Goal: Transaction & Acquisition: Book appointment/travel/reservation

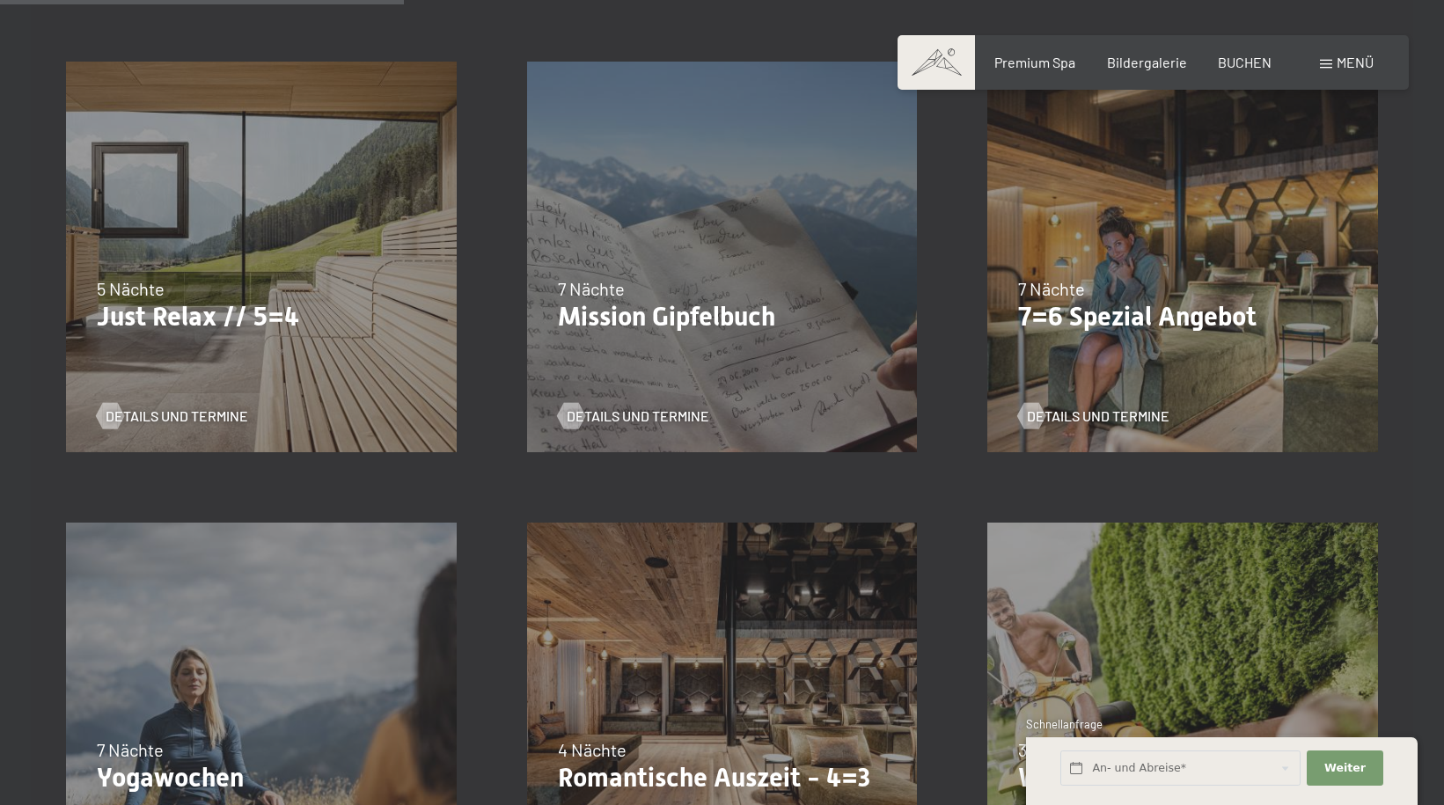
scroll to position [968, 0]
click at [1128, 411] on span "Details und Termine" at bounding box center [1115, 415] width 143 height 19
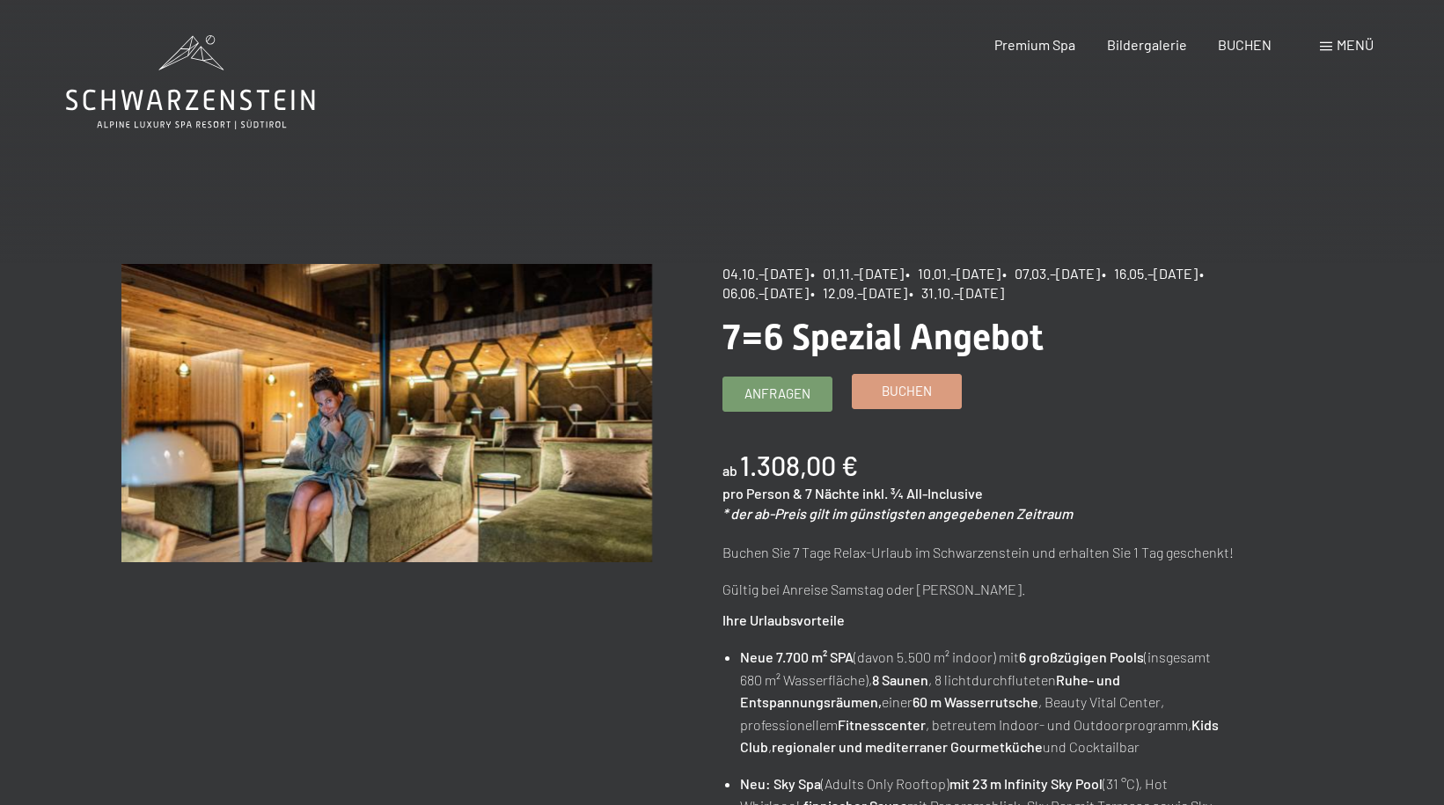
click at [937, 397] on link "Buchen" at bounding box center [907, 391] width 108 height 33
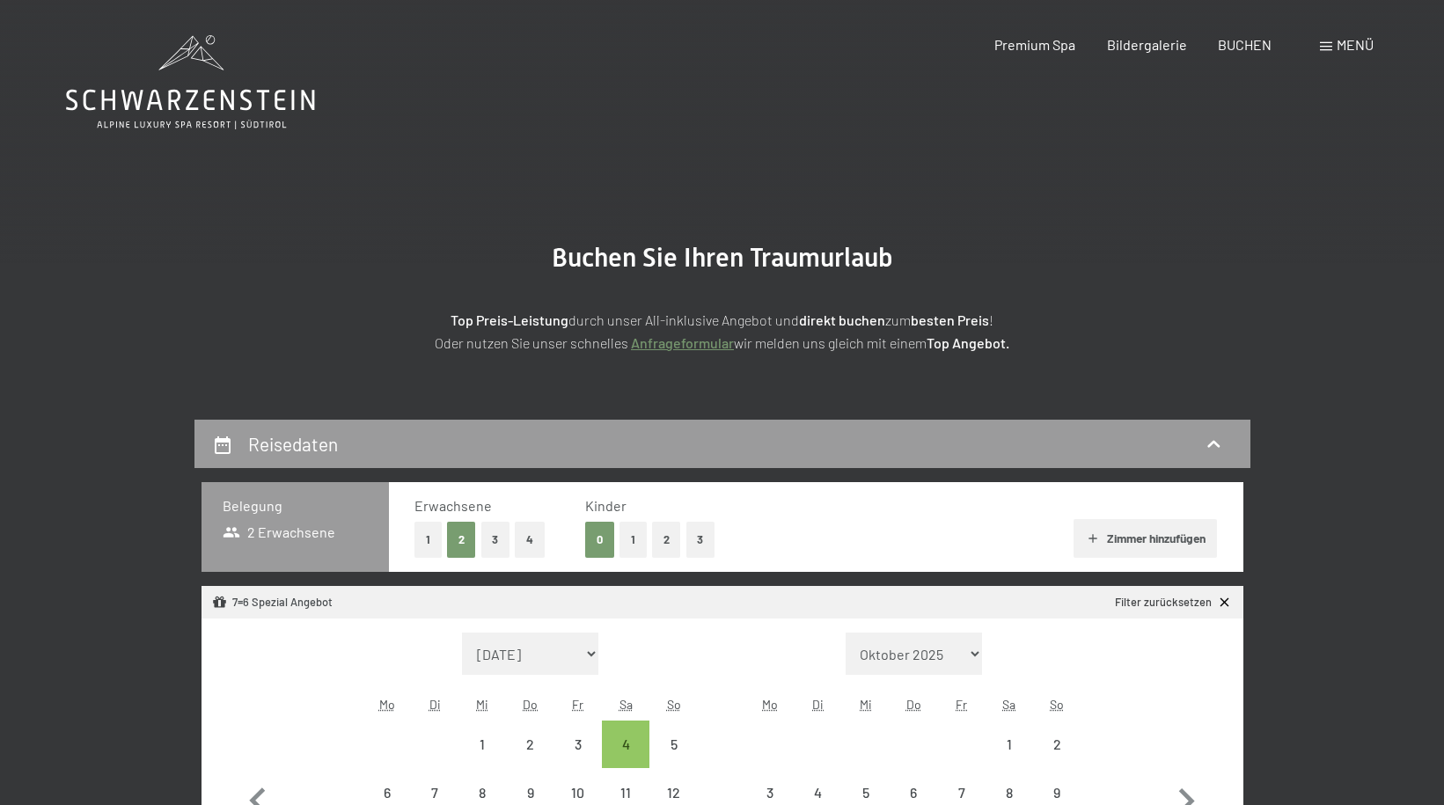
select select "2025-10-01"
select select "2025-11-01"
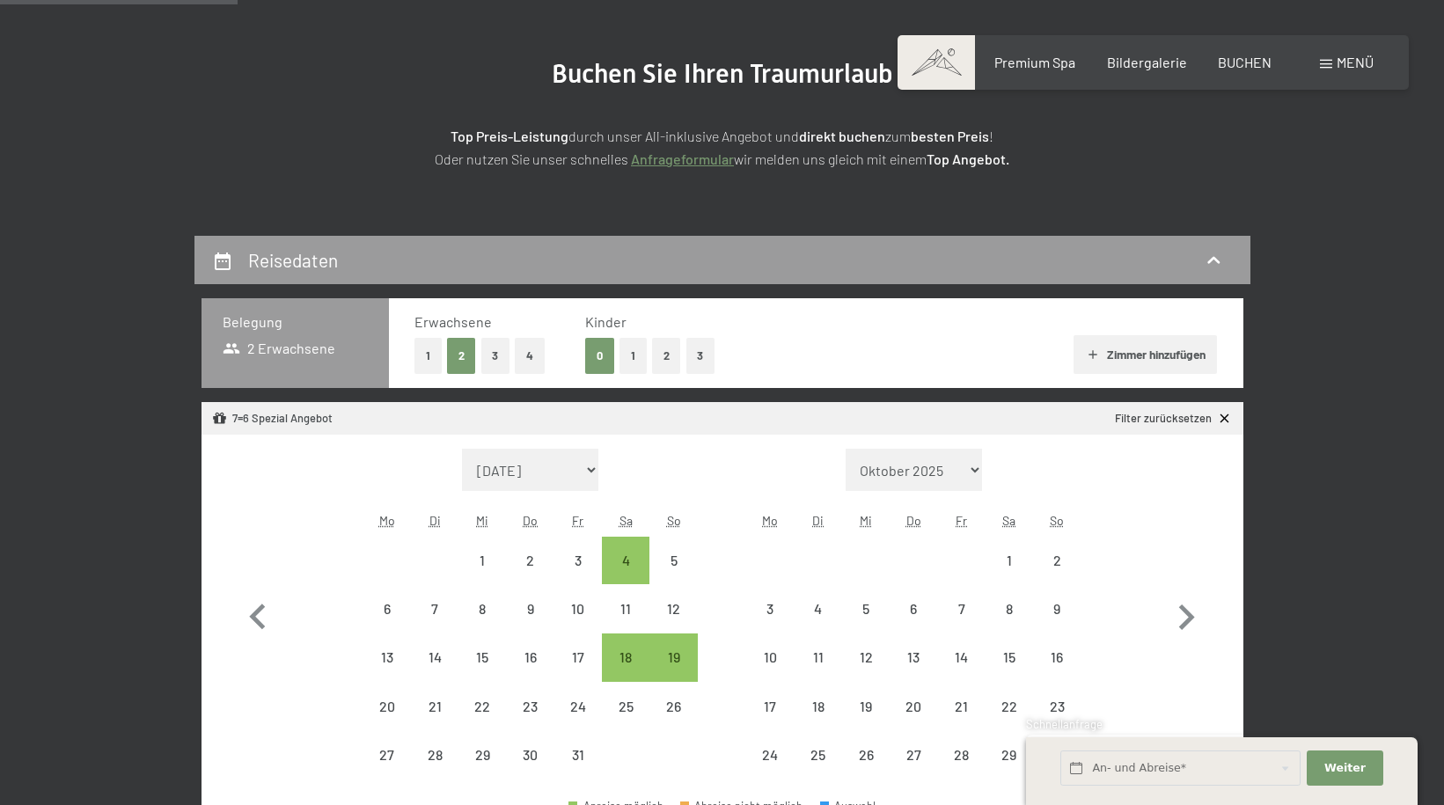
select select "2025-10-01"
select select "2025-11-01"
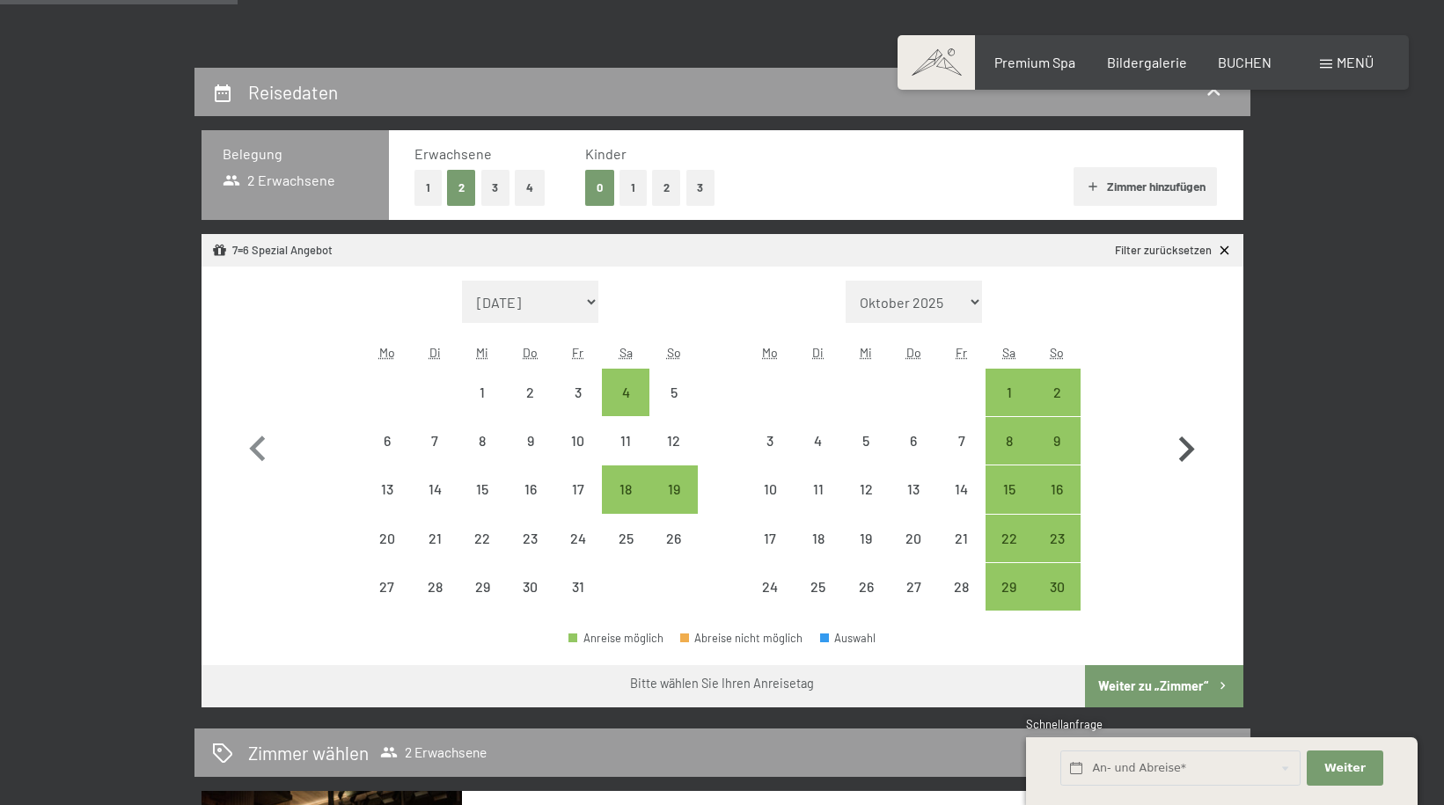
click at [1191, 450] on icon "button" at bounding box center [1187, 449] width 16 height 26
select select "2025-11-01"
select select "2025-12-01"
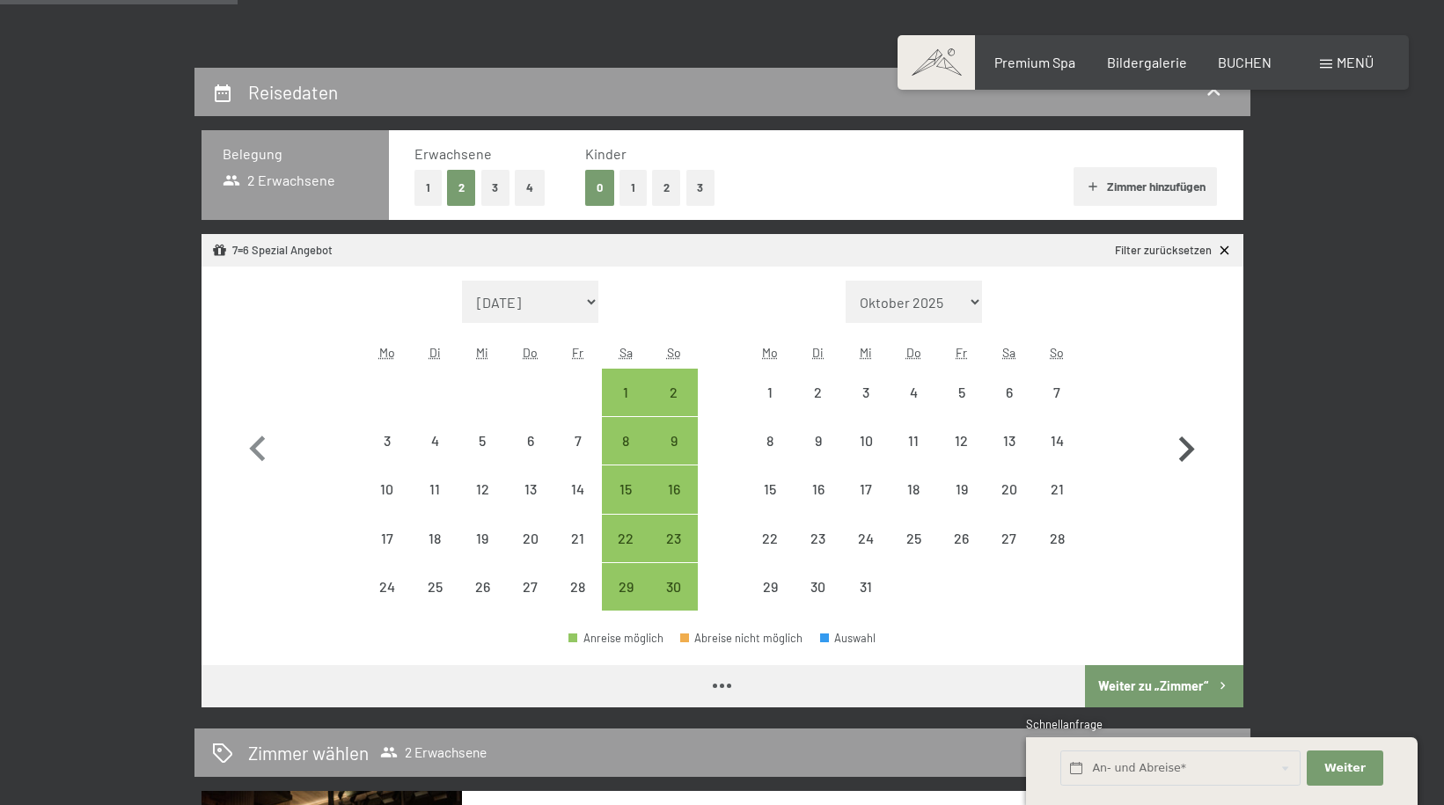
select select "[DATE]"
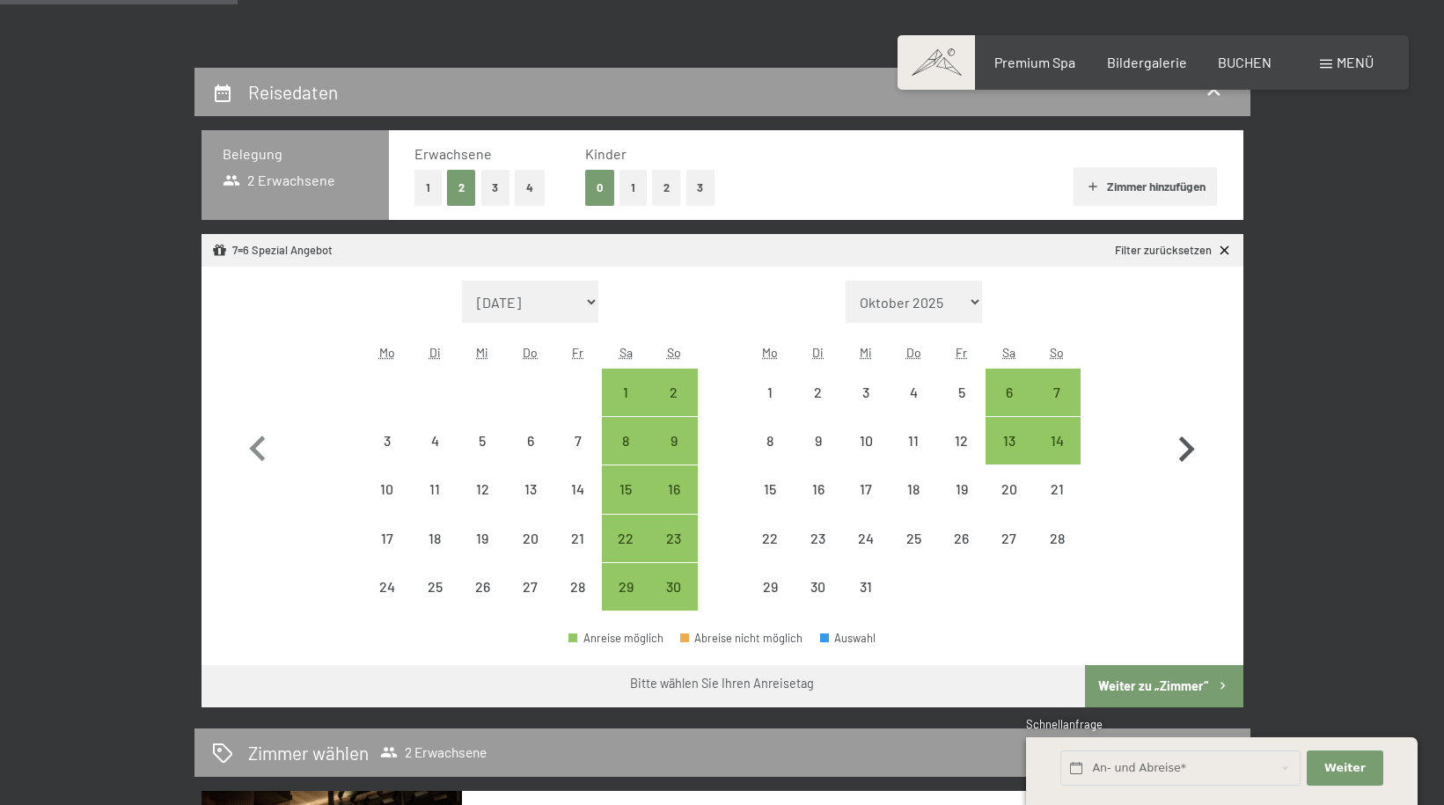
click at [1187, 447] on icon "button" at bounding box center [1187, 449] width 16 height 26
select select "[DATE]"
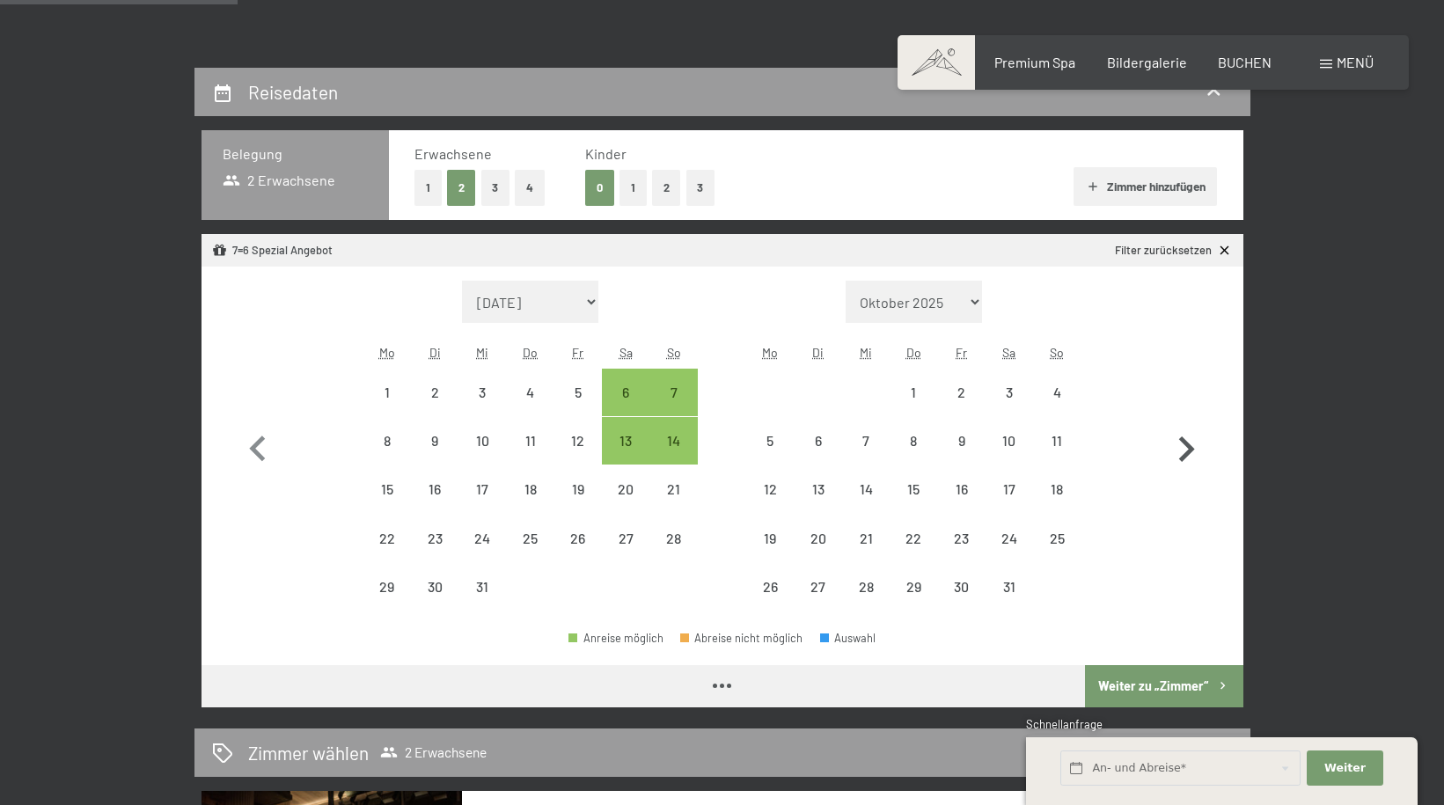
select select "[DATE]"
select select "2026-01-01"
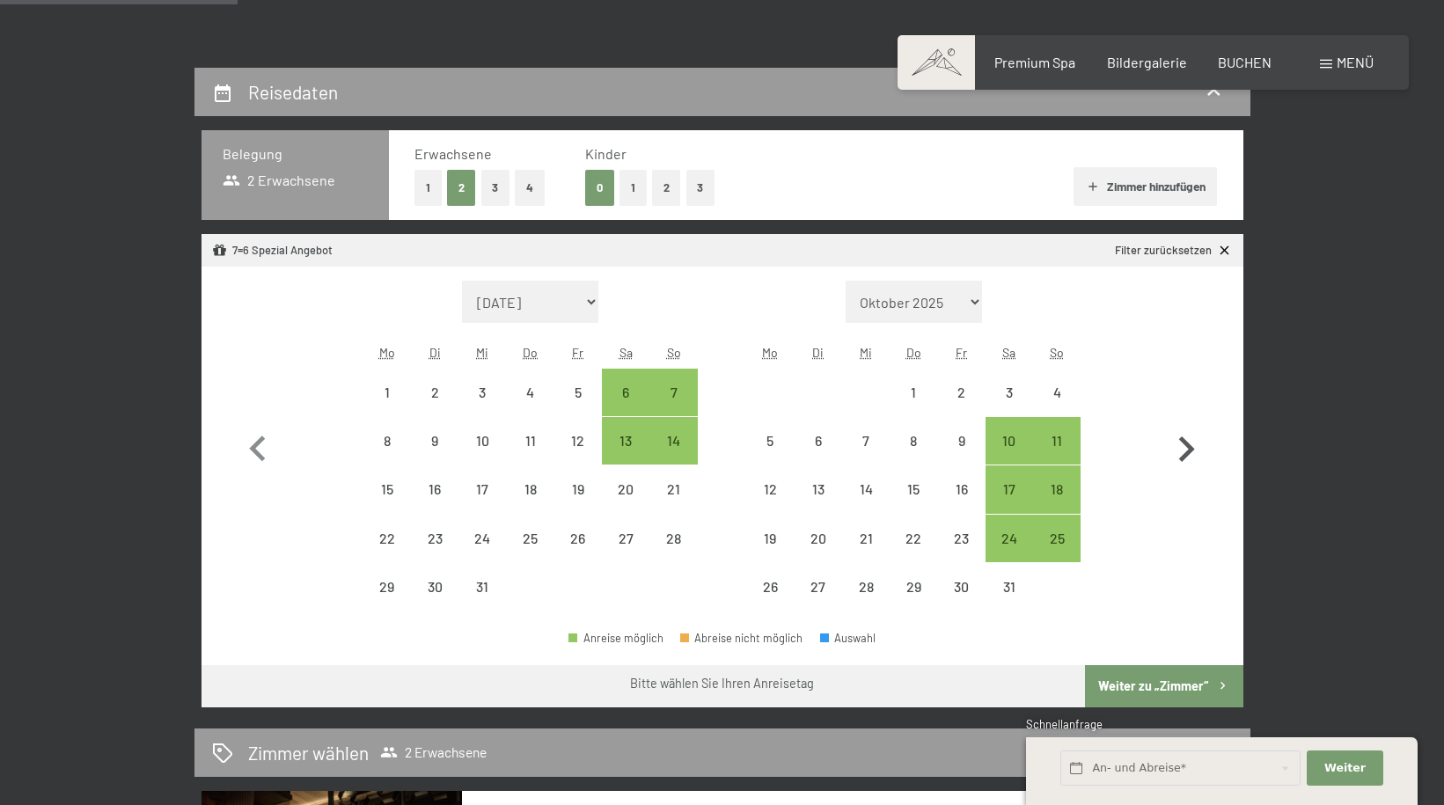
click at [1187, 447] on icon "button" at bounding box center [1187, 449] width 16 height 26
select select "2026-01-01"
select select "2026-02-01"
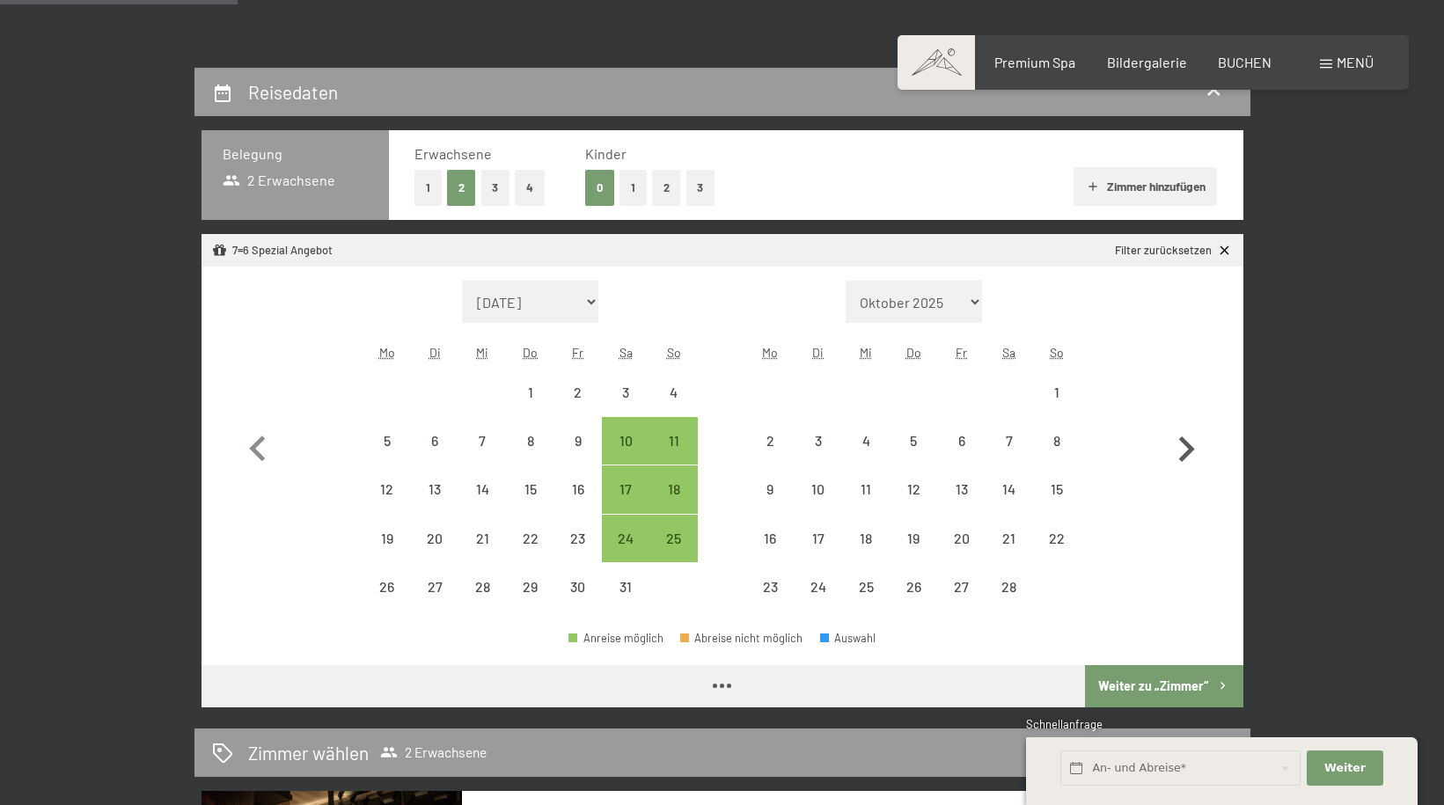
select select "2026-01-01"
select select "2026-02-01"
click at [1187, 447] on icon "button" at bounding box center [1187, 449] width 16 height 26
select select "2026-02-01"
select select "2026-03-01"
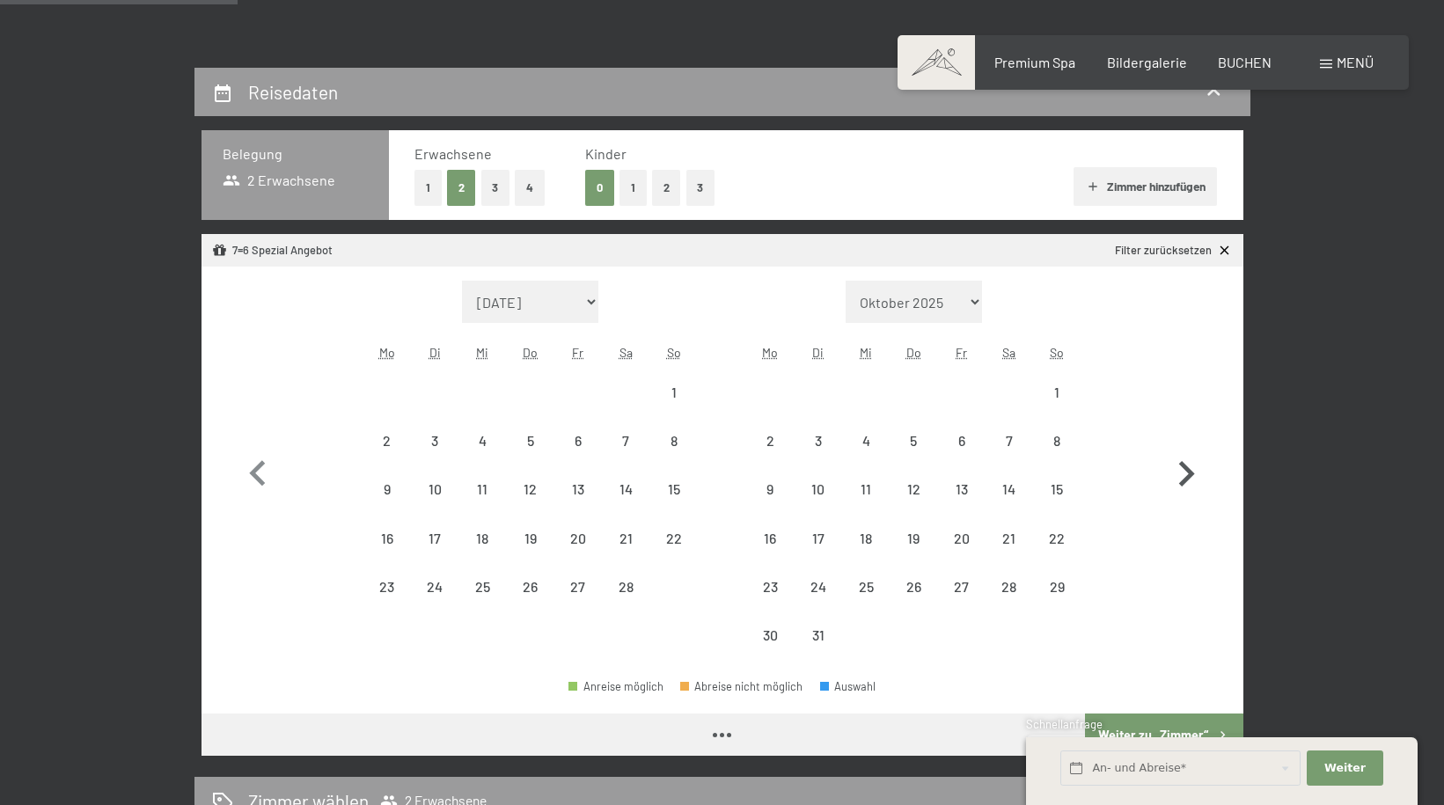
select select "2026-02-01"
select select "2026-03-01"
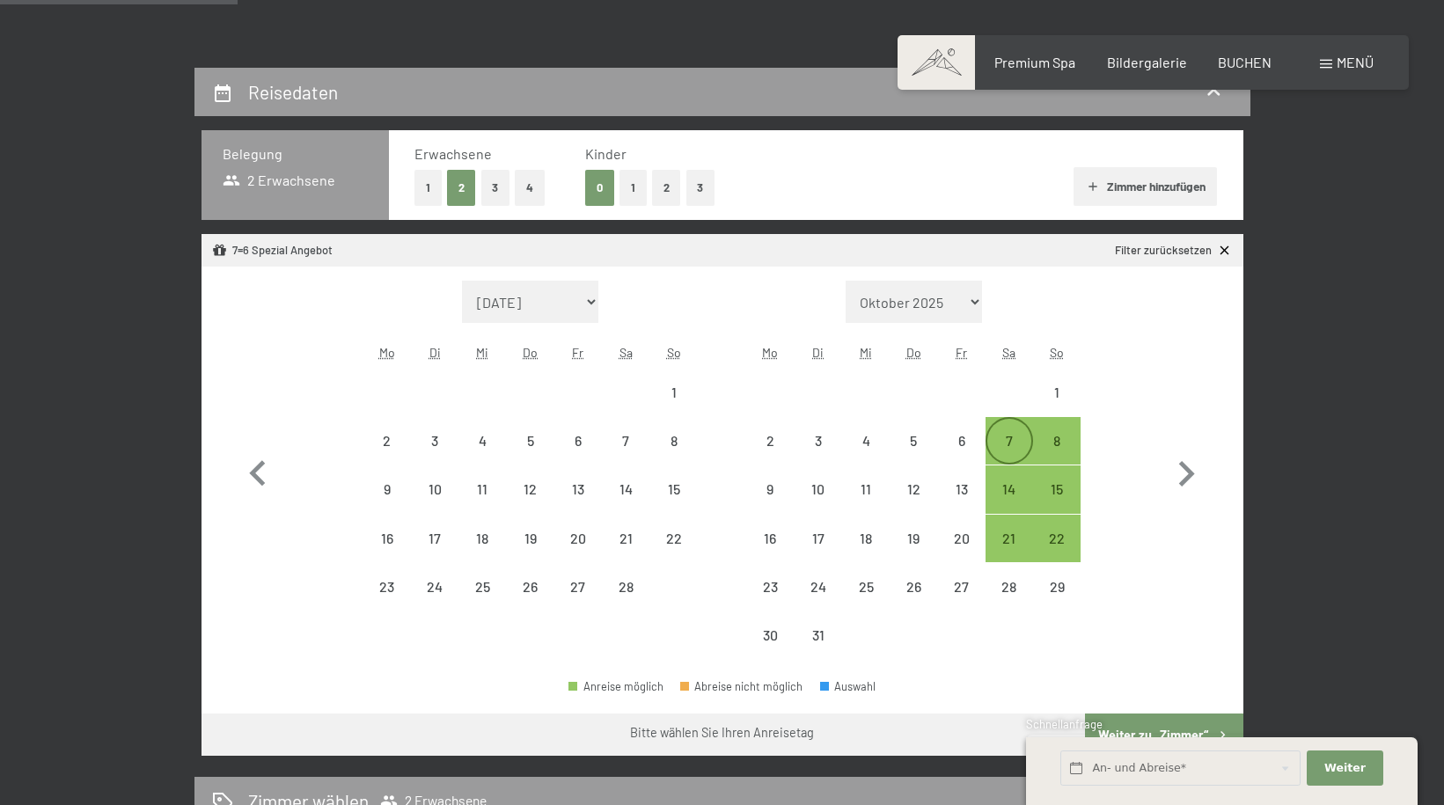
click at [1007, 442] on div "7" at bounding box center [1009, 456] width 44 height 44
select select "2026-02-01"
select select "2026-03-01"
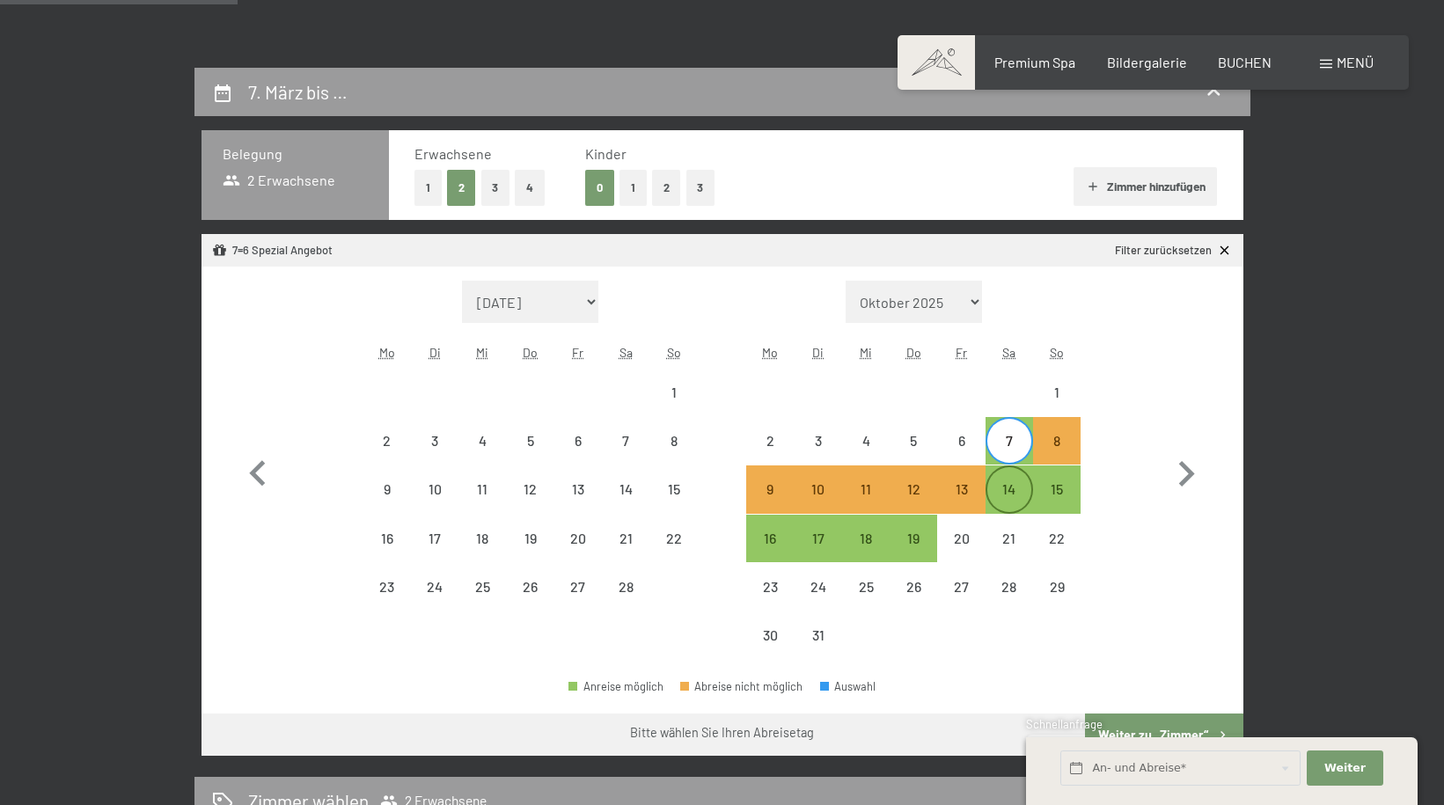
click at [1009, 489] on div "14" at bounding box center [1009, 504] width 44 height 44
select select "2026-02-01"
select select "2026-03-01"
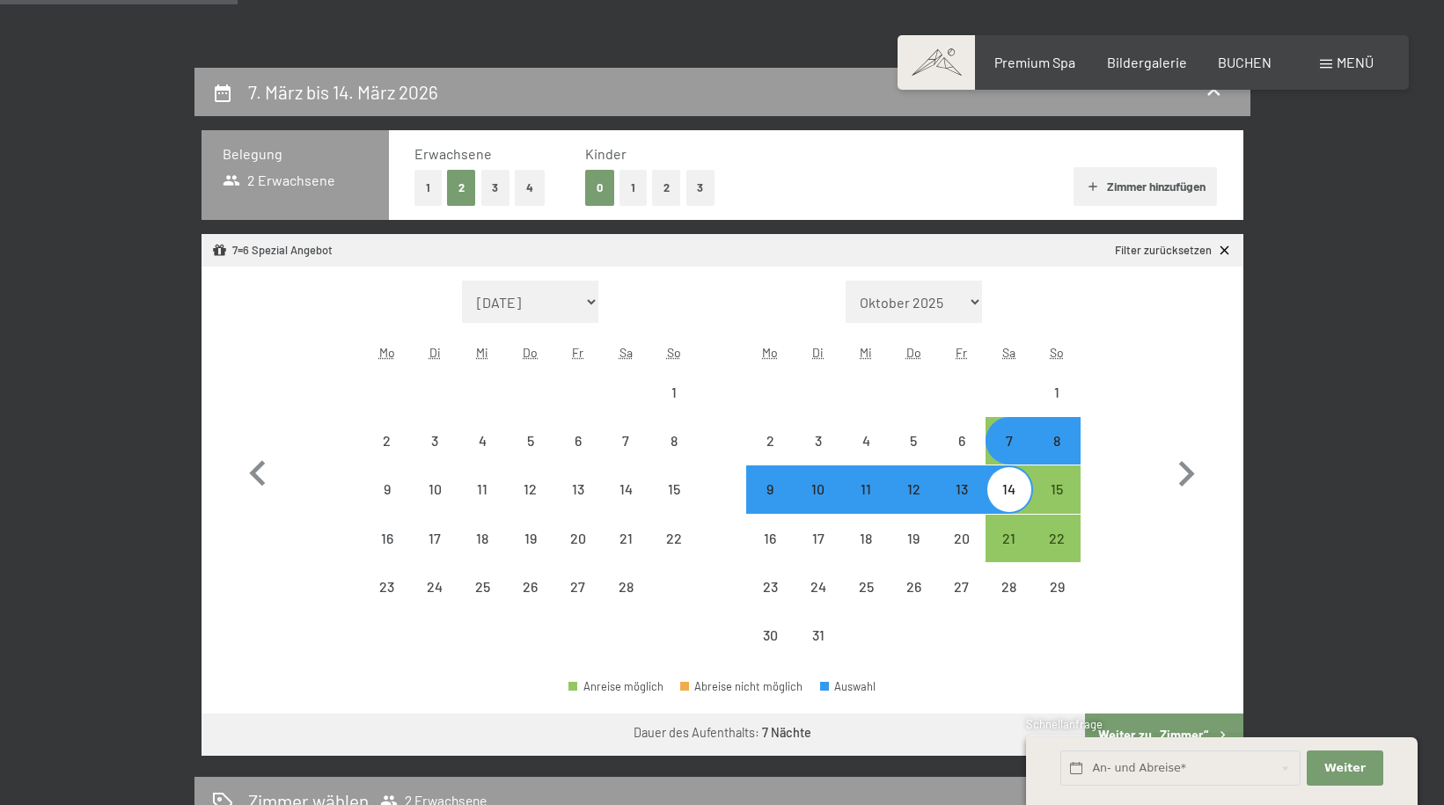
select select "2025-10-01"
select select "2025-11-01"
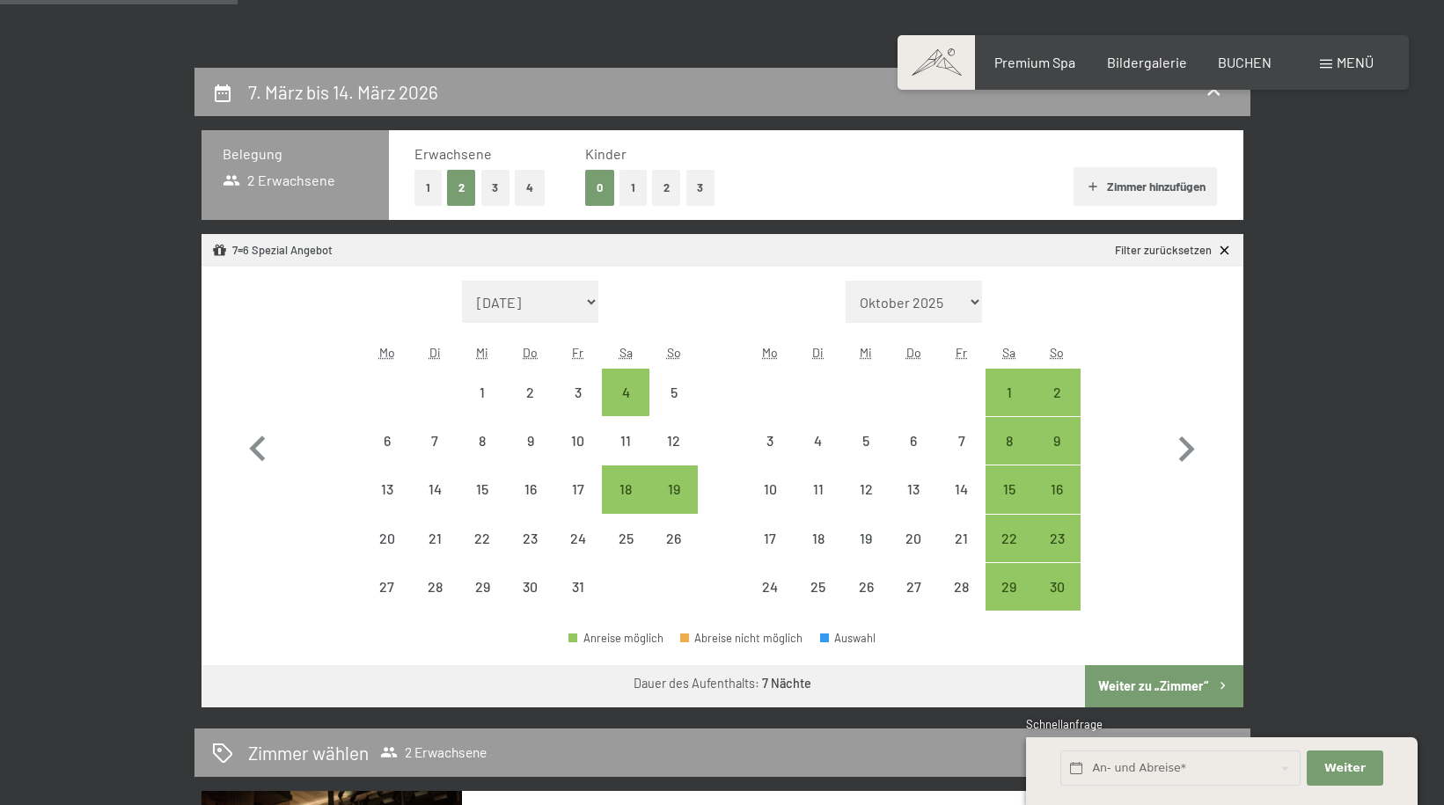
click at [1169, 684] on button "Weiter zu „Zimmer“" at bounding box center [1164, 686] width 158 height 42
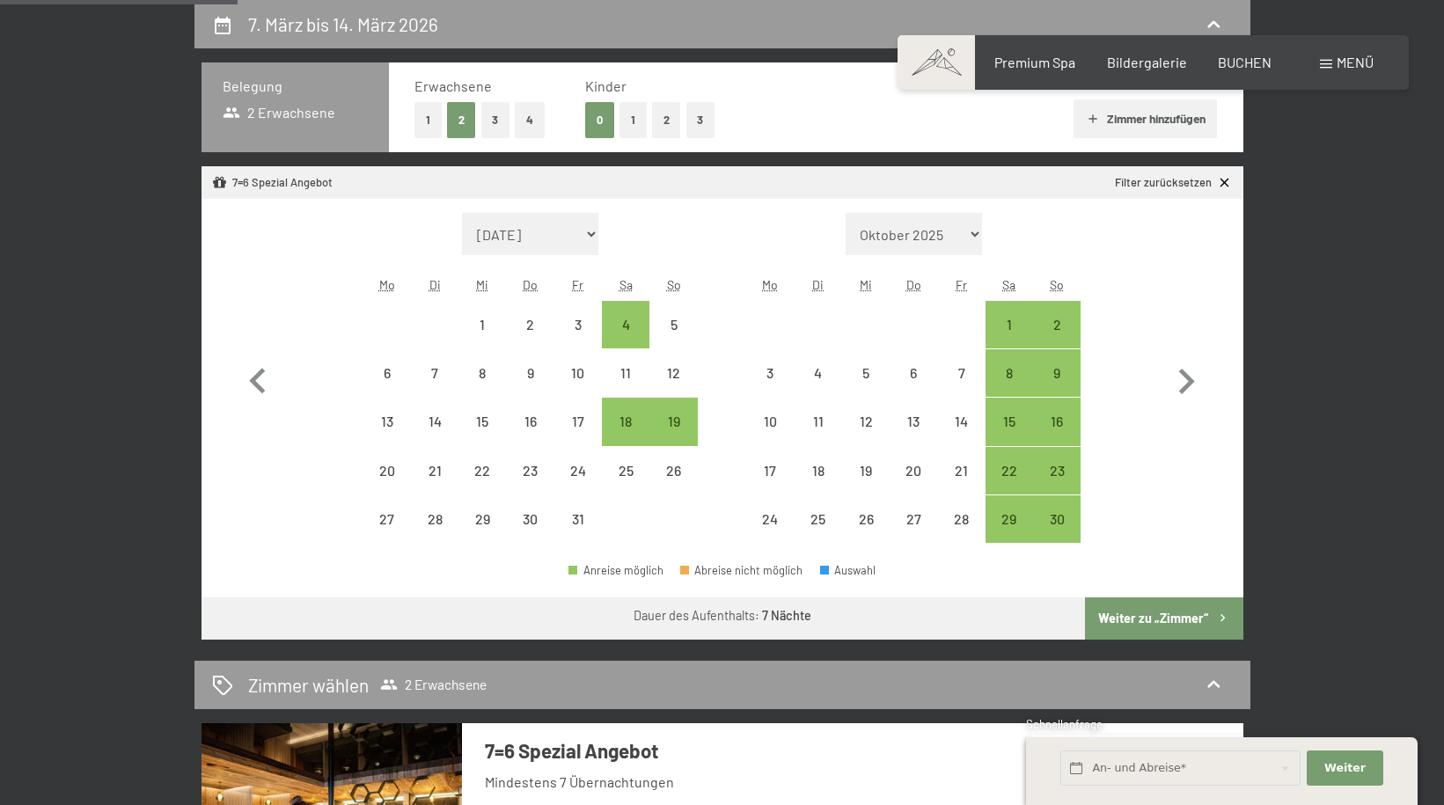
select select "2025-10-01"
select select "2025-11-01"
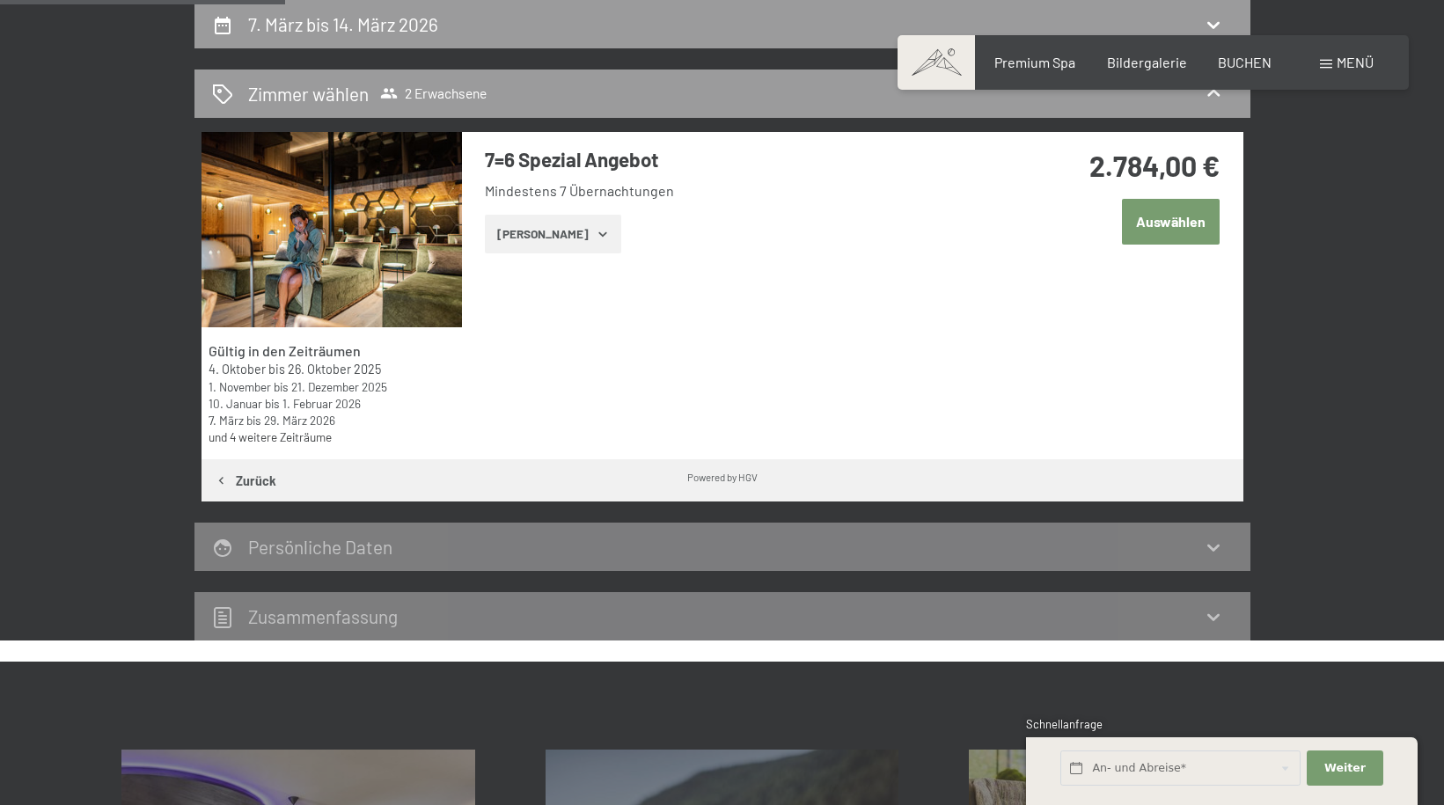
click at [596, 231] on icon "button" at bounding box center [603, 234] width 14 height 14
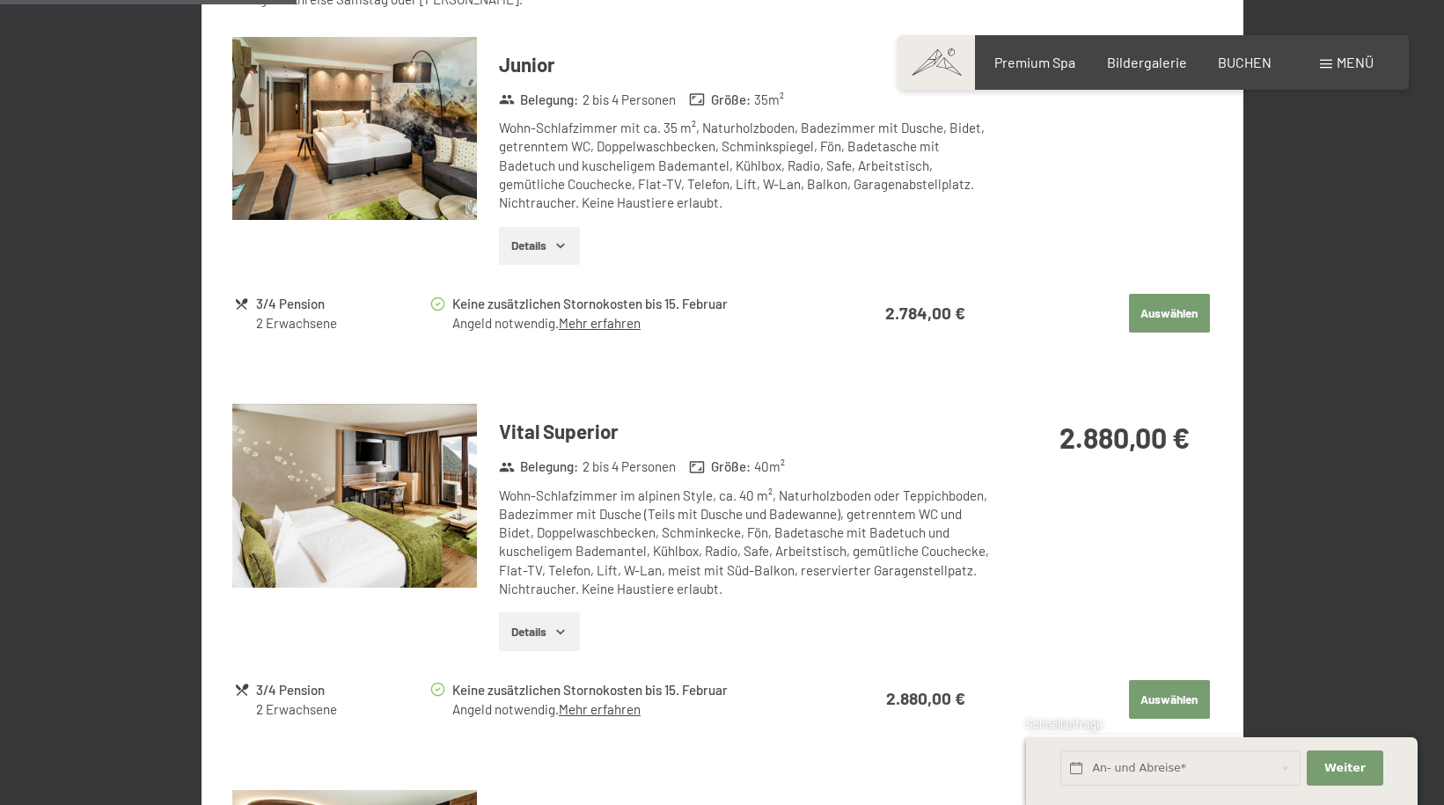
scroll to position [1124, 0]
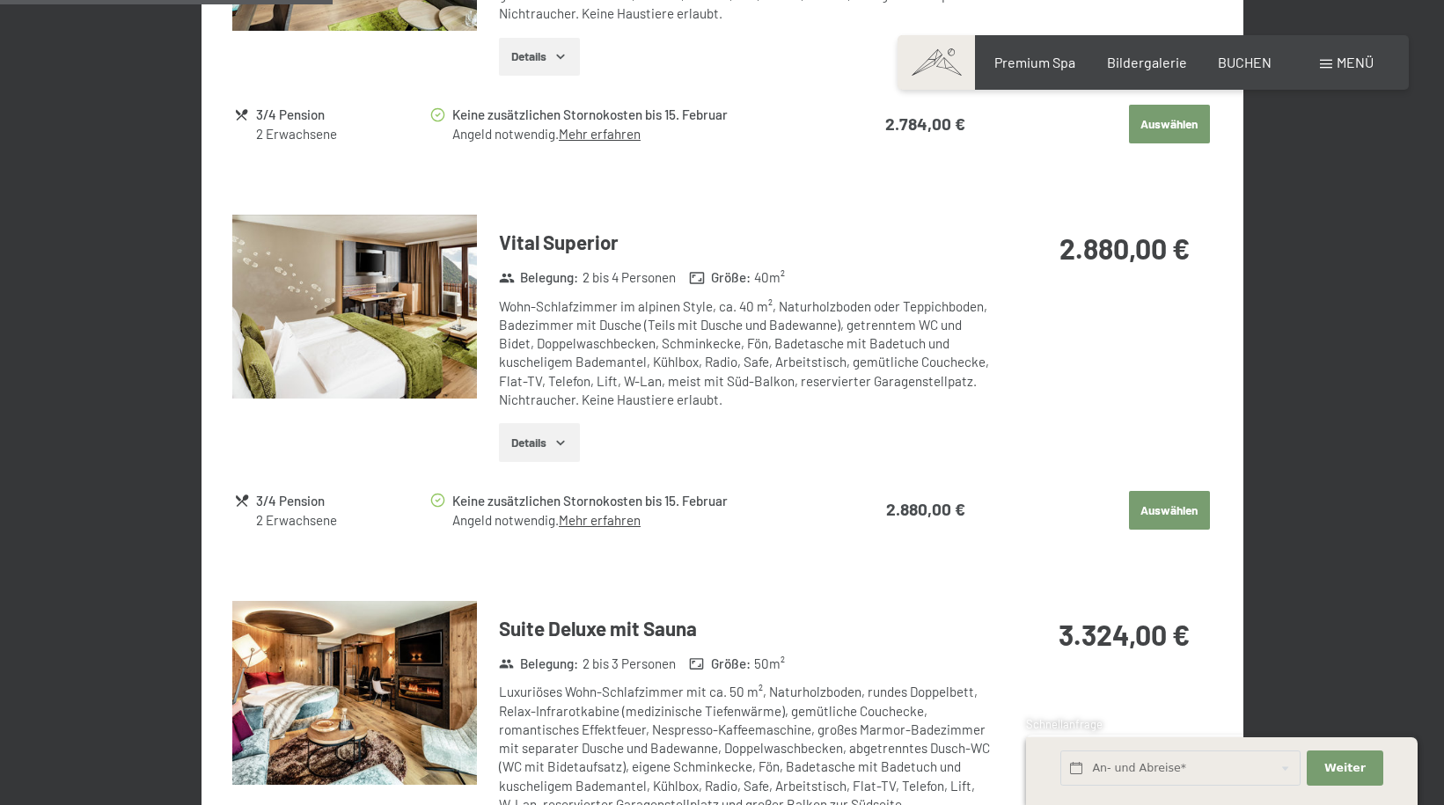
click at [1166, 513] on button "Auswählen" at bounding box center [1169, 510] width 81 height 39
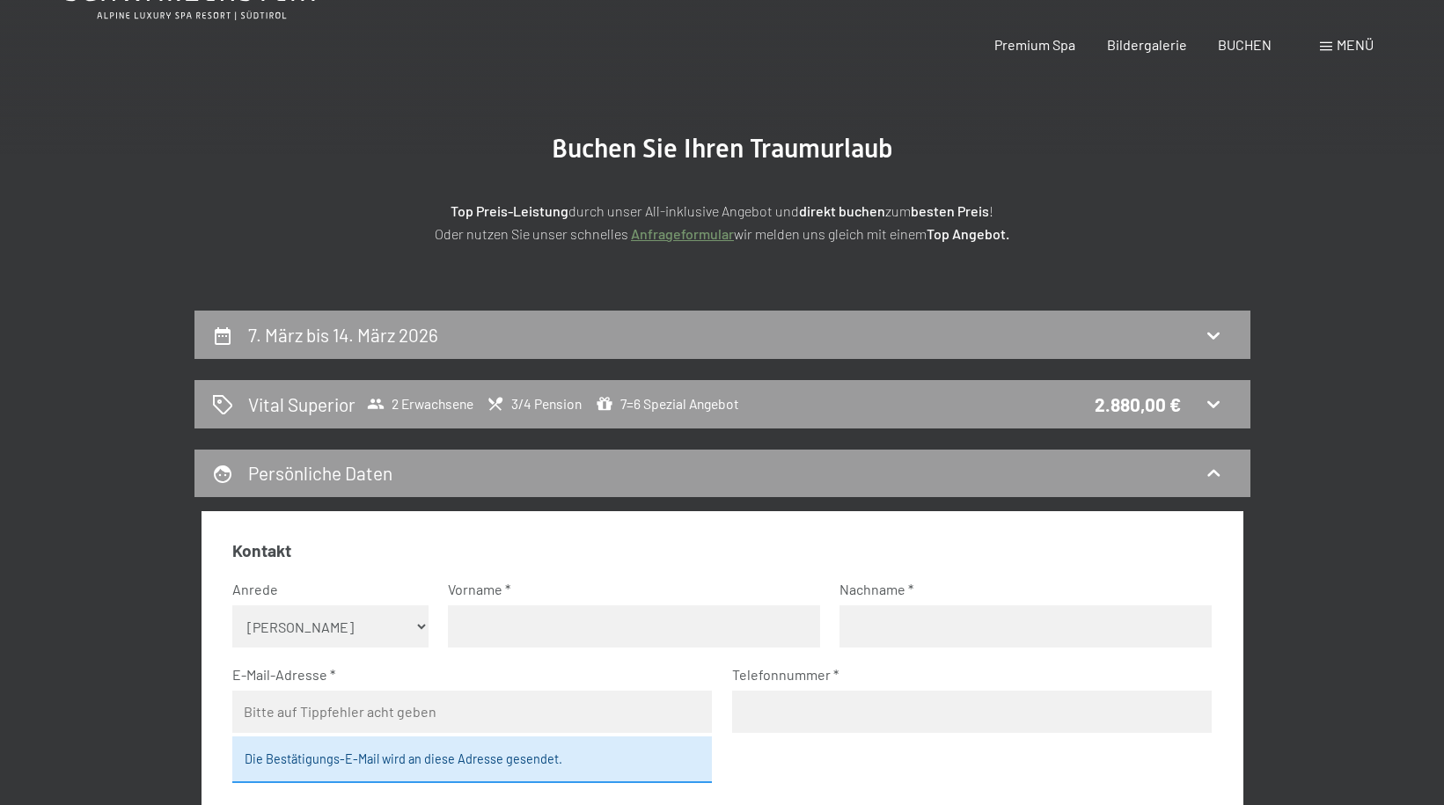
scroll to position [0, 0]
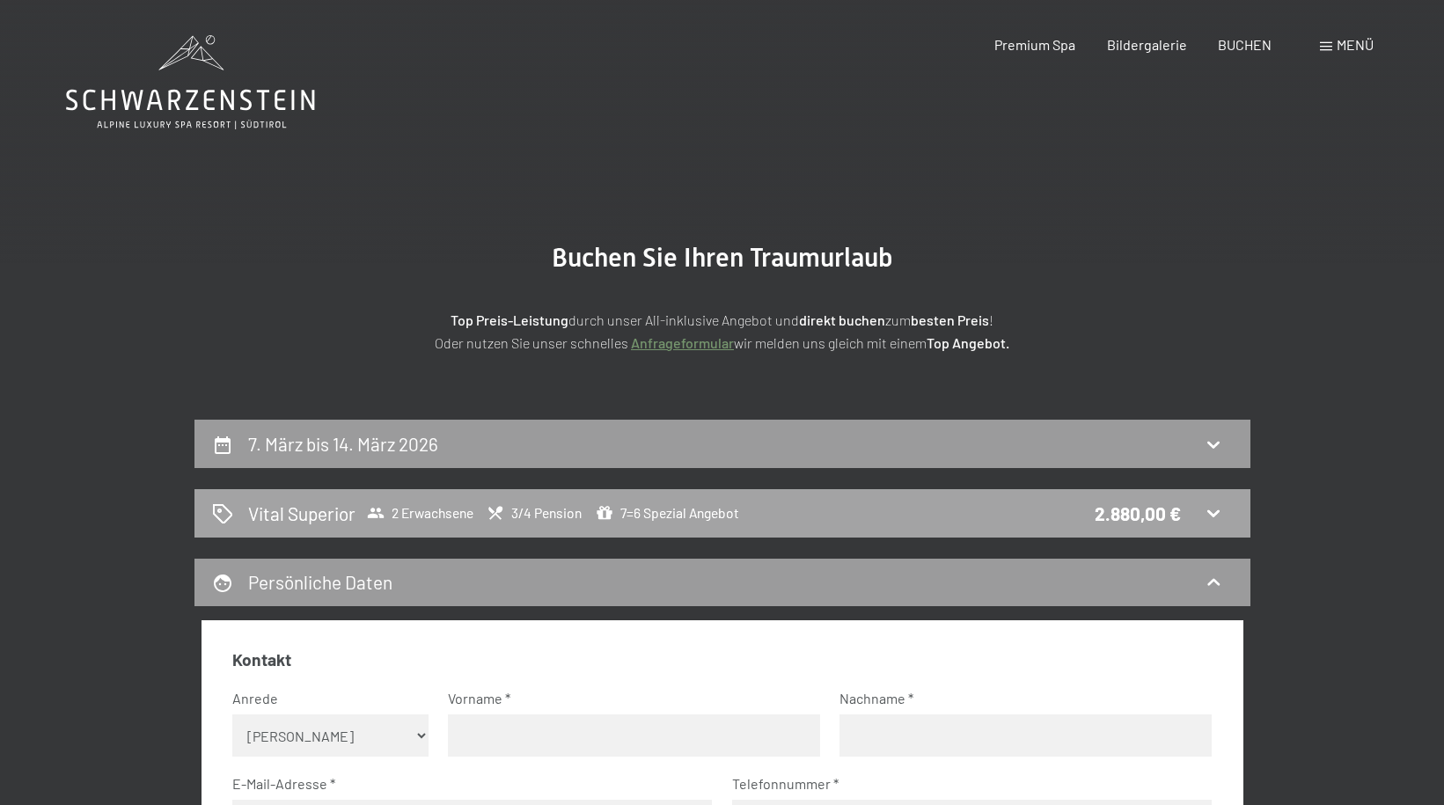
click at [426, 512] on span "2 Erwachsene" at bounding box center [420, 513] width 106 height 18
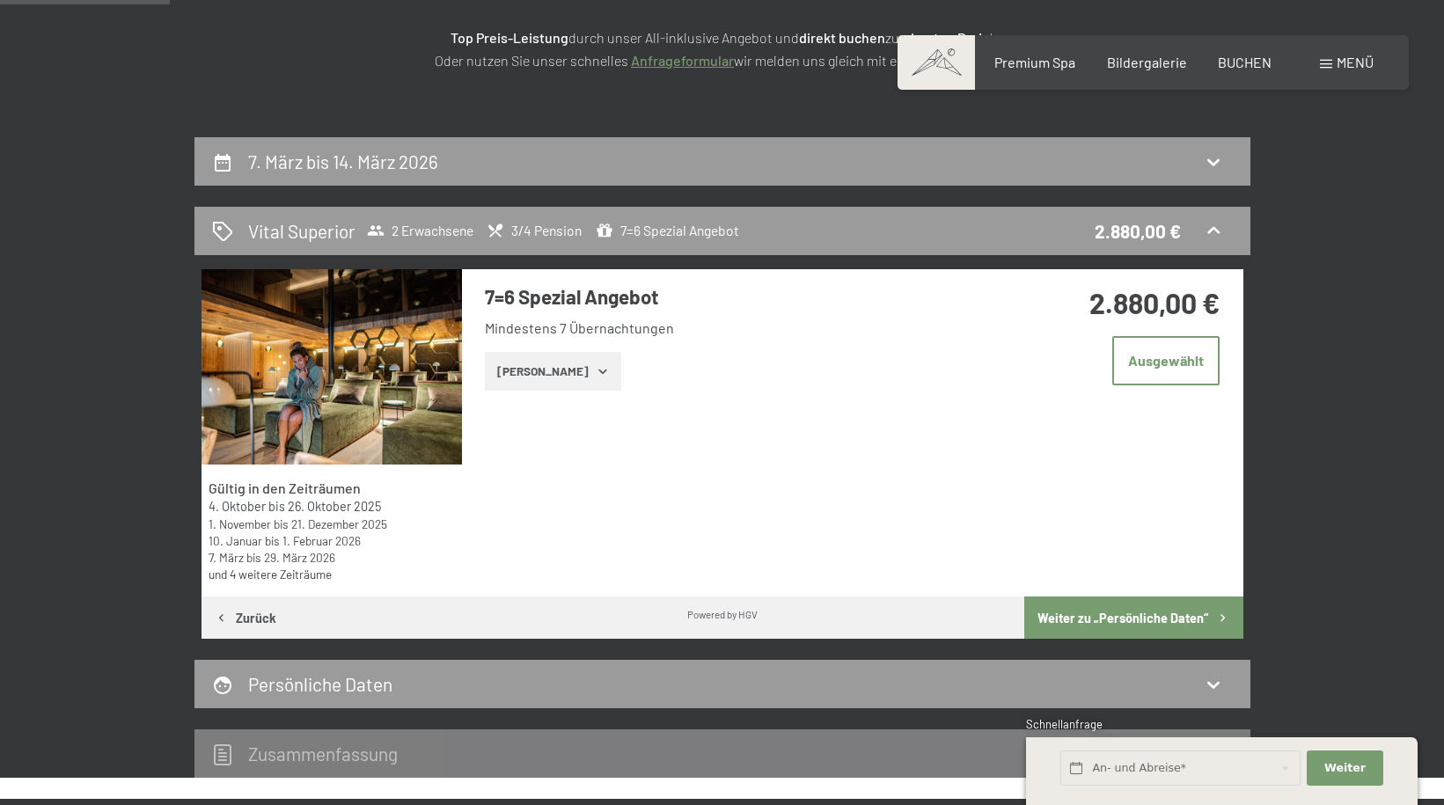
scroll to position [156, 0]
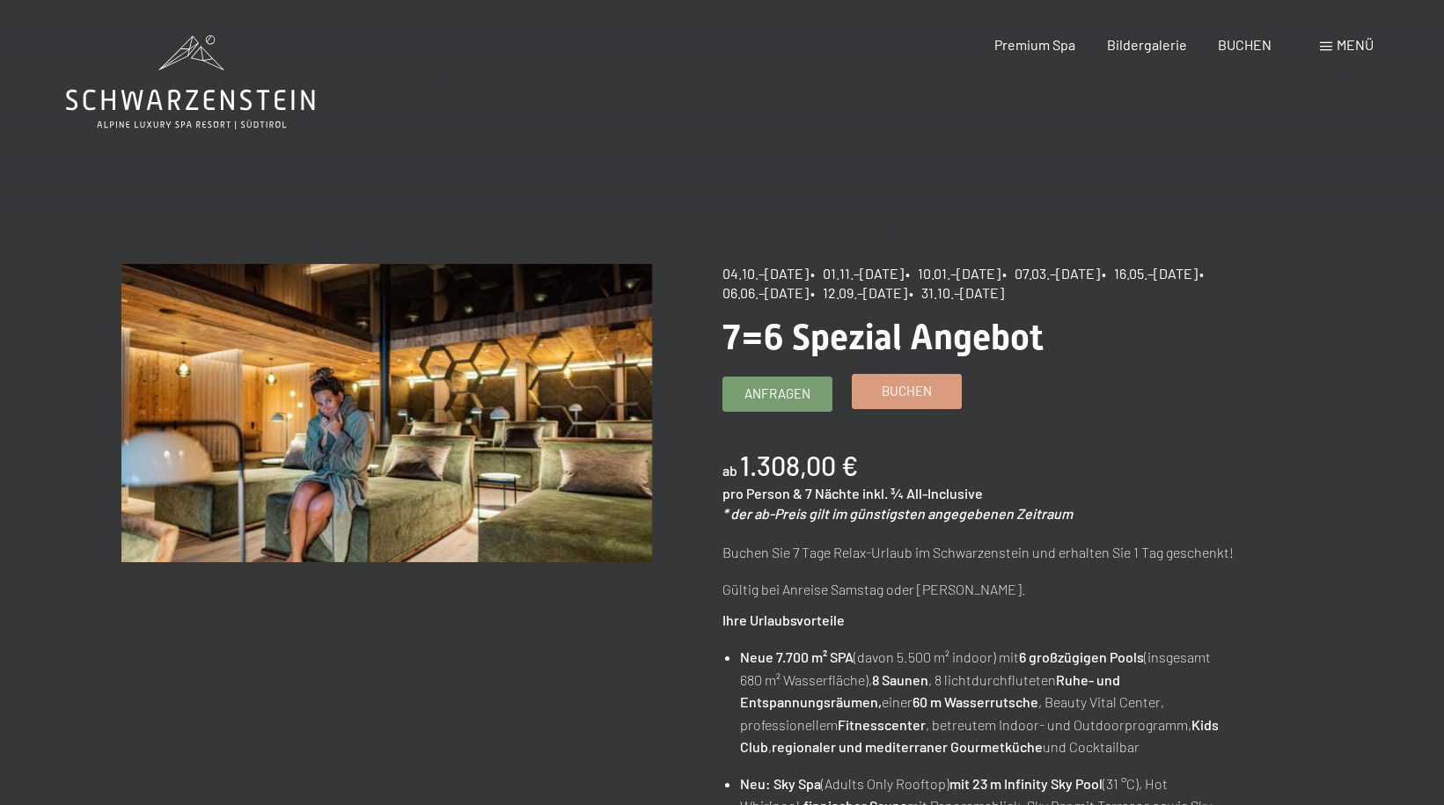
click at [906, 397] on span "Buchen" at bounding box center [907, 391] width 50 height 18
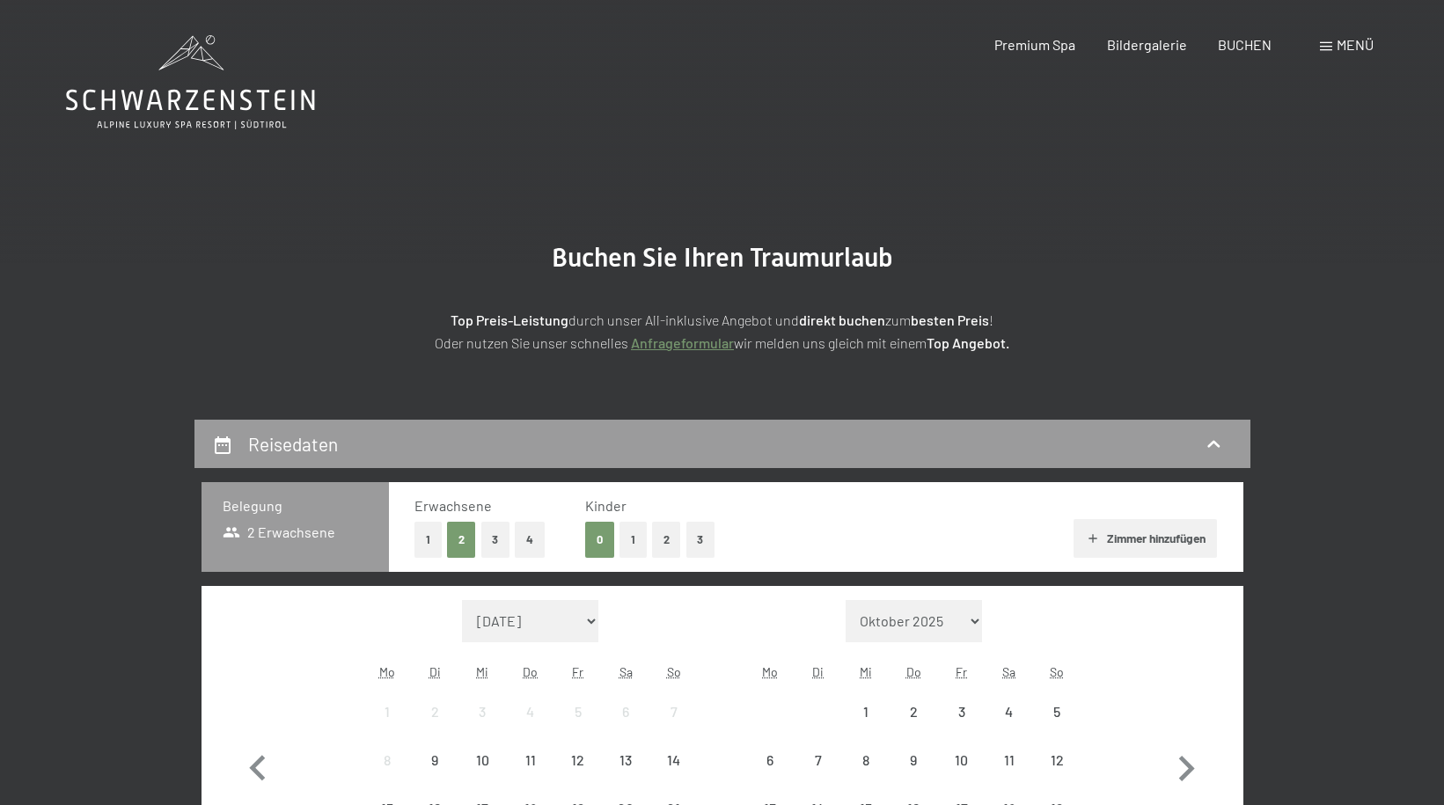
select select "2025-10-01"
select select "2025-11-01"
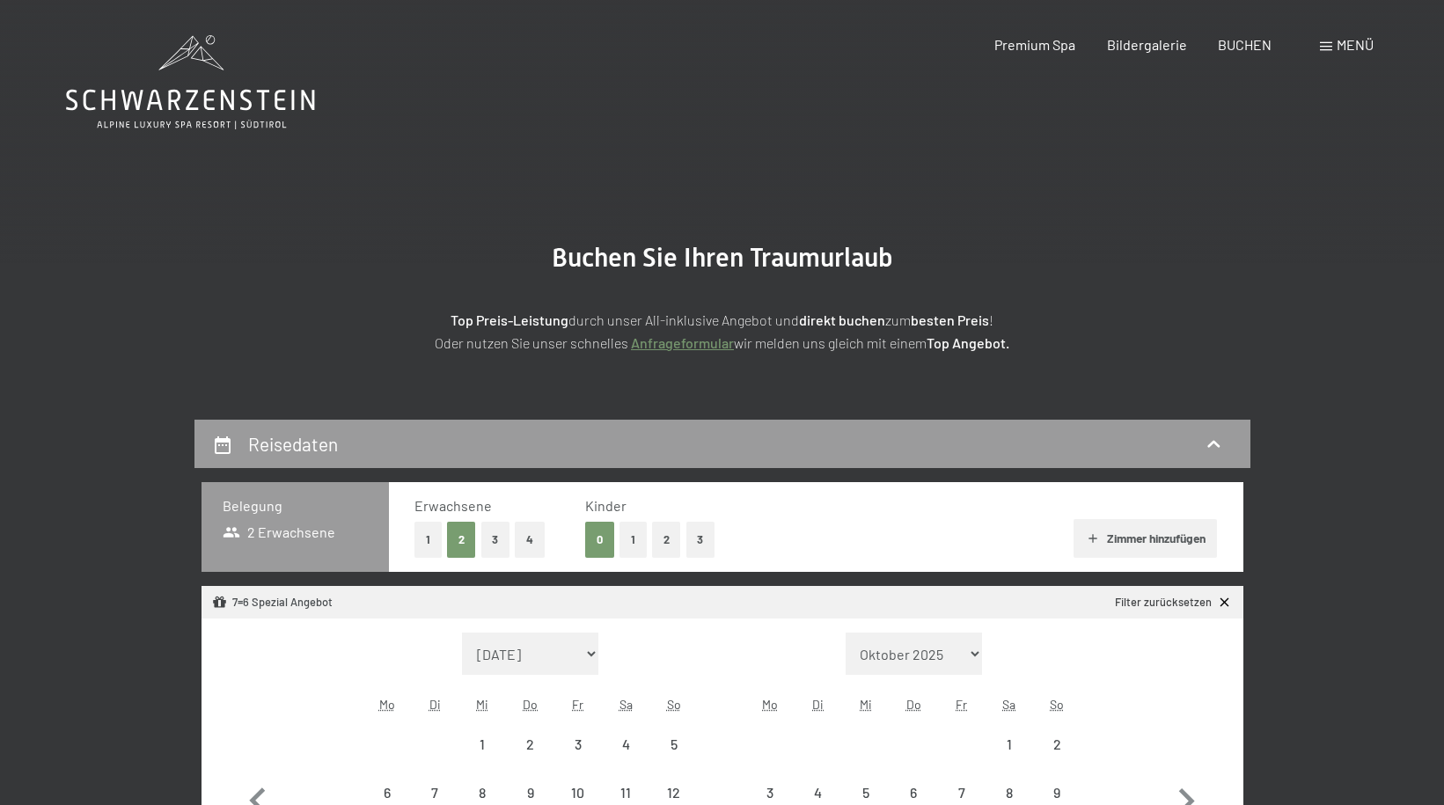
select select "2025-10-01"
select select "2025-11-01"
select select "2025-10-01"
select select "2025-11-01"
click at [525, 546] on button "4" at bounding box center [530, 540] width 30 height 36
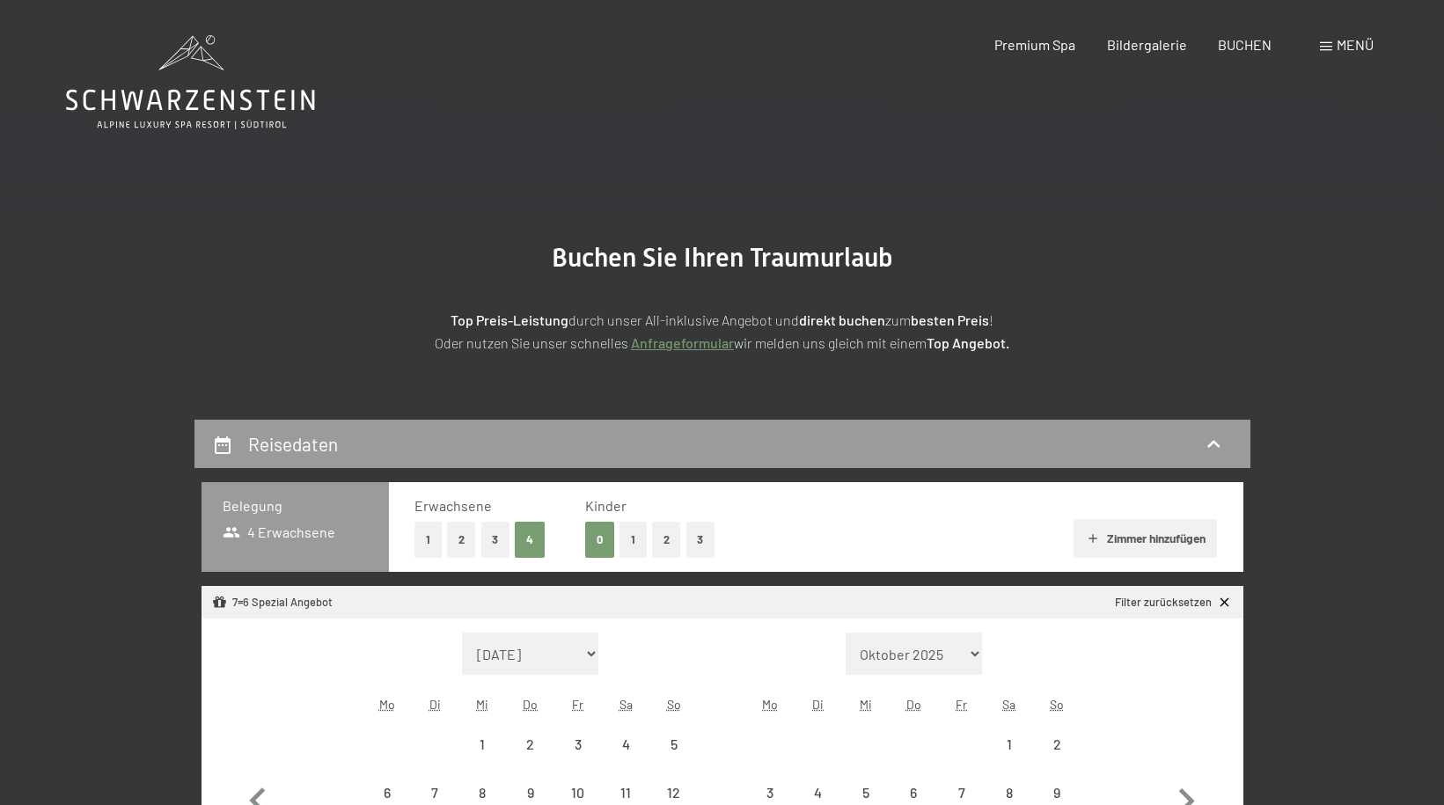
select select "[DATE]"
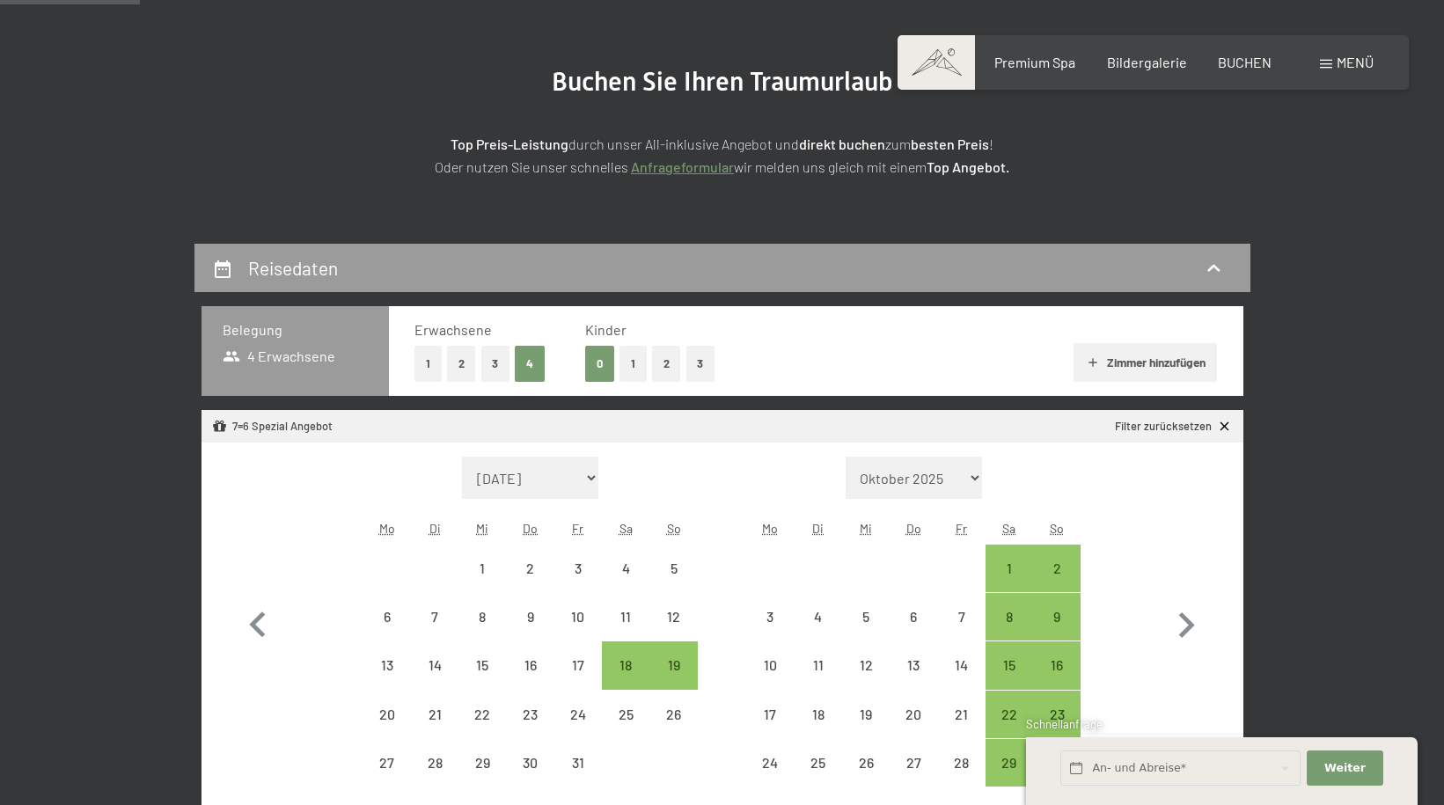
scroll to position [352, 0]
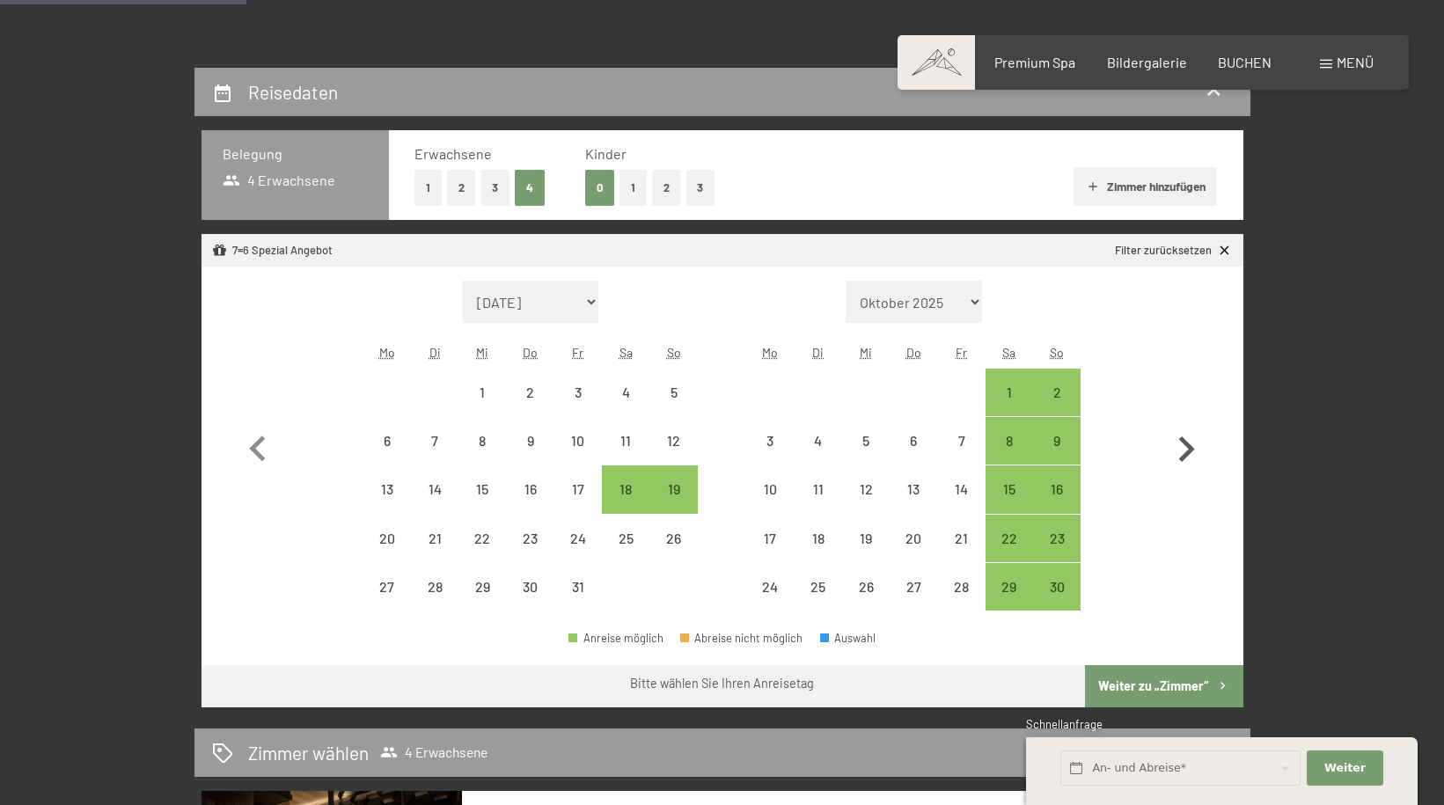
click at [1189, 446] on icon "button" at bounding box center [1187, 449] width 16 height 26
select select "[DATE]"
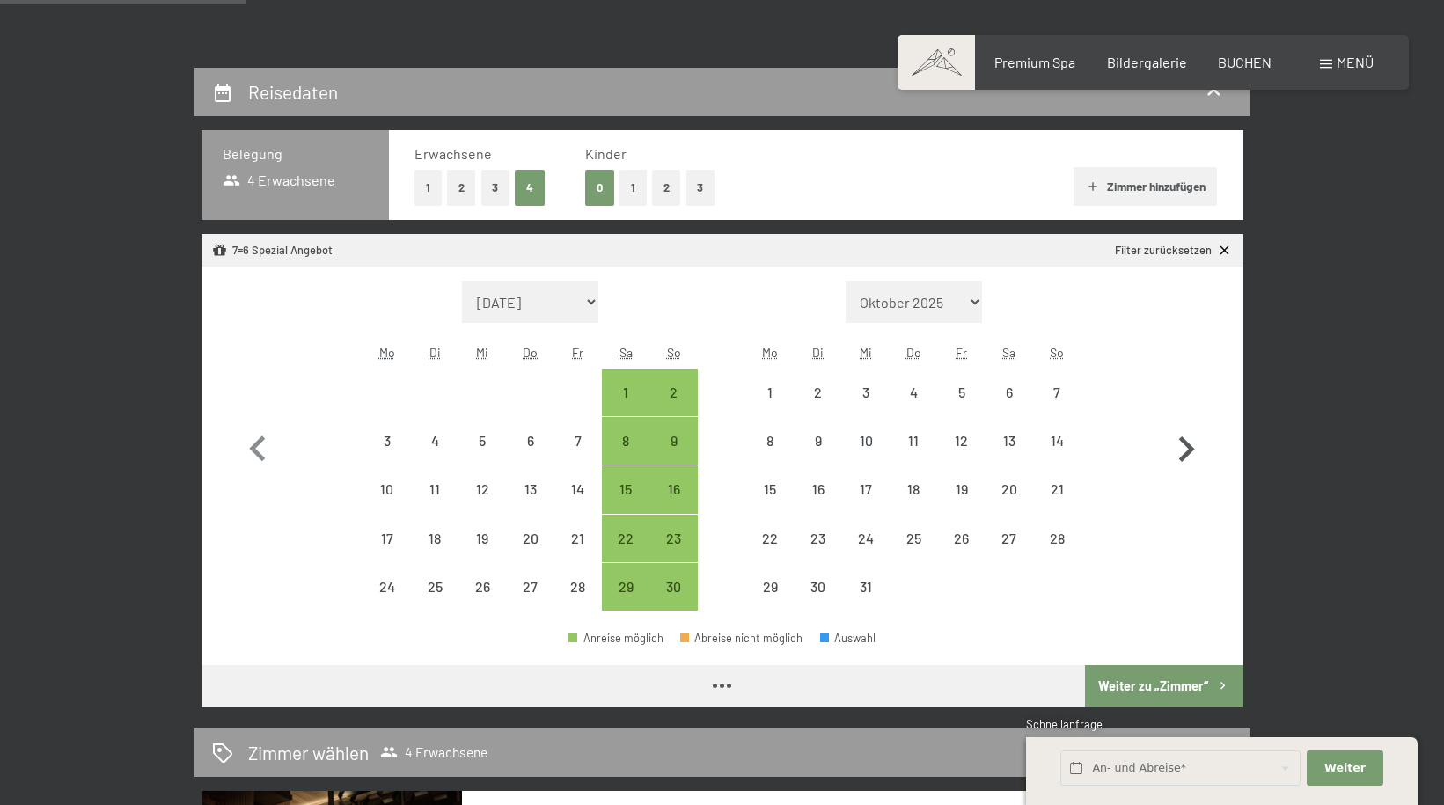
select select "[DATE]"
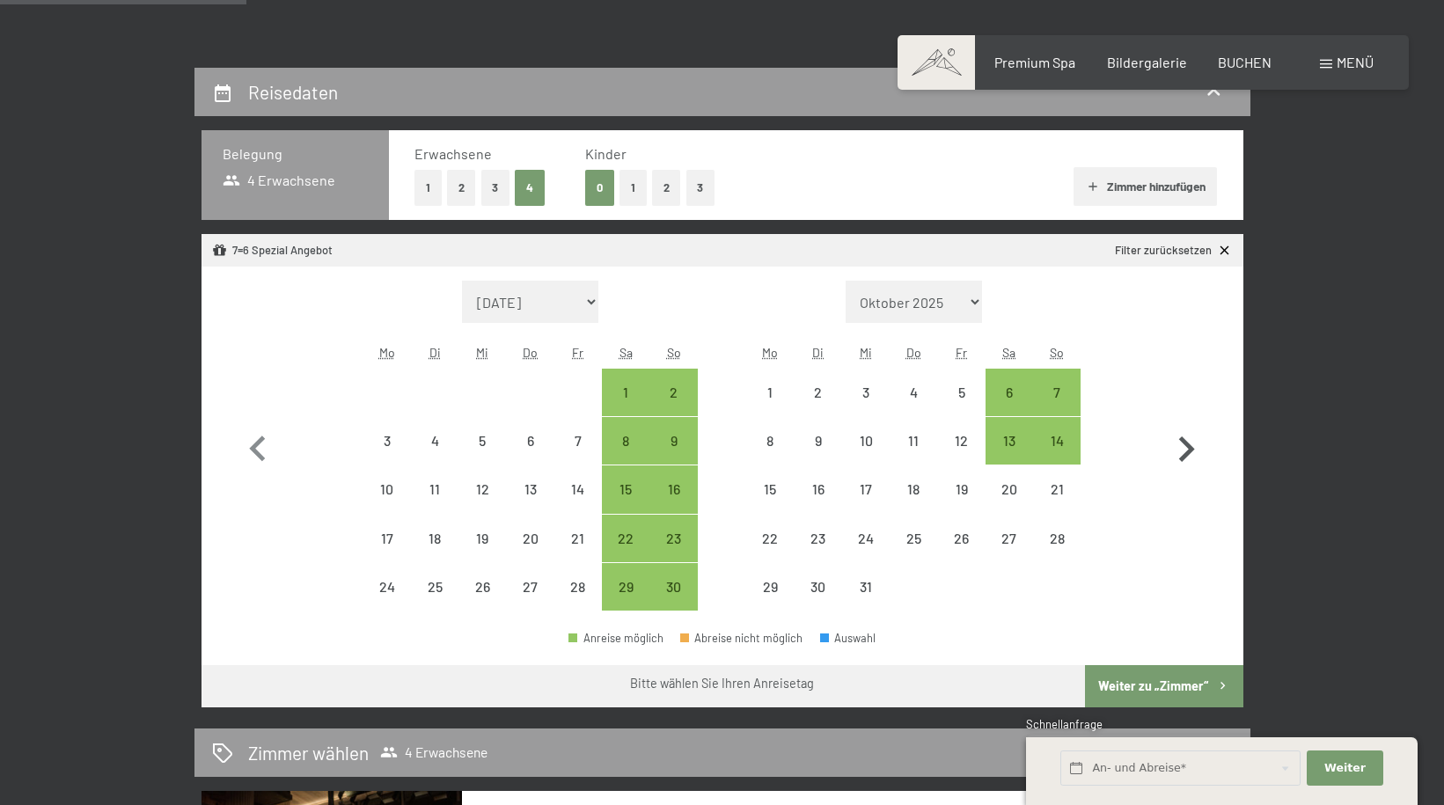
click at [1189, 446] on icon "button" at bounding box center [1187, 449] width 16 height 26
select select "[DATE]"
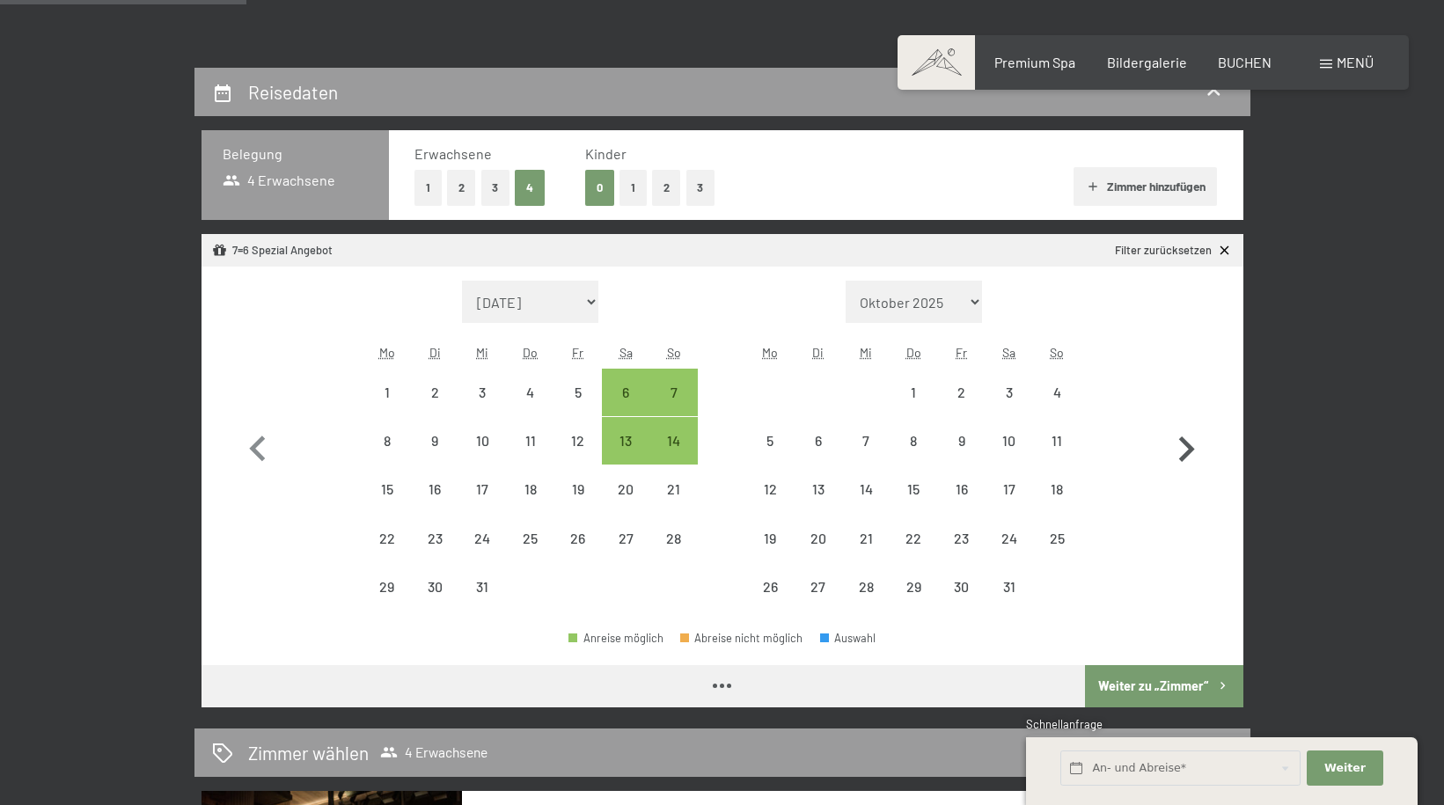
select select "[DATE]"
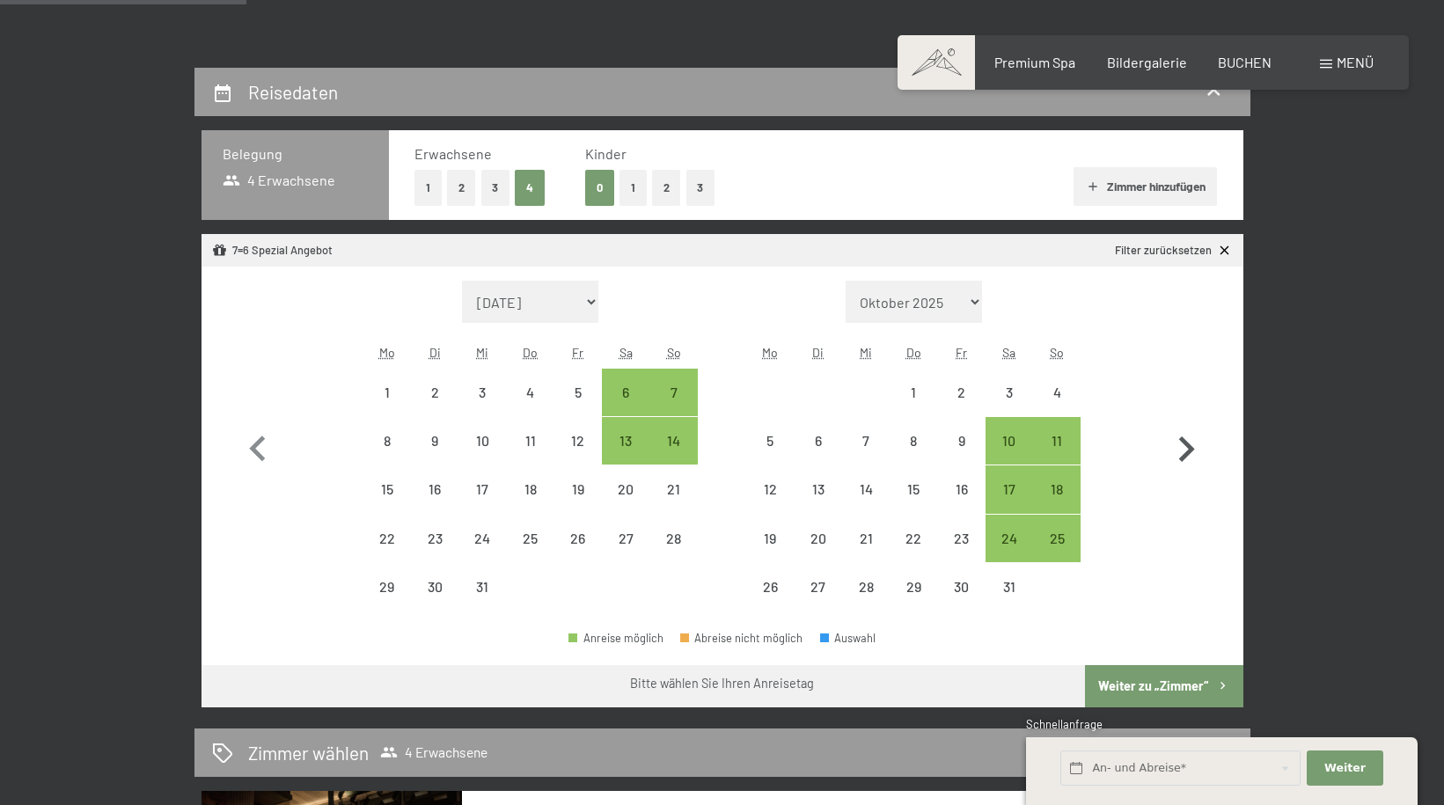
click at [1189, 446] on icon "button" at bounding box center [1187, 449] width 16 height 26
select select "[DATE]"
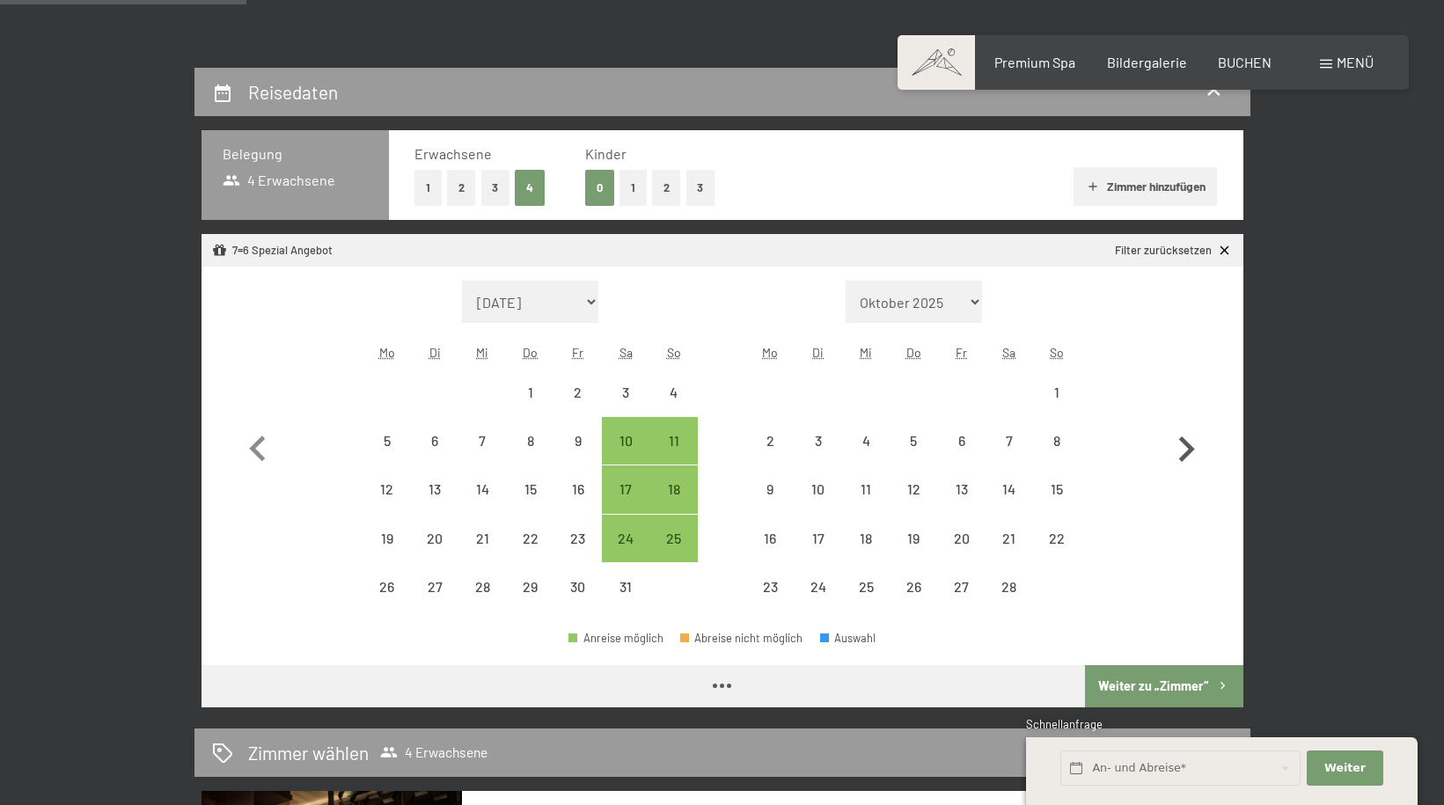
select select "[DATE]"
click at [1189, 446] on icon "button" at bounding box center [1187, 449] width 16 height 26
select select "[DATE]"
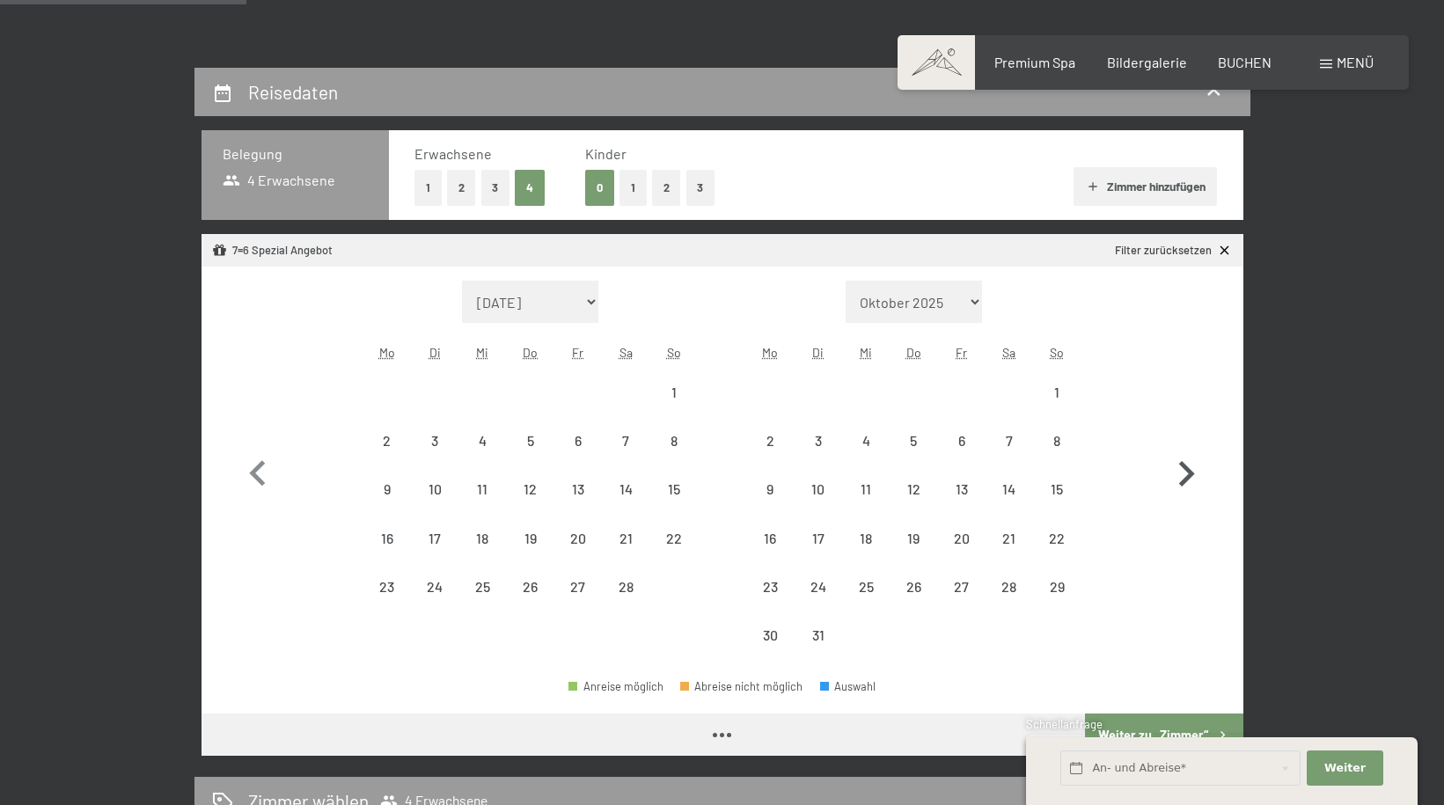
select select "[DATE]"
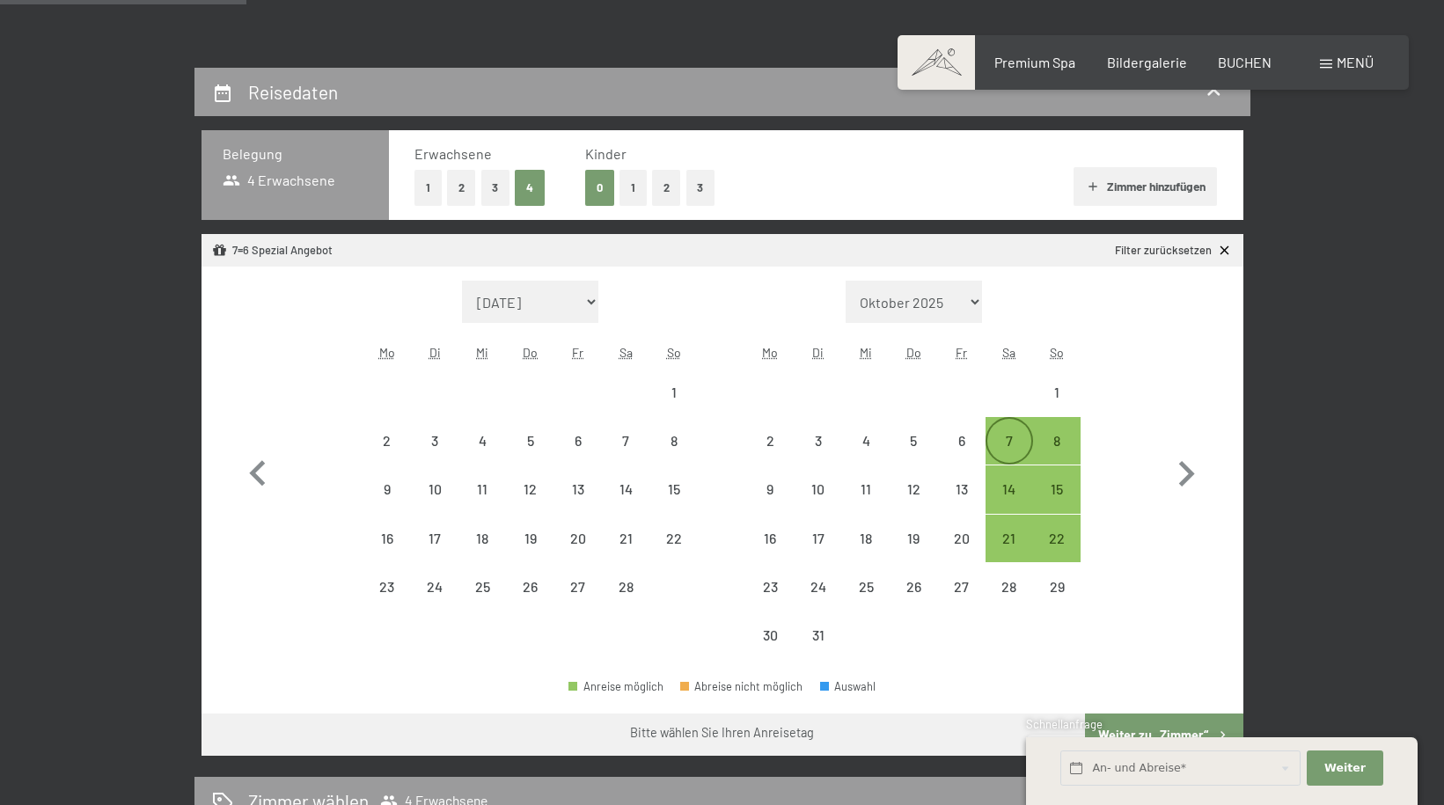
click at [1008, 443] on div "7" at bounding box center [1009, 456] width 44 height 44
select select "[DATE]"
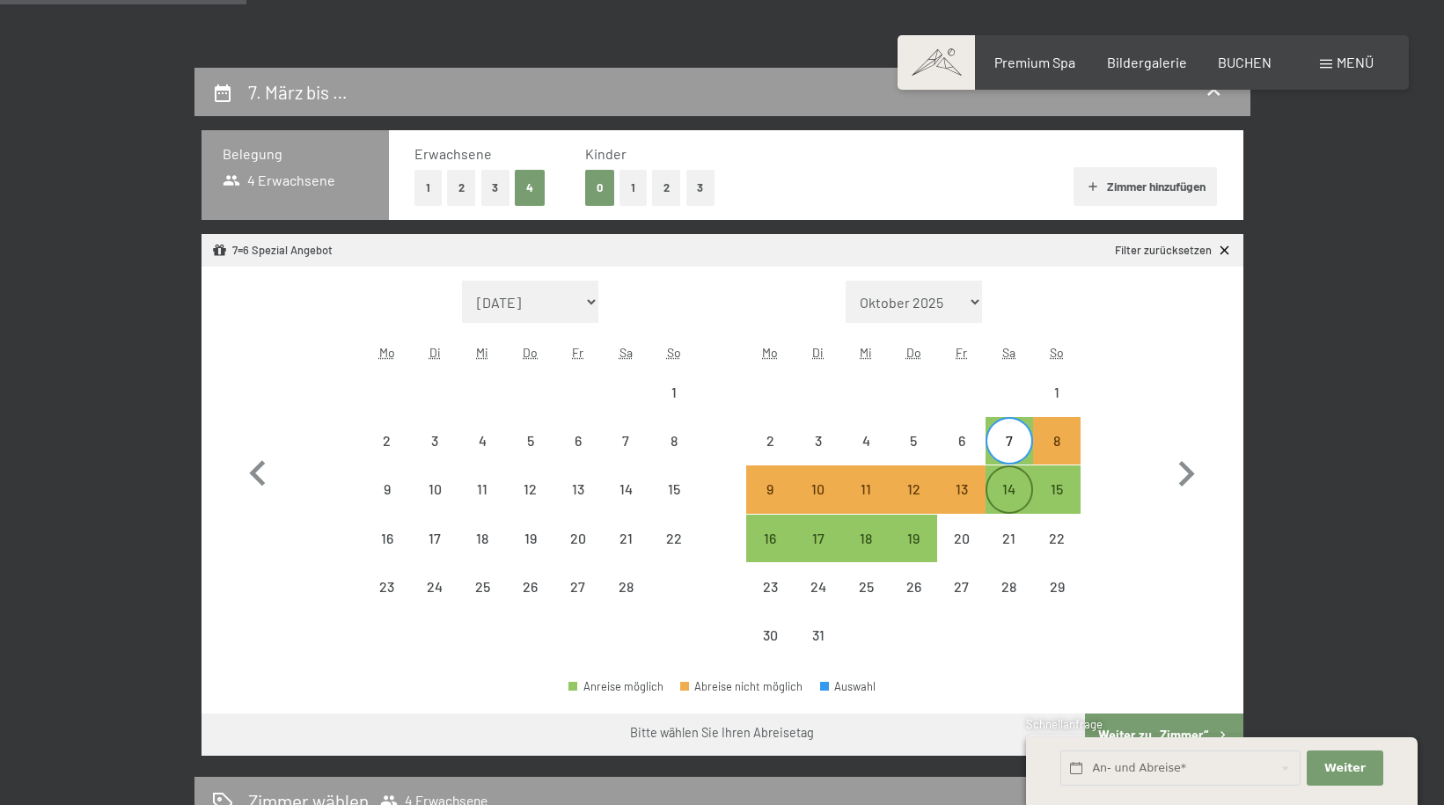
click at [1007, 495] on div "14" at bounding box center [1009, 504] width 44 height 44
select select "[DATE]"
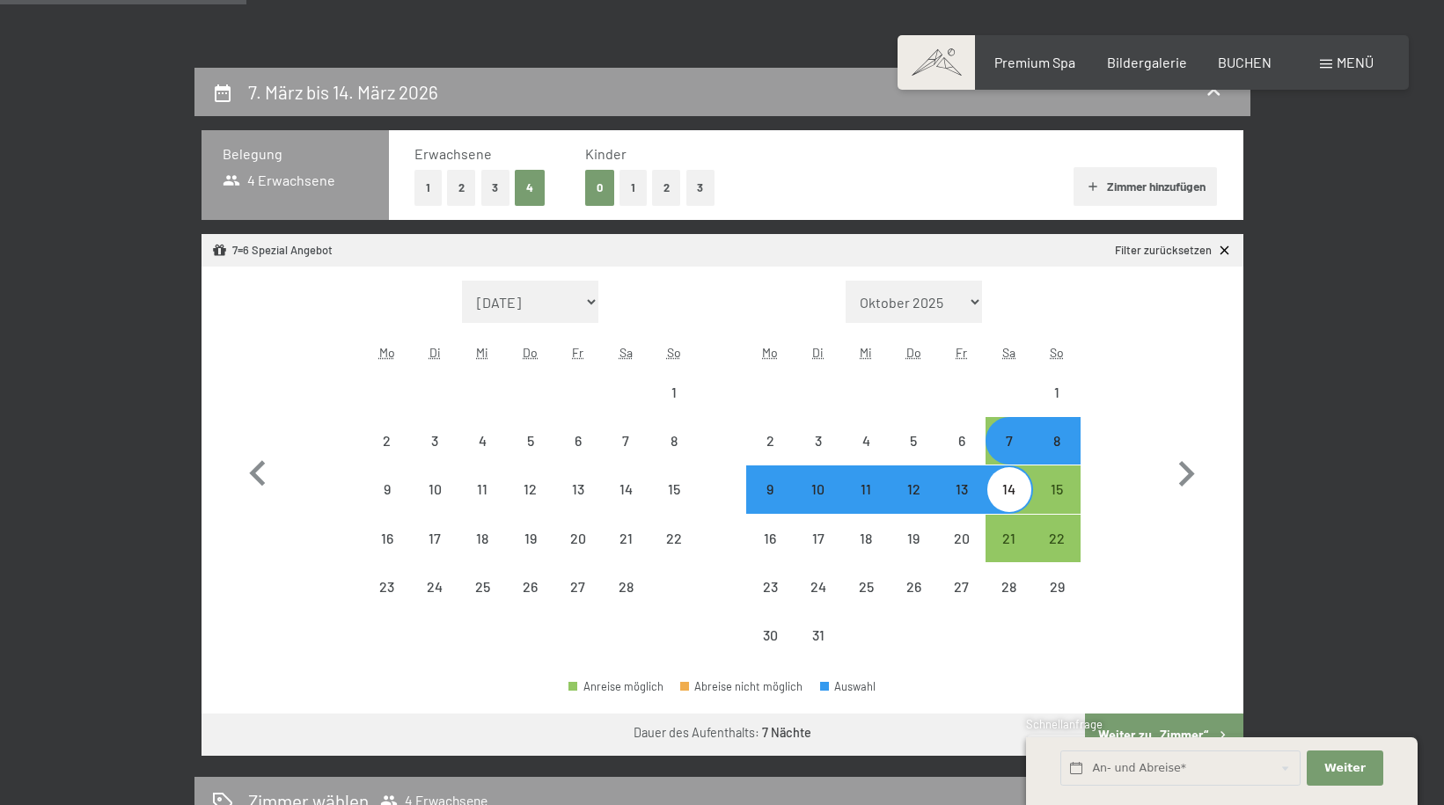
select select "[DATE]"
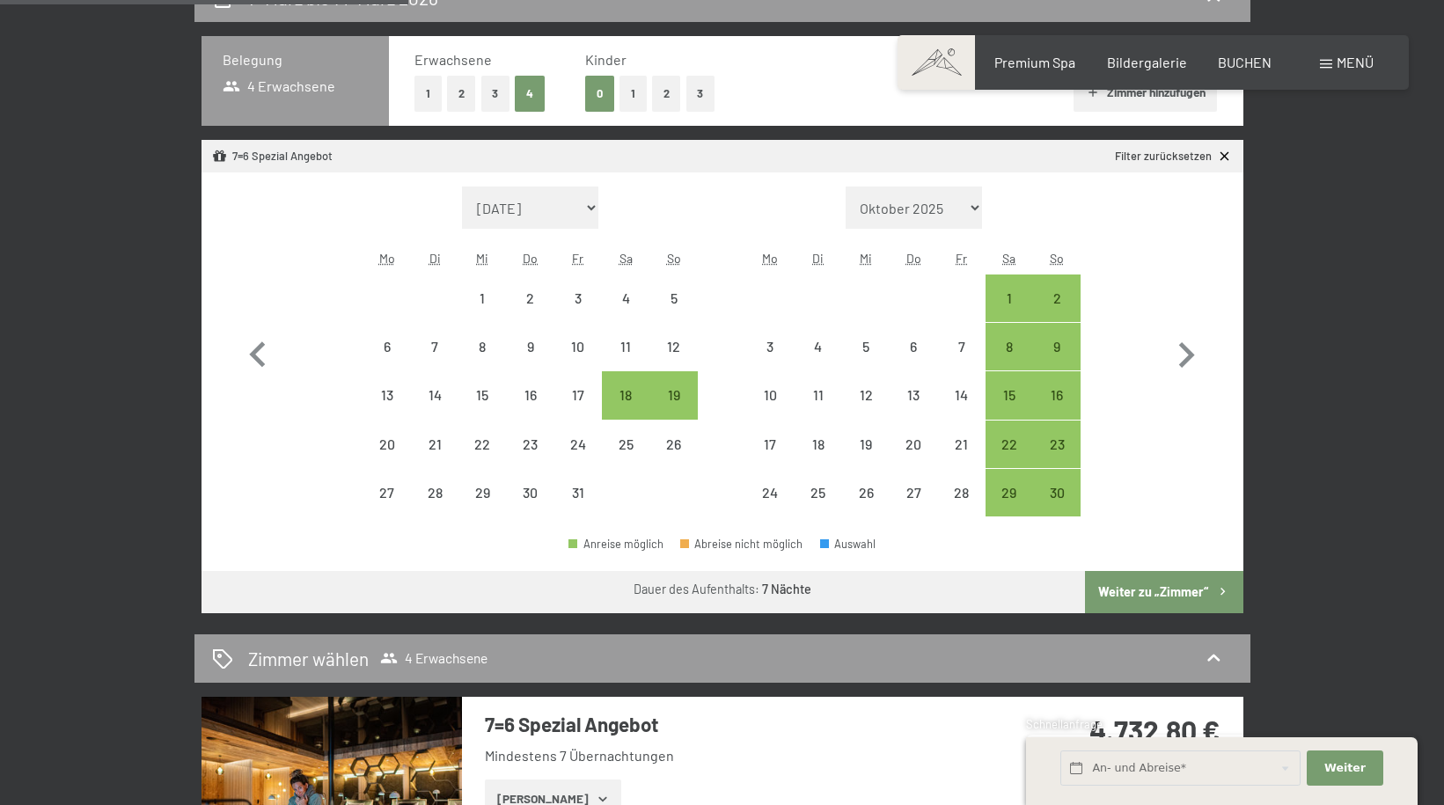
scroll to position [616, 0]
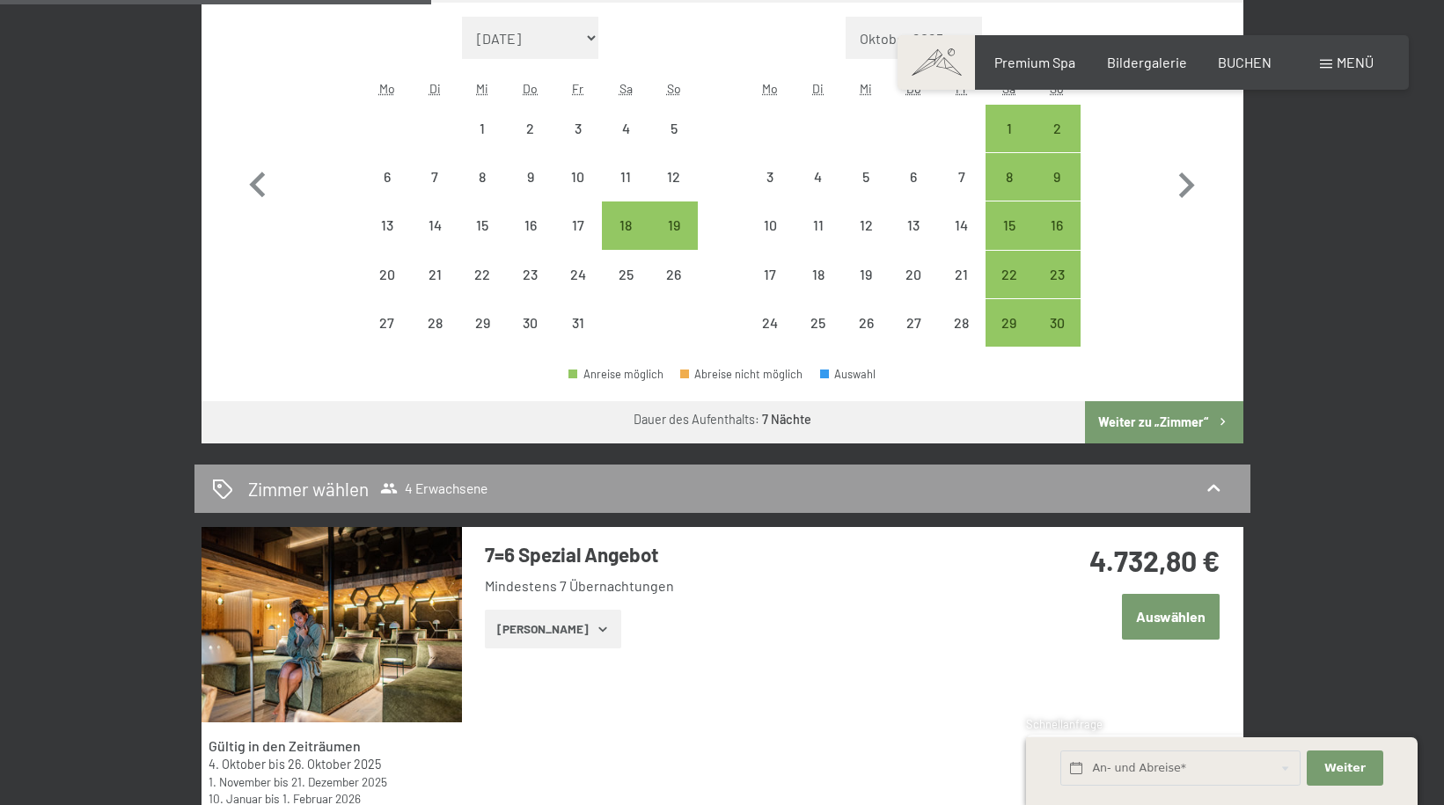
click at [1206, 422] on button "Weiter zu „Zimmer“" at bounding box center [1164, 422] width 158 height 42
select select "[DATE]"
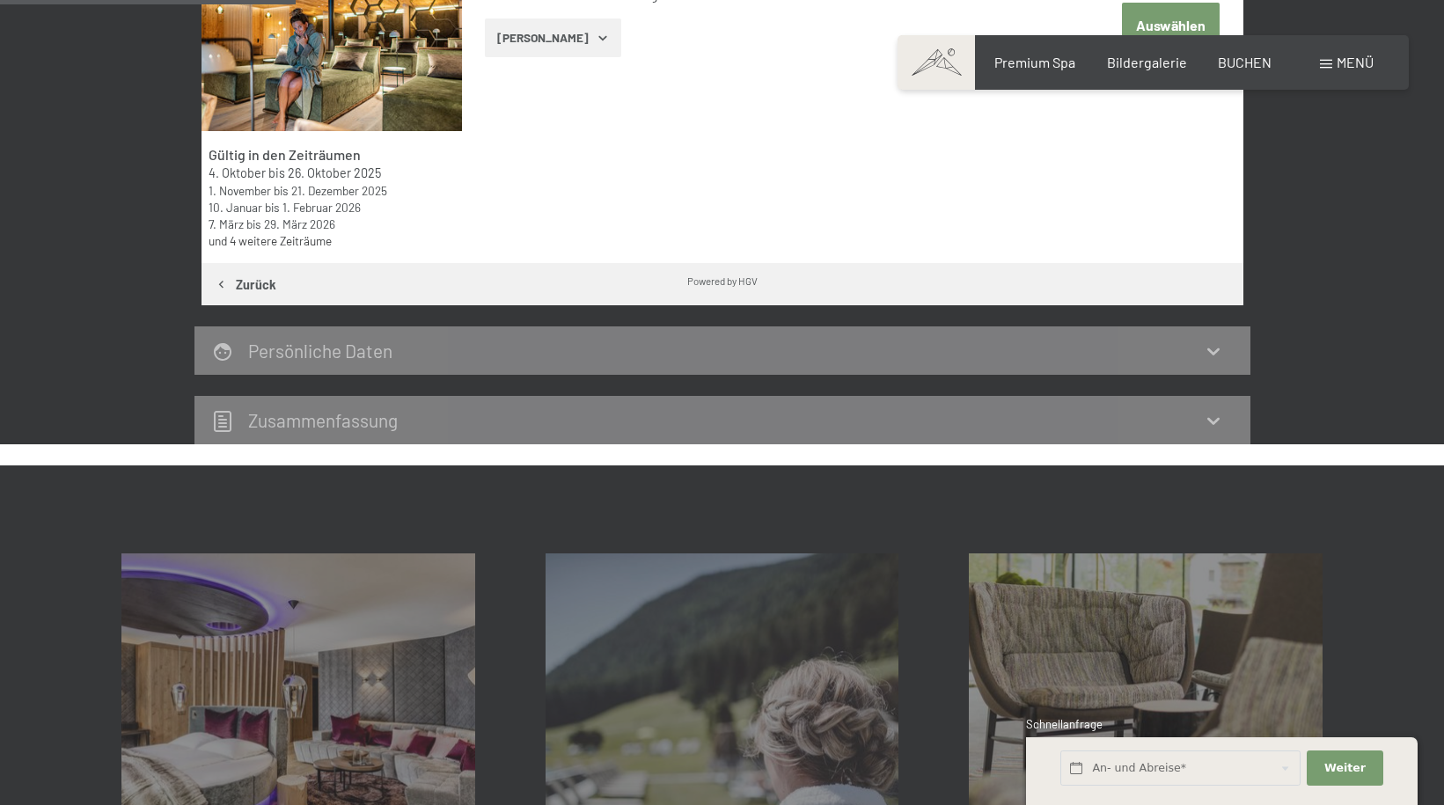
scroll to position [420, 0]
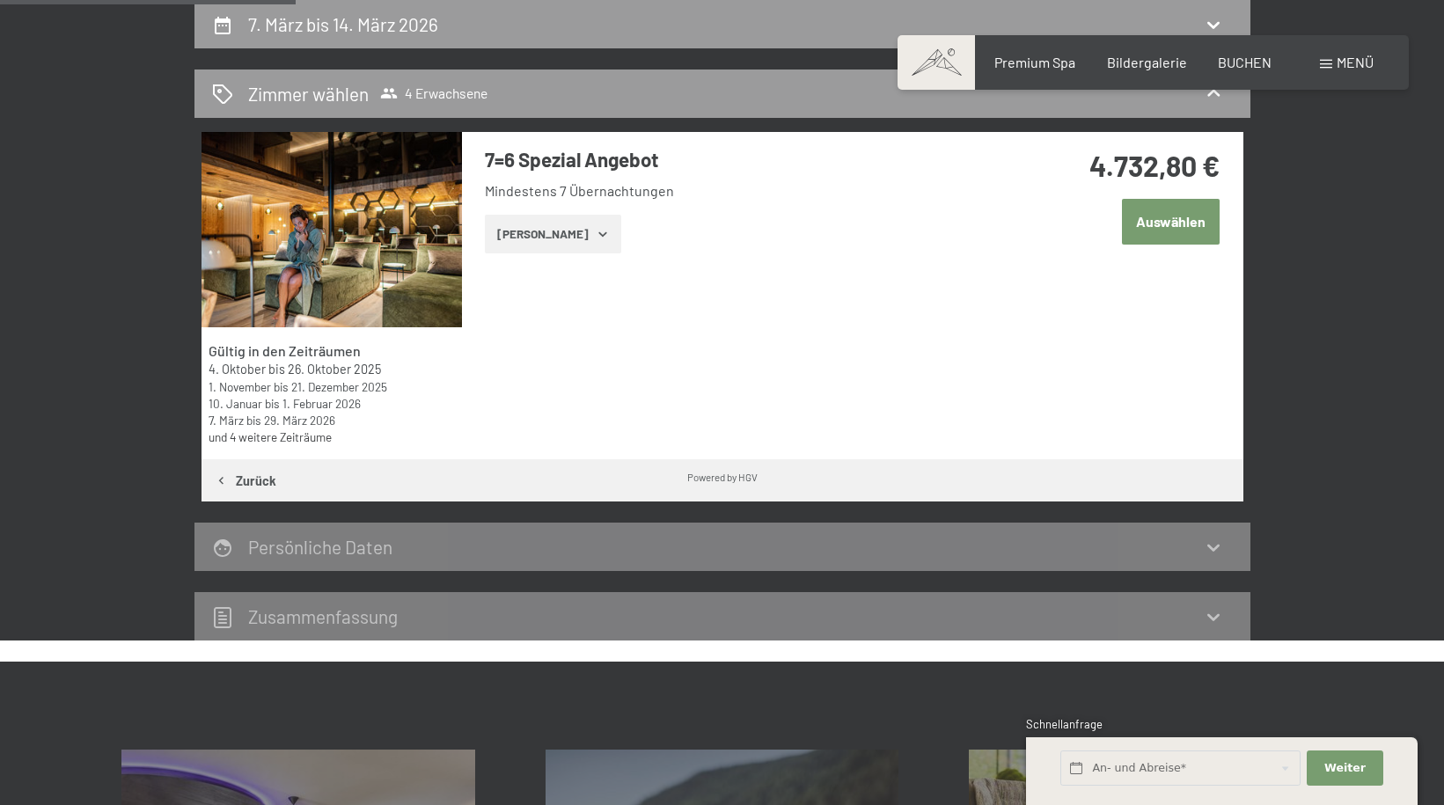
click at [596, 234] on icon "button" at bounding box center [603, 234] width 14 height 14
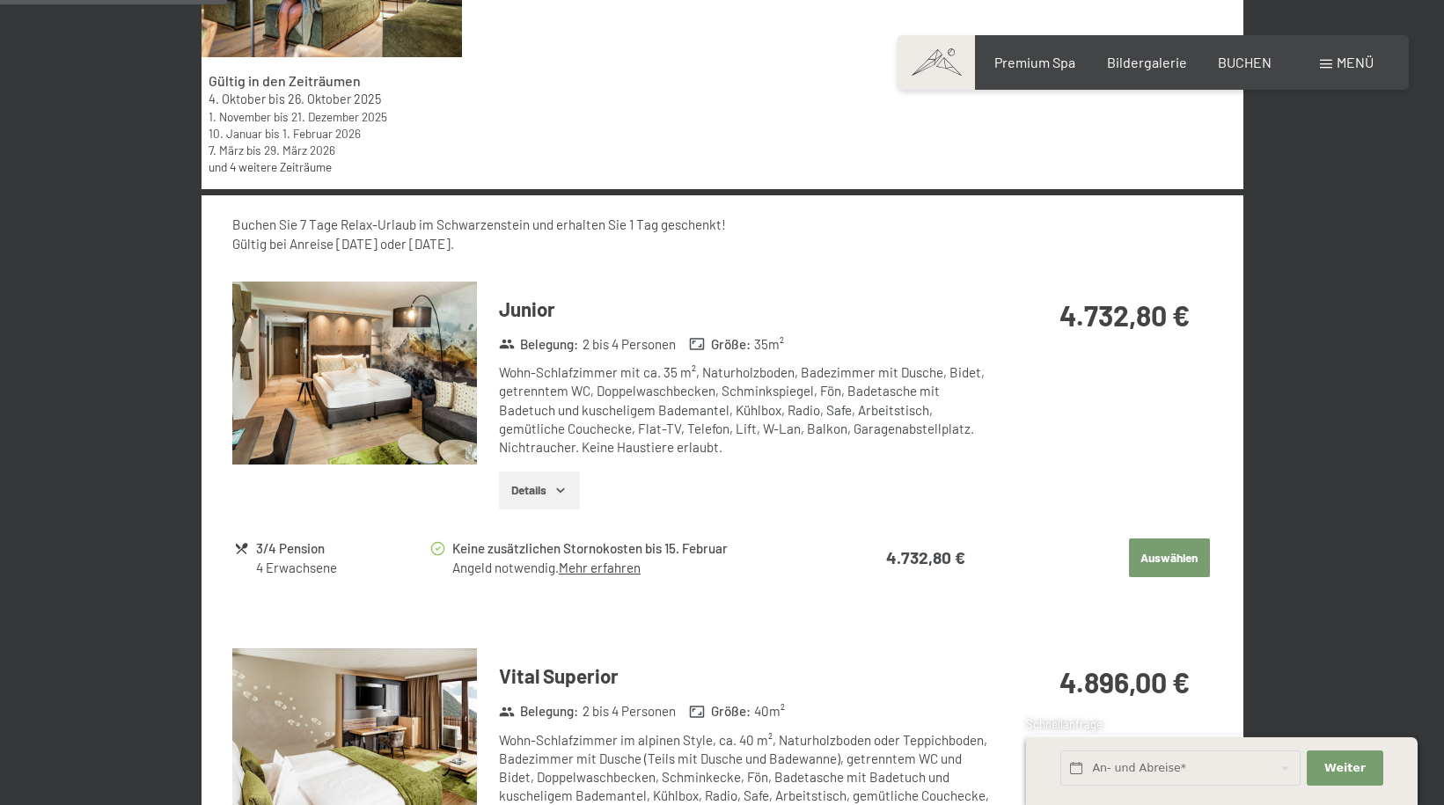
scroll to position [948, 0]
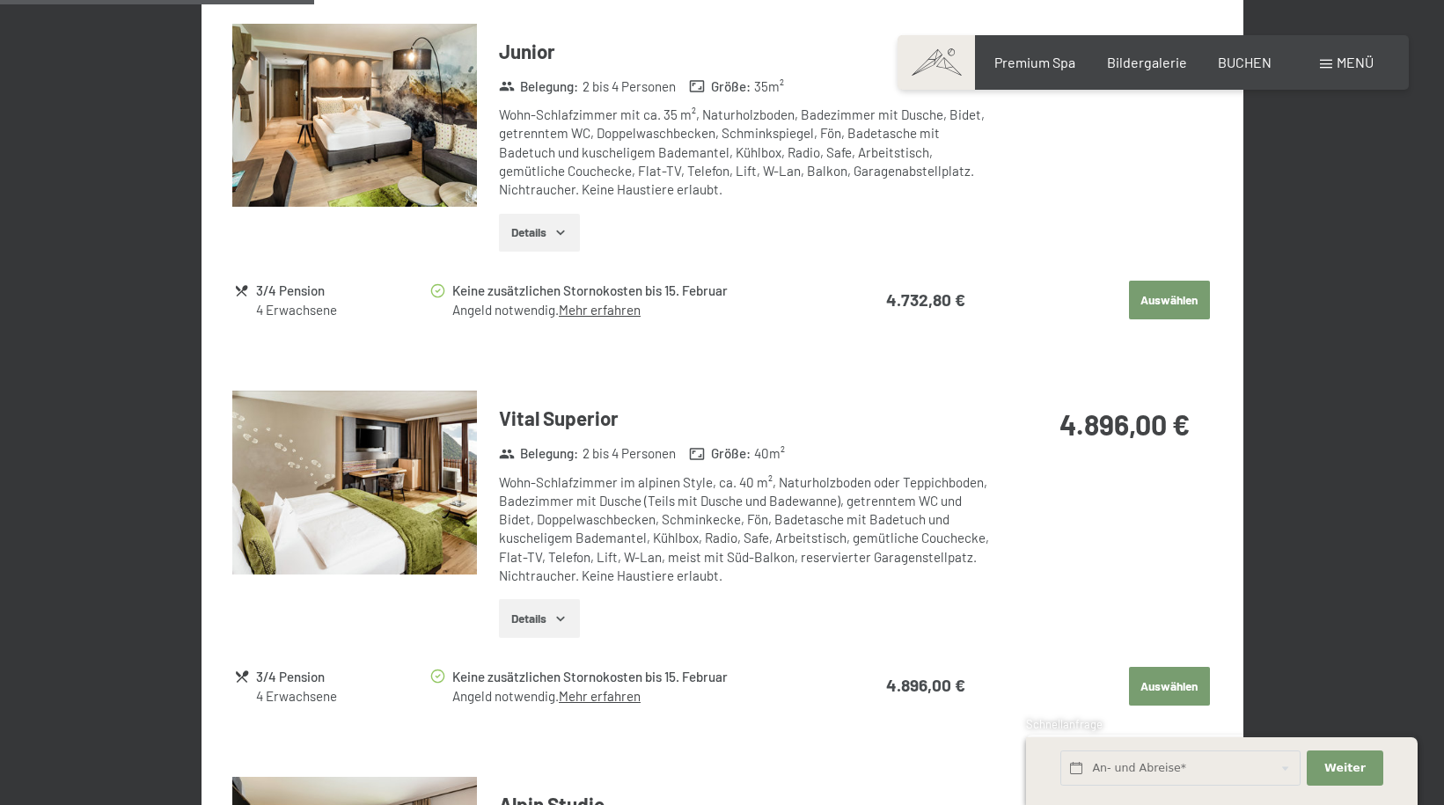
click at [1182, 690] on button "Auswählen" at bounding box center [1169, 686] width 81 height 39
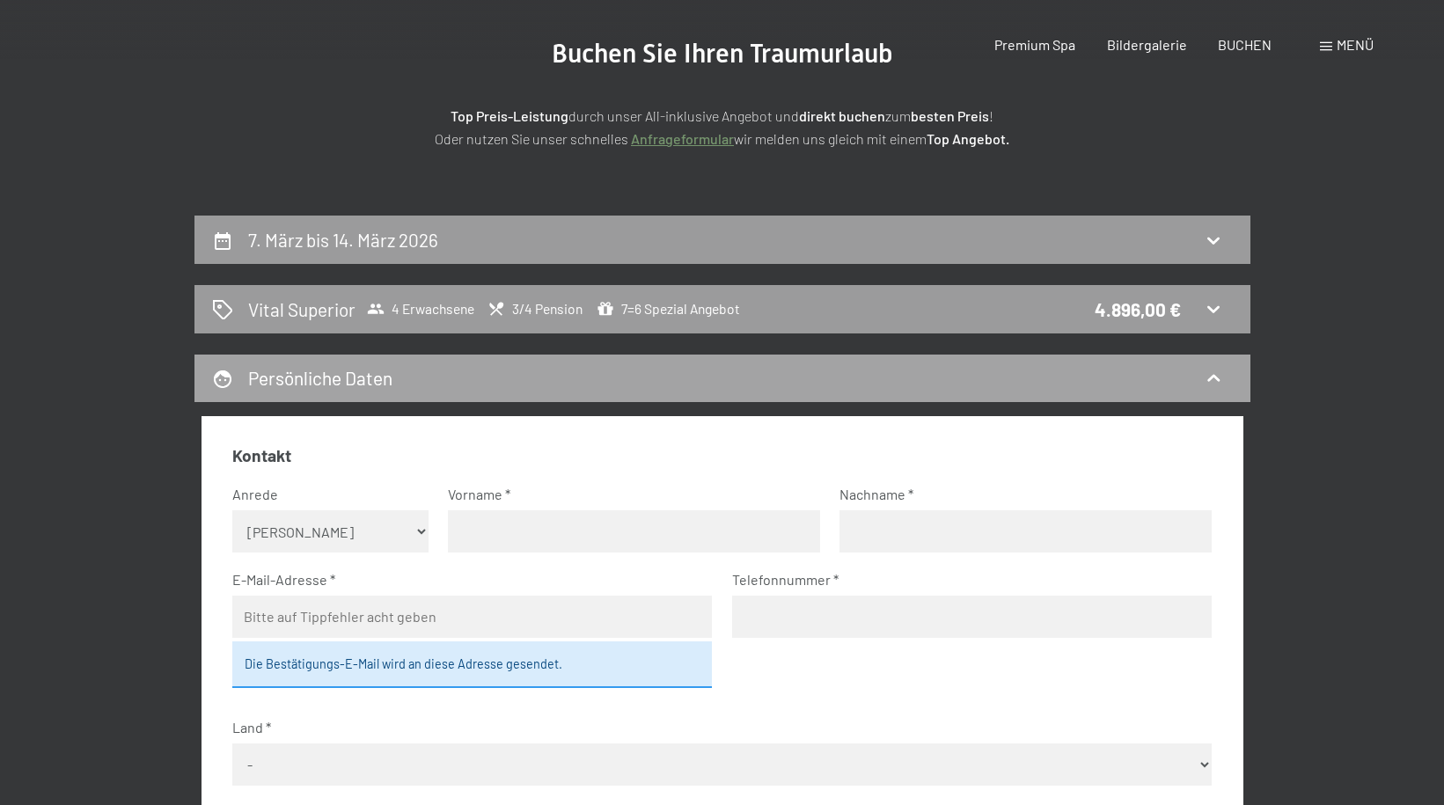
scroll to position [0, 0]
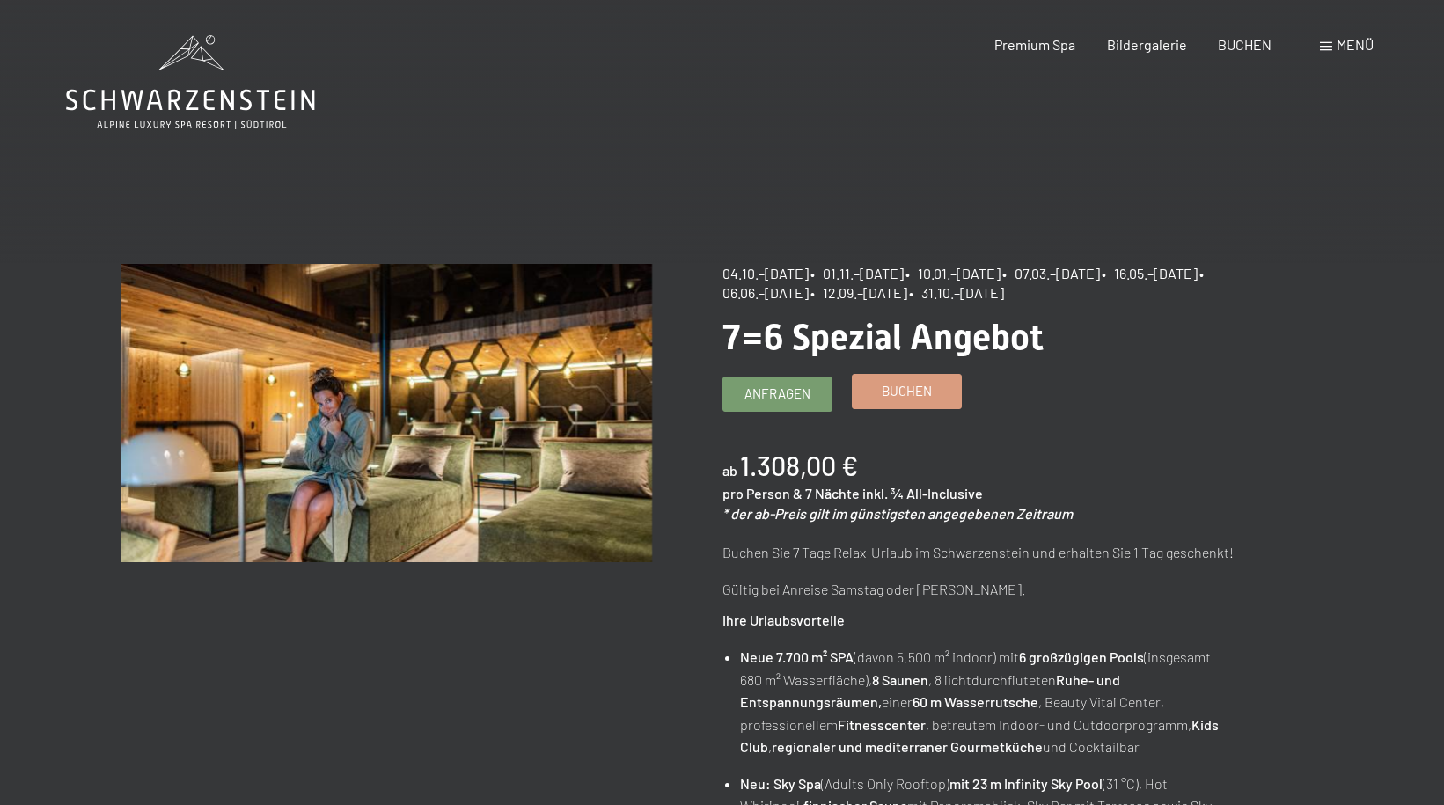
click at [901, 386] on span "Buchen" at bounding box center [907, 391] width 50 height 18
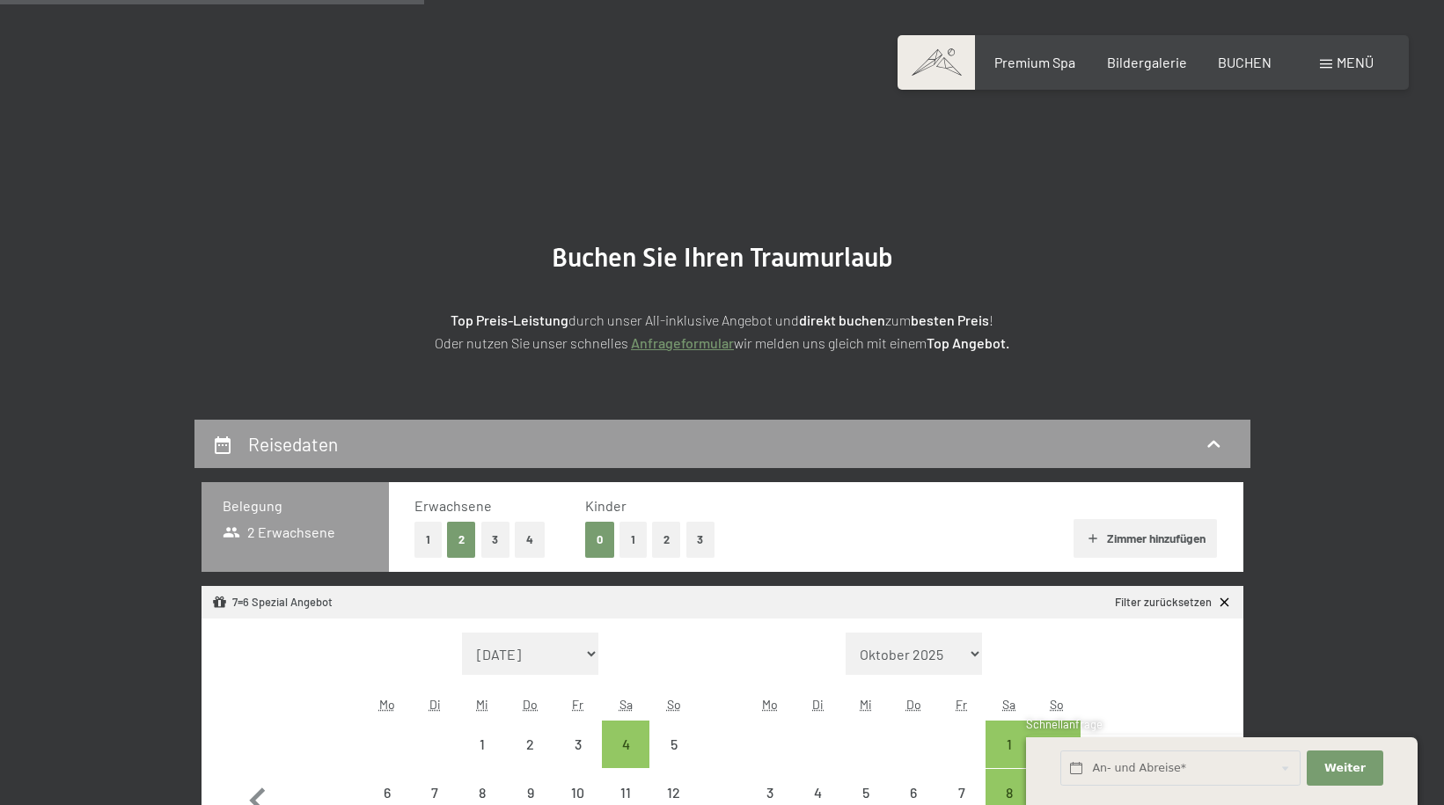
select select "[DATE]"
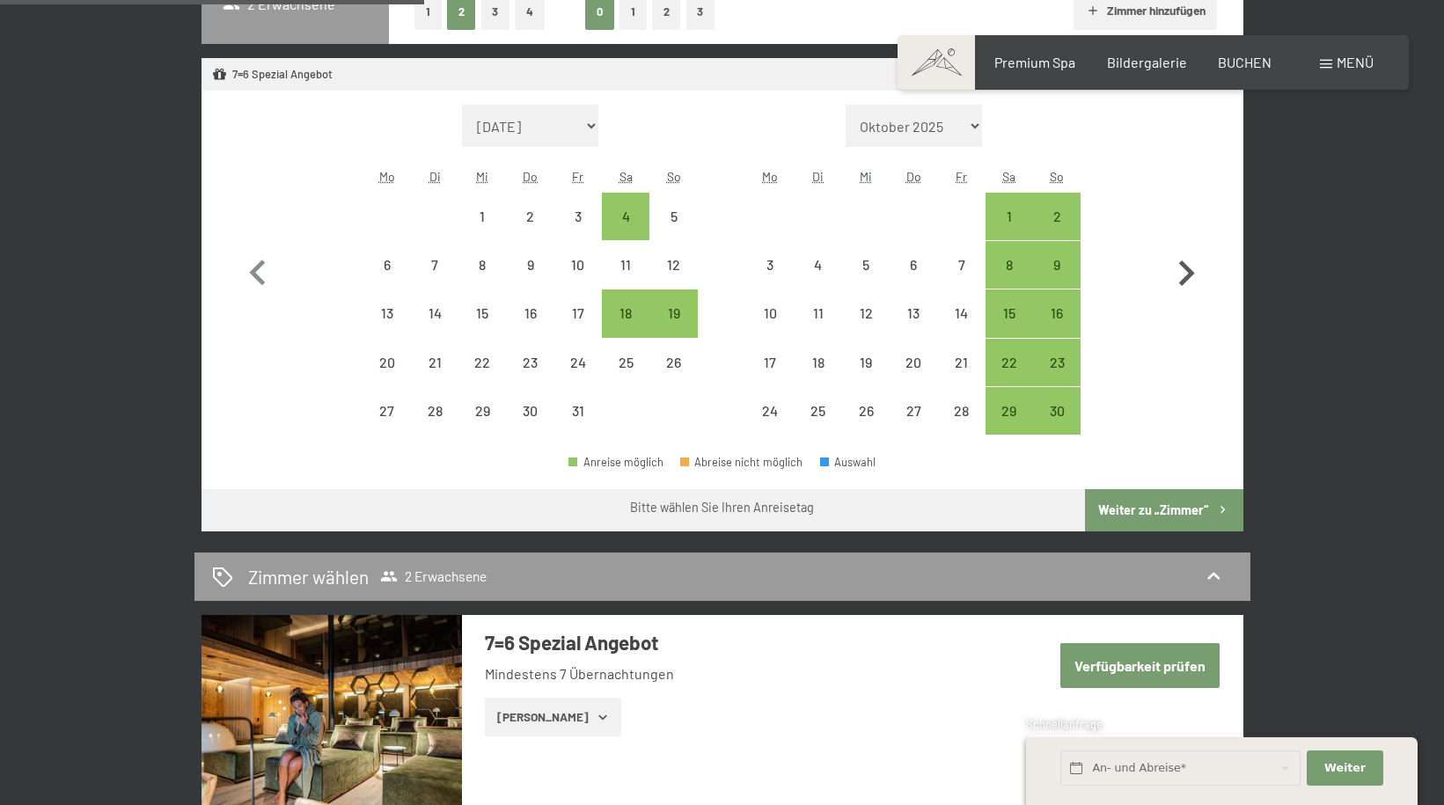
click at [1193, 270] on icon "button" at bounding box center [1186, 273] width 51 height 51
select select "2025-11-01"
select select "2025-12-01"
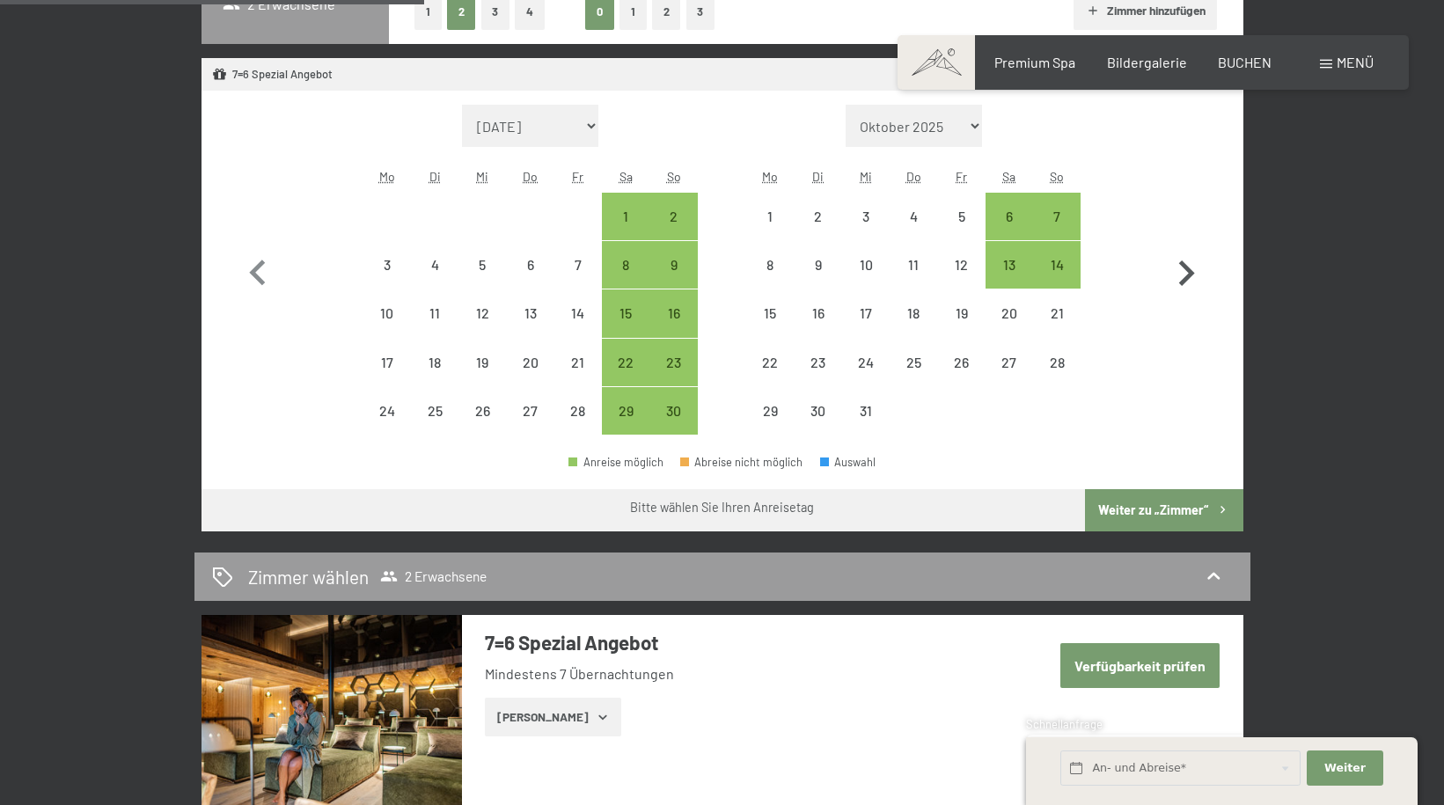
click at [1193, 270] on icon "button" at bounding box center [1186, 273] width 51 height 51
select select "2025-12-01"
select select "2026-01-01"
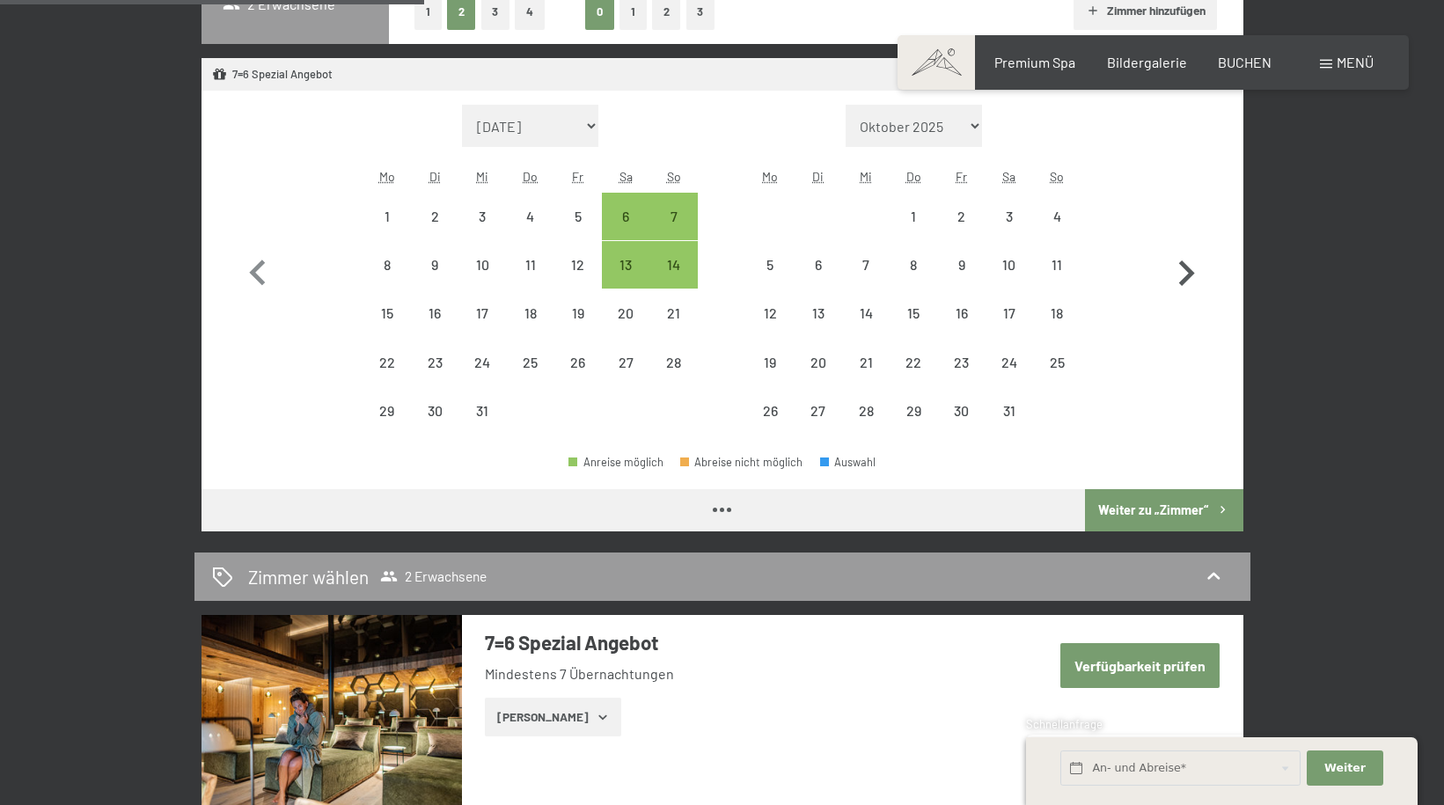
select select "2025-12-01"
select select "2026-01-01"
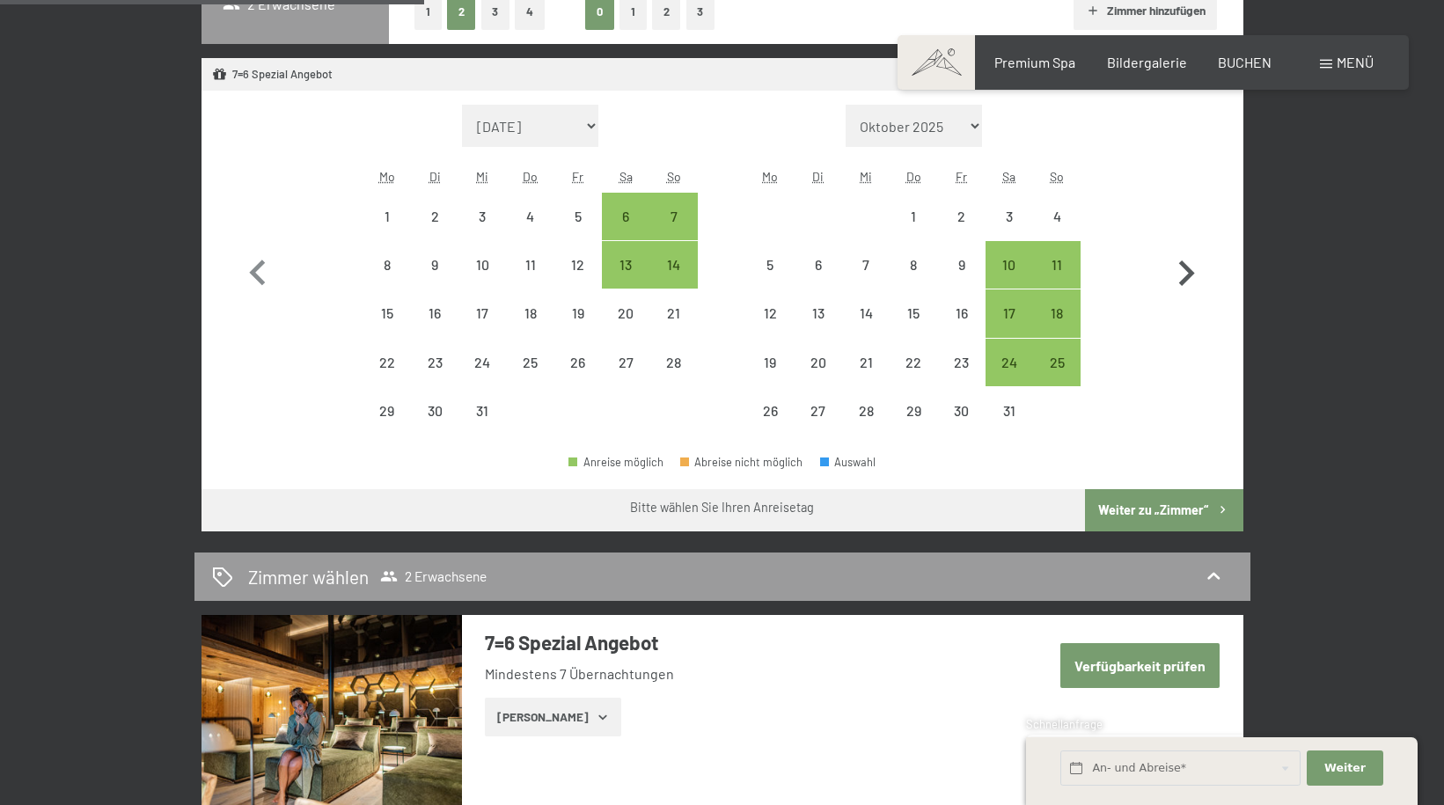
click at [1193, 270] on icon "button" at bounding box center [1186, 273] width 51 height 51
select select "2026-01-01"
select select "2026-02-01"
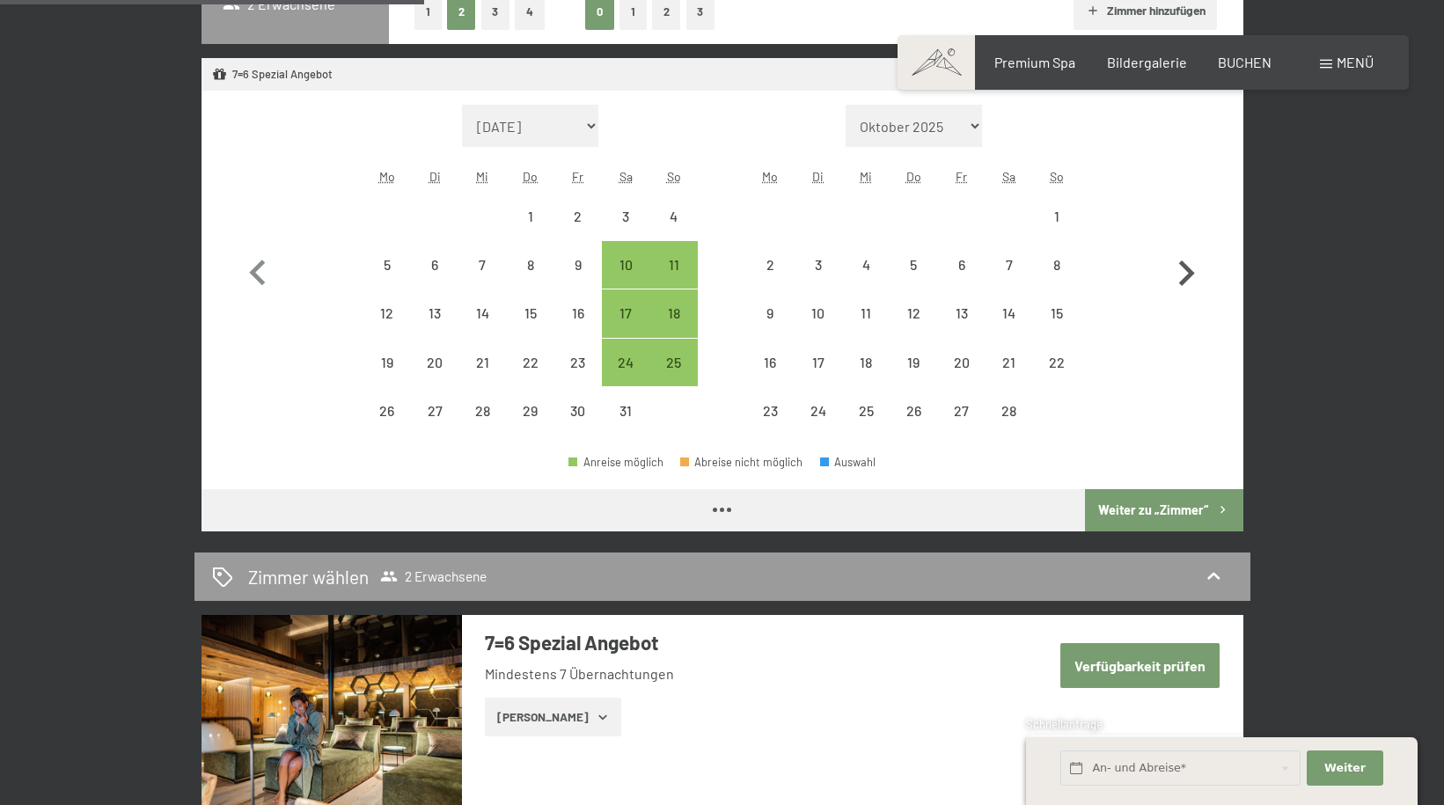
click at [1193, 270] on icon "button" at bounding box center [1186, 273] width 51 height 51
select select "2026-02-01"
select select "2026-03-01"
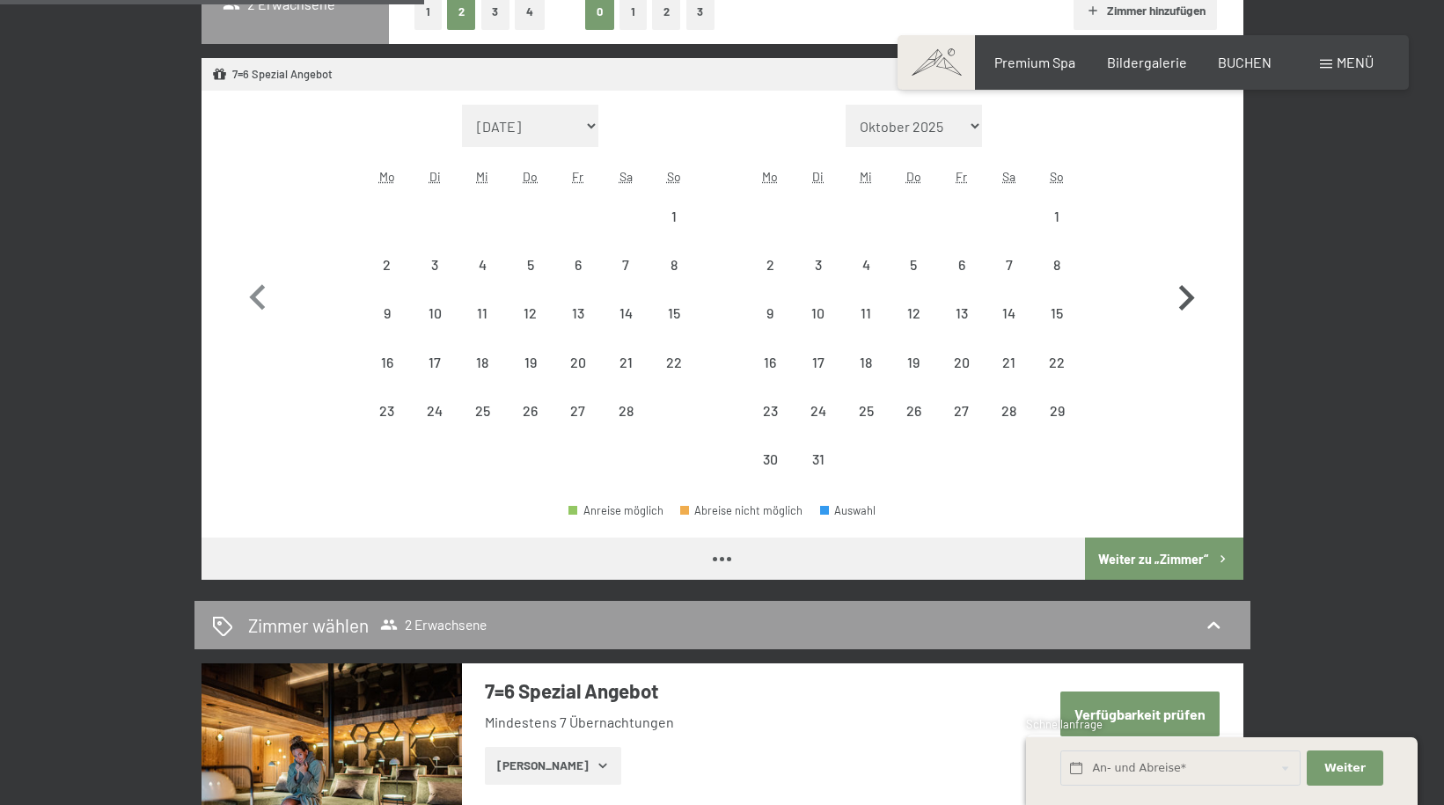
select select "2026-02-01"
select select "2026-03-01"
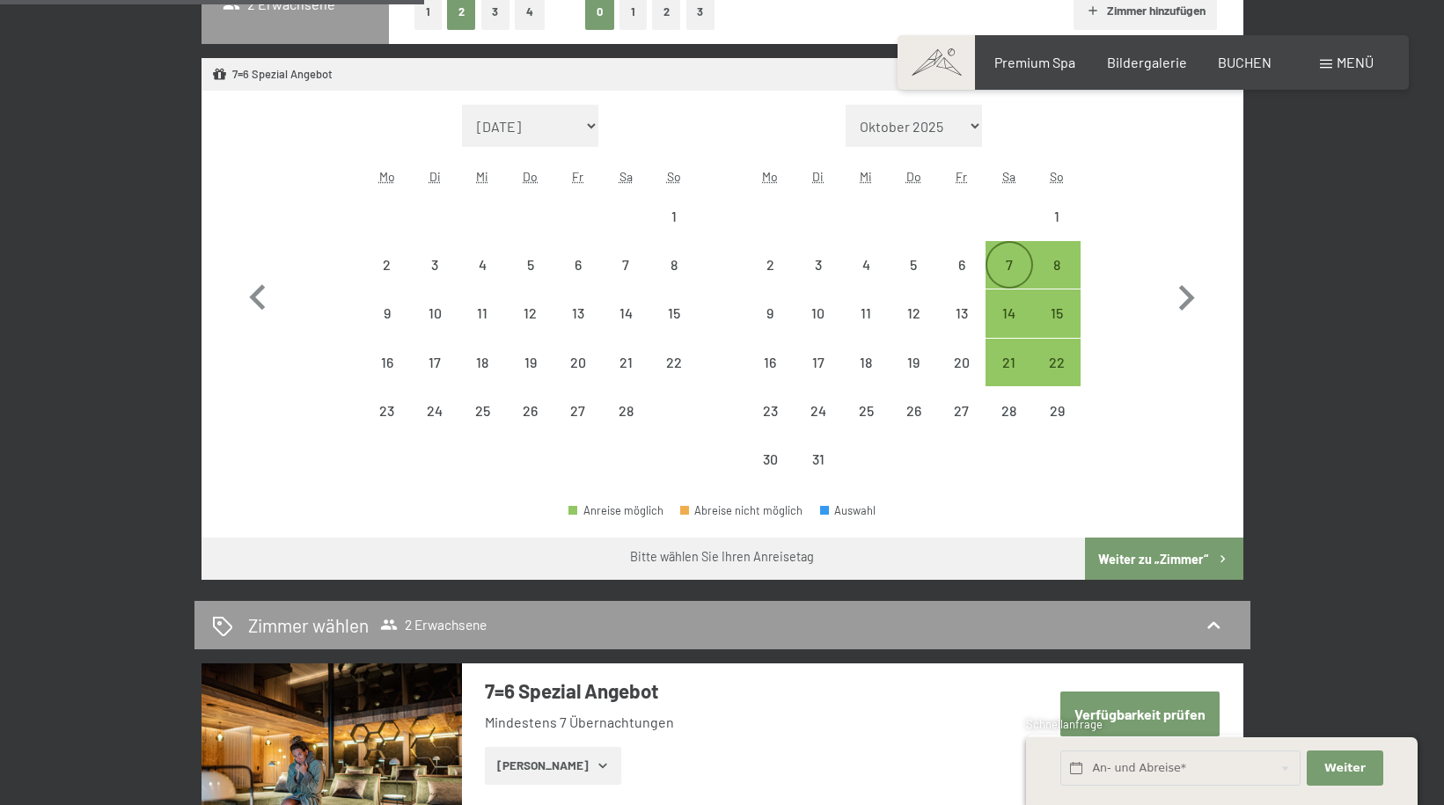
click at [1008, 260] on div "7" at bounding box center [1009, 280] width 44 height 44
select select "2026-02-01"
select select "2026-03-01"
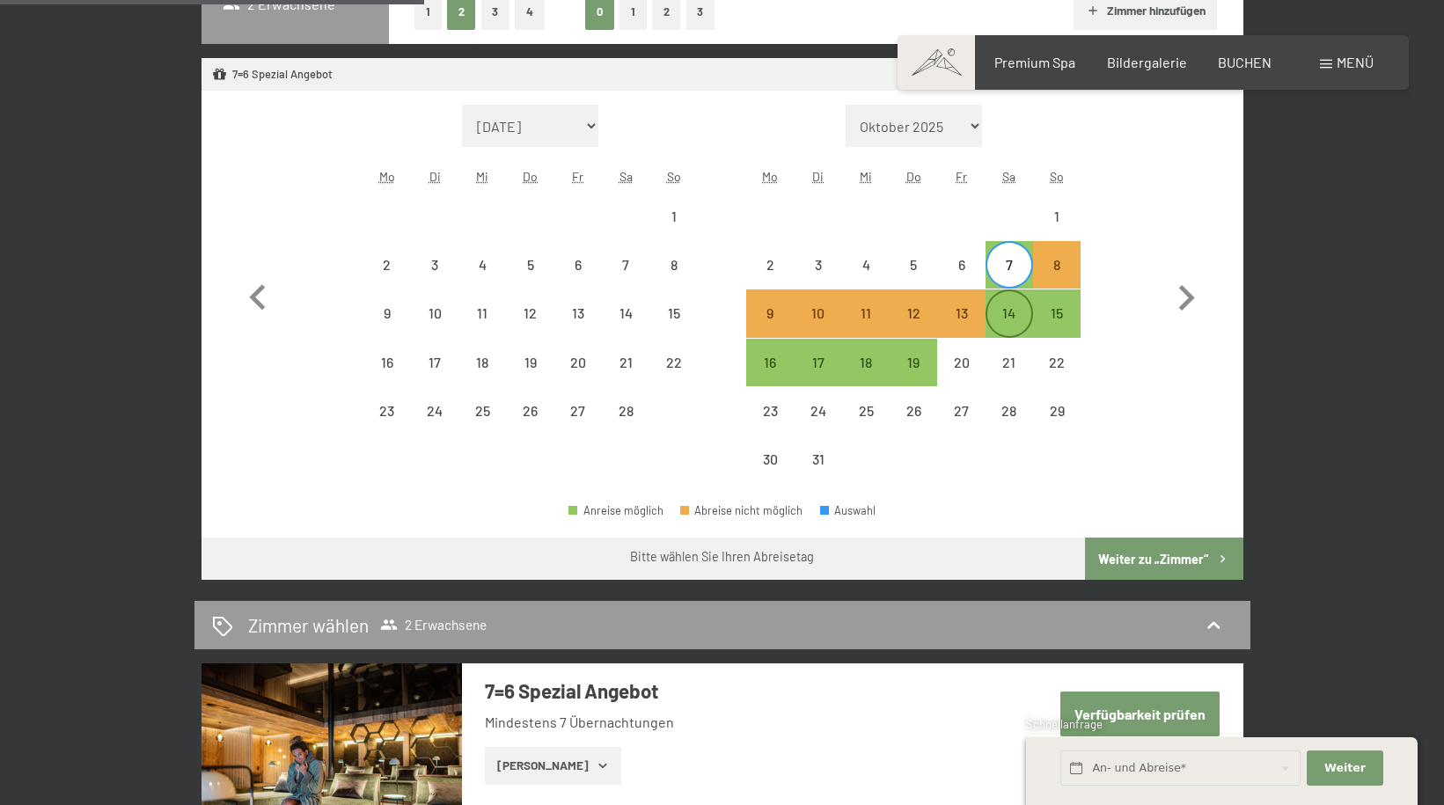
click at [1007, 310] on div "14" at bounding box center [1009, 328] width 44 height 44
select select "2026-02-01"
select select "2026-03-01"
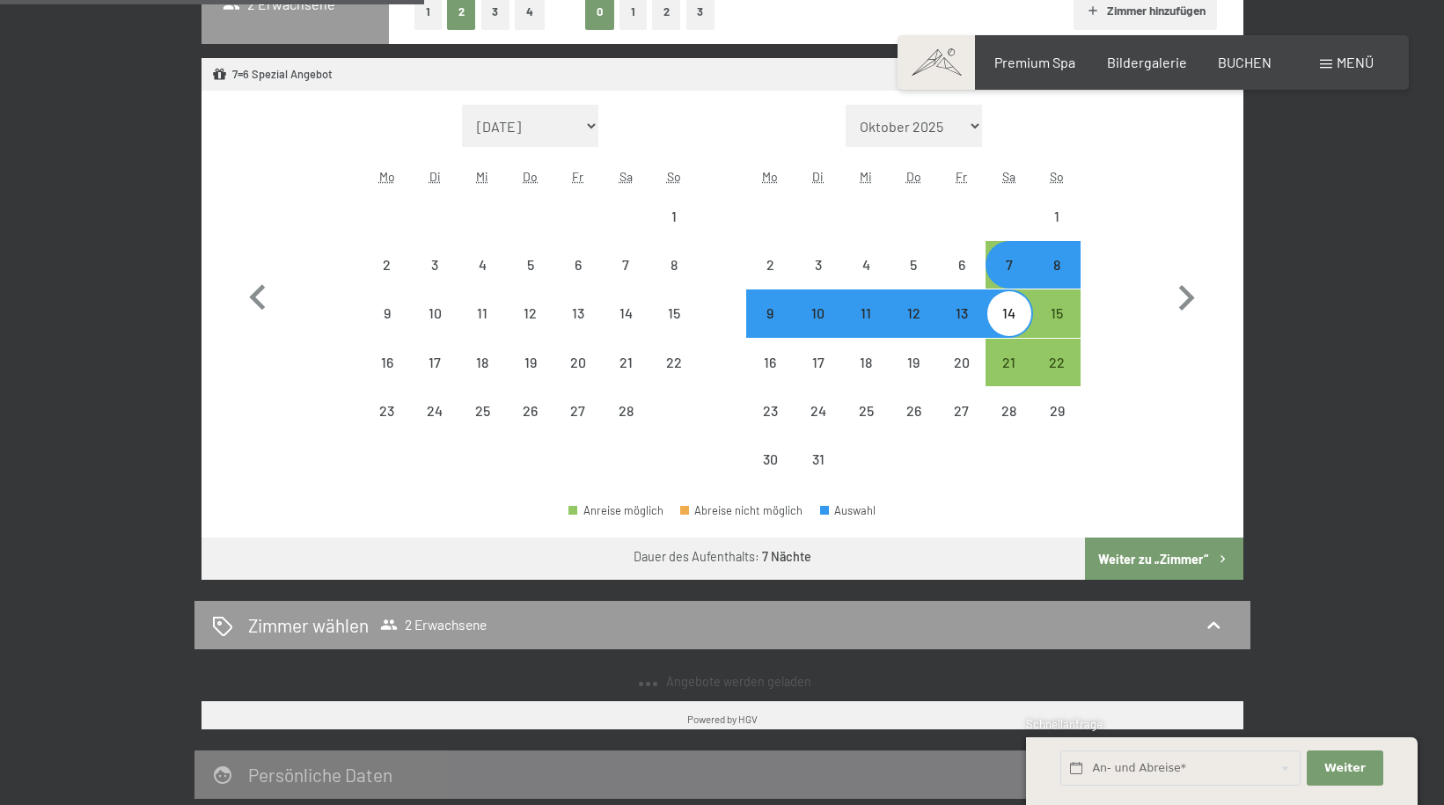
select select "2025-10-01"
select select "2025-11-01"
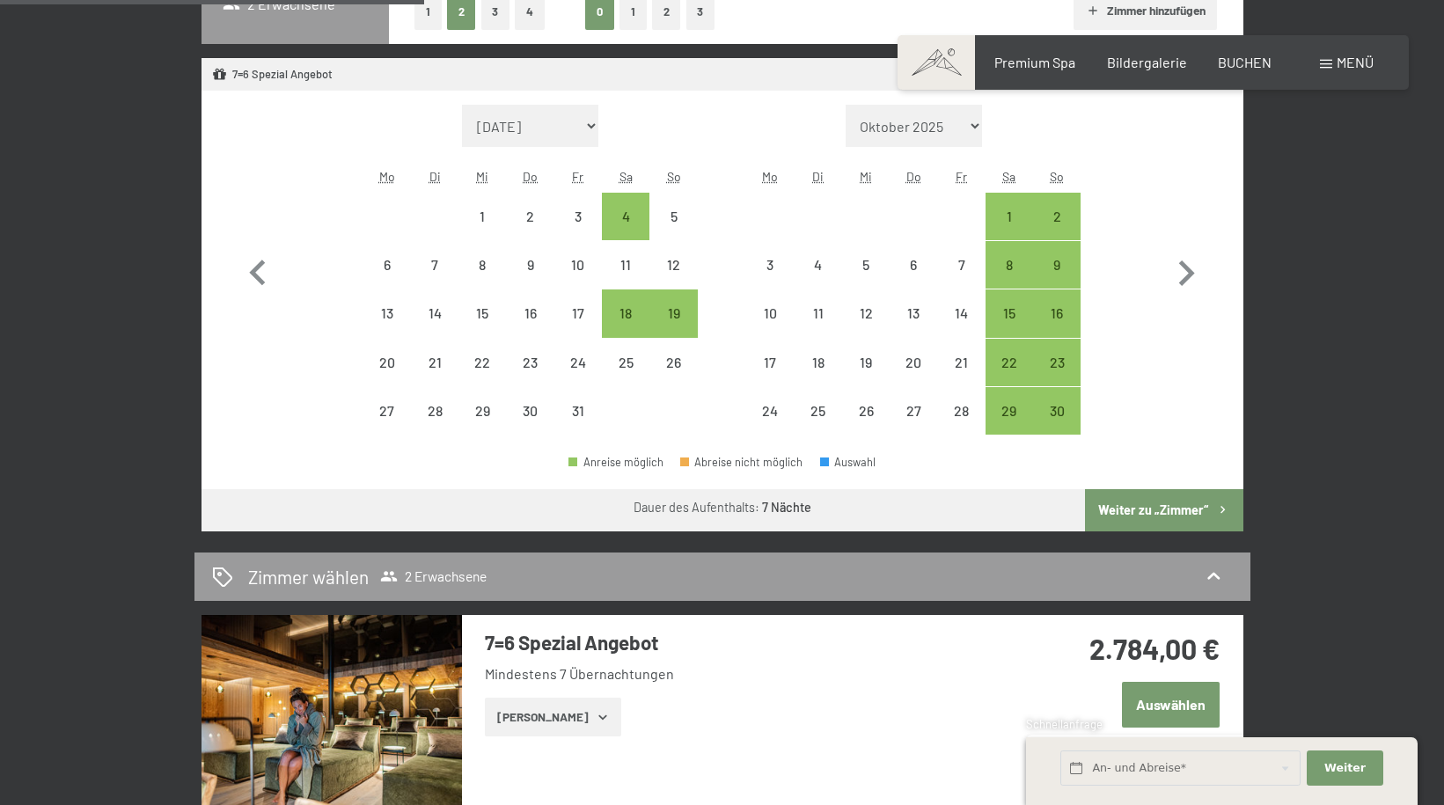
click at [1141, 505] on button "Weiter zu „Zimmer“" at bounding box center [1164, 510] width 158 height 42
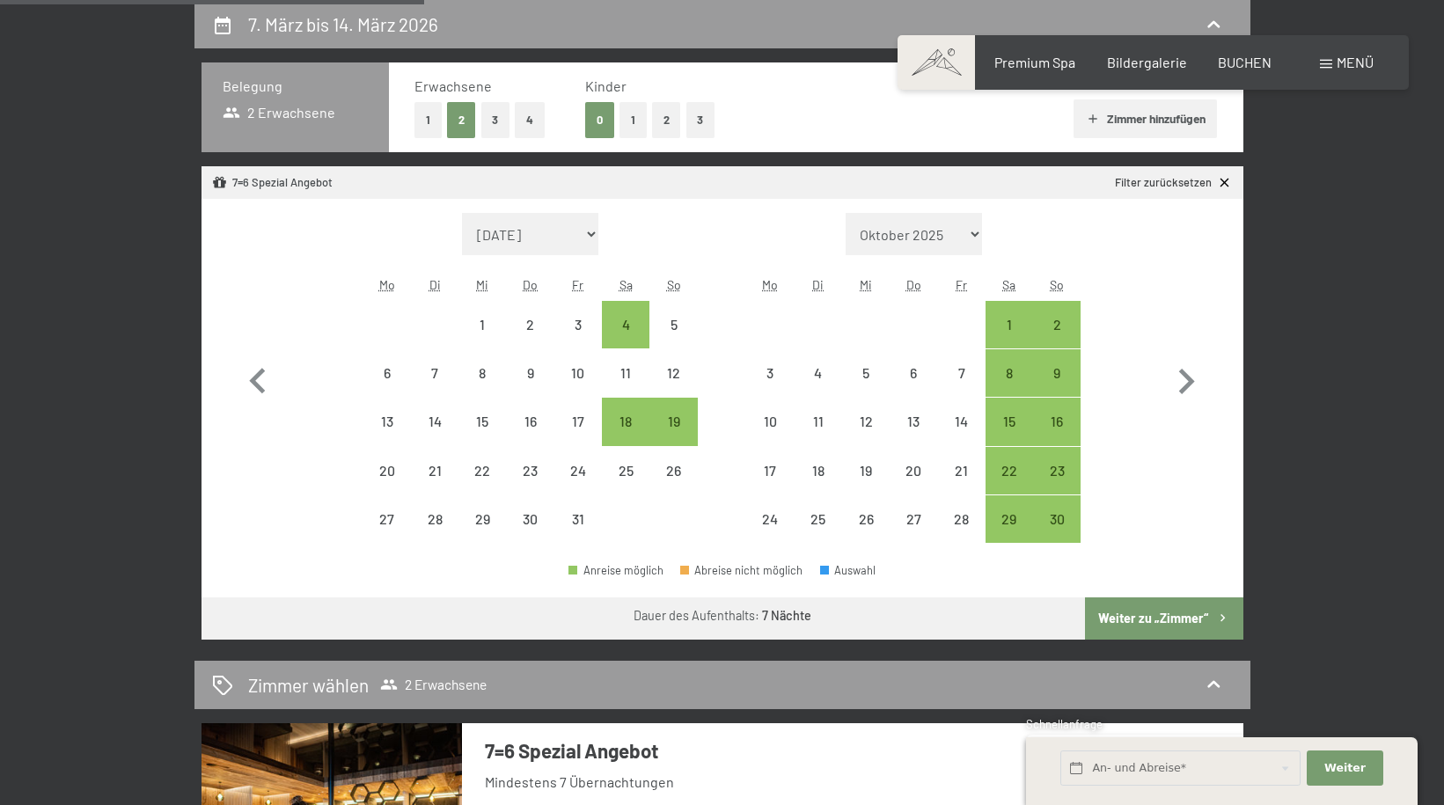
select select "2025-10-01"
select select "2025-11-01"
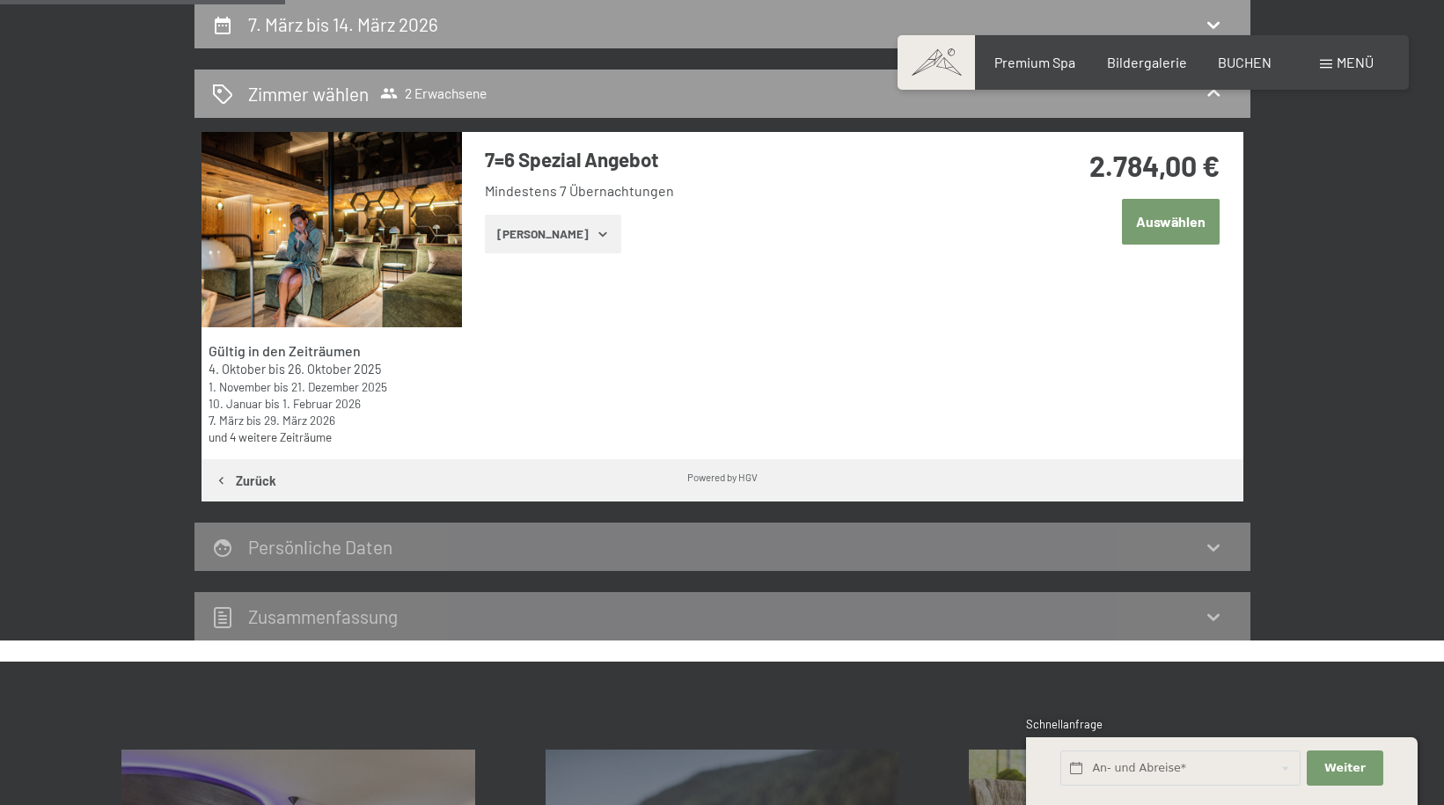
click at [596, 232] on icon "button" at bounding box center [603, 234] width 14 height 14
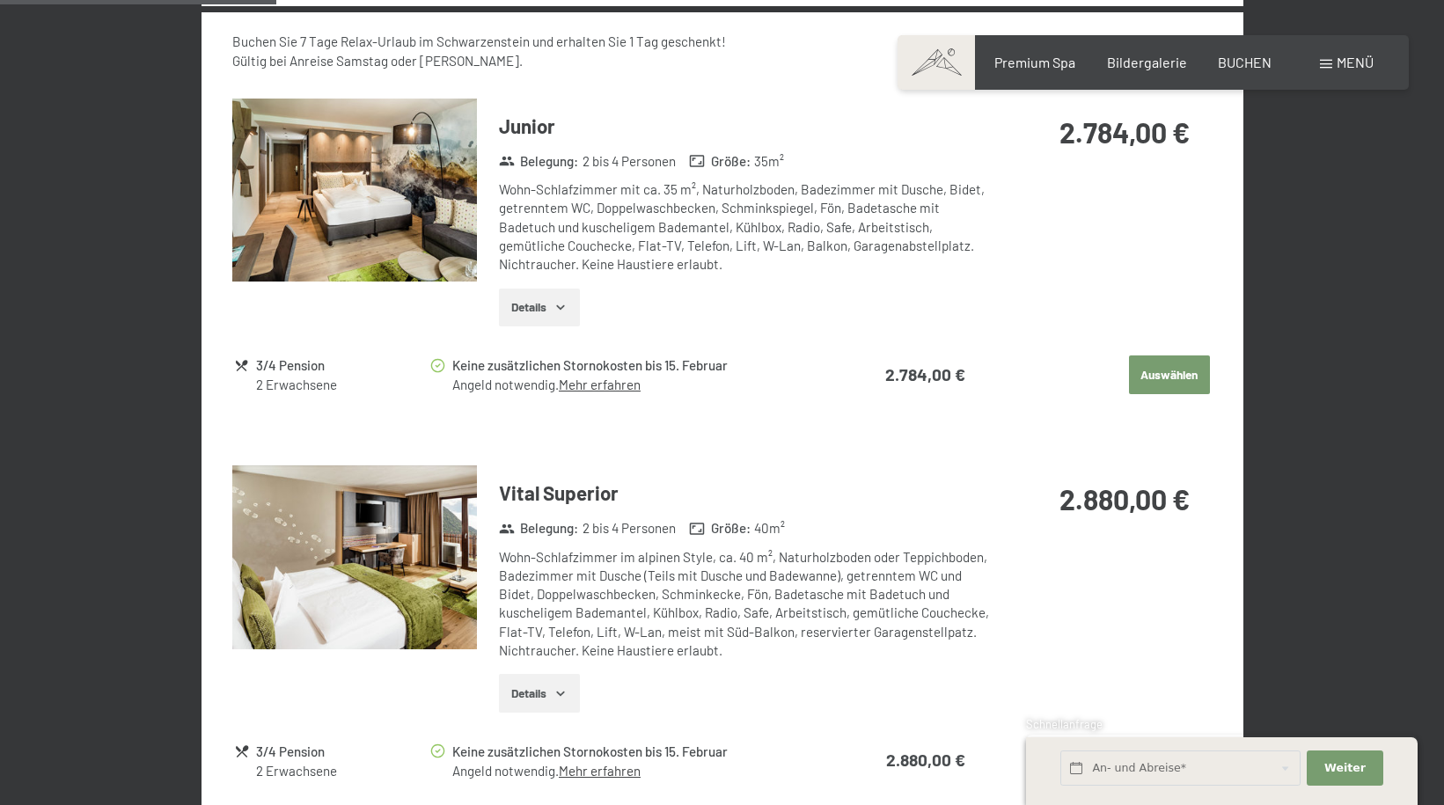
scroll to position [948, 0]
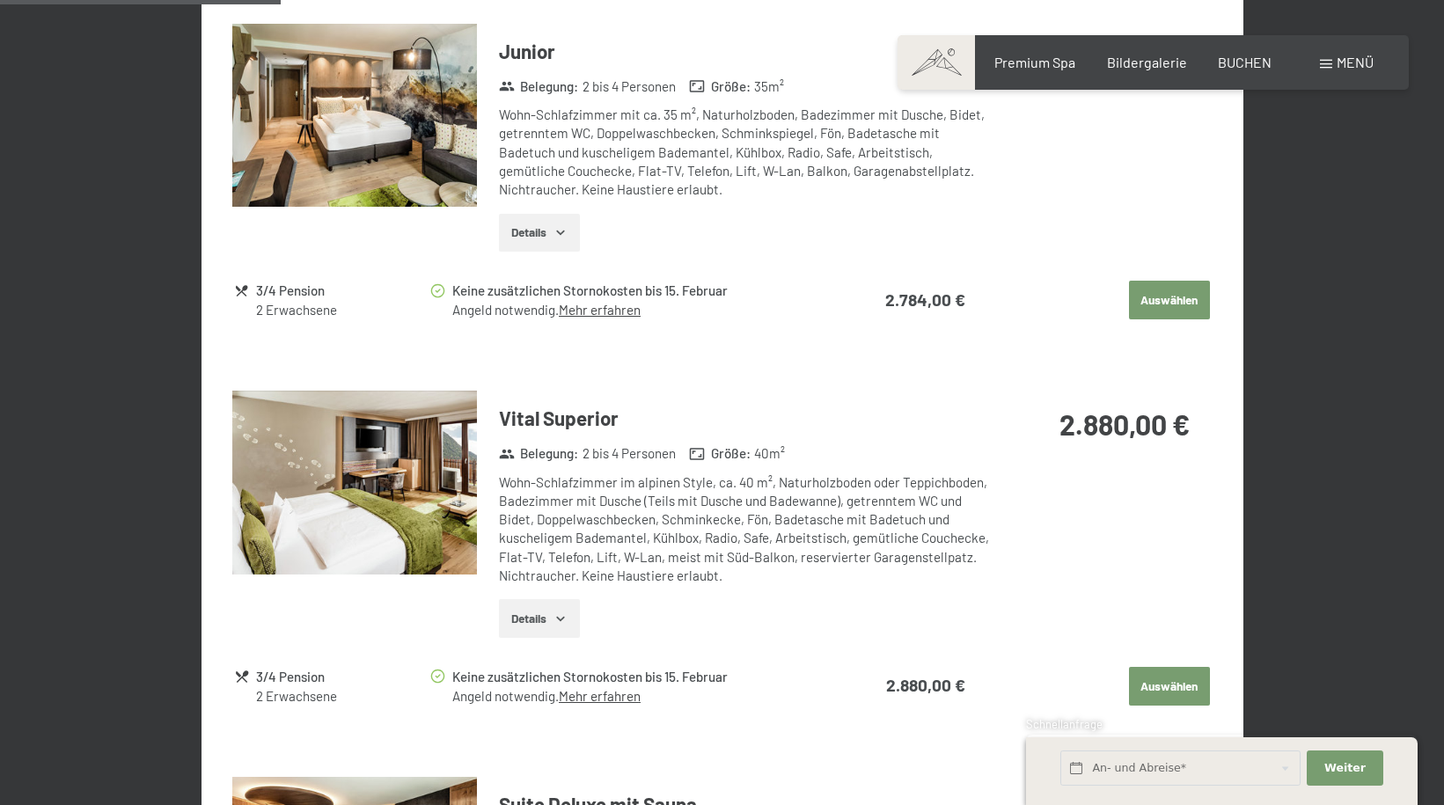
click at [1168, 686] on button "Auswählen" at bounding box center [1169, 686] width 81 height 39
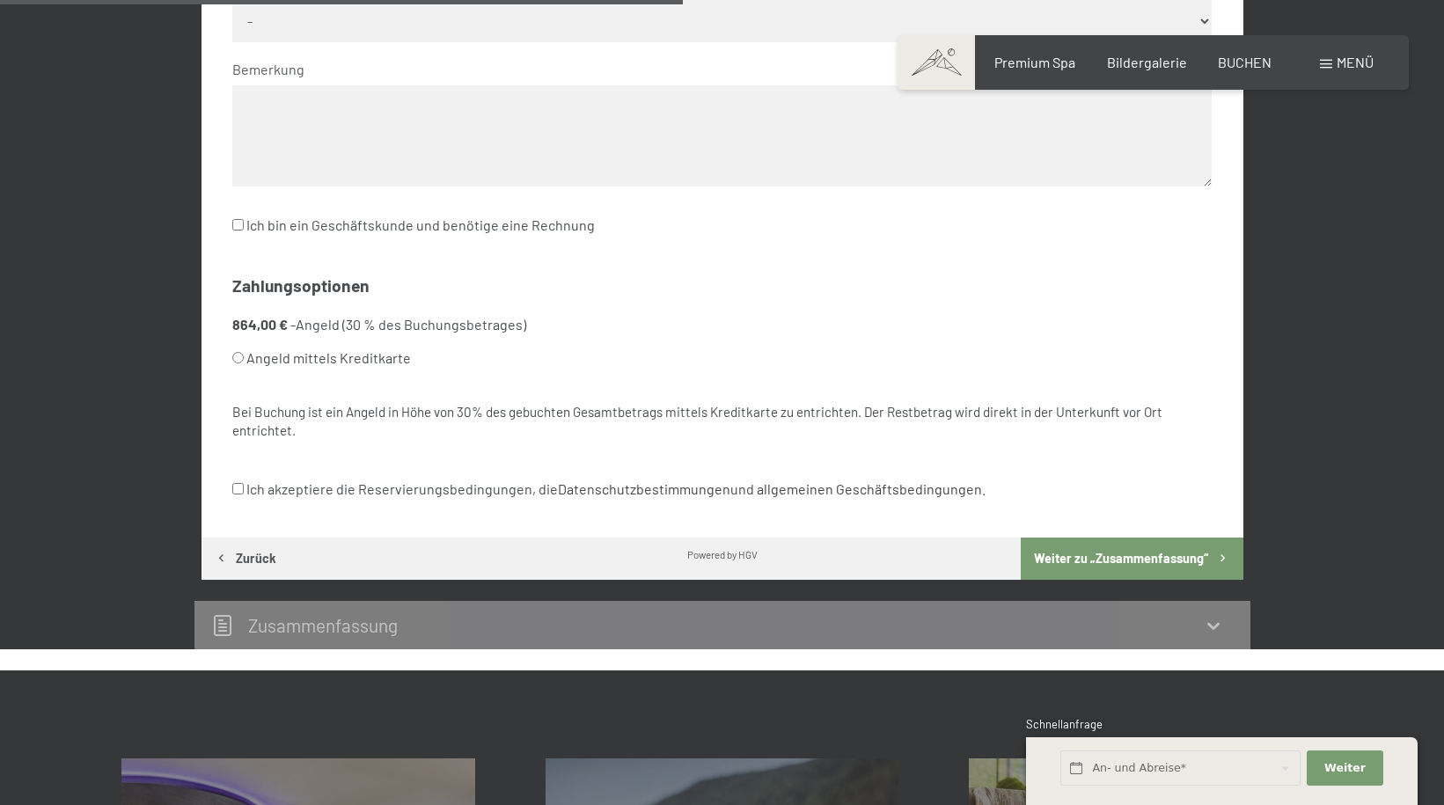
scroll to position [420, 0]
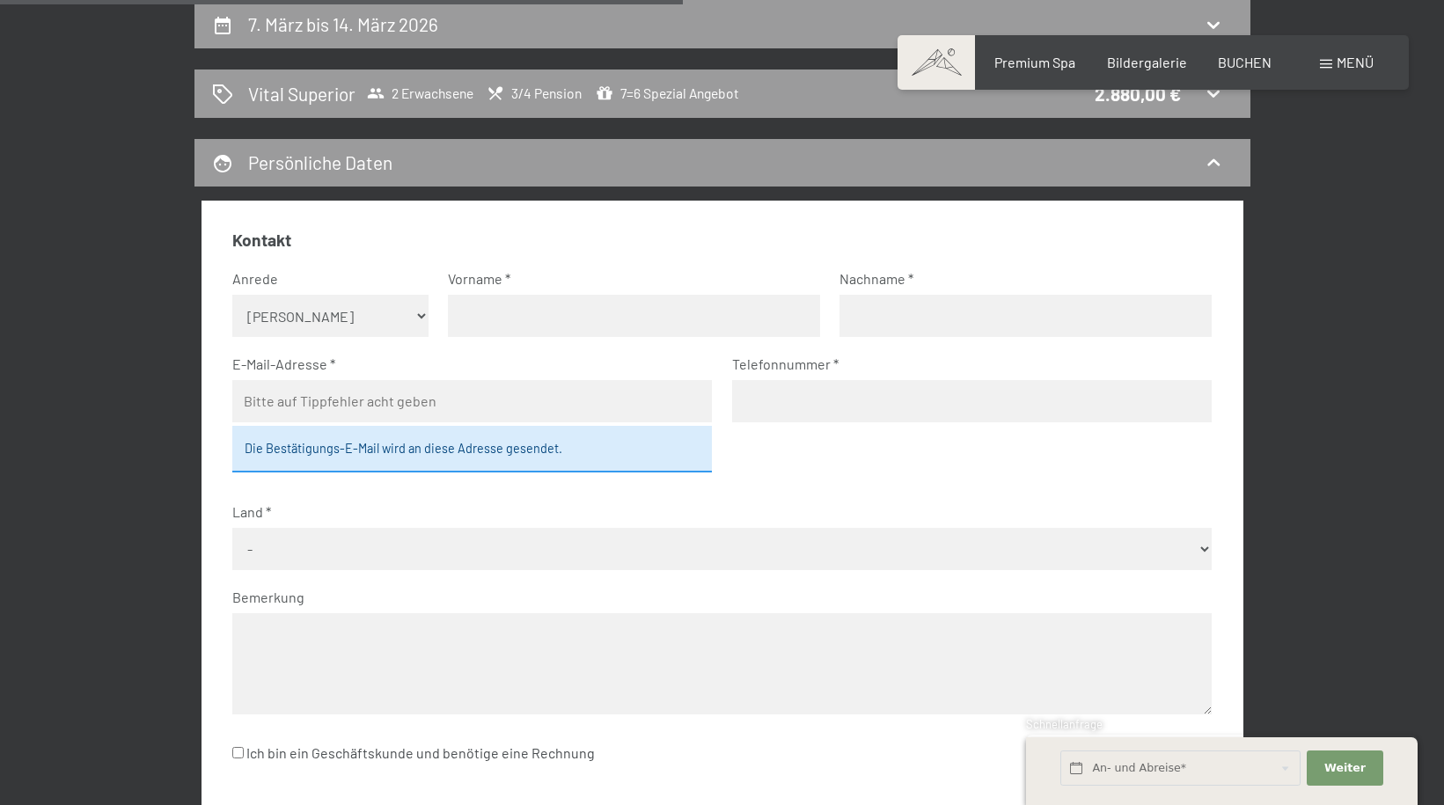
click at [422, 316] on select "Keine Angabe Frau Herr" at bounding box center [330, 316] width 196 height 42
select select "f"
click at [232, 295] on select "Keine Angabe Frau Herr" at bounding box center [330, 316] width 196 height 42
click at [470, 307] on input "text" at bounding box center [634, 316] width 372 height 42
type input "Maria"
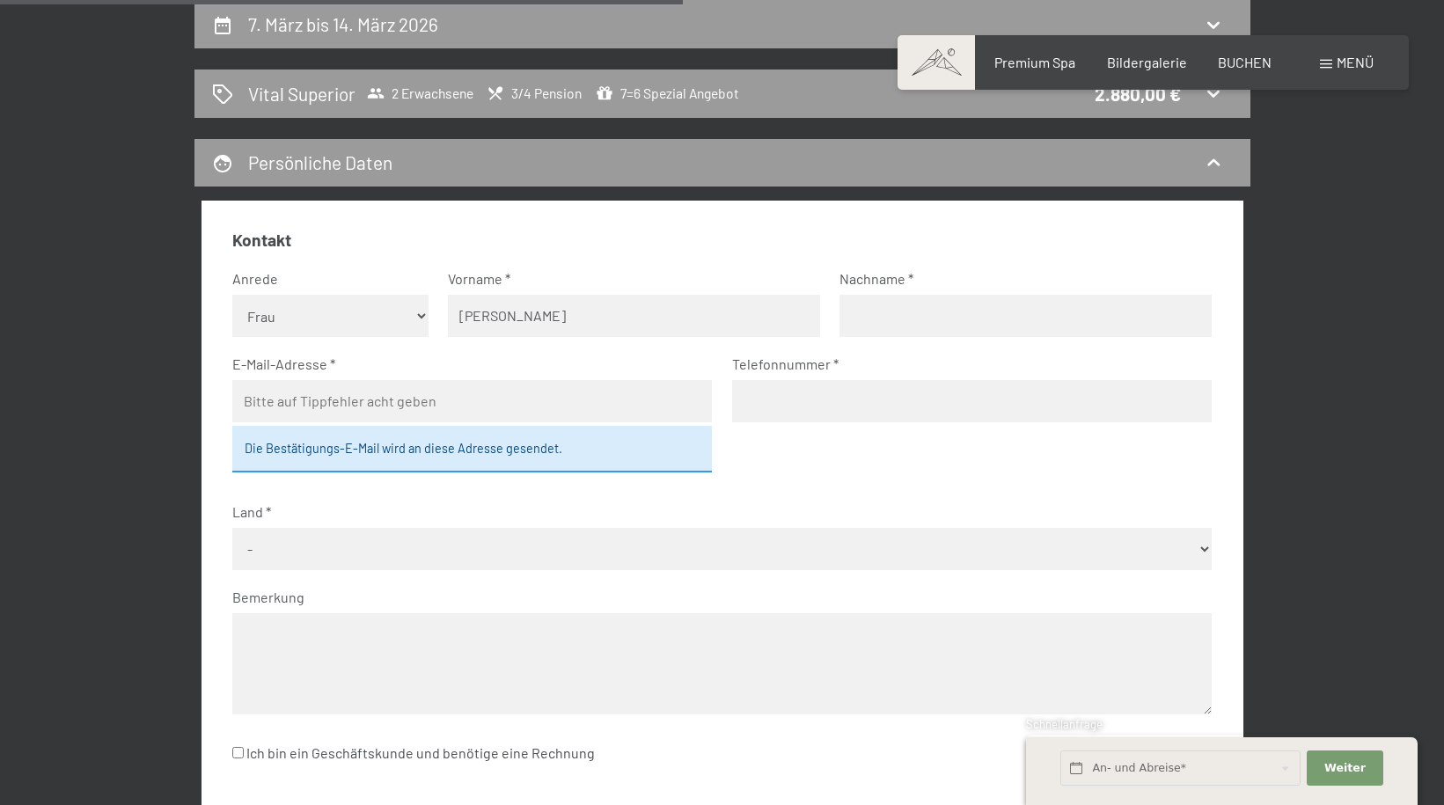
click at [861, 317] on input "text" at bounding box center [1025, 316] width 372 height 42
type input "Egner"
click at [392, 373] on label "E-Mail-Adresse" at bounding box center [464, 364] width 465 height 19
click at [340, 407] on input "email" at bounding box center [472, 401] width 480 height 42
type input "mariaegner@T-online.de"
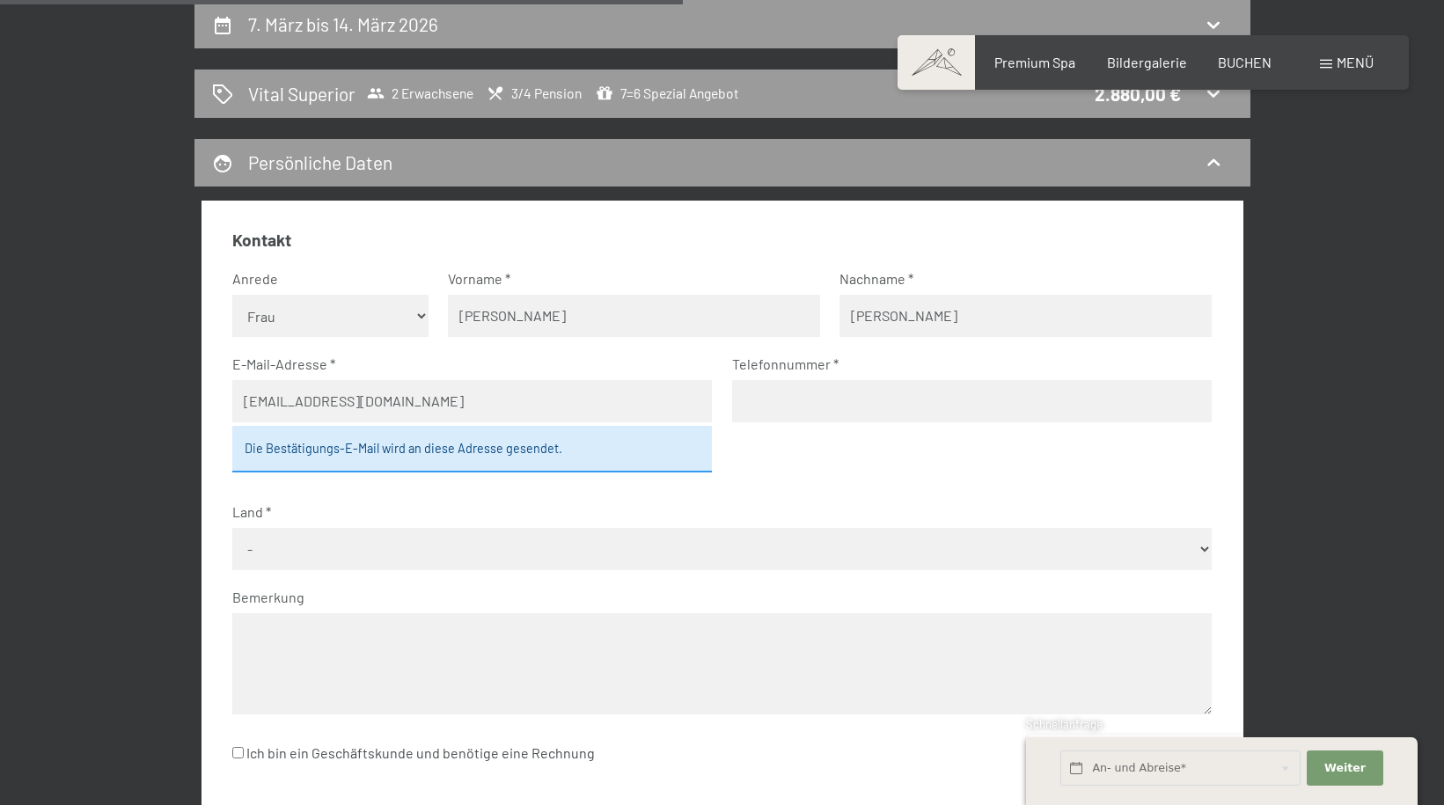
click at [275, 541] on select "- Deutschland Österreich Schweiz Italien Niederlande Belgien Vereinigtes Königr…" at bounding box center [721, 549] width 979 height 42
select select "DEU"
click at [232, 528] on select "- Deutschland Österreich Schweiz Italien Niederlande Belgien Vereinigtes Königr…" at bounding box center [721, 549] width 979 height 42
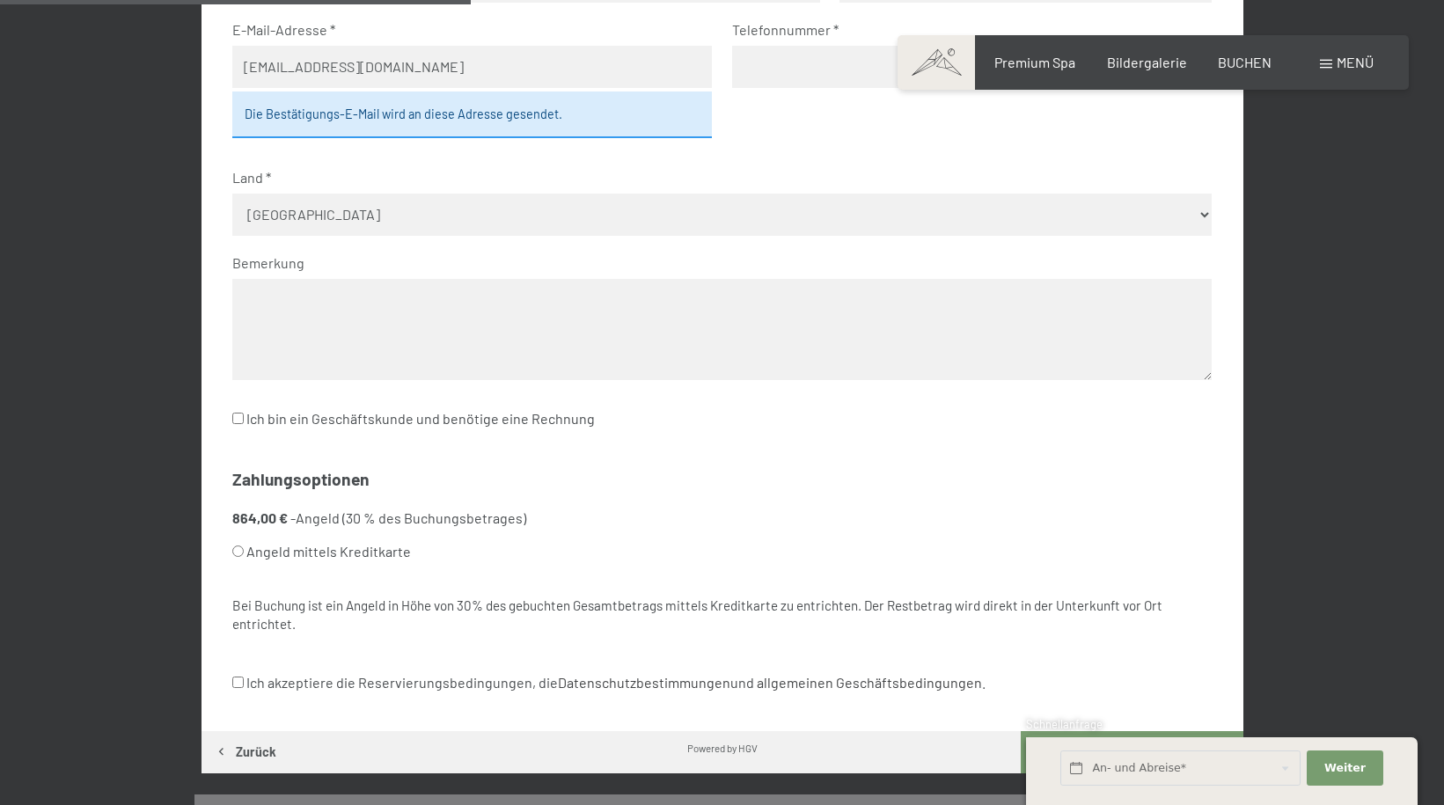
scroll to position [772, 0]
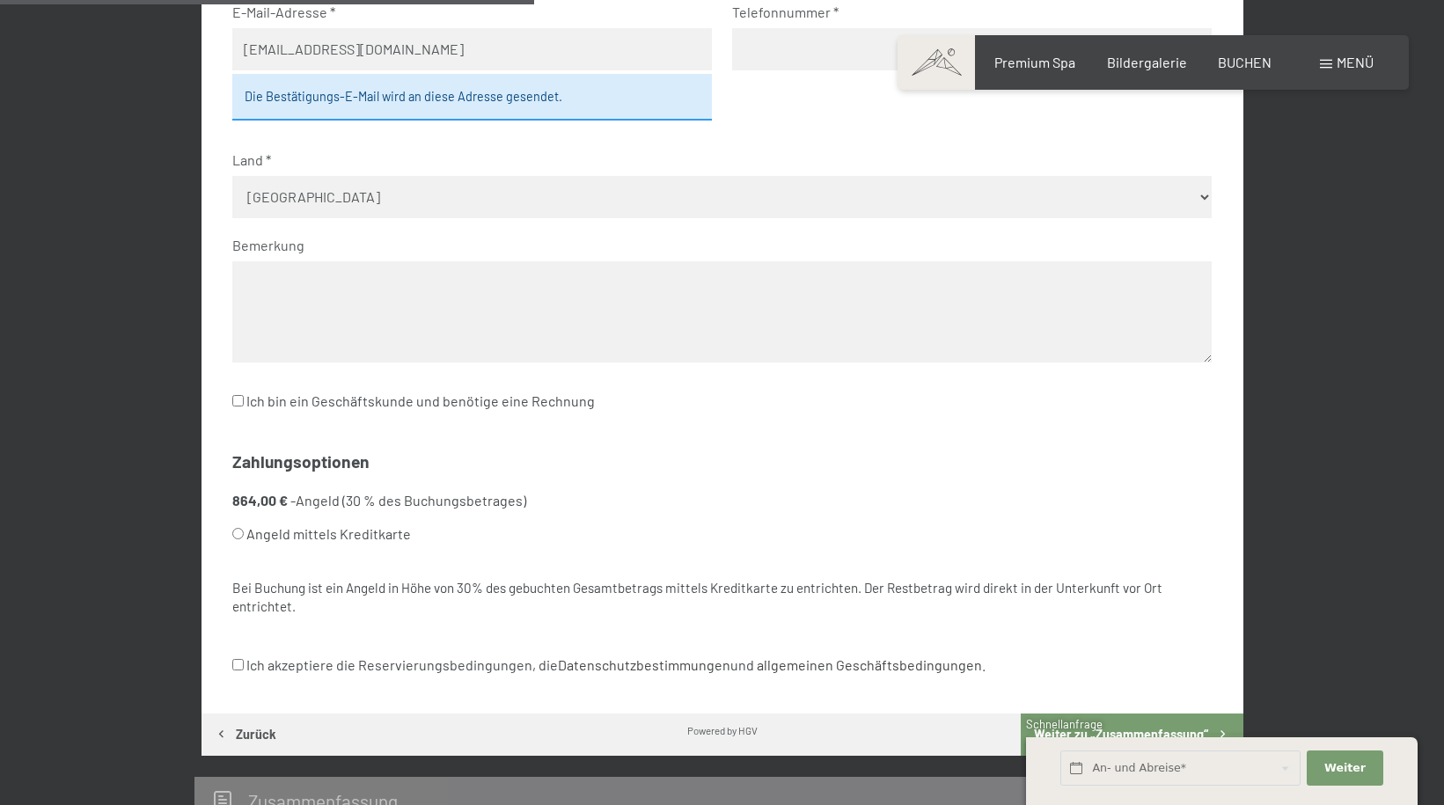
click at [236, 531] on input "Angeld mittels Kreditkarte" at bounding box center [237, 533] width 11 height 11
radio input "true"
click at [238, 667] on input "Ich akzeptiere die Reservierungsbedingungen, die Datenschutzbestimmungen und al…" at bounding box center [237, 664] width 11 height 11
checkbox input "true"
click at [240, 276] on textarea at bounding box center [721, 311] width 979 height 101
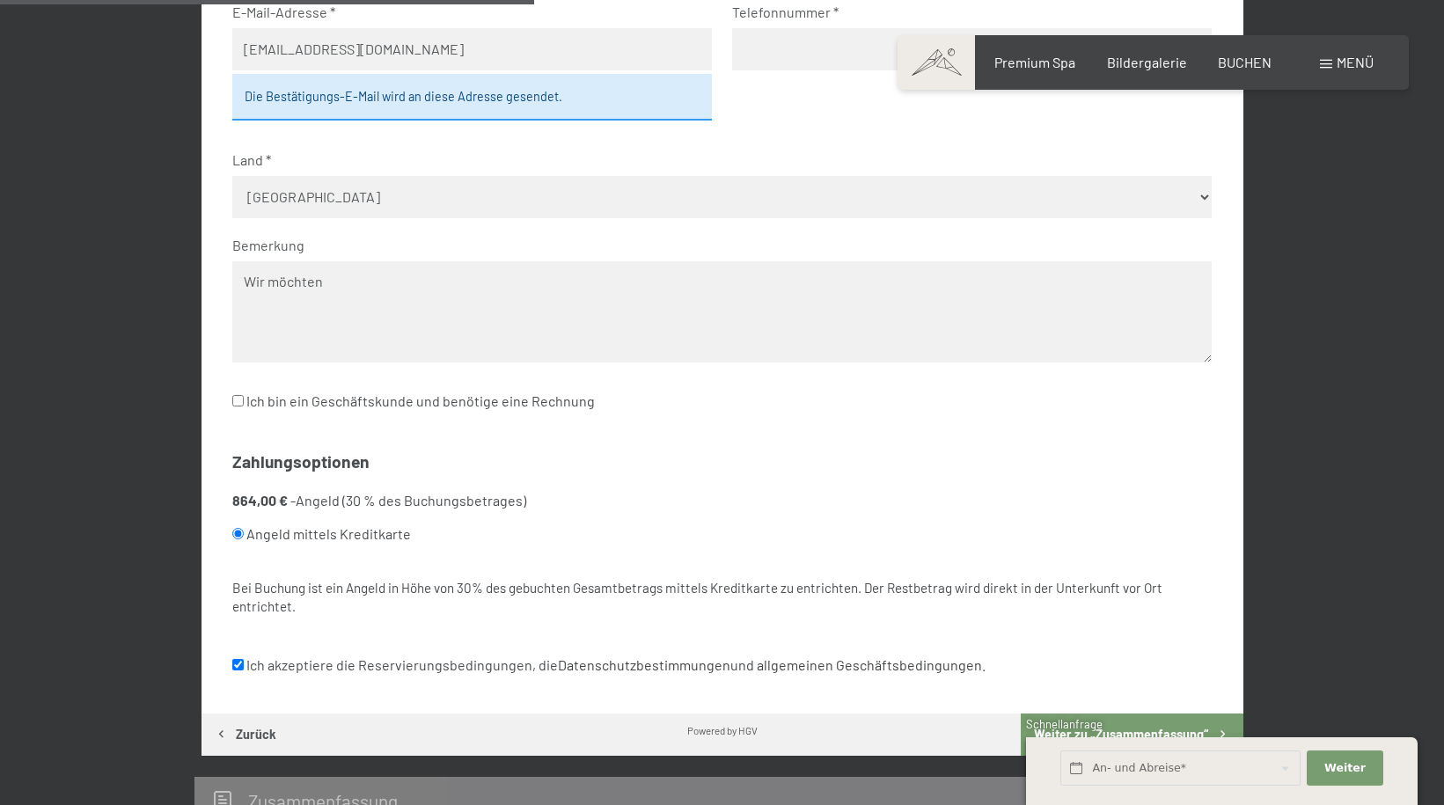
type textarea "Wir möchten"
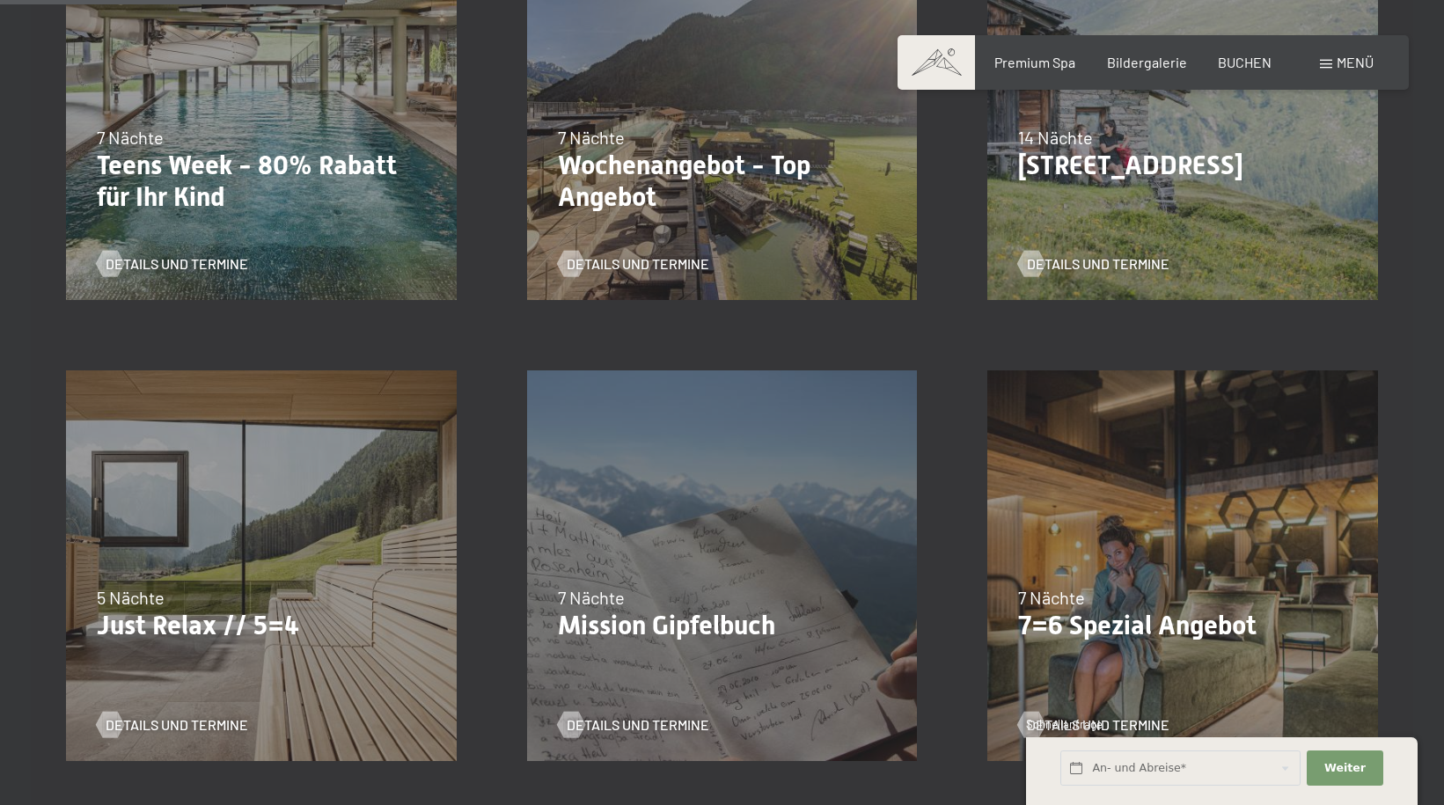
scroll to position [792, 0]
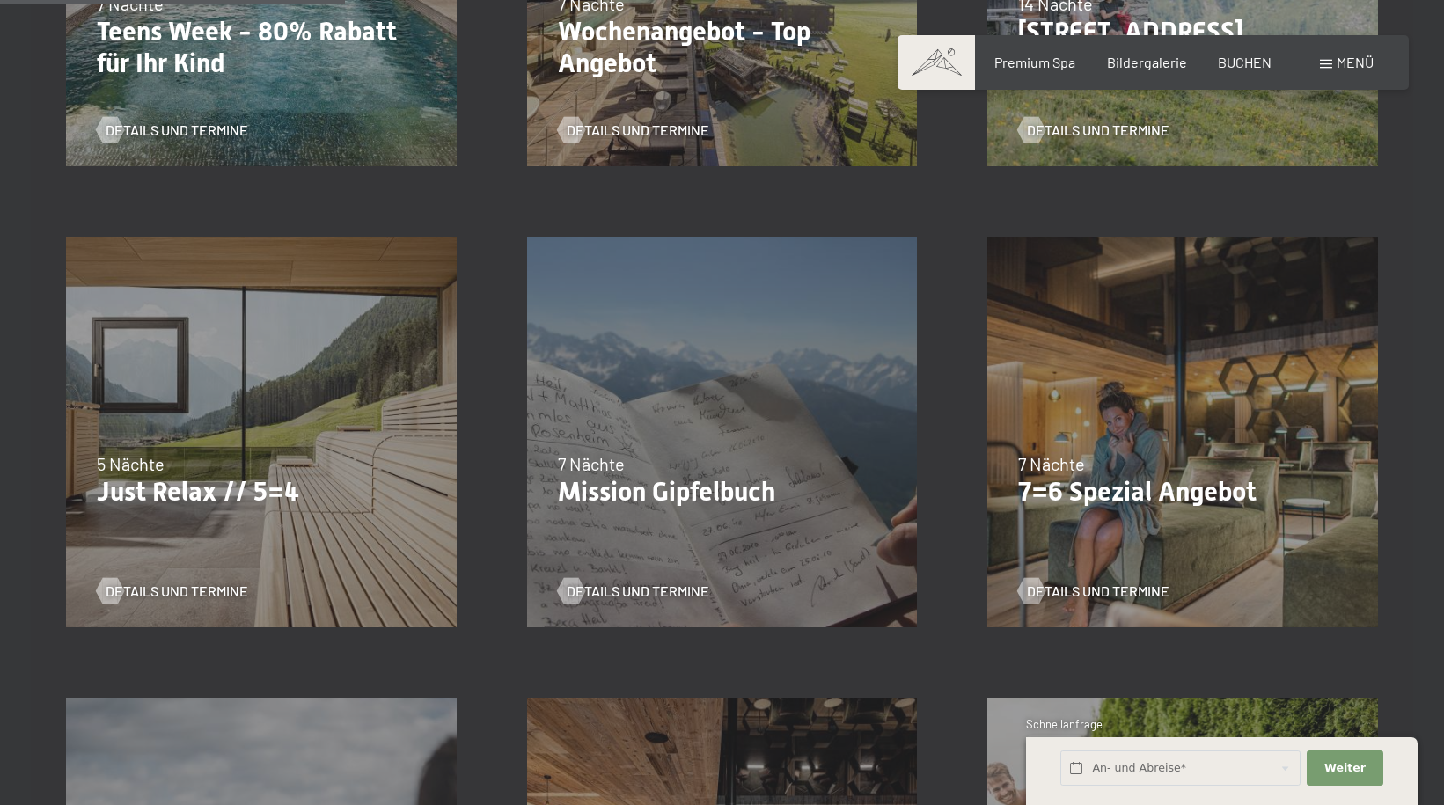
click at [1165, 469] on div "7 Nächte" at bounding box center [1182, 463] width 329 height 25
click at [1102, 588] on span "Details und Termine" at bounding box center [1115, 591] width 143 height 19
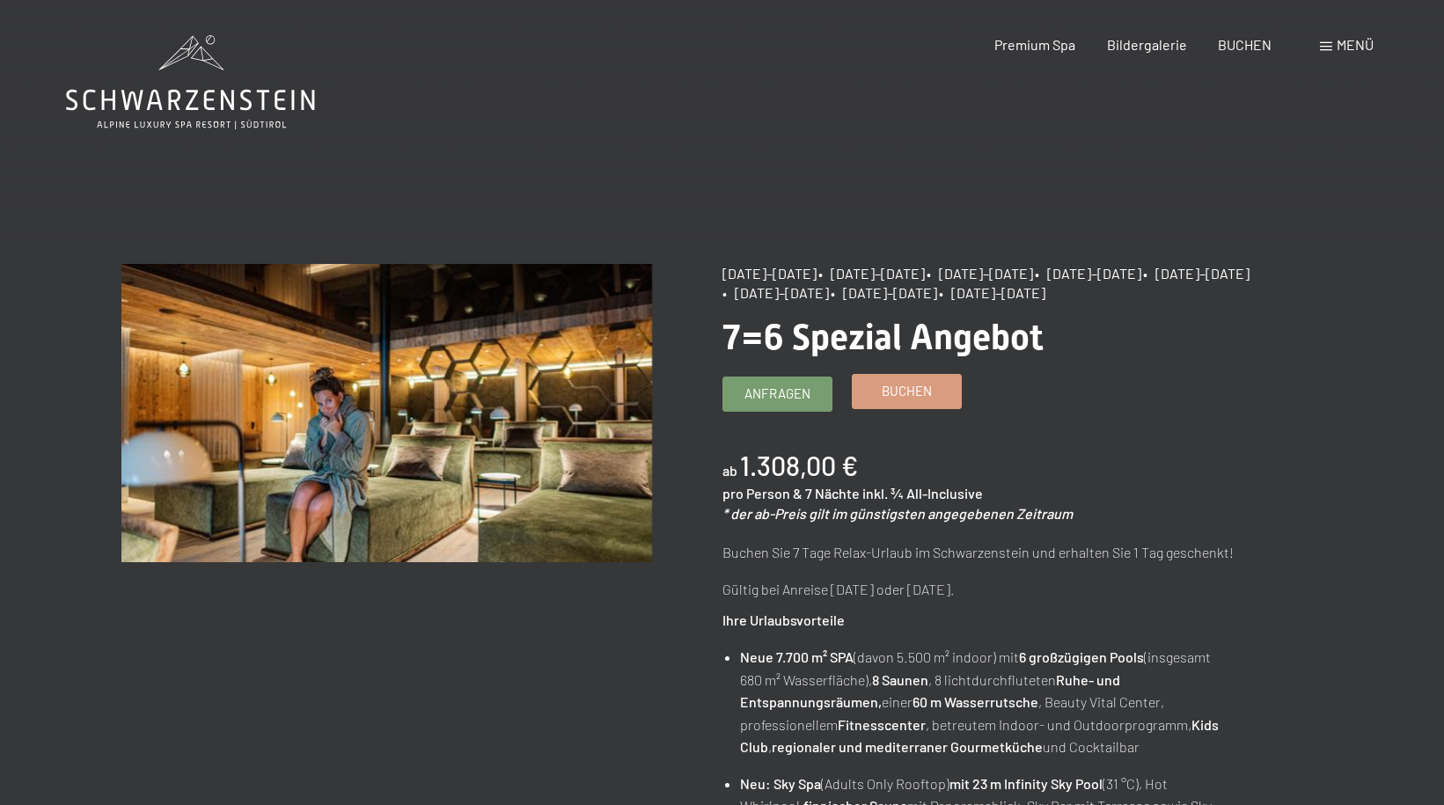
click at [905, 387] on span "Buchen" at bounding box center [907, 391] width 50 height 18
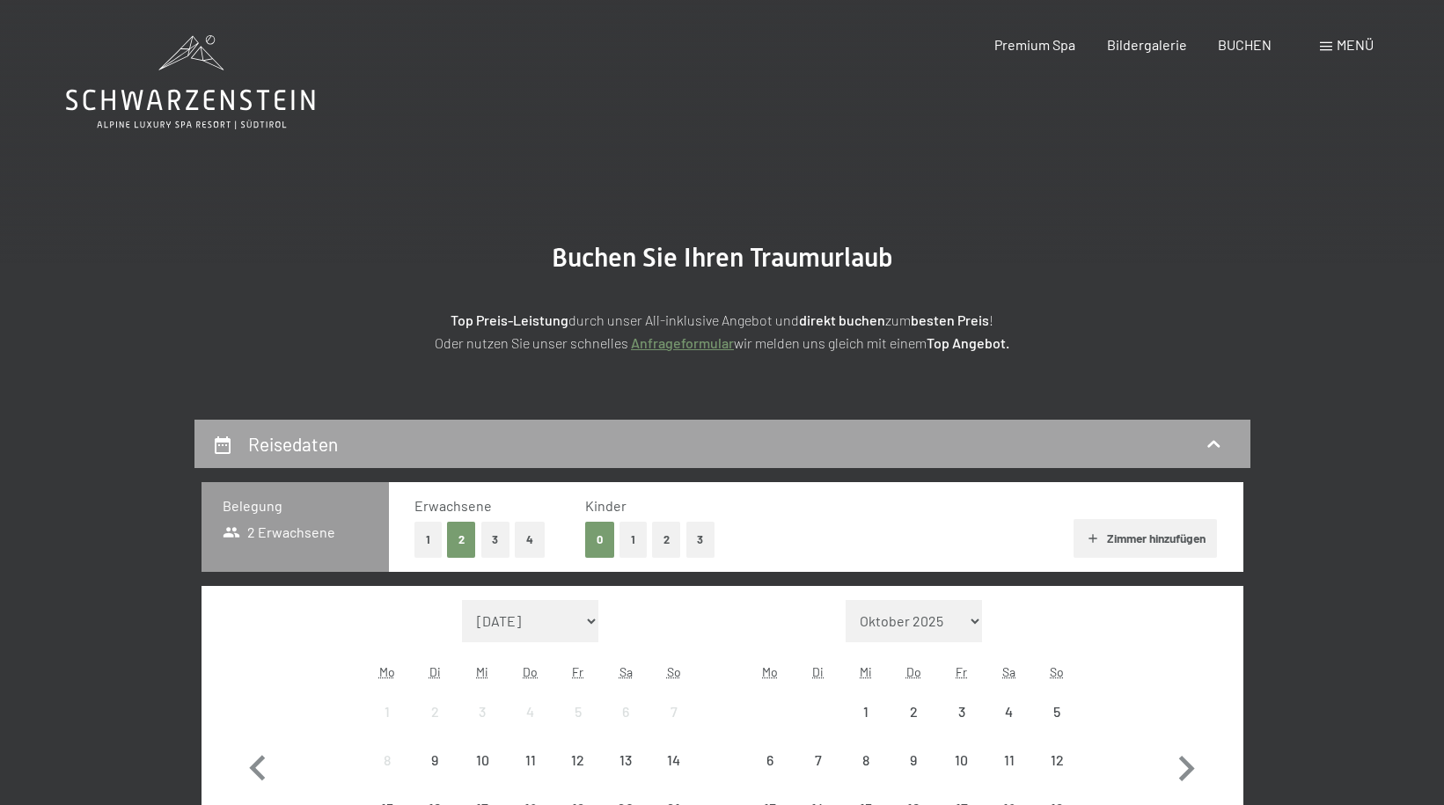
select select "[DATE]"
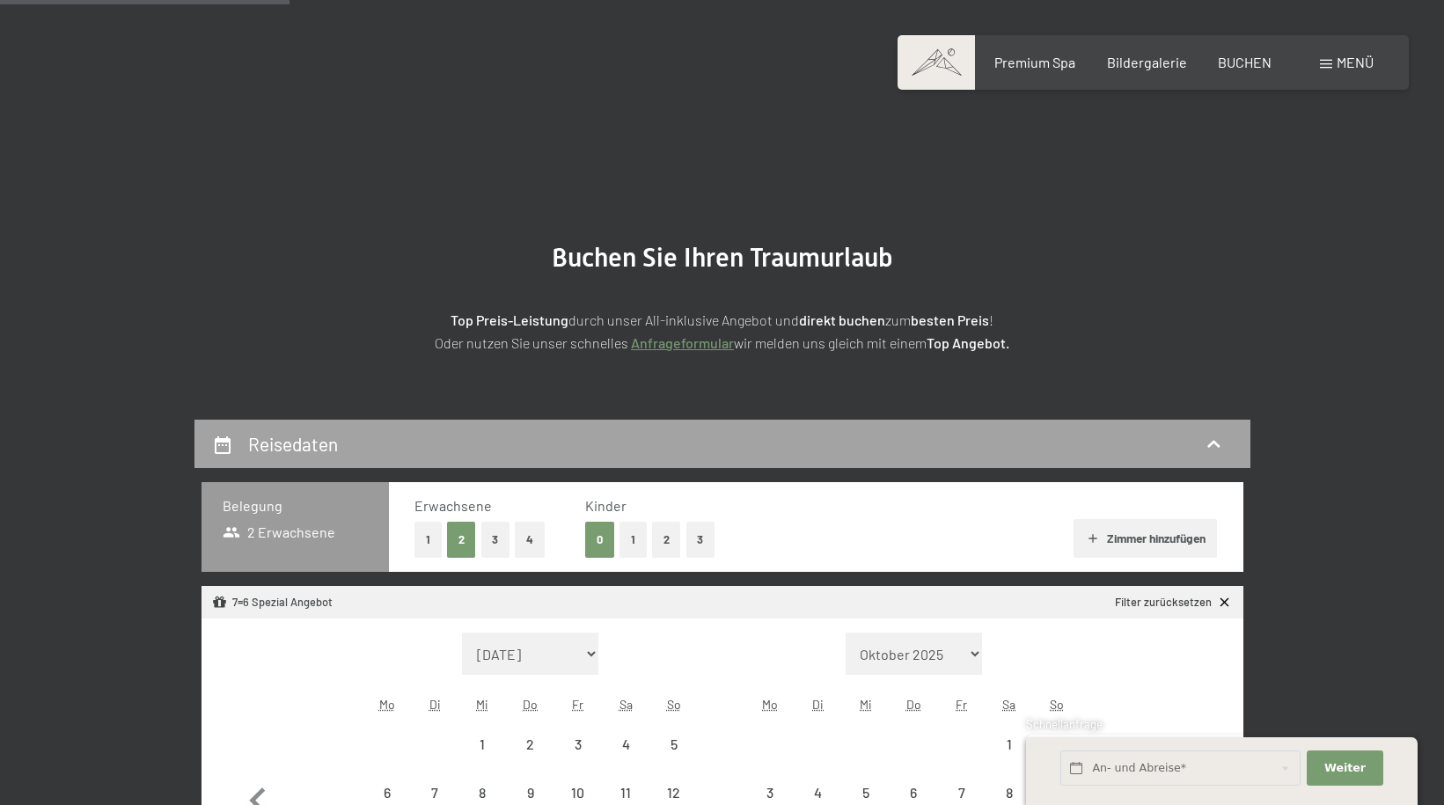
scroll to position [352, 0]
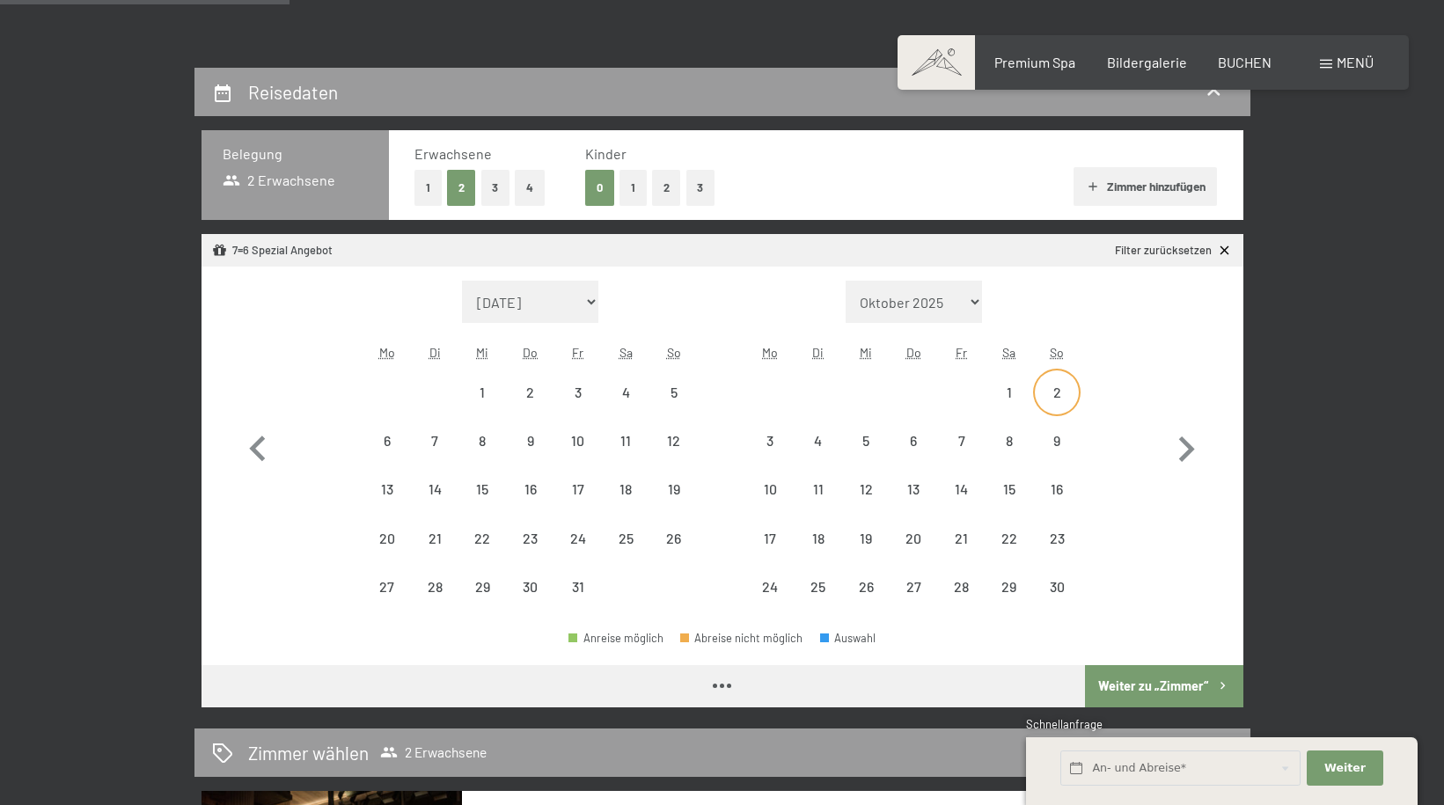
select select "[DATE]"
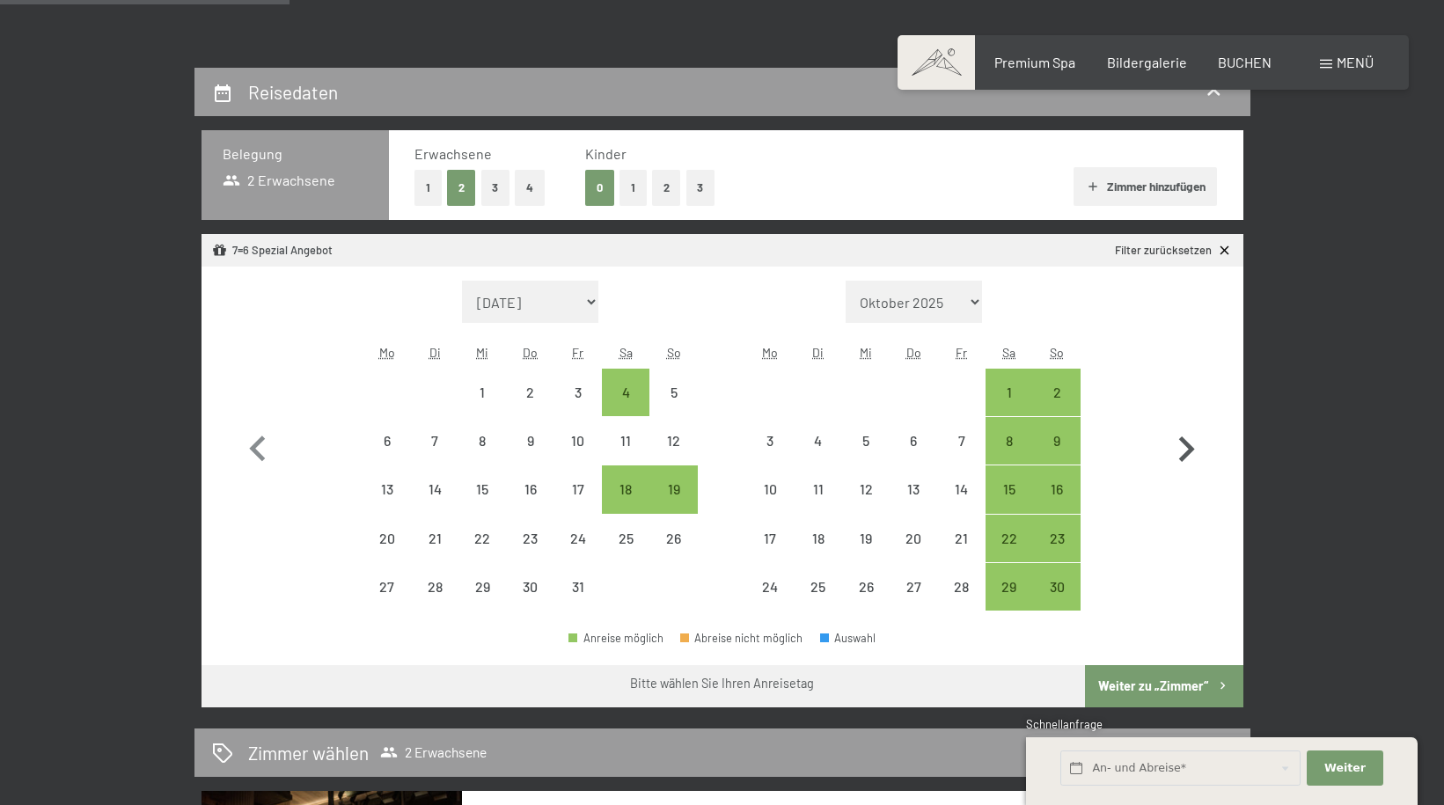
click at [1181, 453] on icon "button" at bounding box center [1186, 449] width 51 height 51
select select "[DATE]"
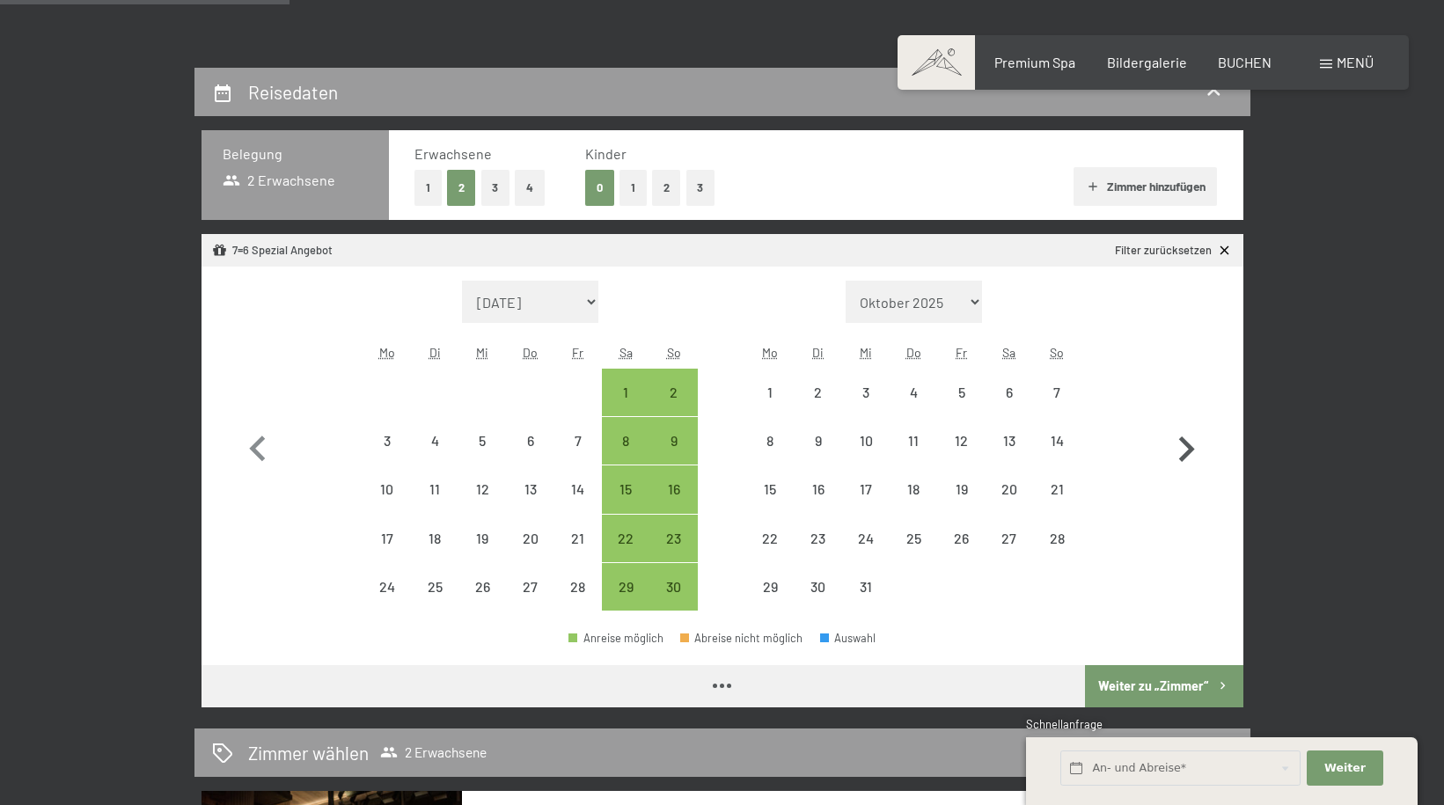
select select "[DATE]"
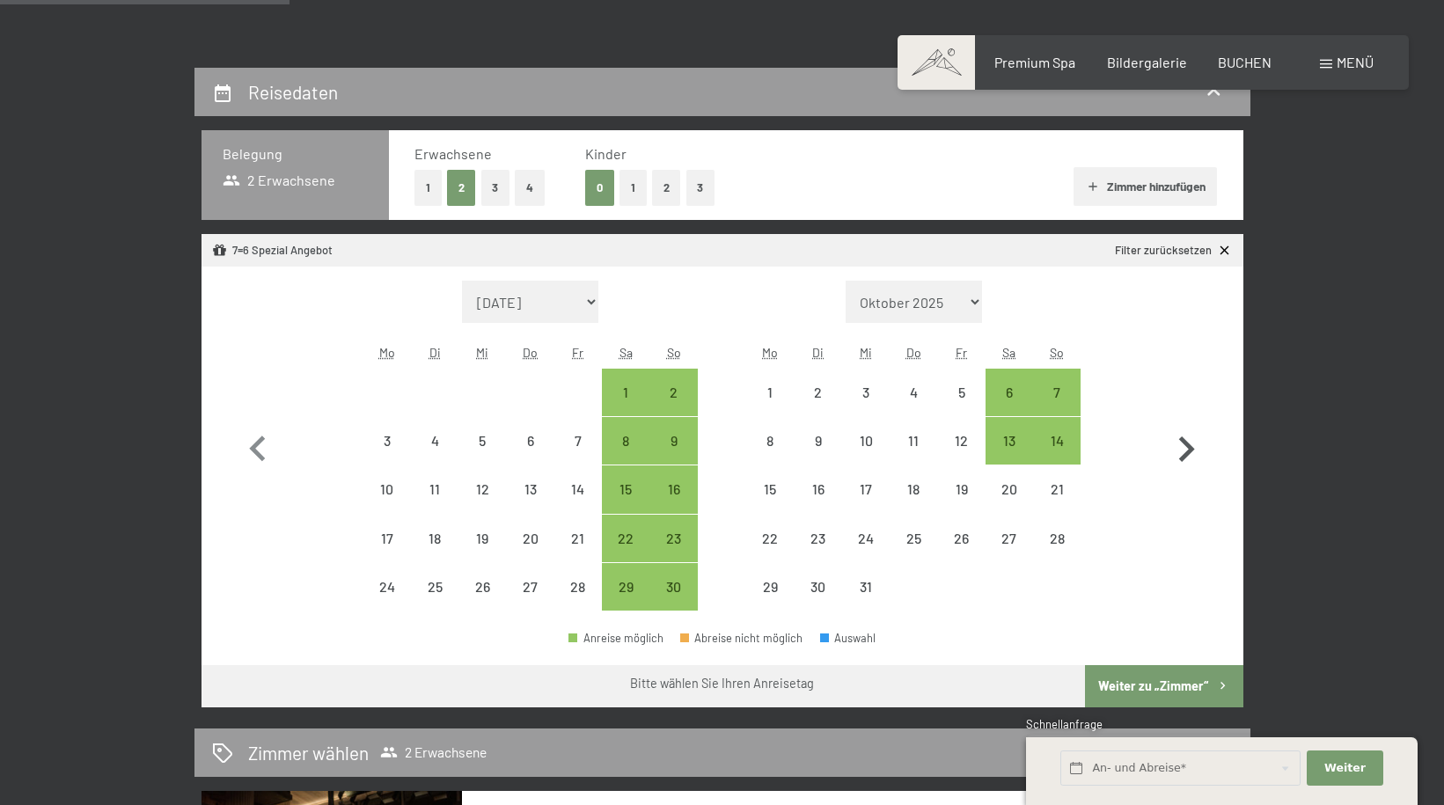
click at [1181, 453] on icon "button" at bounding box center [1186, 449] width 51 height 51
select select "[DATE]"
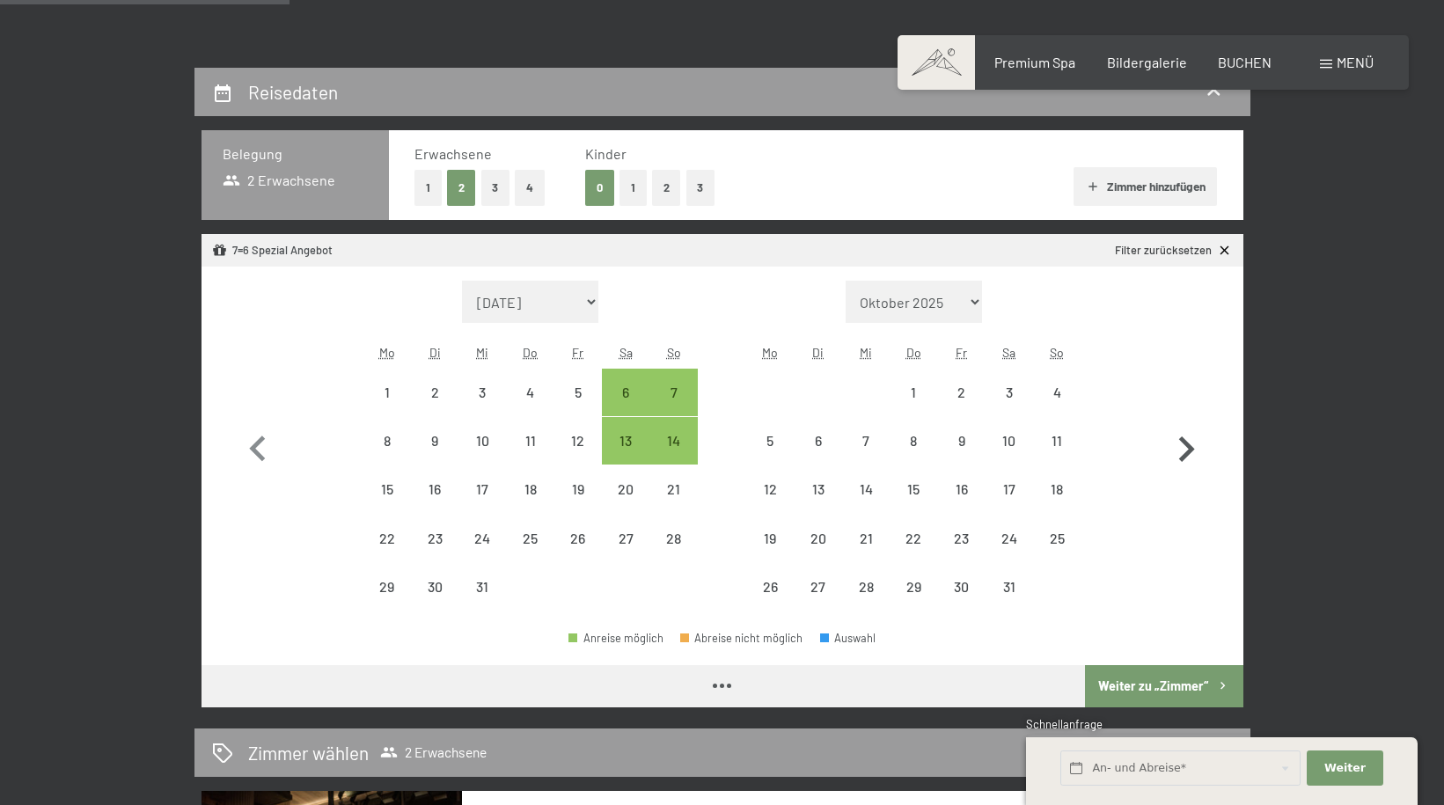
click at [1181, 453] on icon "button" at bounding box center [1186, 449] width 51 height 51
select select "[DATE]"
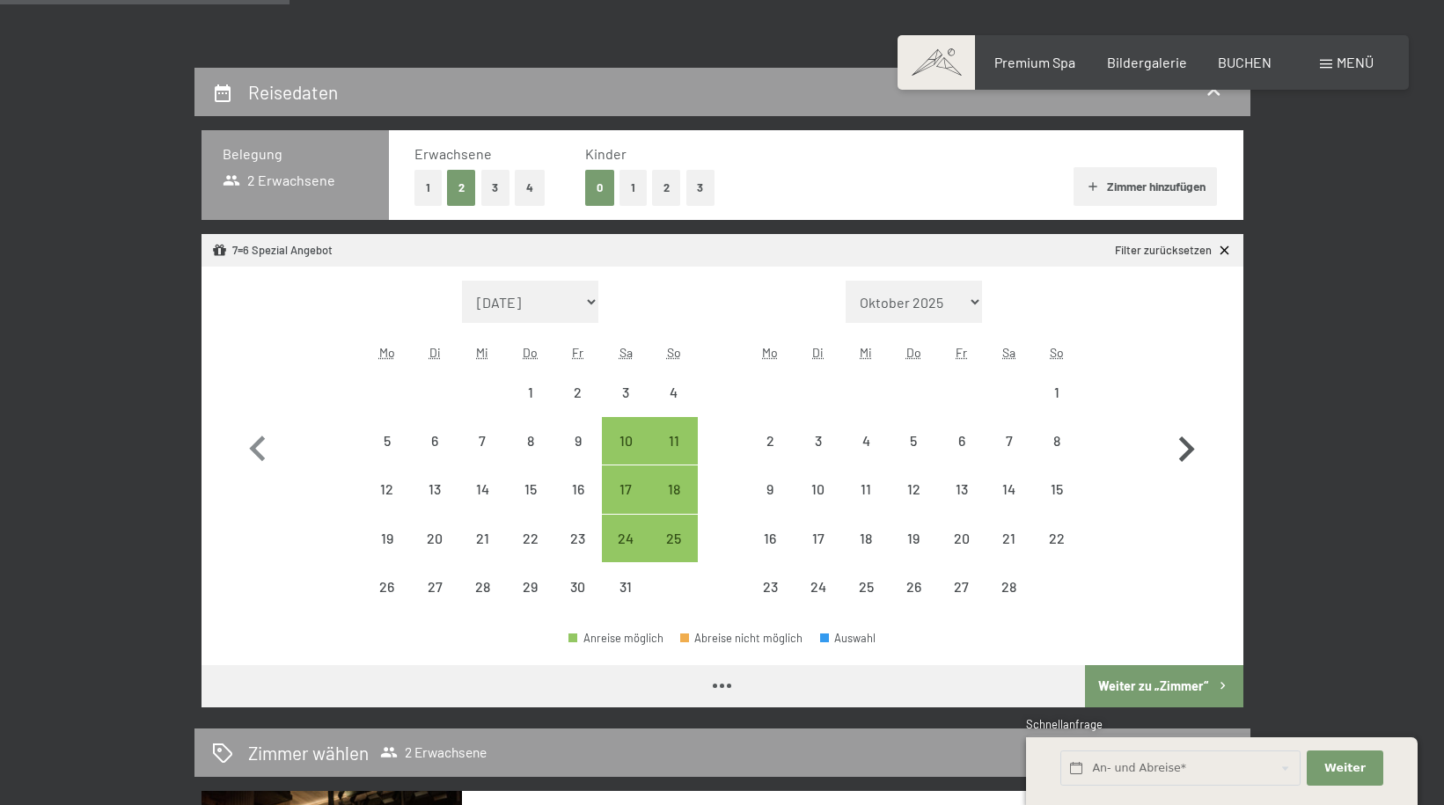
click at [1181, 453] on icon "button" at bounding box center [1186, 449] width 51 height 51
select select "[DATE]"
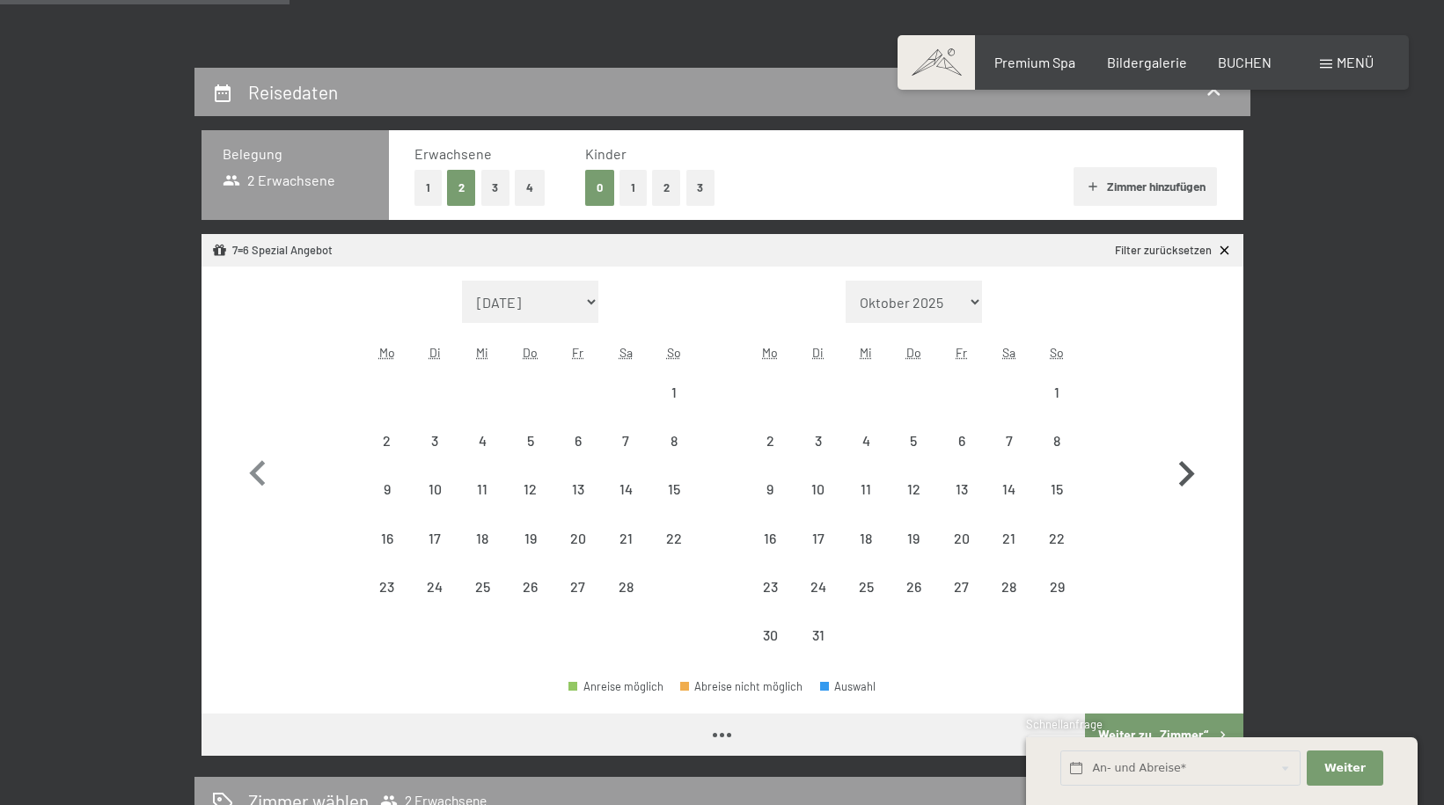
select select "[DATE]"
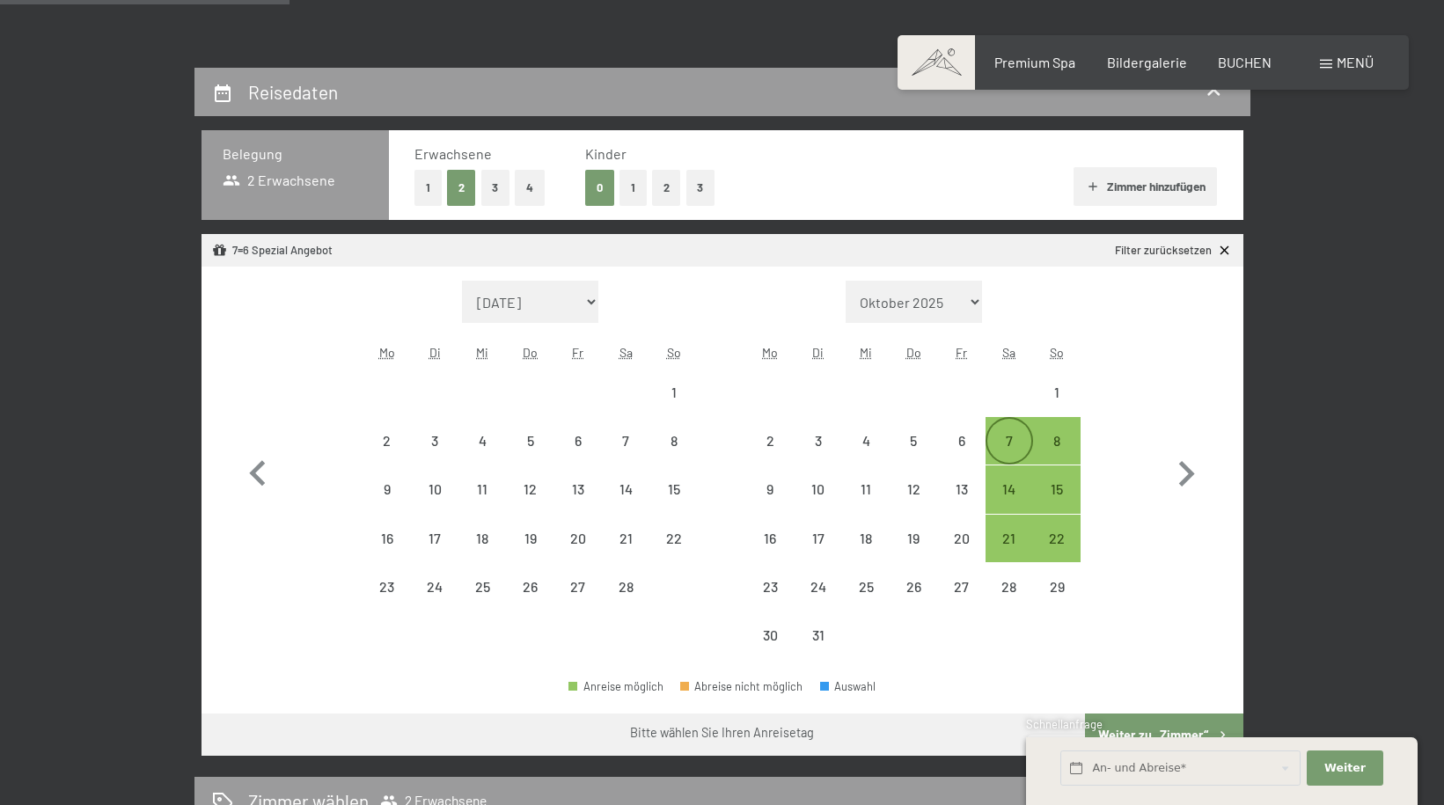
click at [1004, 443] on div "7" at bounding box center [1009, 456] width 44 height 44
select select "[DATE]"
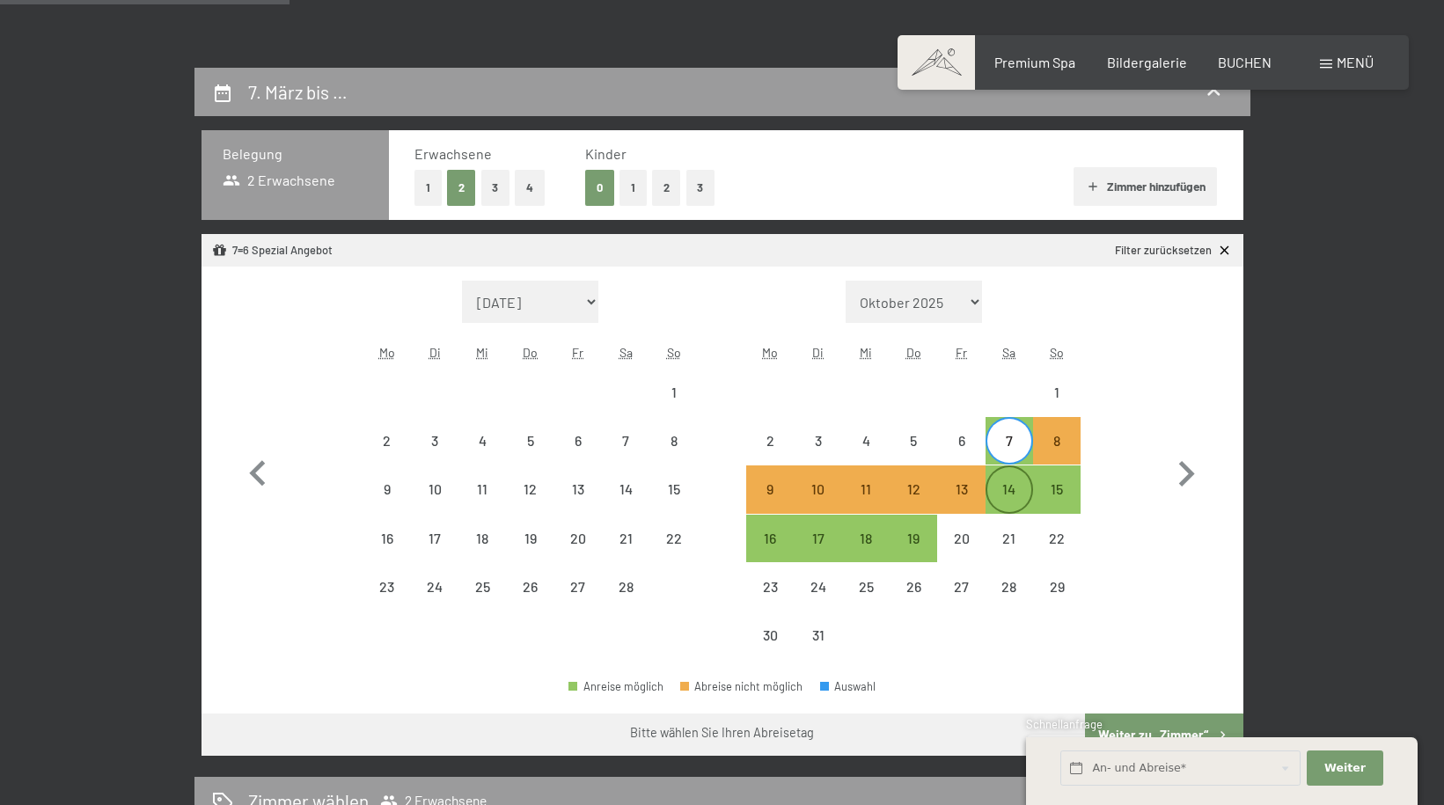
click at [1013, 488] on div "14" at bounding box center [1009, 504] width 44 height 44
select select "[DATE]"
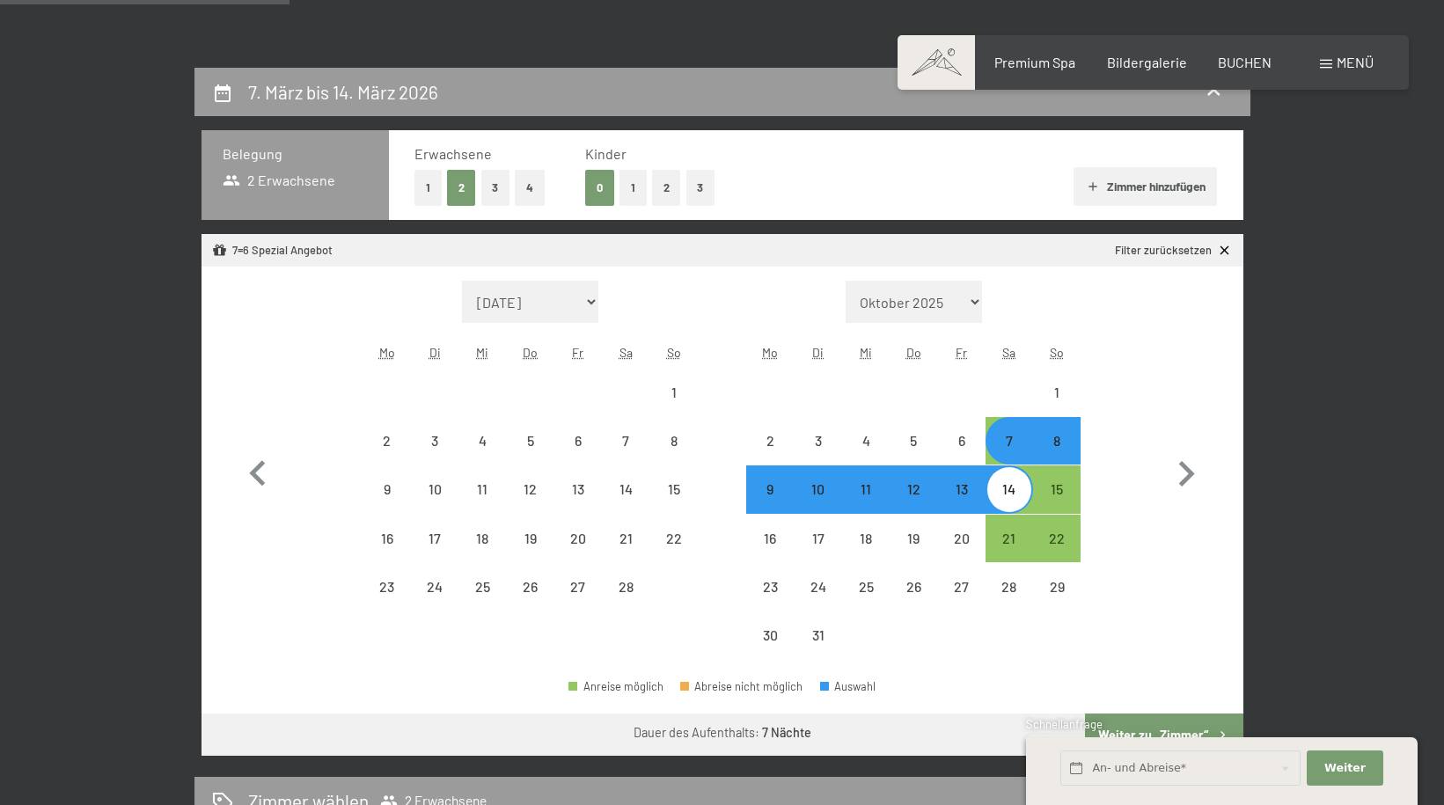
select select "[DATE]"
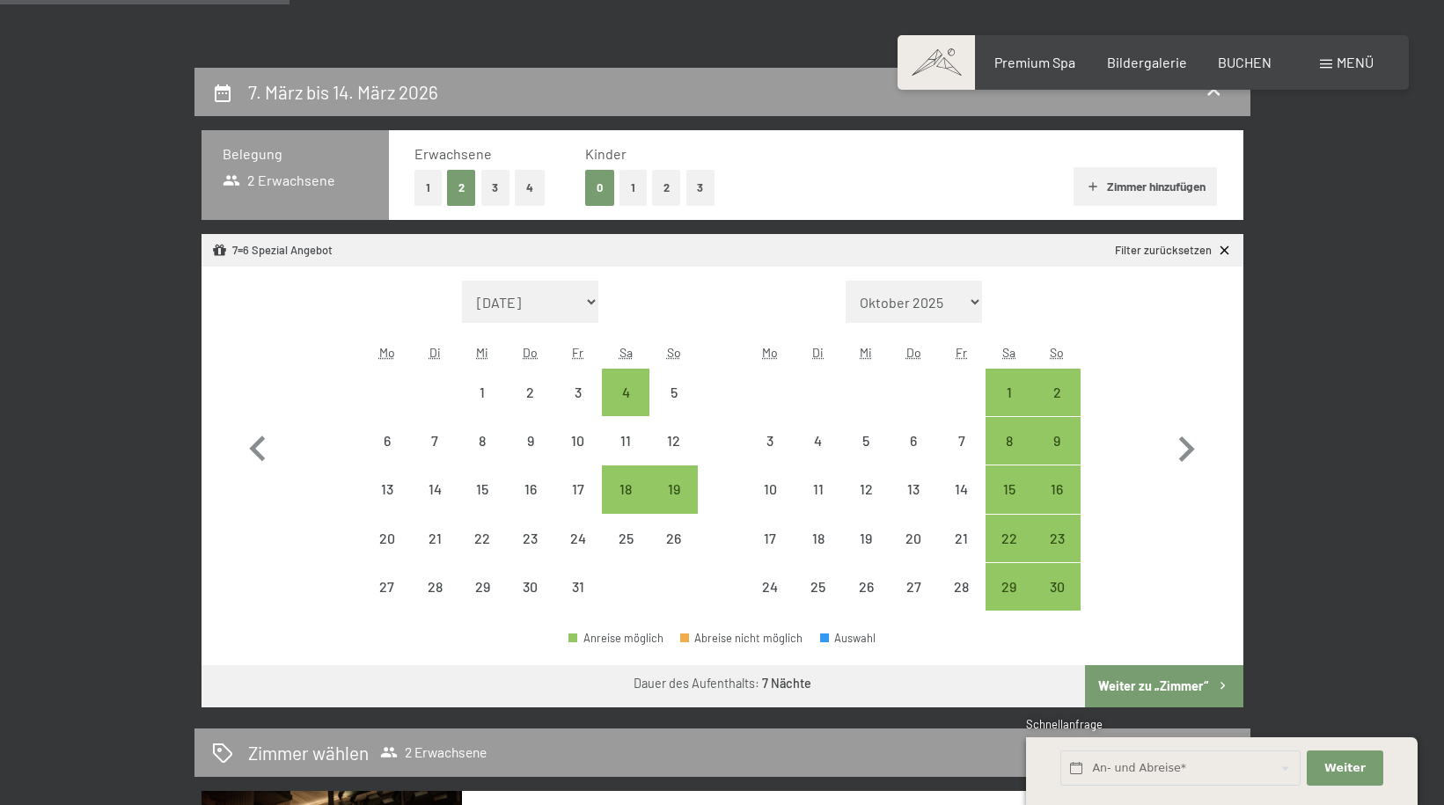
click at [1171, 683] on button "Weiter zu „Zimmer“" at bounding box center [1164, 686] width 158 height 42
select select "[DATE]"
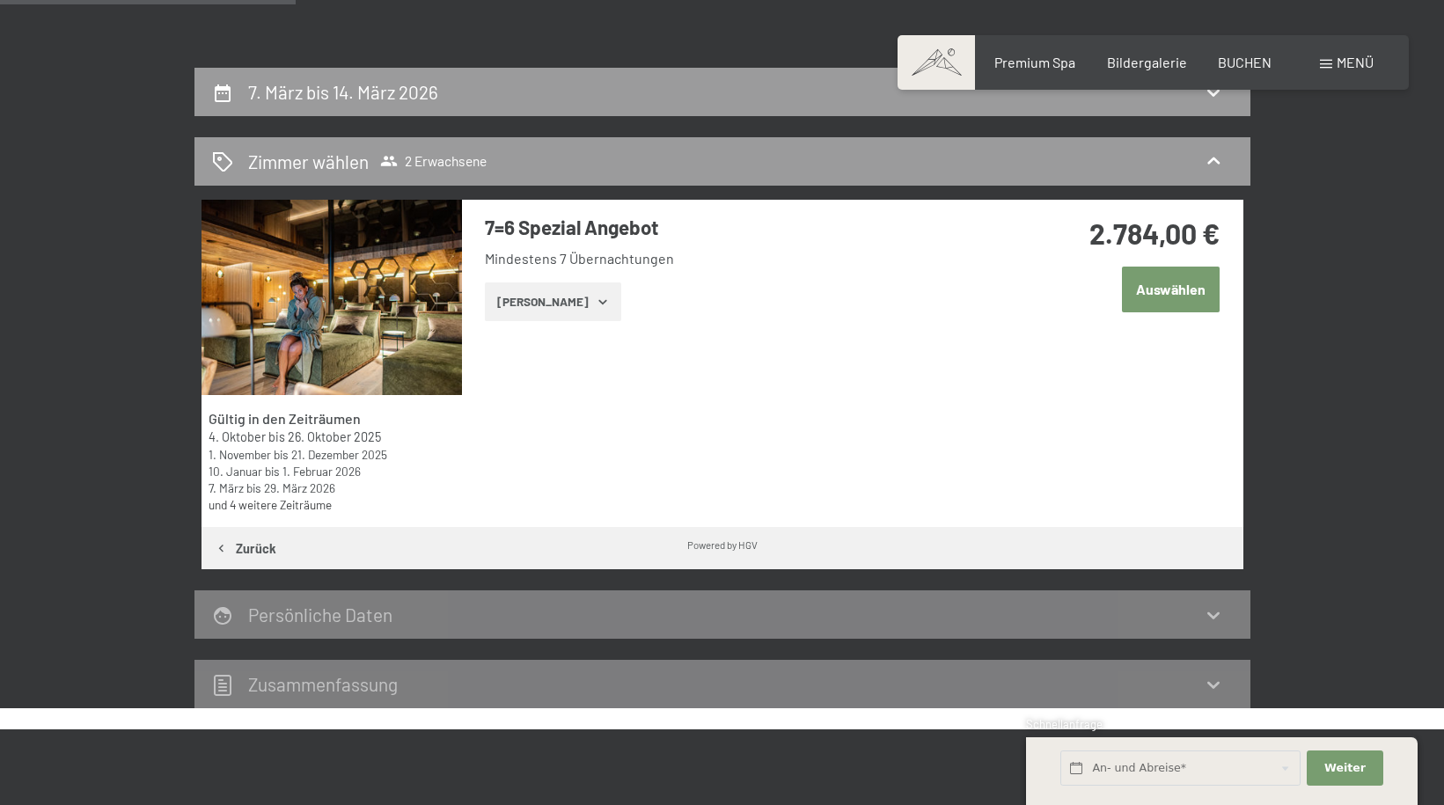
scroll to position [420, 0]
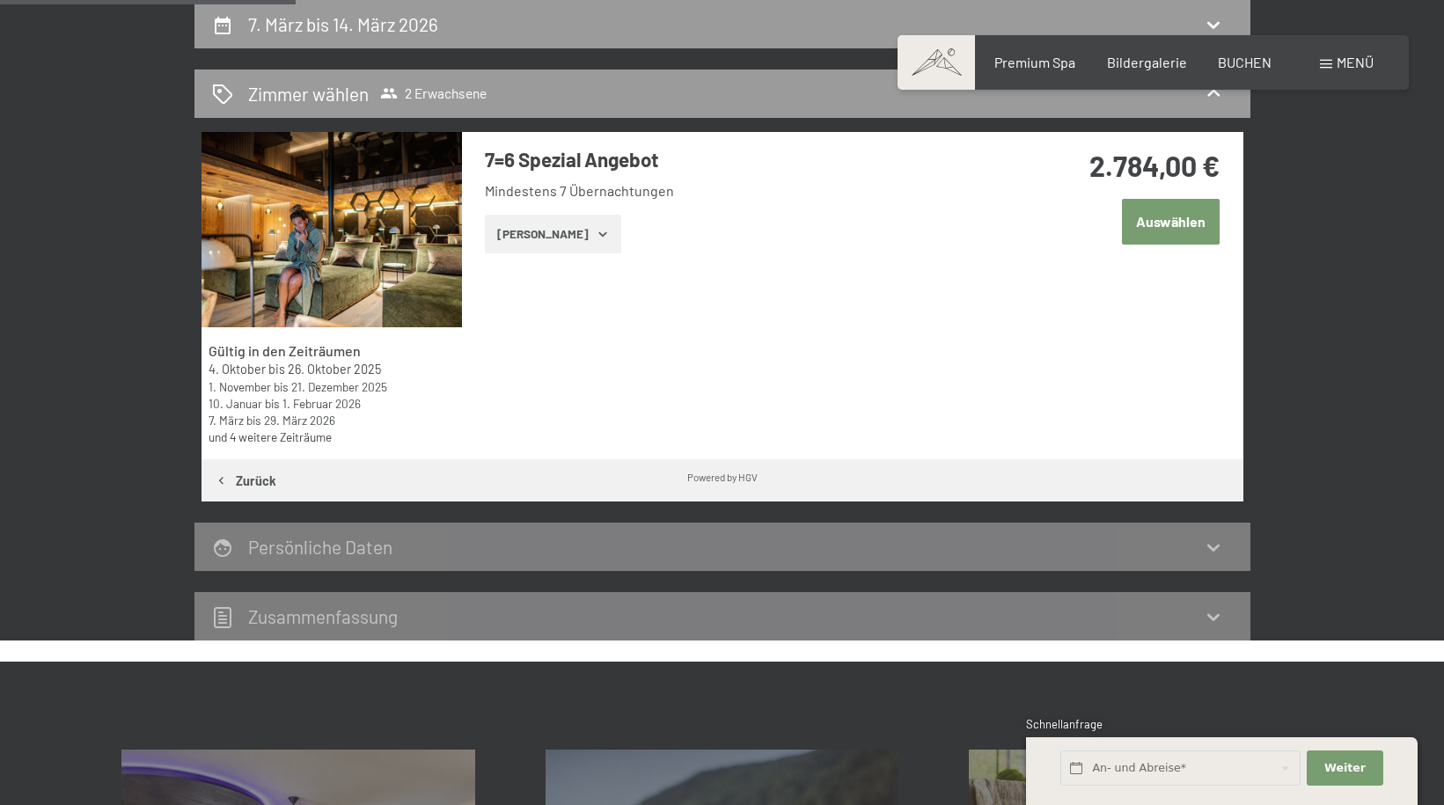
click at [1184, 217] on button "Auswählen" at bounding box center [1171, 221] width 98 height 45
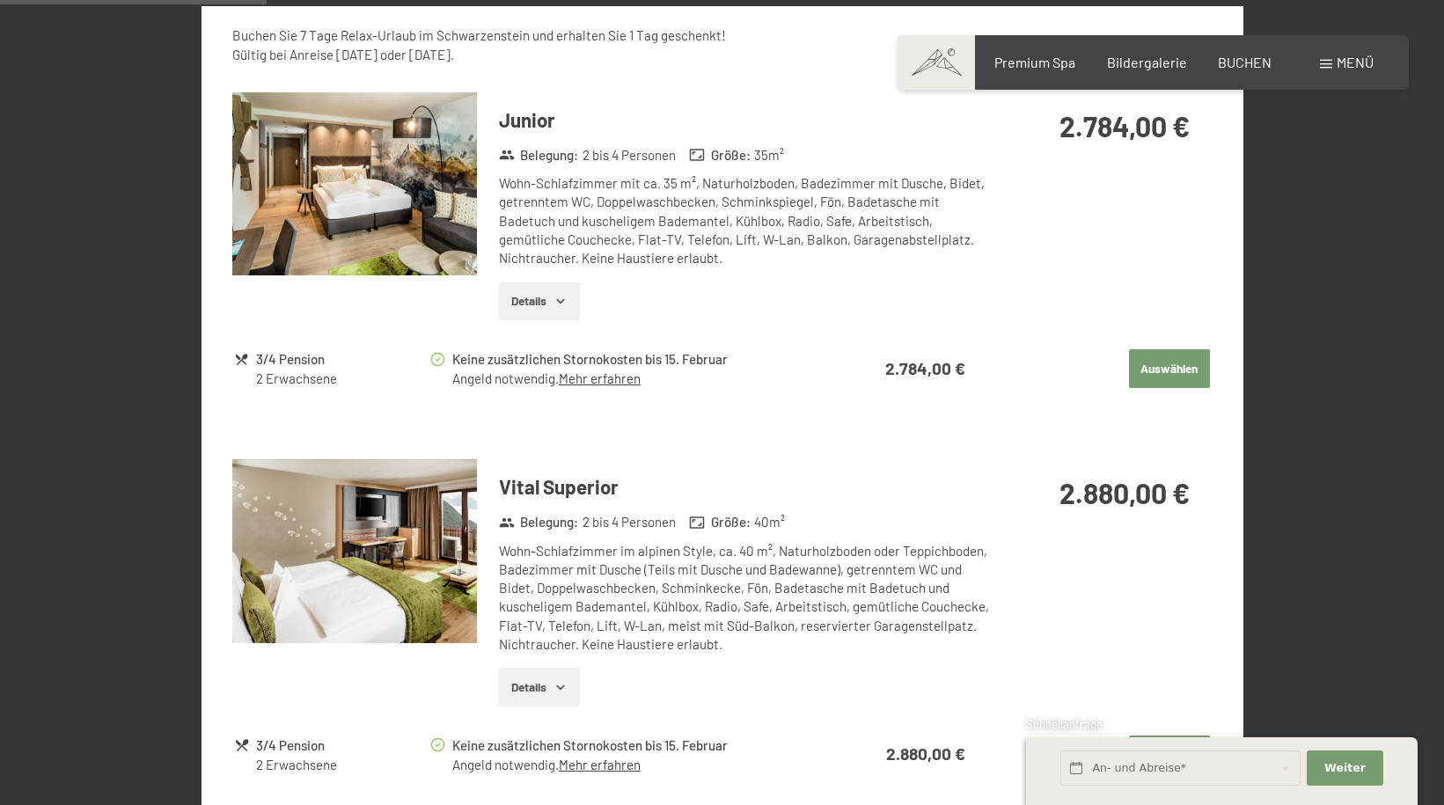
scroll to position [1055, 0]
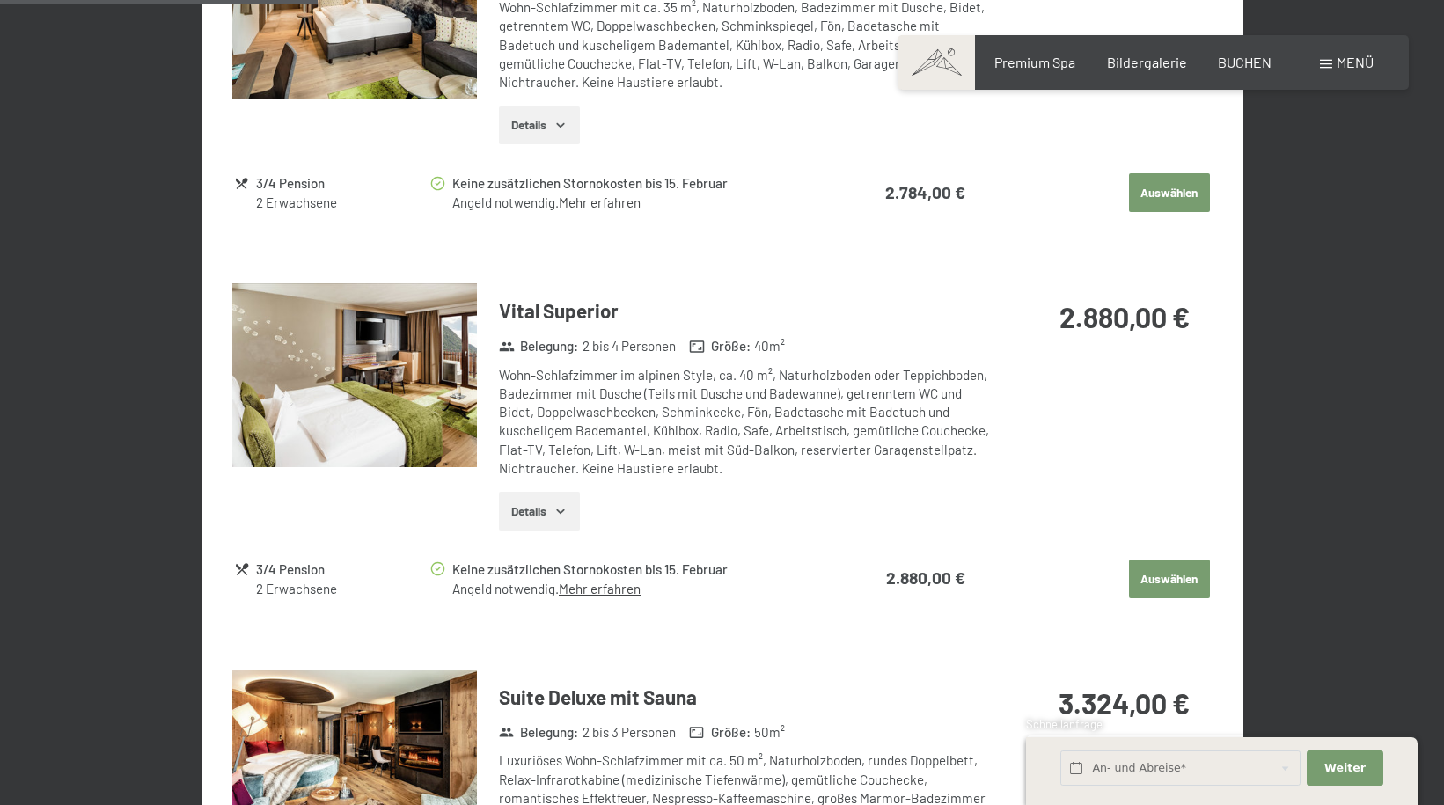
click at [1160, 578] on button "Auswählen" at bounding box center [1169, 579] width 81 height 39
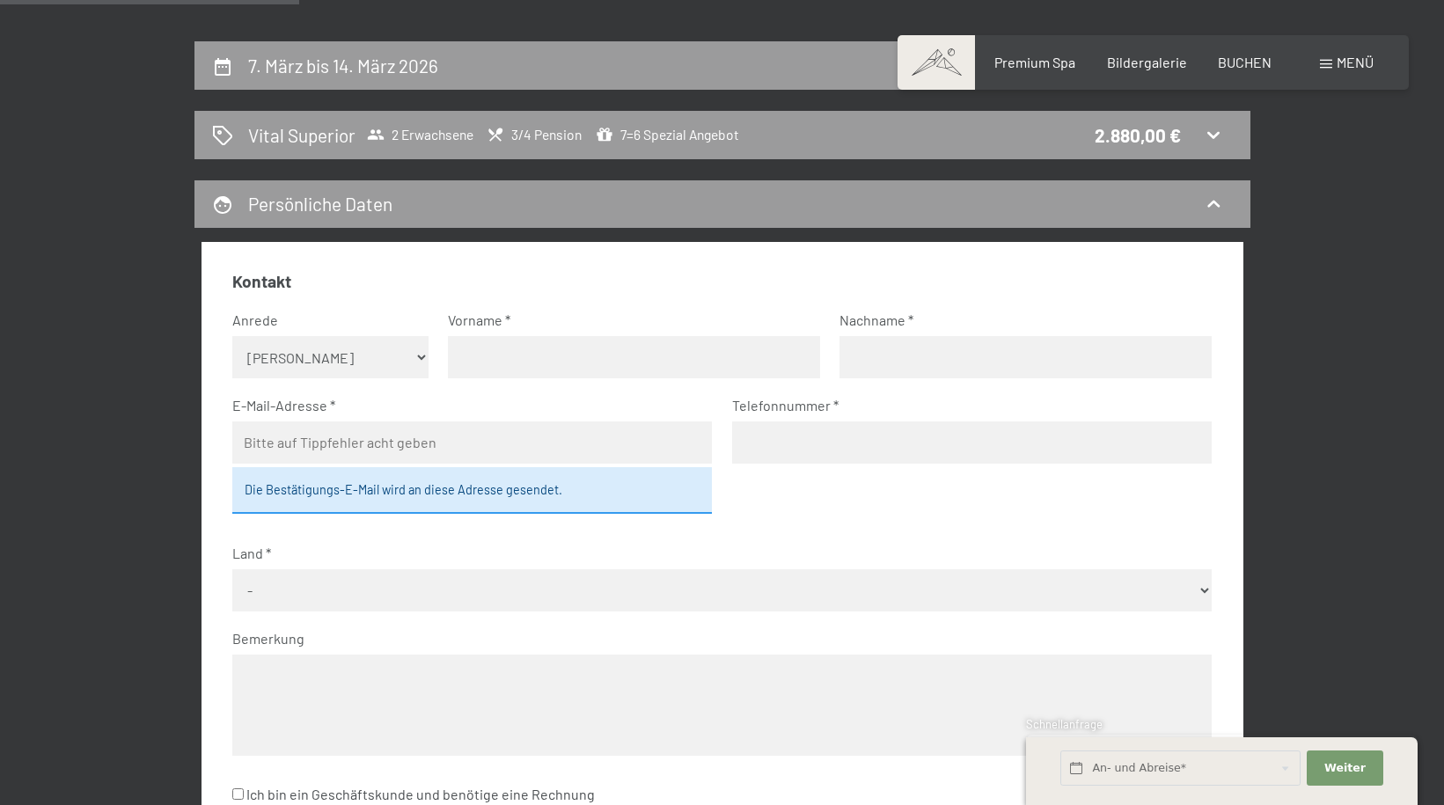
scroll to position [420, 0]
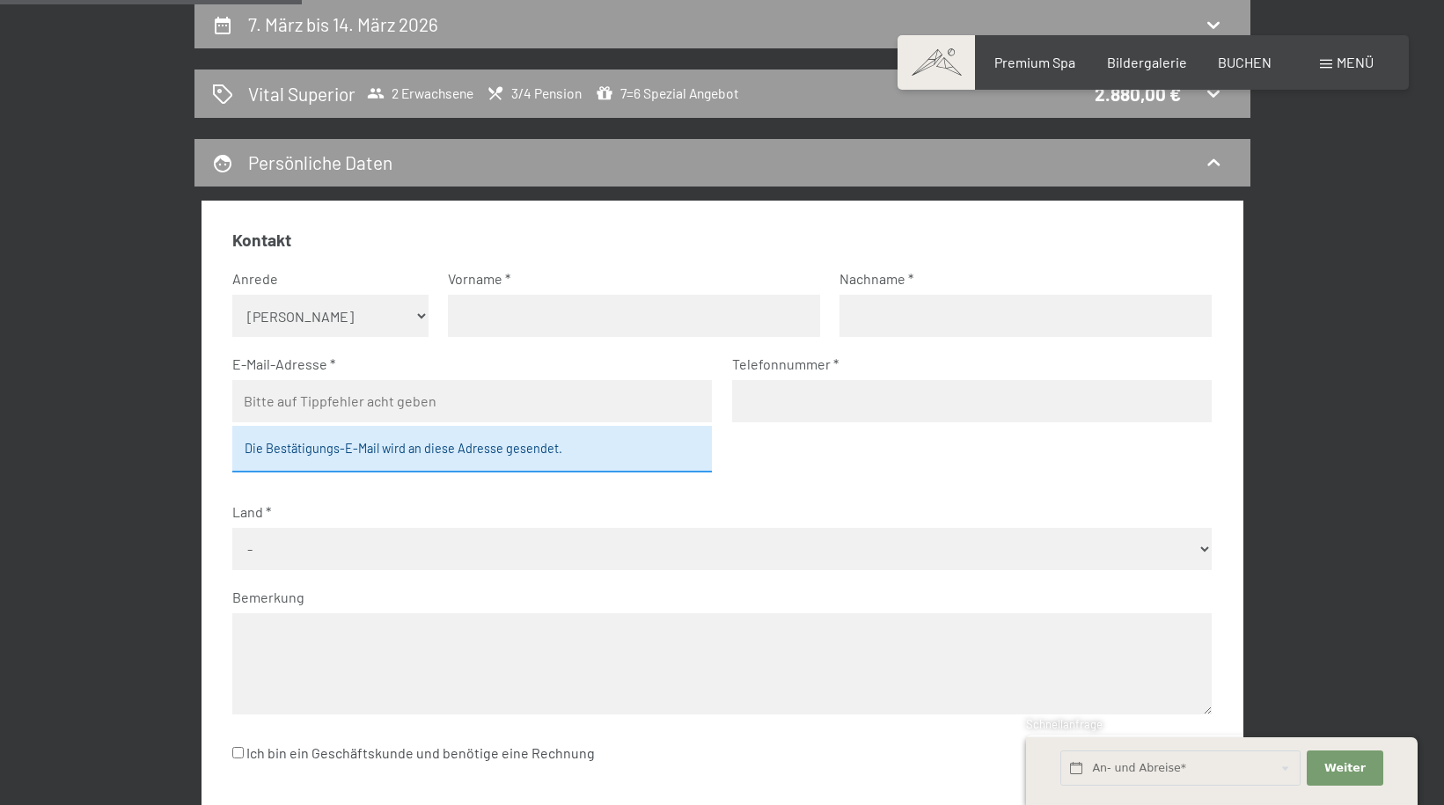
click at [421, 317] on select "Keine Angabe Frau [PERSON_NAME]" at bounding box center [330, 316] width 196 height 42
select select "f"
click at [232, 295] on select "Keine Angabe Frau [PERSON_NAME]" at bounding box center [330, 316] width 196 height 42
click at [484, 309] on input "text" at bounding box center [634, 316] width 372 height 42
type input "[PERSON_NAME]"
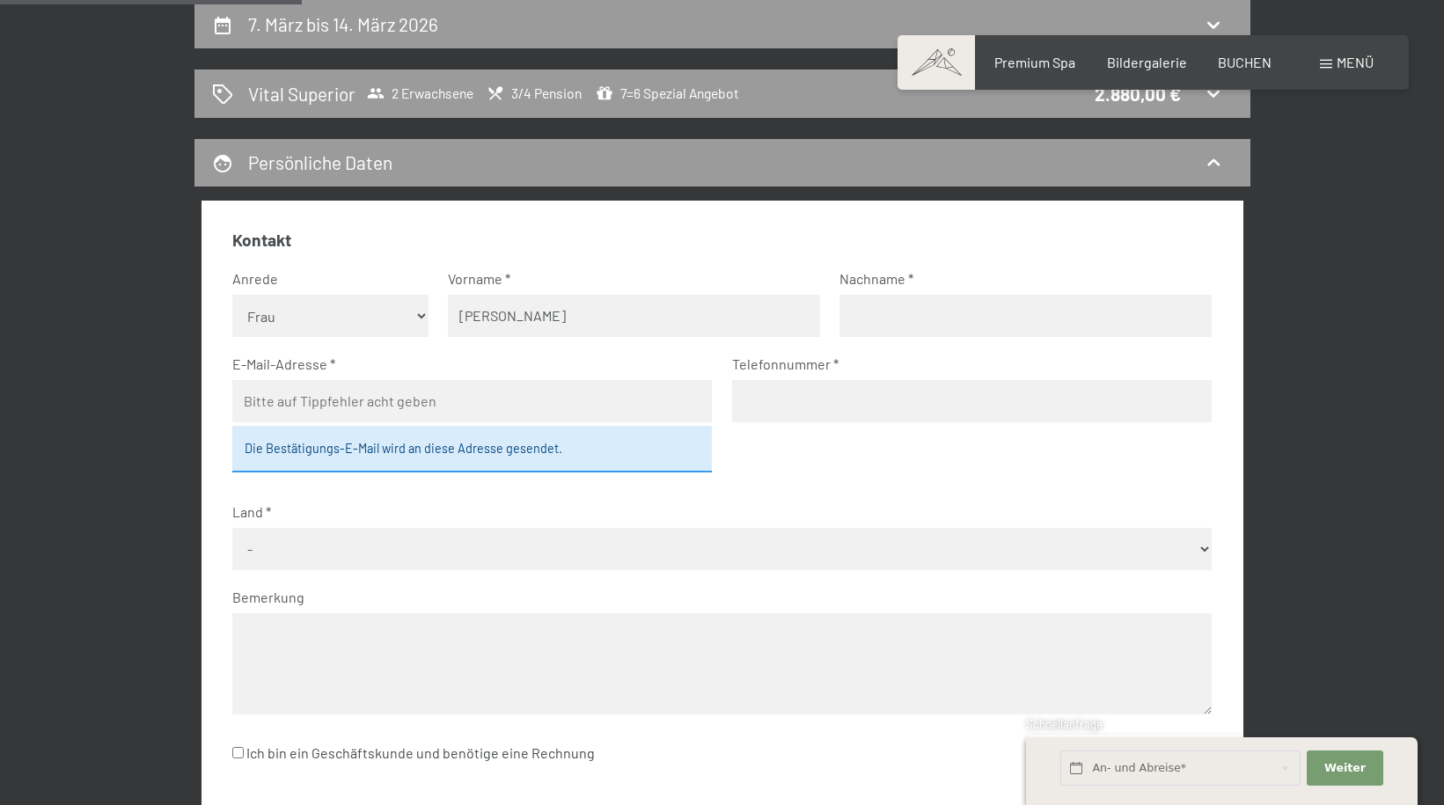
click at [865, 312] on input "text" at bounding box center [1025, 316] width 372 height 42
type input "Dierssen"
click at [405, 354] on fieldset "Kontakt Anrede [PERSON_NAME] Frau Herr Vorname [PERSON_NAME] Nachname [PERSON_N…" at bounding box center [721, 508] width 979 height 559
click at [369, 355] on label "E-Mail-Adresse" at bounding box center [464, 364] width 465 height 19
click at [306, 363] on label "E-Mail-Adresse" at bounding box center [464, 364] width 465 height 19
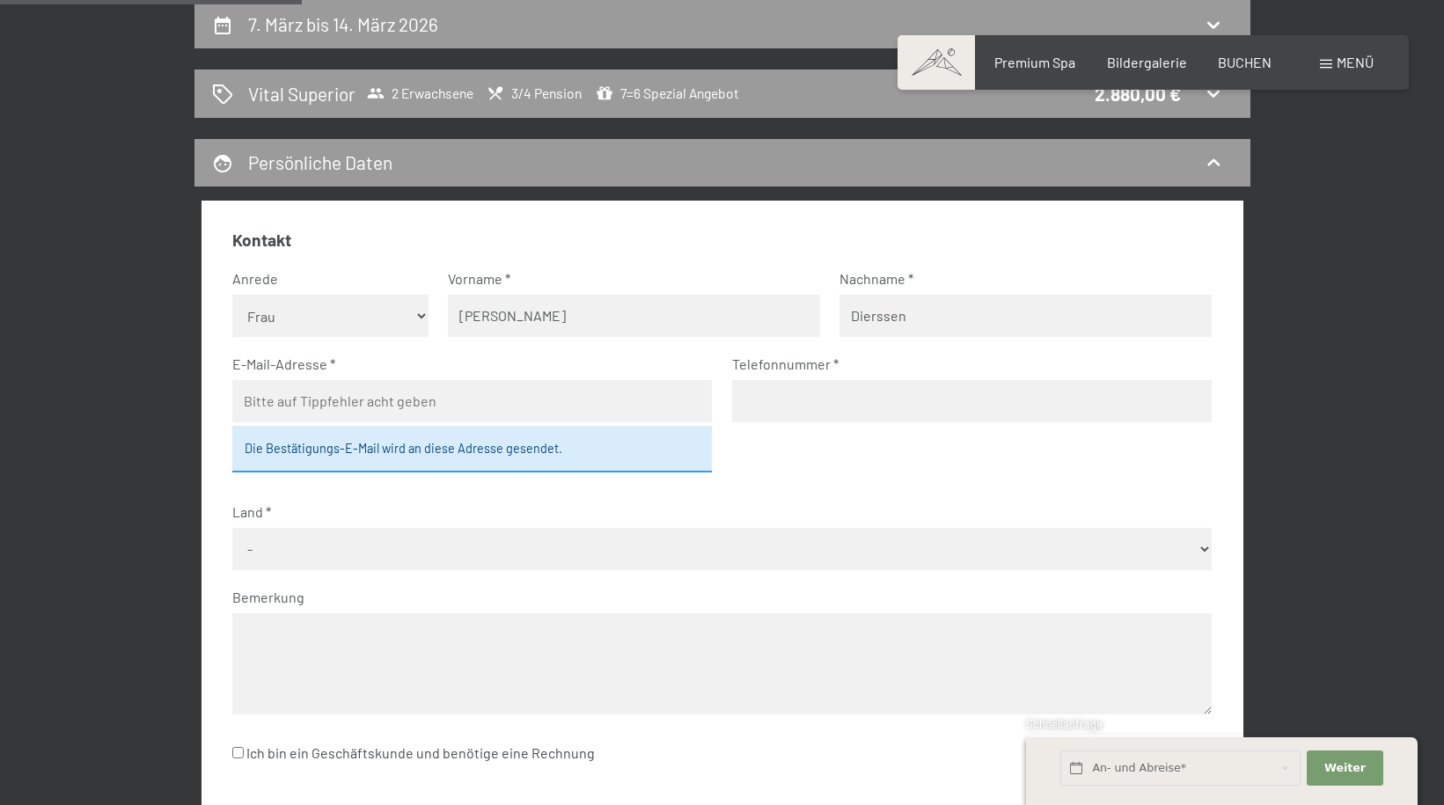
click at [296, 402] on input "email" at bounding box center [472, 401] width 480 height 42
type input "n"
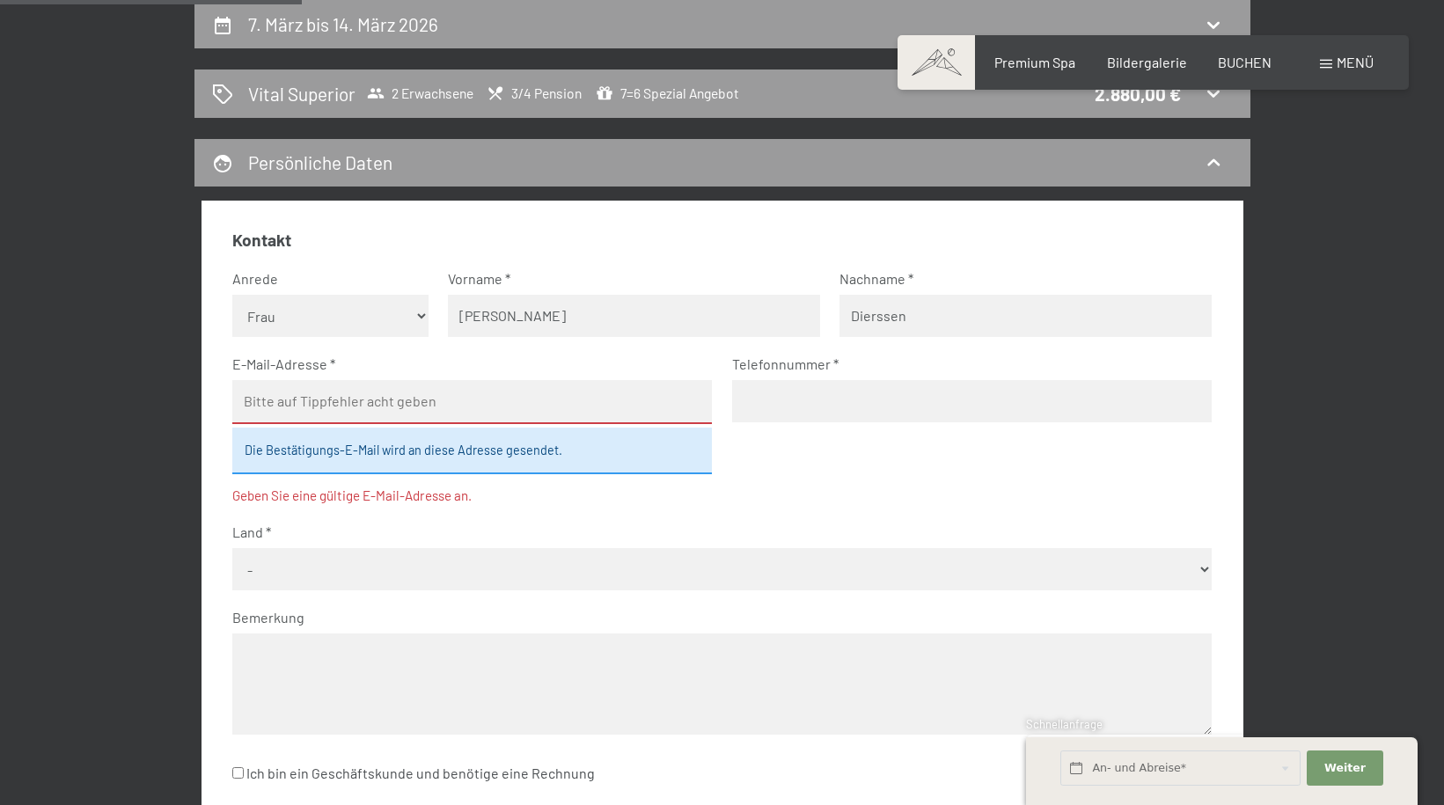
click at [352, 360] on label "E-Mail-Adresse" at bounding box center [464, 364] width 465 height 19
click at [349, 402] on input "email" at bounding box center [472, 402] width 480 height 44
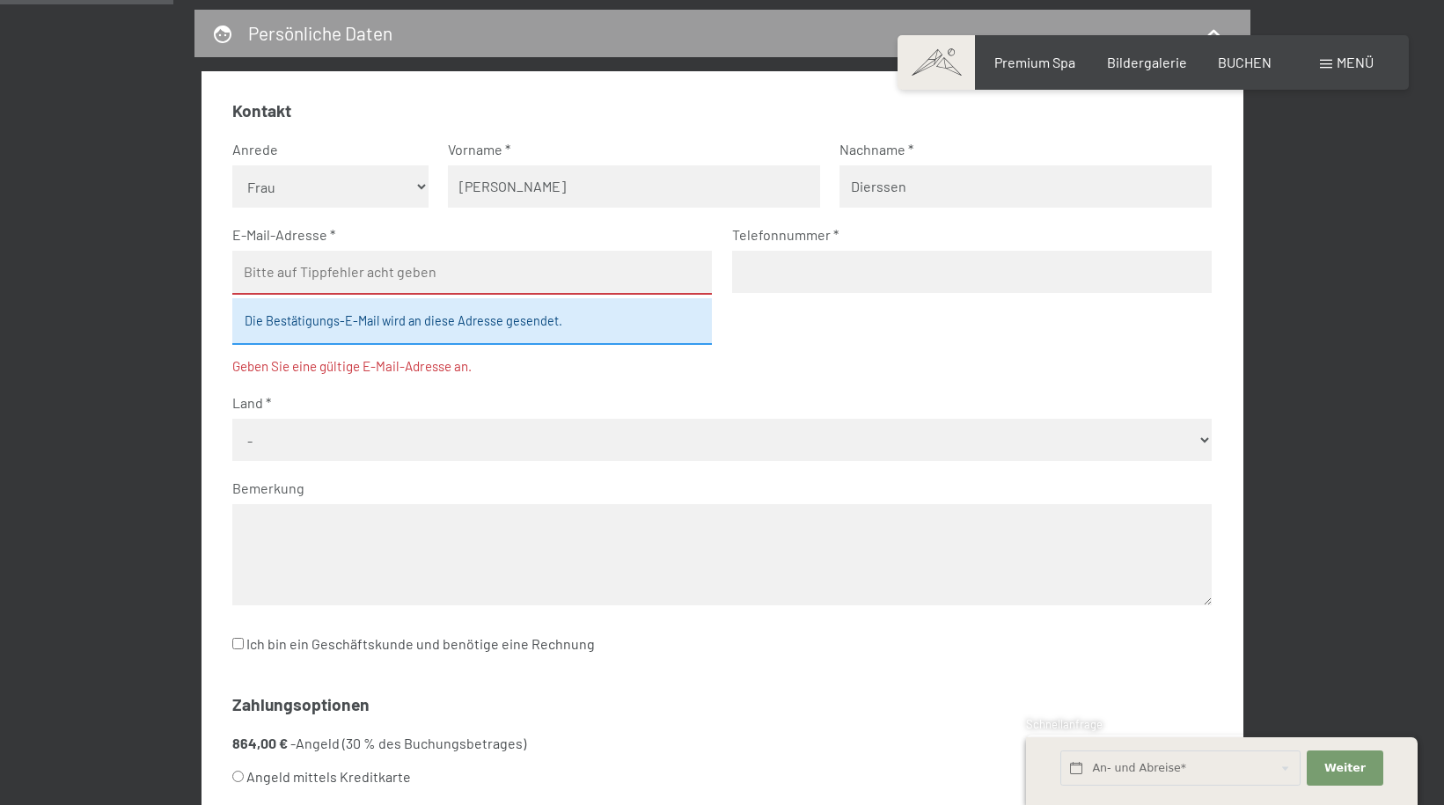
scroll to position [244, 0]
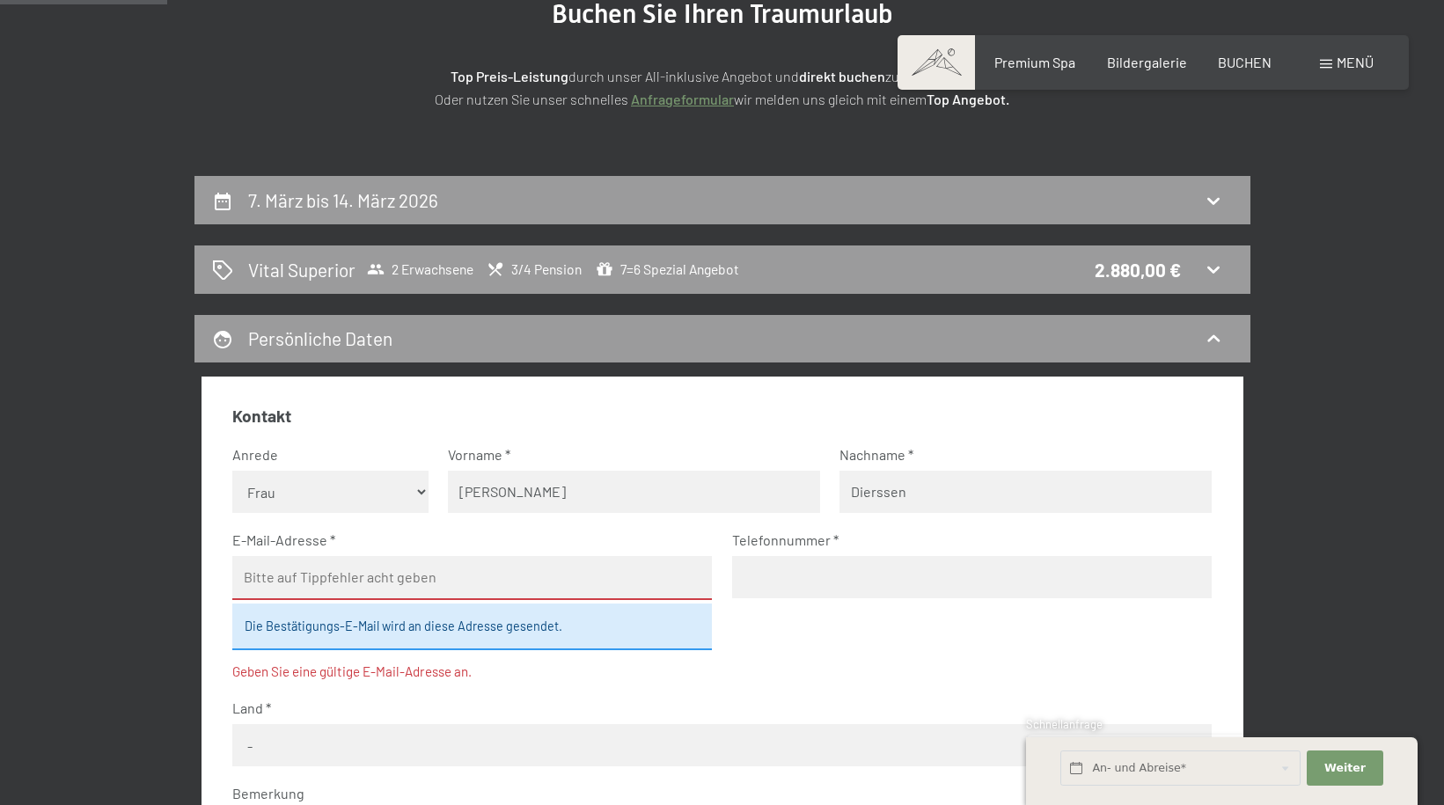
drag, startPoint x: 530, startPoint y: 494, endPoint x: 351, endPoint y: 499, distance: 178.7
click at [354, 497] on fieldset "Kontakt Anrede [PERSON_NAME] Frau Herr Vorname [PERSON_NAME] Nachname [PERSON_N…" at bounding box center [721, 694] width 979 height 579
type input "[PERSON_NAME]"
drag, startPoint x: 927, startPoint y: 496, endPoint x: 639, endPoint y: 498, distance: 287.7
click at [641, 496] on fieldset "Kontakt Anrede [PERSON_NAME] Frau Herr Vorname [PERSON_NAME] Nachname [PERSON_N…" at bounding box center [721, 694] width 979 height 579
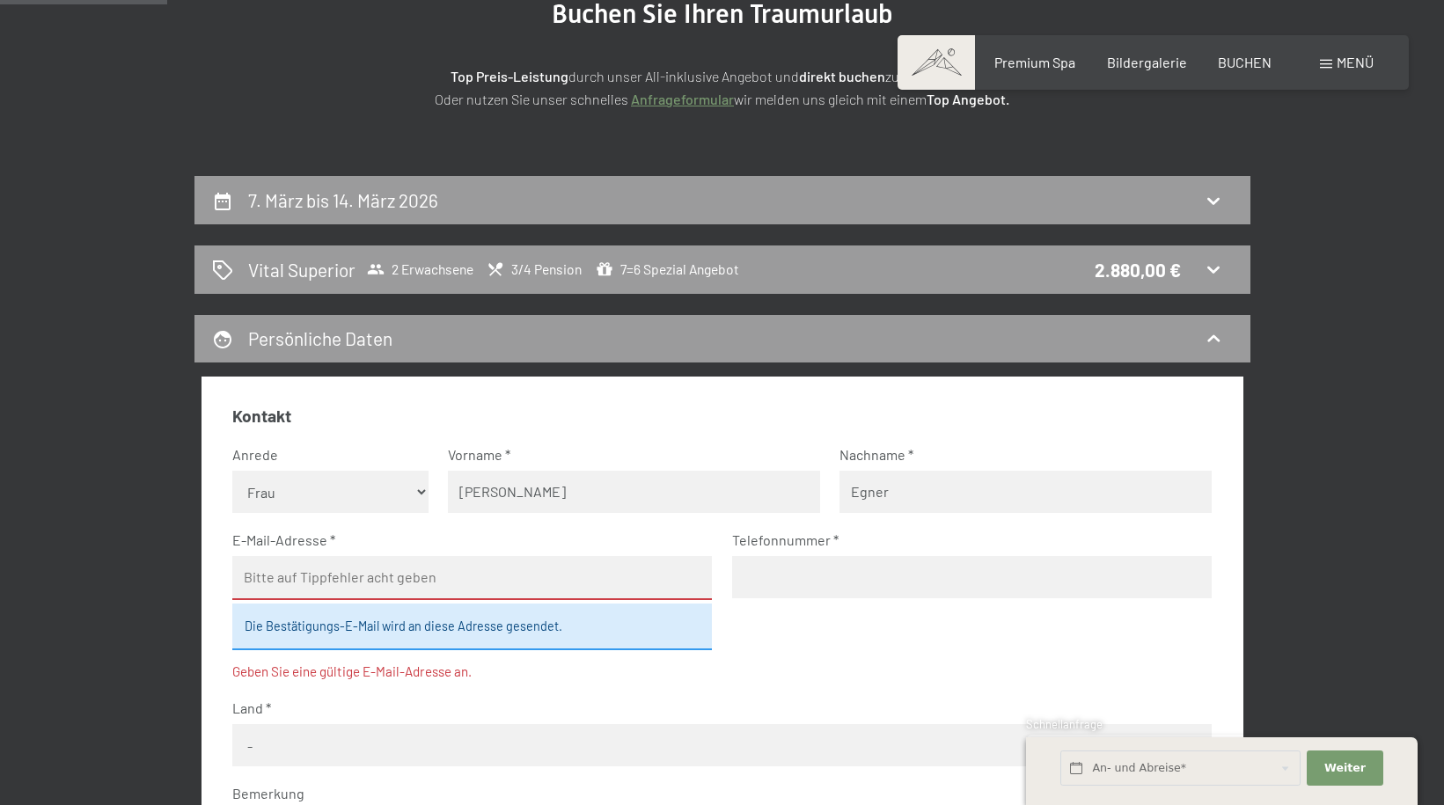
type input "Egner"
click at [346, 538] on label "E-Mail-Adresse" at bounding box center [464, 540] width 465 height 19
click at [340, 539] on label "E-Mail-Adresse" at bounding box center [464, 540] width 465 height 19
click at [282, 576] on input "email" at bounding box center [472, 578] width 480 height 44
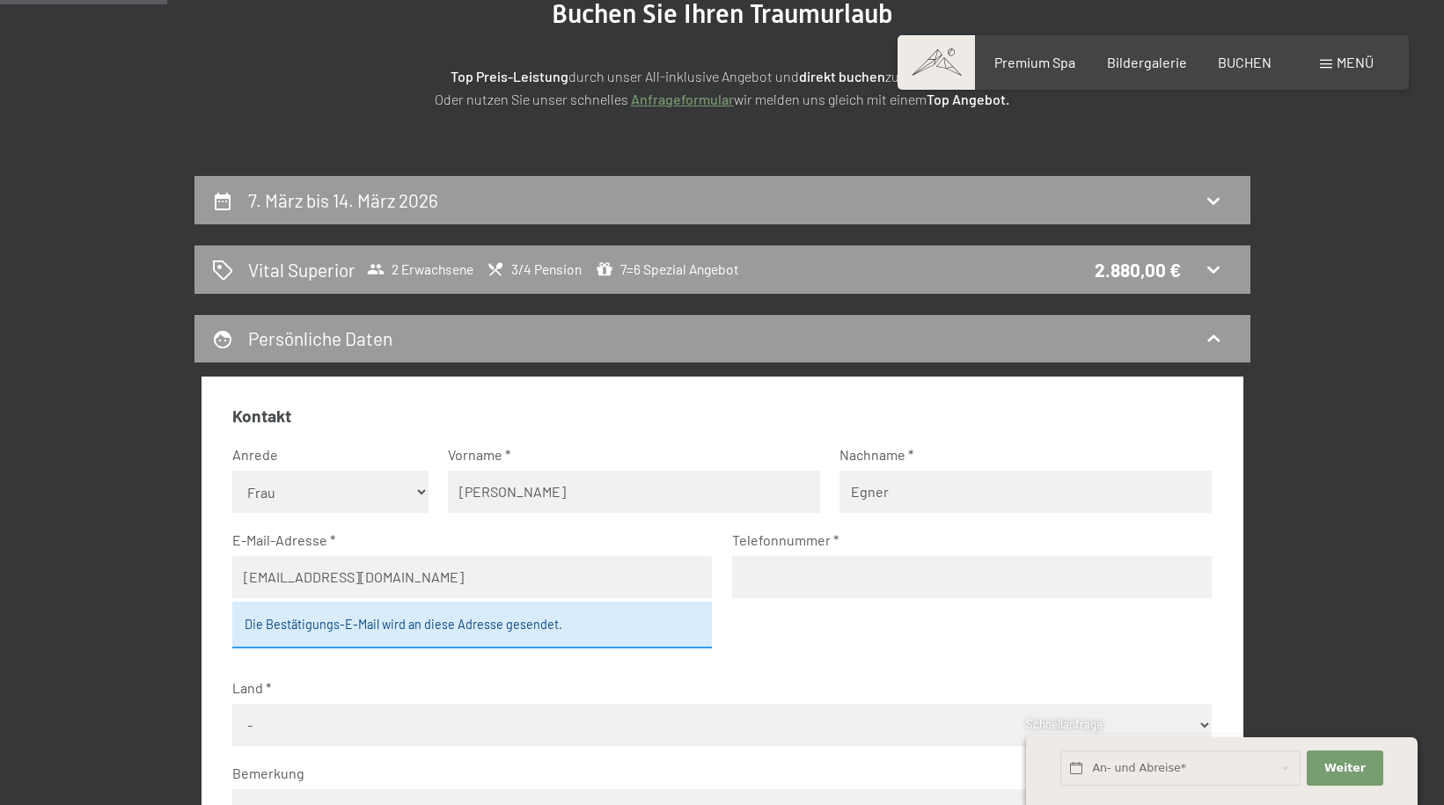
type input "[EMAIL_ADDRESS][DOMAIN_NAME]"
click at [770, 584] on input "tel" at bounding box center [972, 577] width 480 height 42
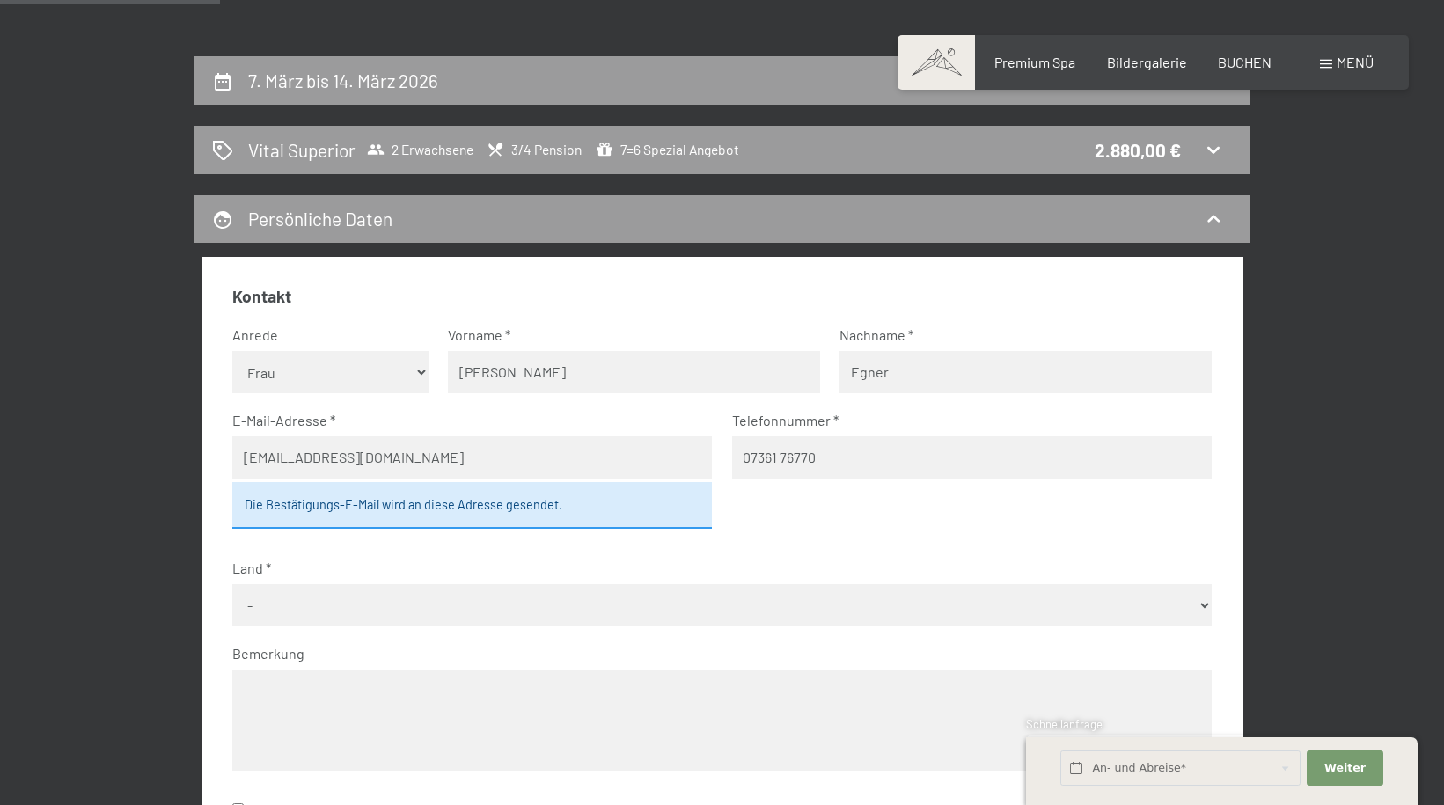
scroll to position [420, 0]
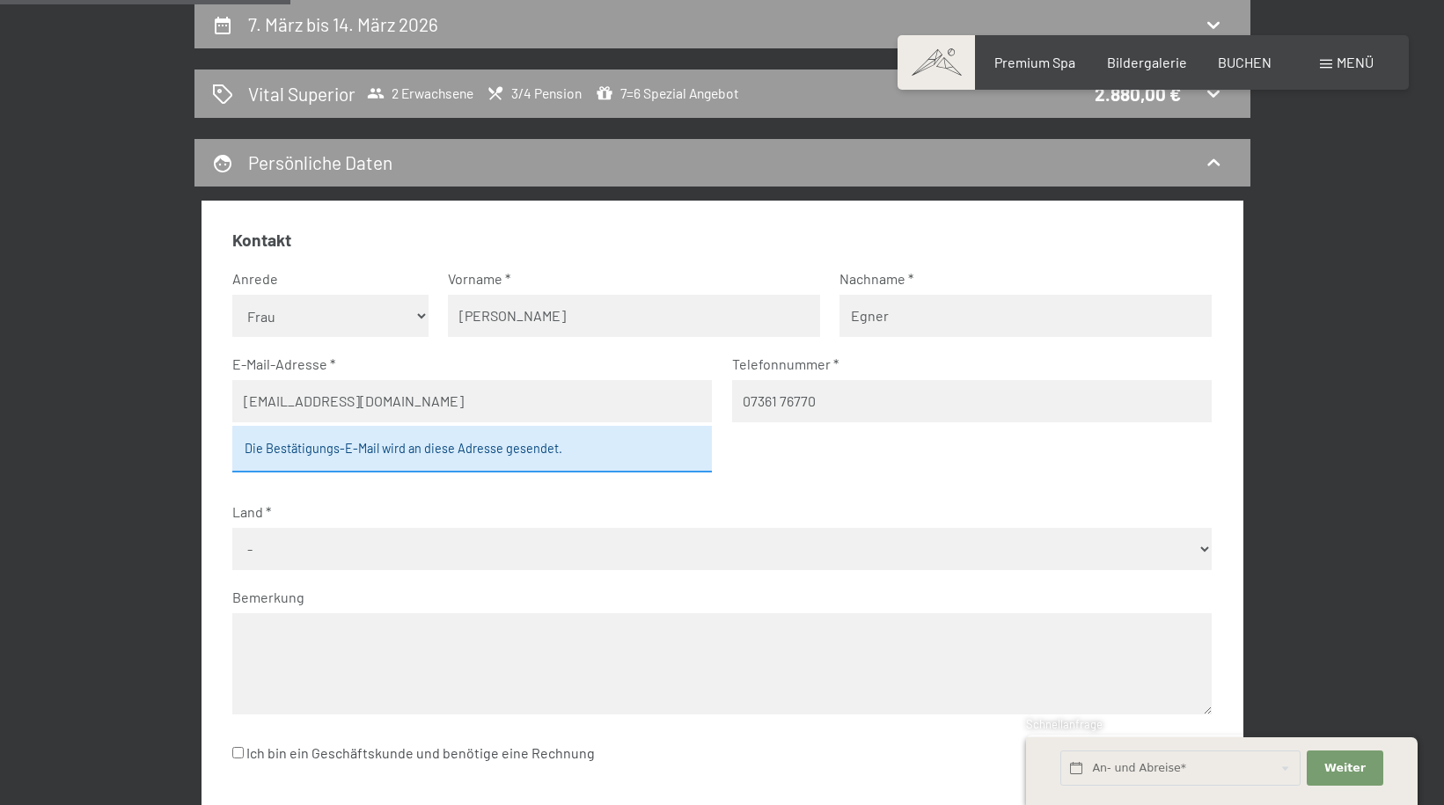
type input "07361 76770"
click at [325, 503] on label "Land" at bounding box center [714, 511] width 965 height 19
click at [268, 546] on select "- [GEOGRAPHIC_DATA] [GEOGRAPHIC_DATA] [GEOGRAPHIC_DATA] [GEOGRAPHIC_DATA] [GEOG…" at bounding box center [721, 549] width 979 height 42
select select "DEU"
click at [232, 528] on select "- [GEOGRAPHIC_DATA] [GEOGRAPHIC_DATA] [GEOGRAPHIC_DATA] [GEOGRAPHIC_DATA] [GEOG…" at bounding box center [721, 549] width 979 height 42
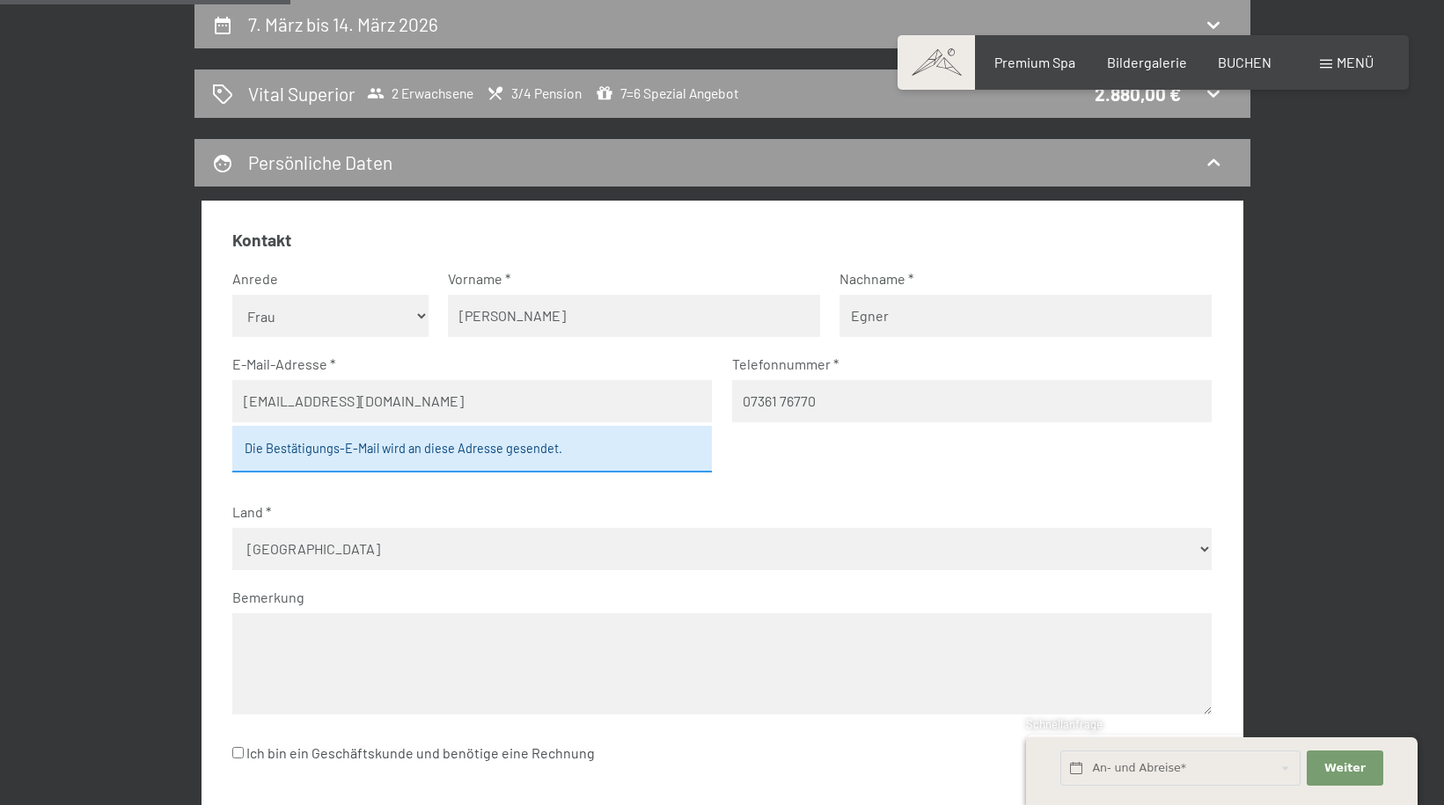
click at [295, 633] on textarea at bounding box center [721, 663] width 979 height 101
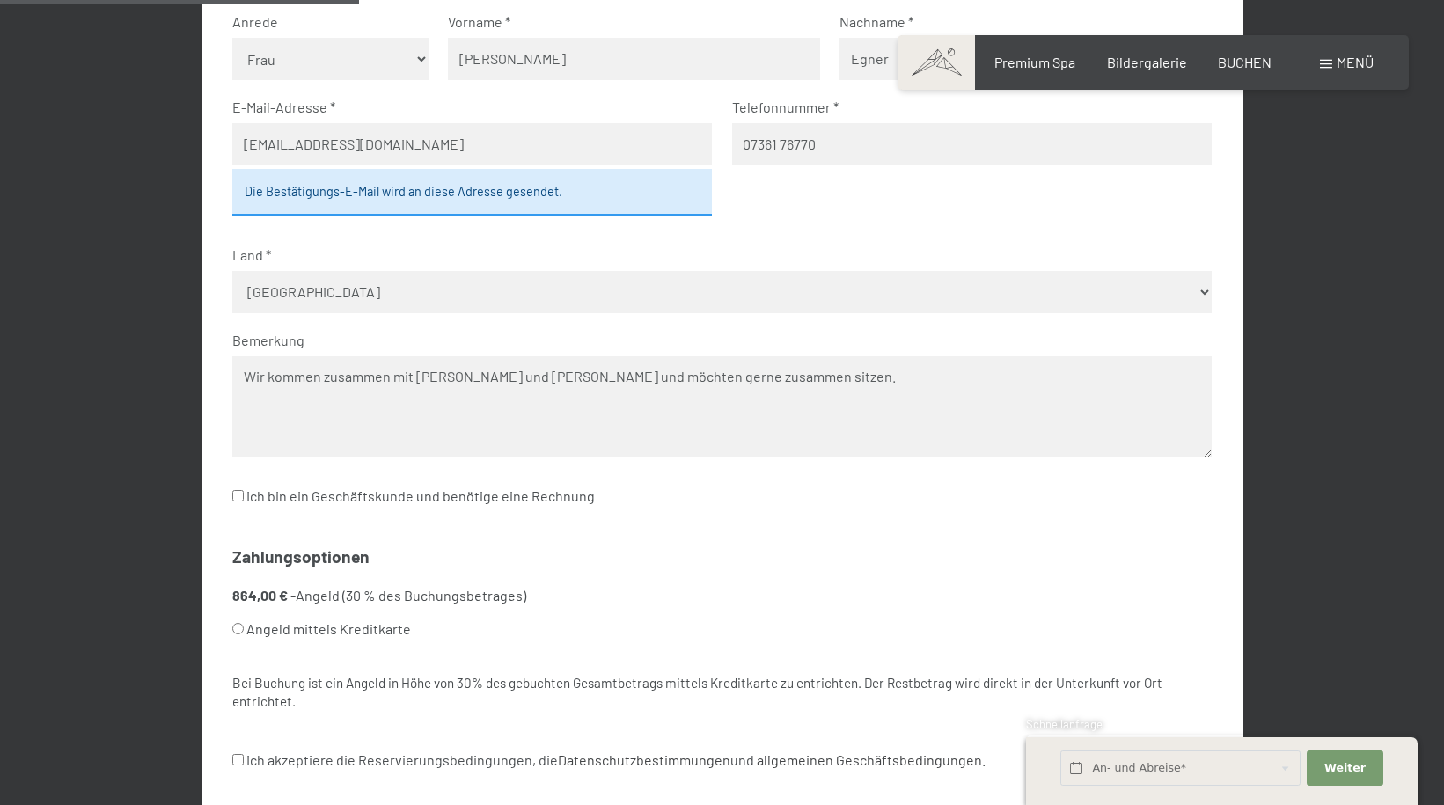
scroll to position [684, 0]
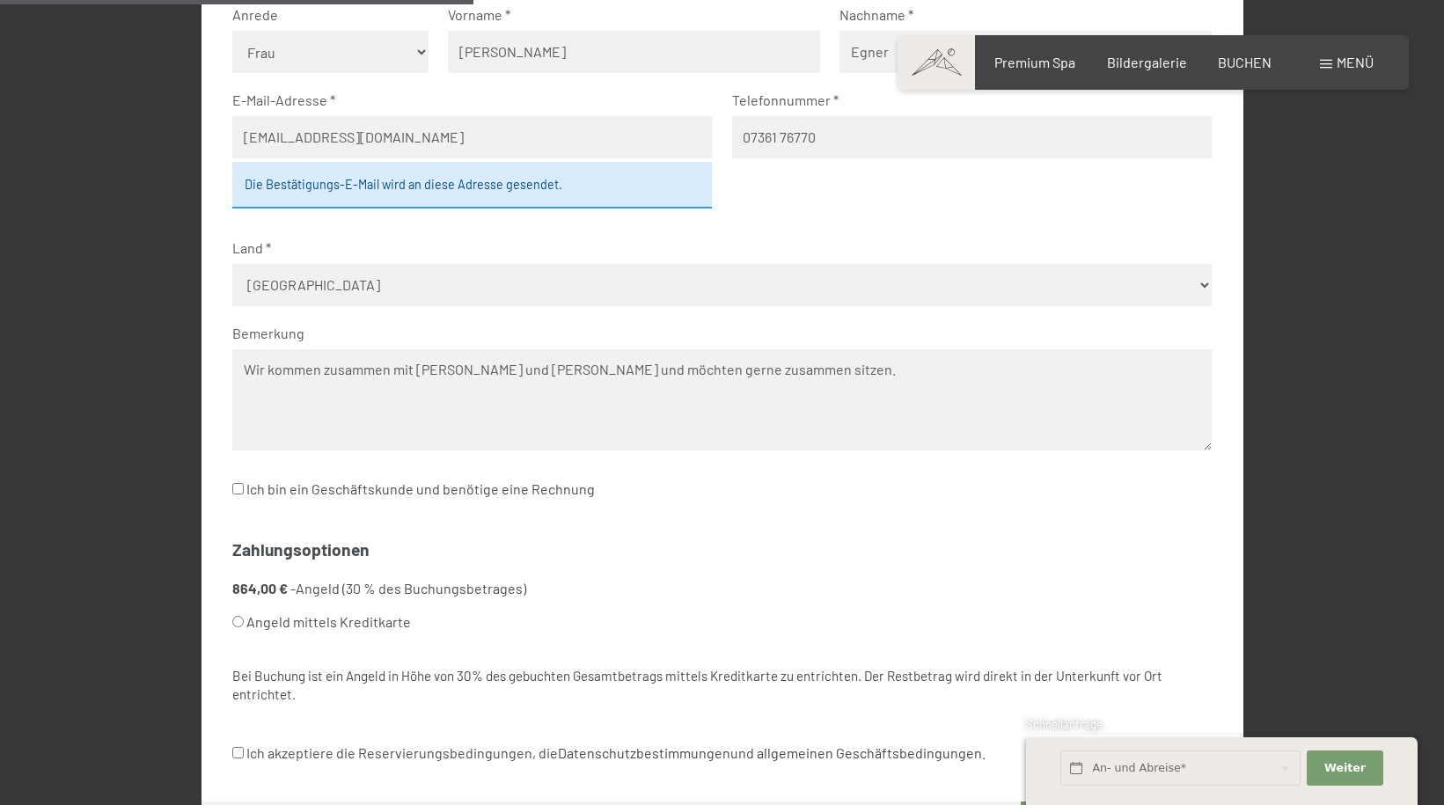
type textarea "Wir kommen zusammen mit [PERSON_NAME] und [PERSON_NAME] und möchten gerne zusam…"
click at [238, 622] on input "Angeld mittels Kreditkarte" at bounding box center [237, 621] width 11 height 11
radio input "true"
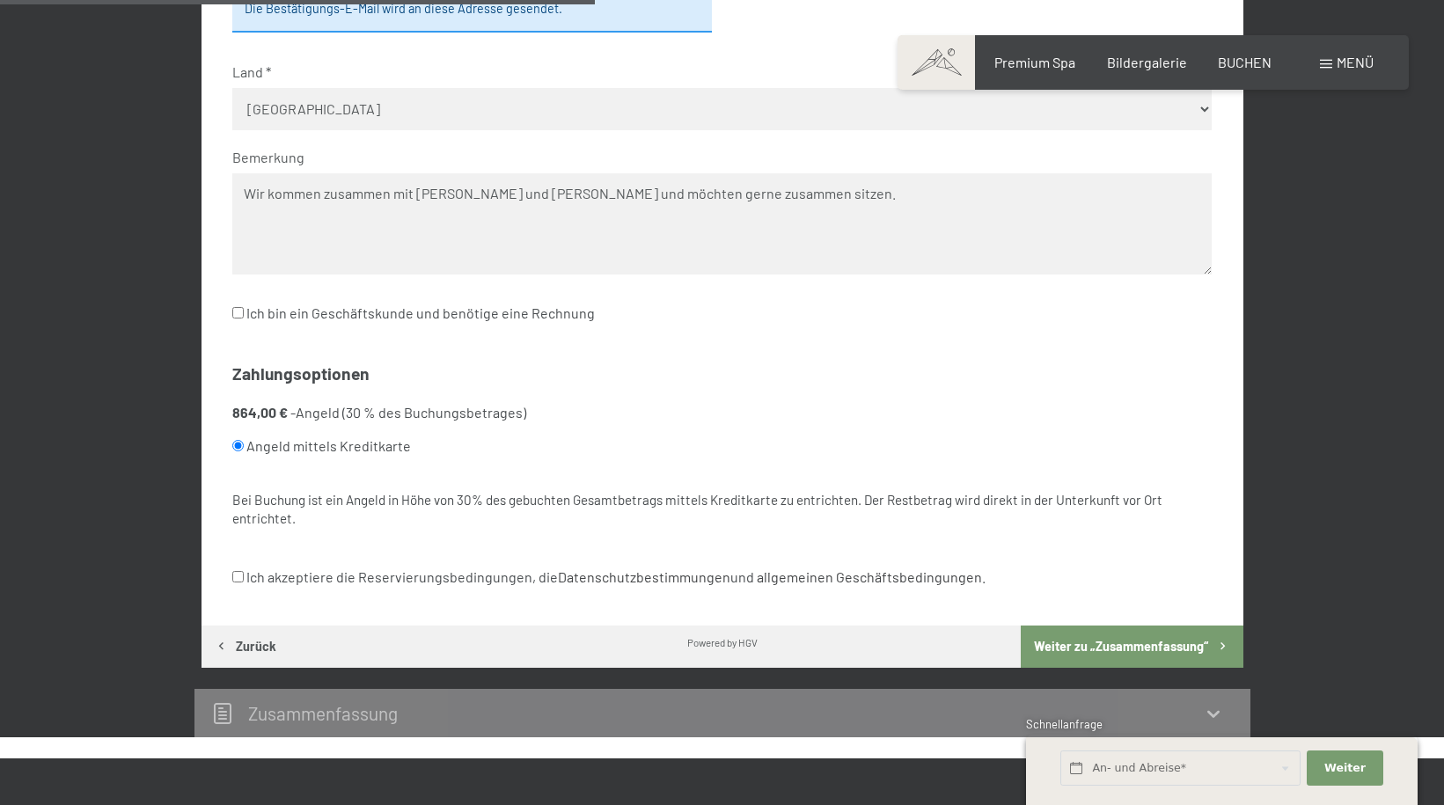
click at [238, 578] on input "Ich akzeptiere die Reservierungsbedingungen, die Datenschutzbestimmungen und al…" at bounding box center [237, 576] width 11 height 11
checkbox input "true"
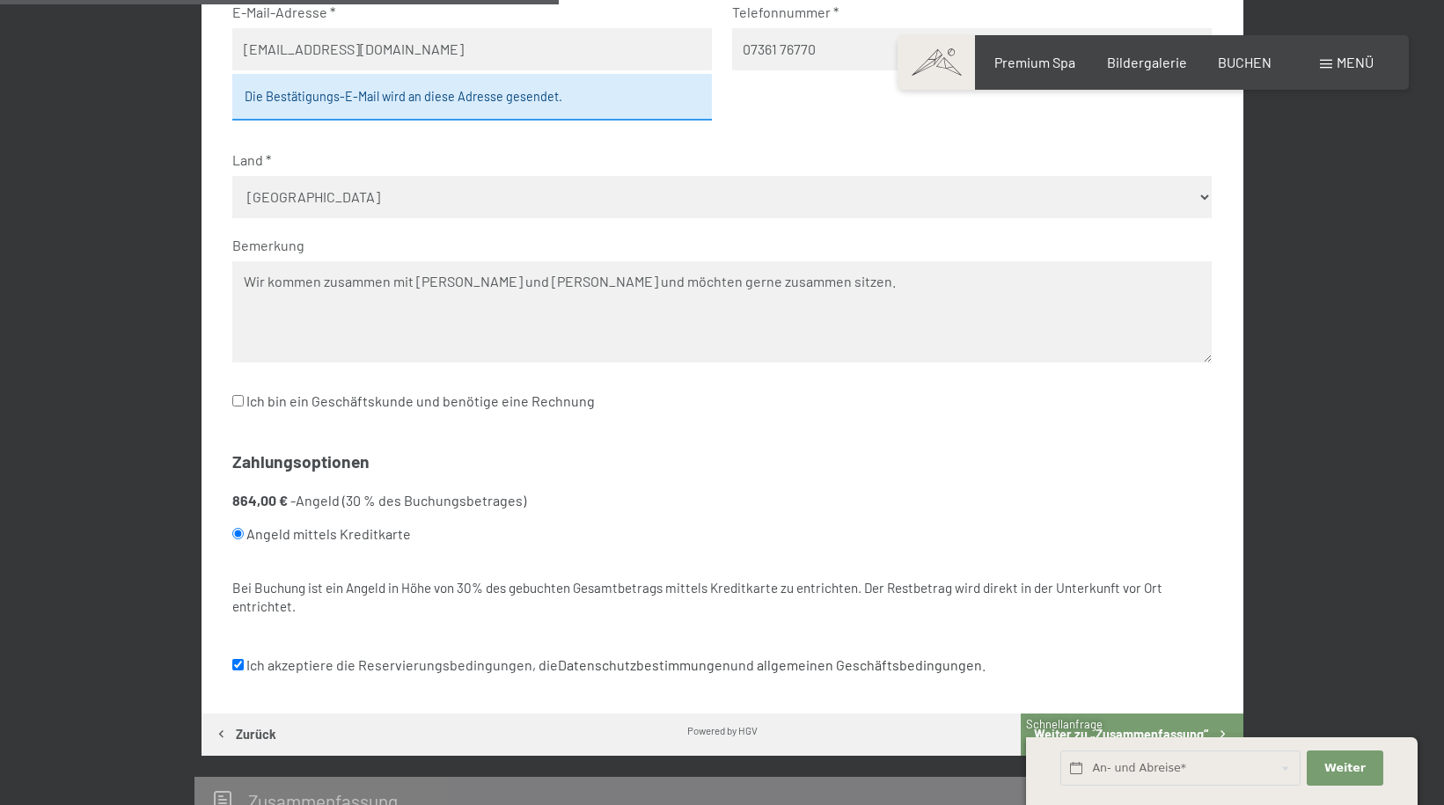
scroll to position [948, 0]
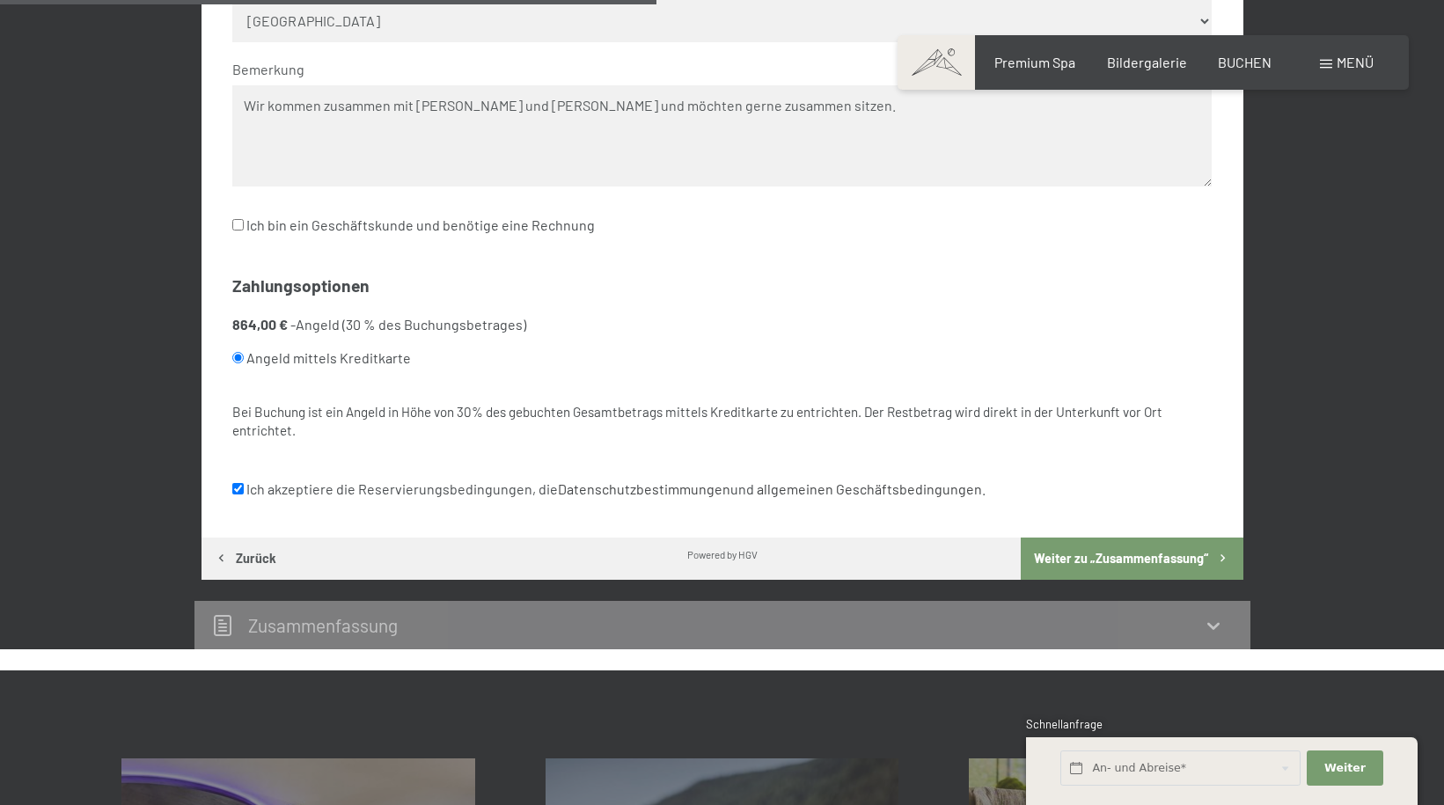
click at [1082, 560] on button "Weiter zu „Zusammen­fassung“" at bounding box center [1132, 559] width 222 height 42
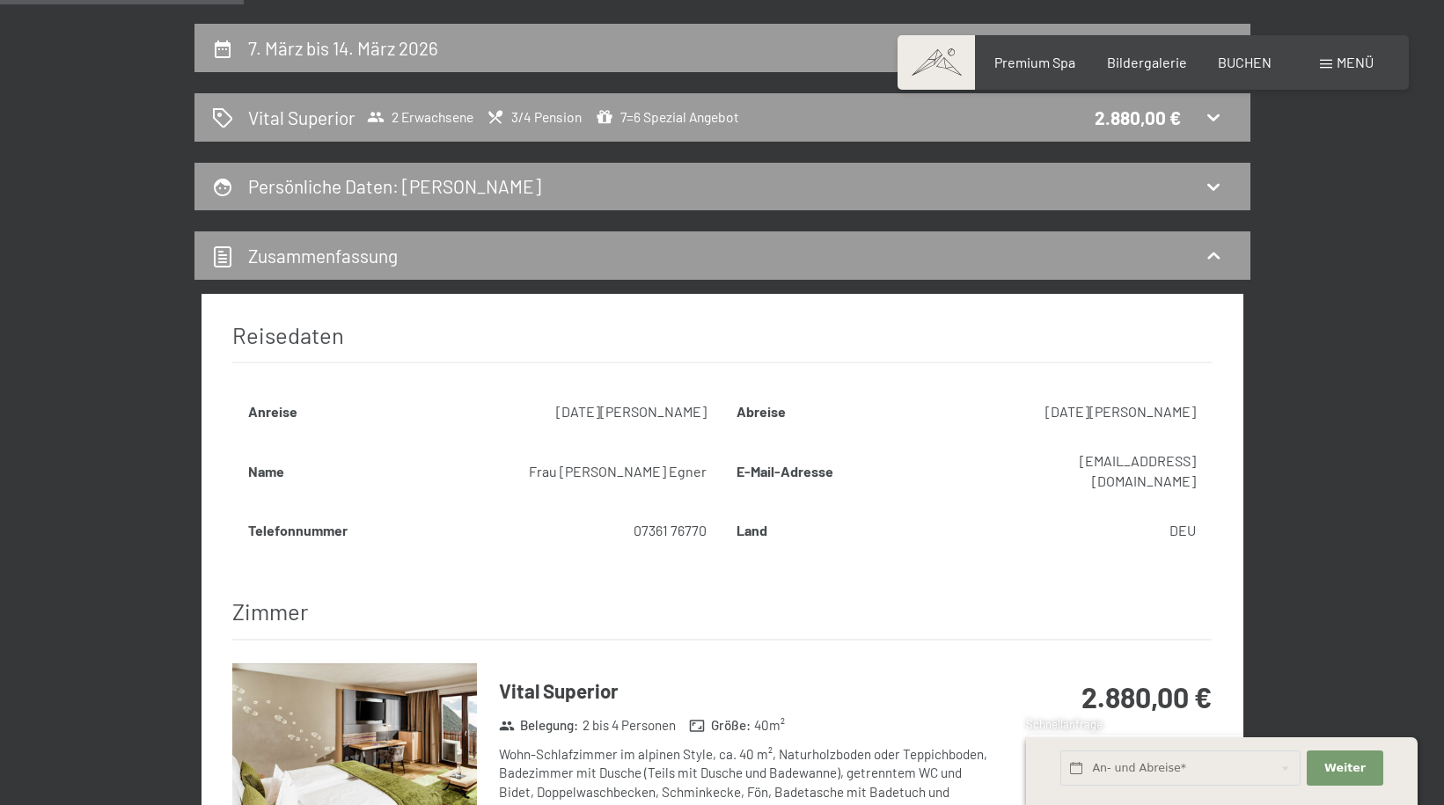
scroll to position [68, 0]
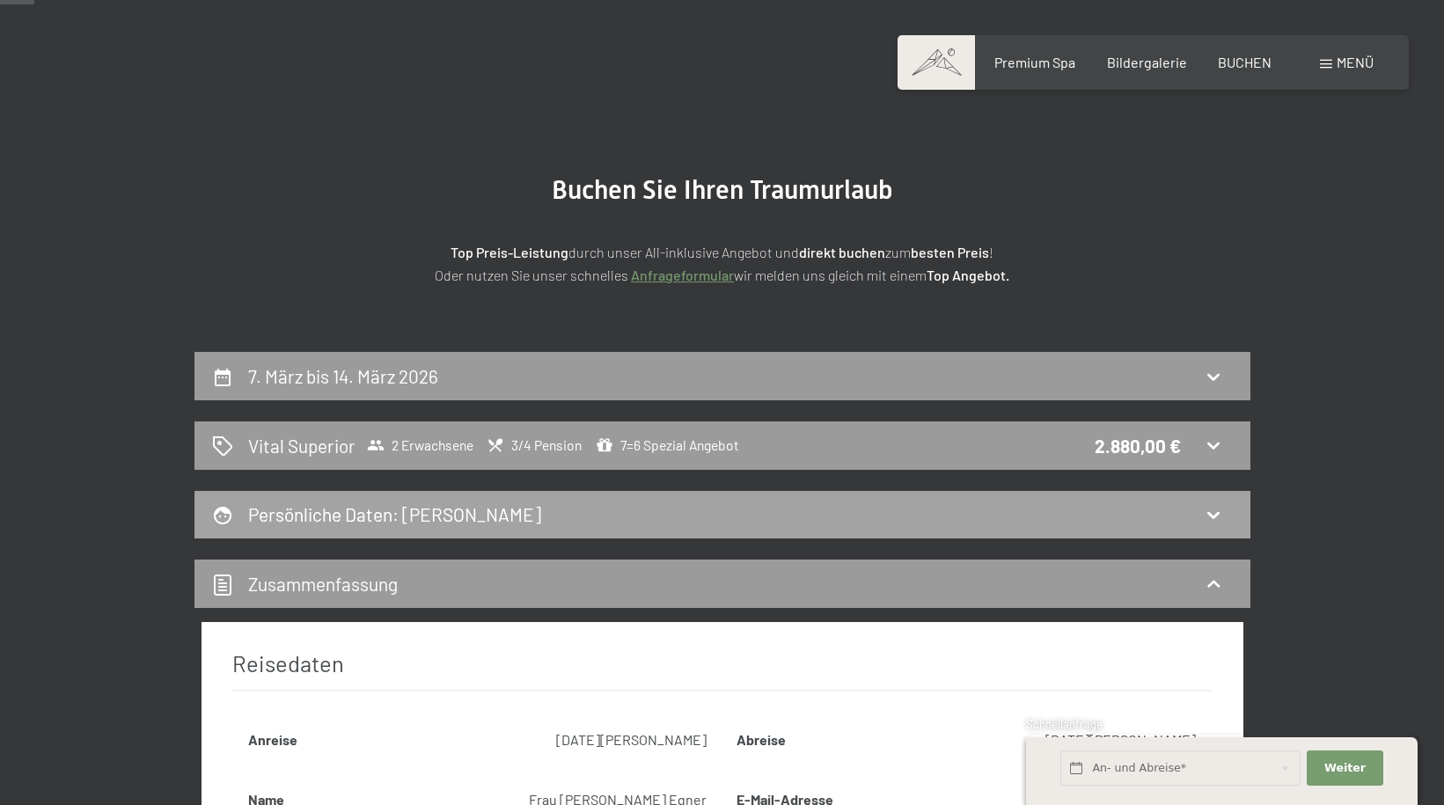
click at [1211, 513] on icon at bounding box center [1213, 514] width 21 height 21
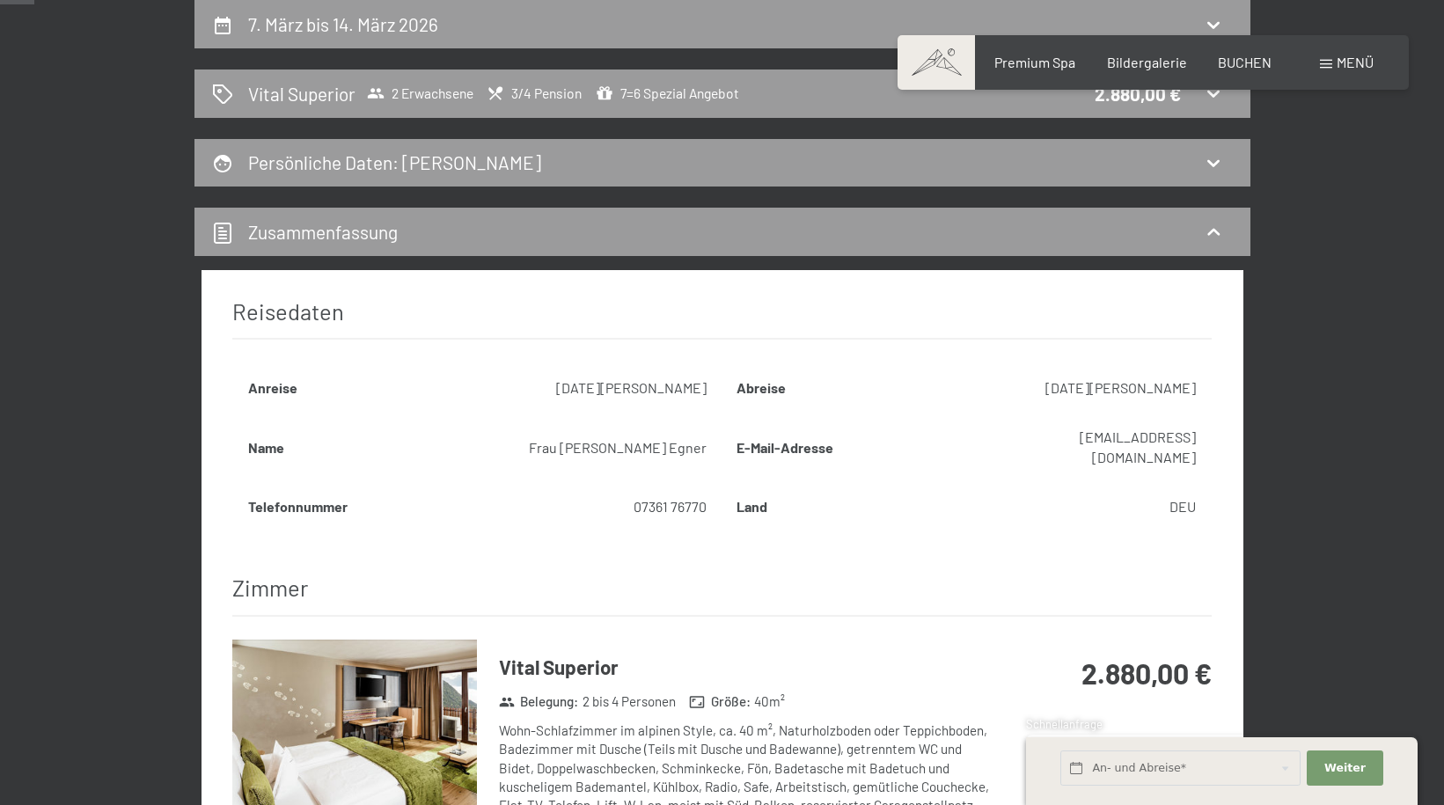
select select "f"
select select "DEU"
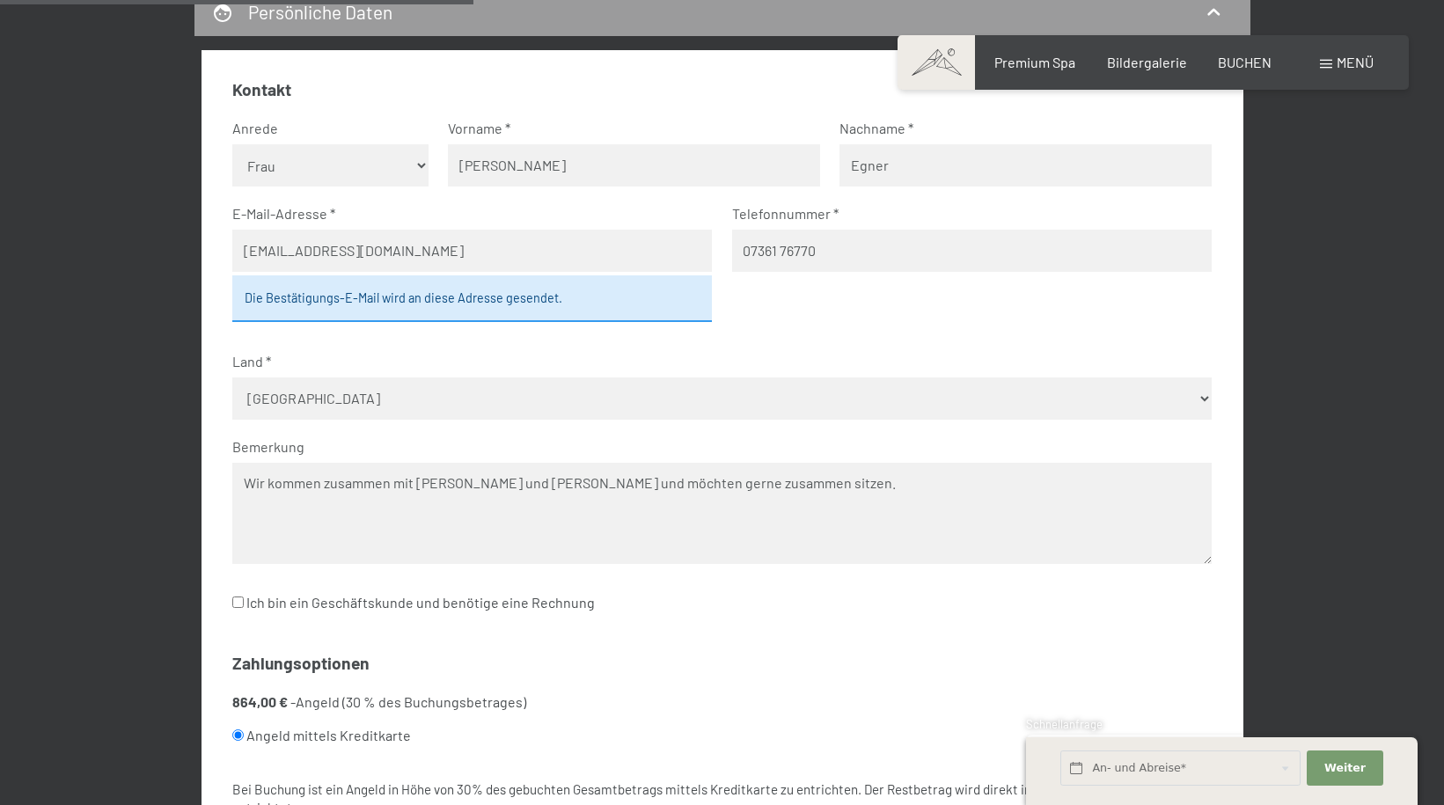
scroll to position [684, 0]
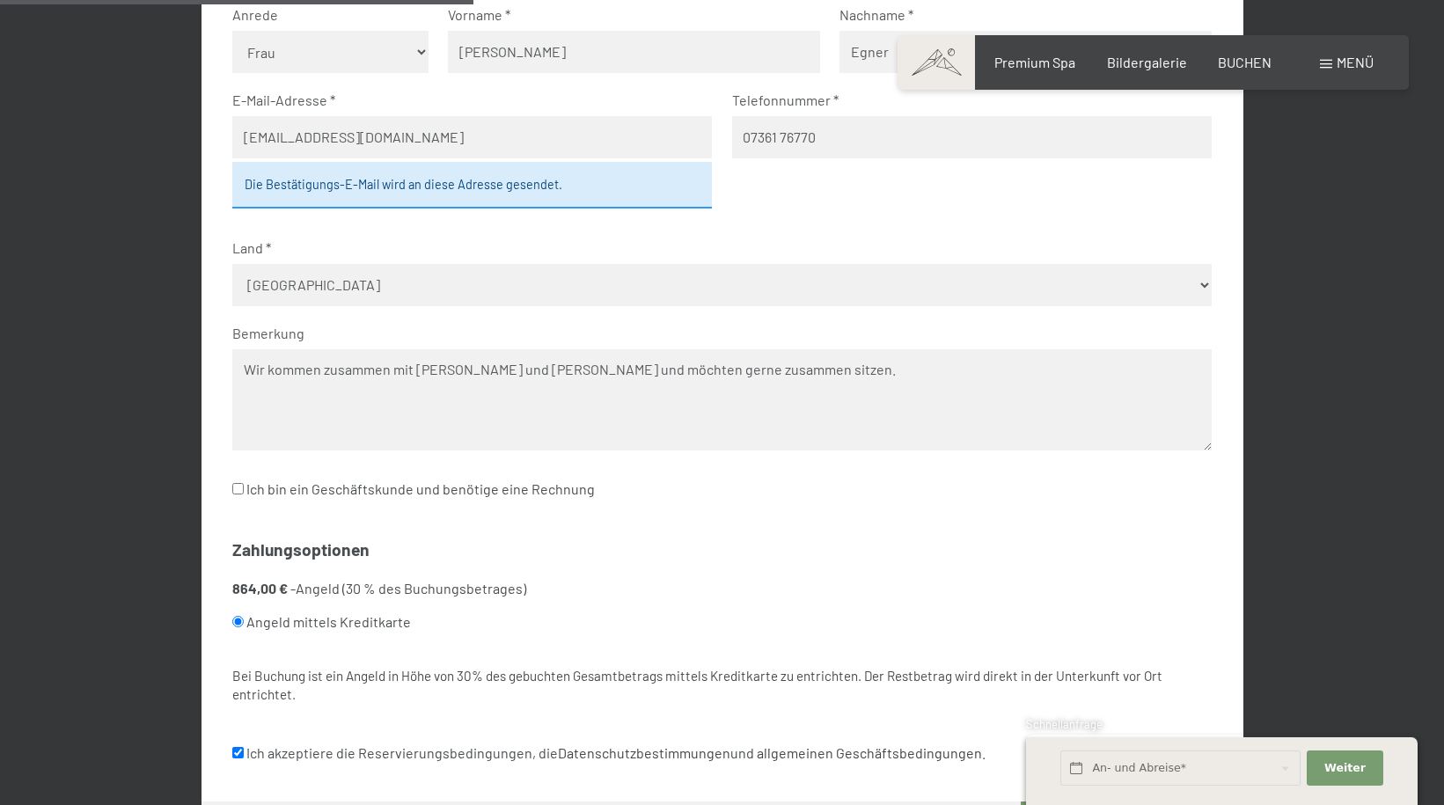
click at [750, 372] on textarea "Wir kommen zusammen mit [PERSON_NAME] und [PERSON_NAME] und möchten gerne zusam…" at bounding box center [721, 399] width 979 height 101
click at [861, 370] on textarea "Wir kommen zusammen mit [PERSON_NAME] und [PERSON_NAME] und möchten gerne zusam…" at bounding box center [721, 399] width 979 height 101
drag, startPoint x: 240, startPoint y: 371, endPoint x: 1192, endPoint y: 396, distance: 952.4
click at [1192, 396] on textarea "Wir kommen zusammen mit [PERSON_NAME] und [PERSON_NAME] und möchten gerne zusam…" at bounding box center [721, 399] width 979 height 101
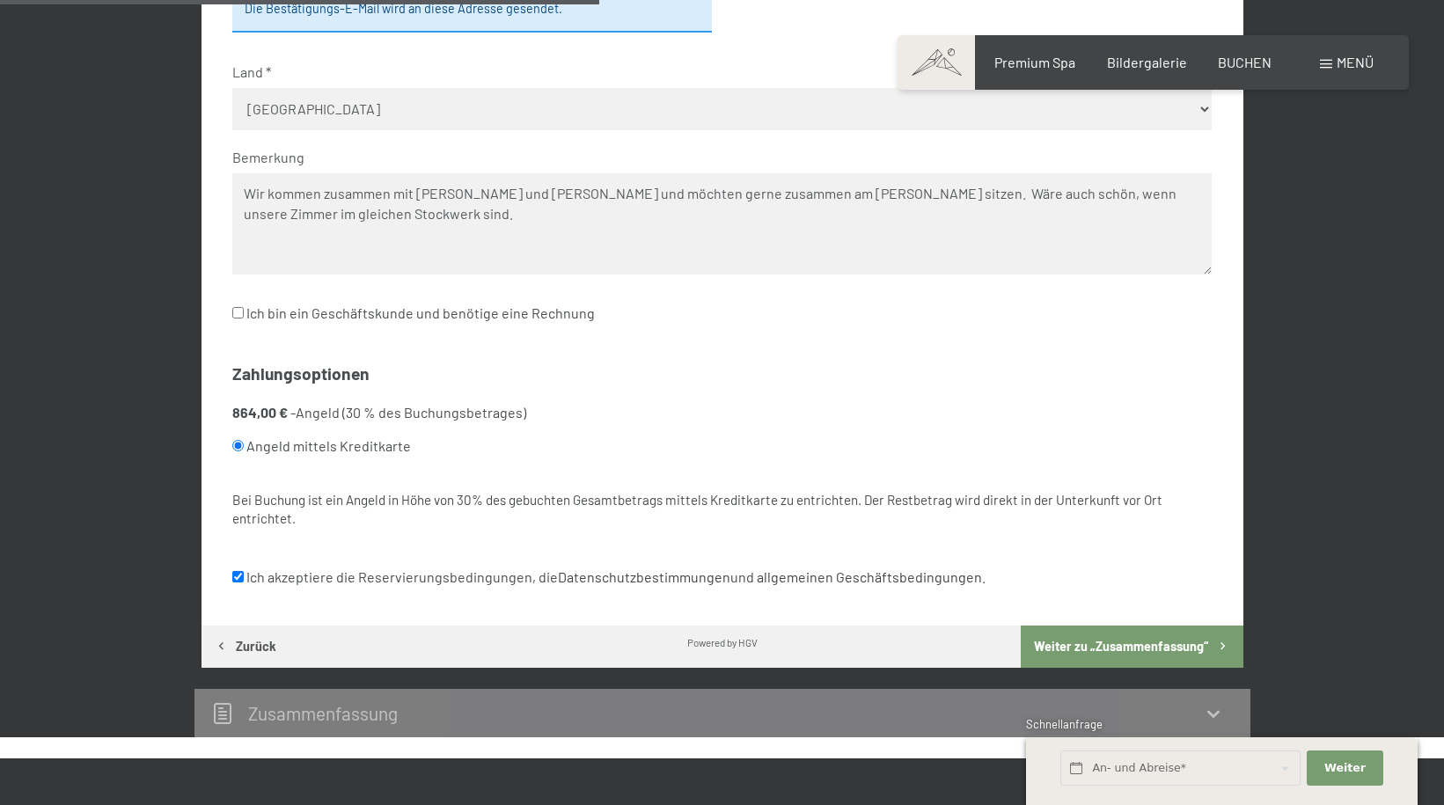
scroll to position [1036, 0]
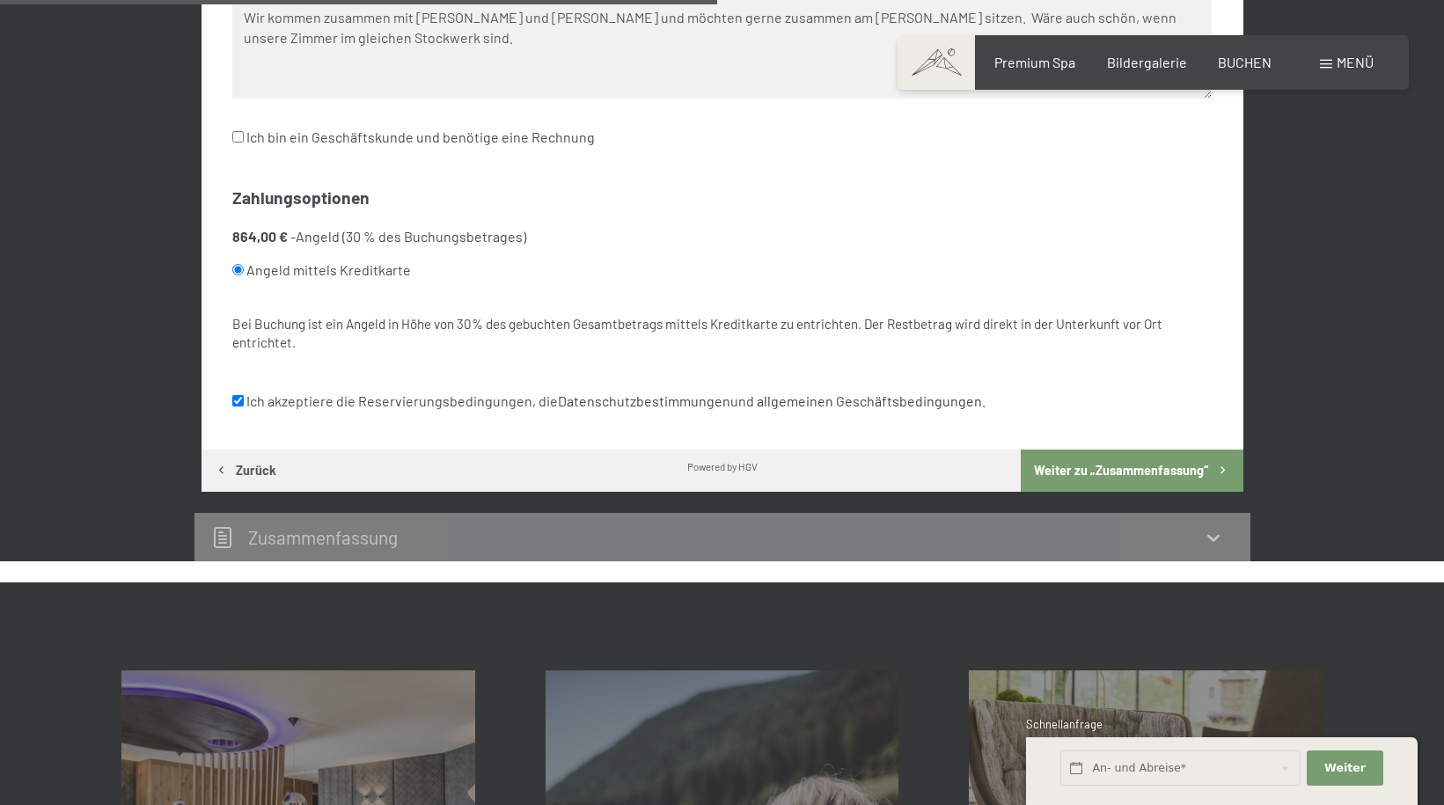
type textarea "Wir kommen zusammen mit [PERSON_NAME] und [PERSON_NAME] und möchten gerne zusam…"
click at [1131, 481] on button "Weiter zu „Zusammen­fassung“" at bounding box center [1132, 471] width 222 height 42
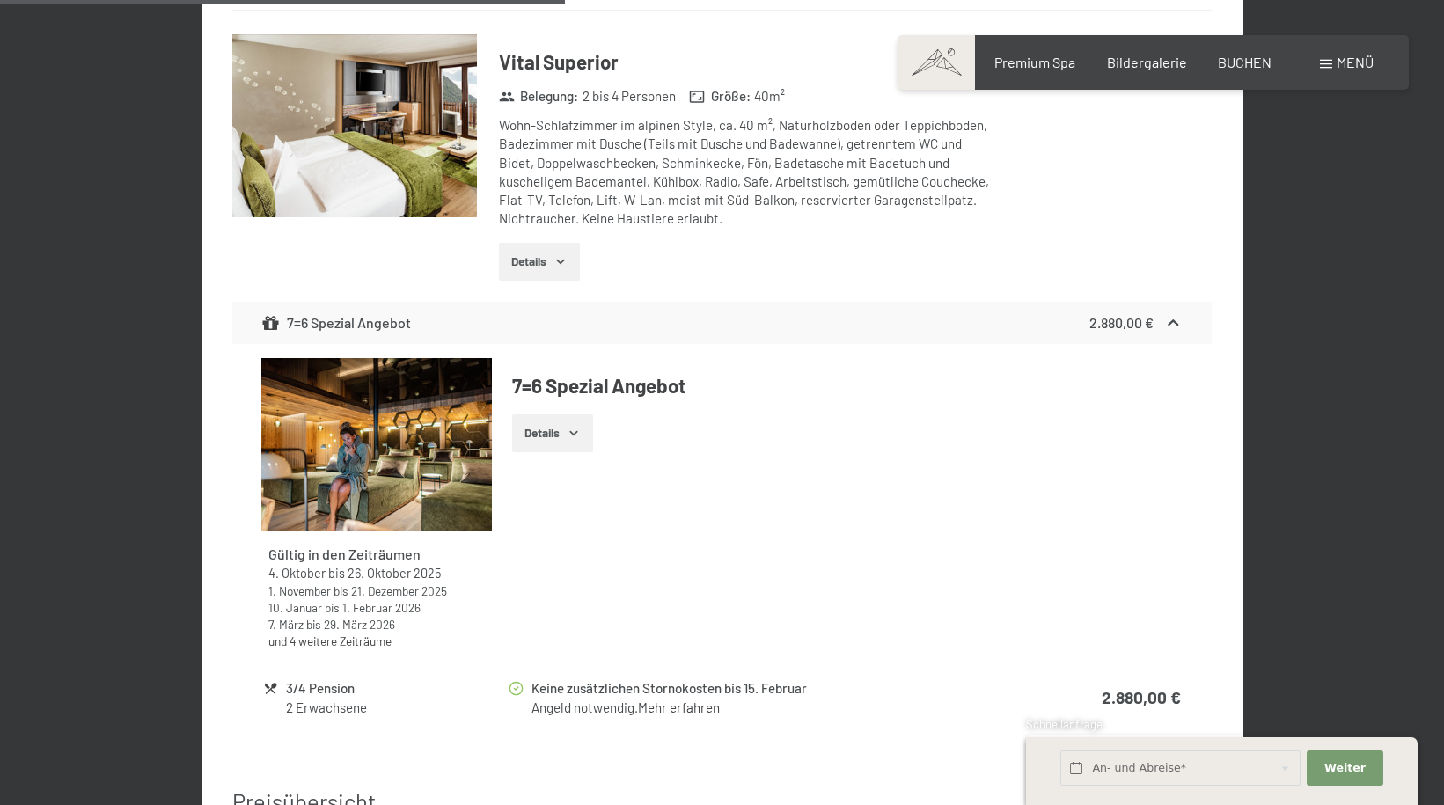
scroll to position [1124, 0]
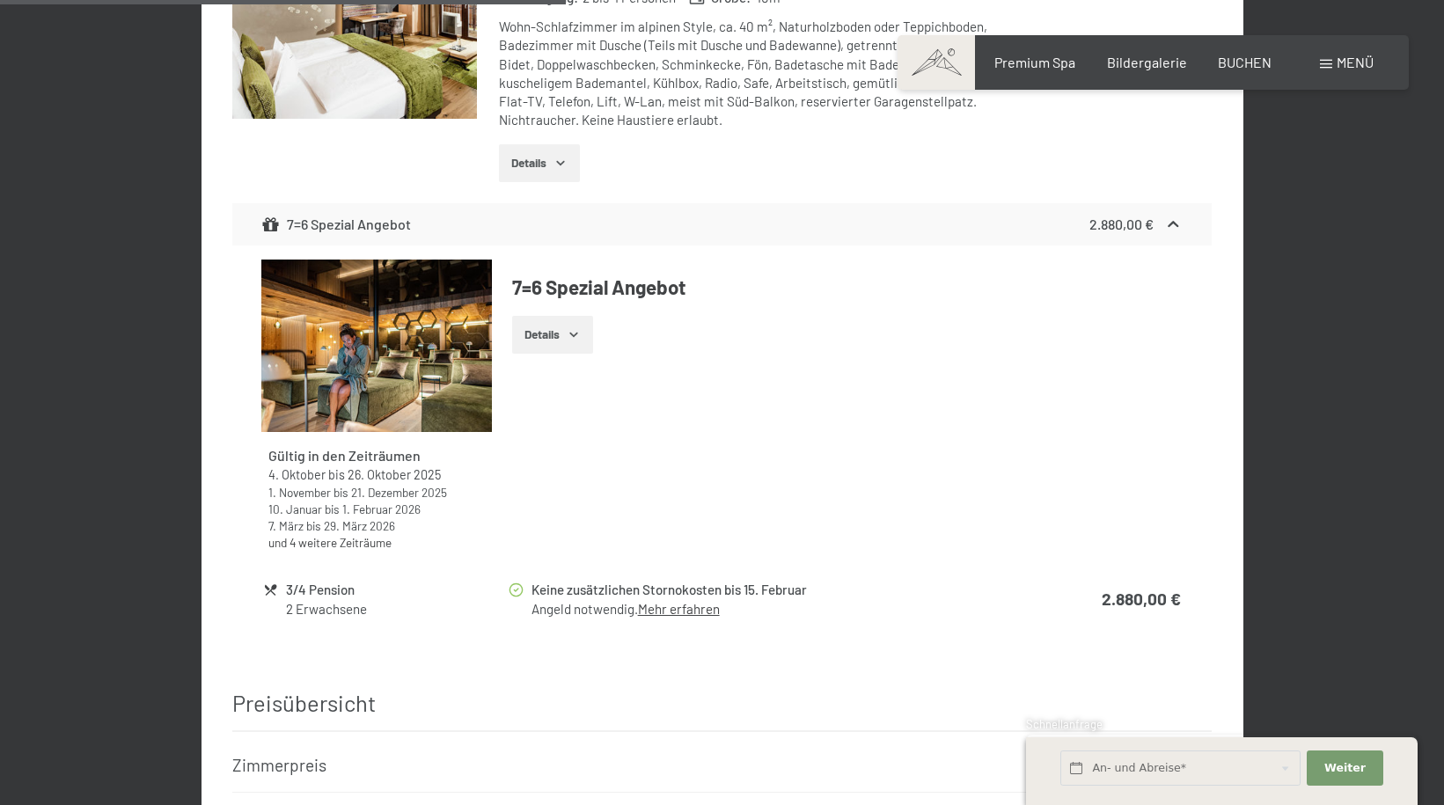
click at [664, 601] on link "Mehr erfahren" at bounding box center [679, 609] width 82 height 16
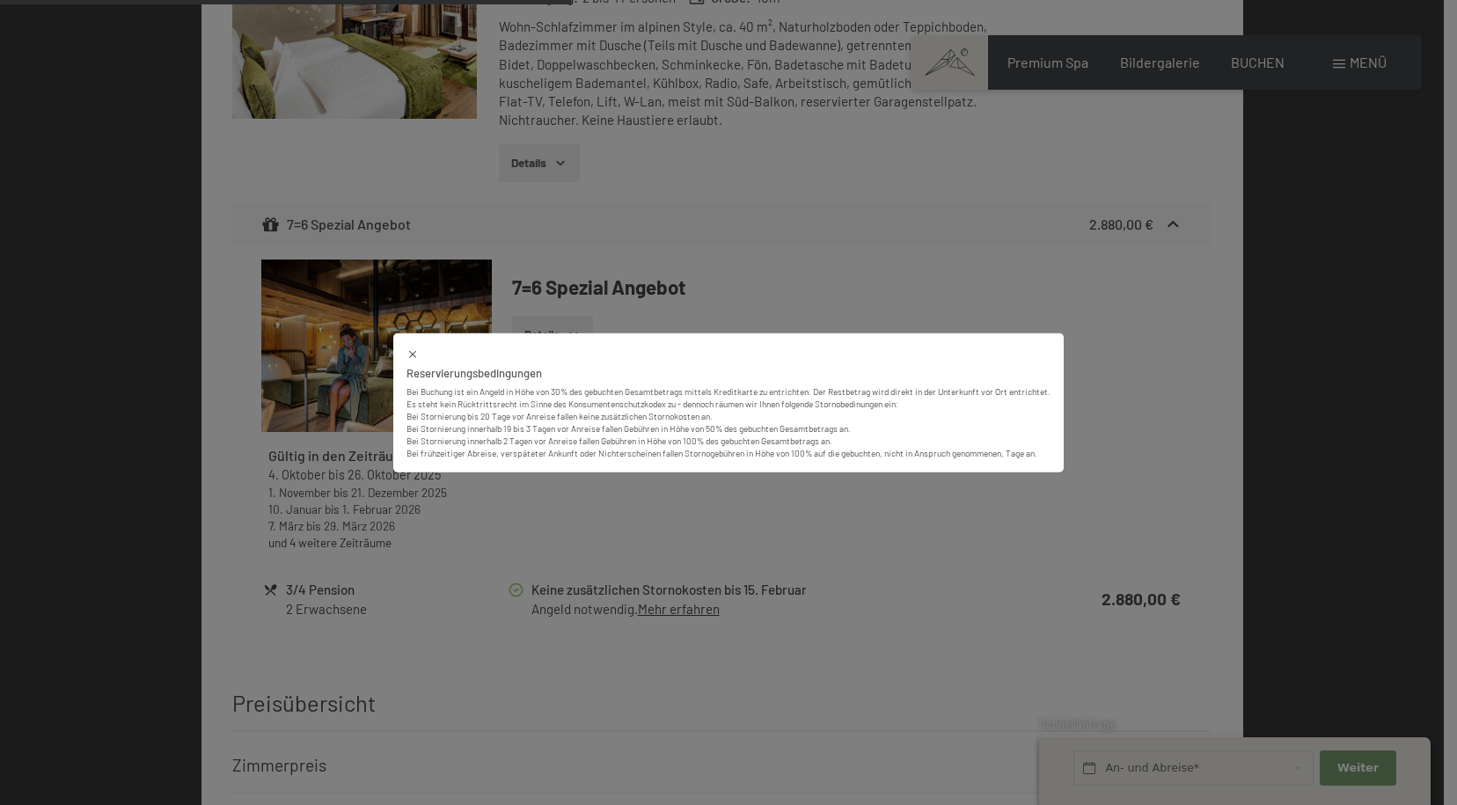
click at [817, 257] on div "Reservierungsbedingungen Bei Buchung ist ein Angeld in Höhe von 30% des gebucht…" at bounding box center [728, 402] width 1457 height 805
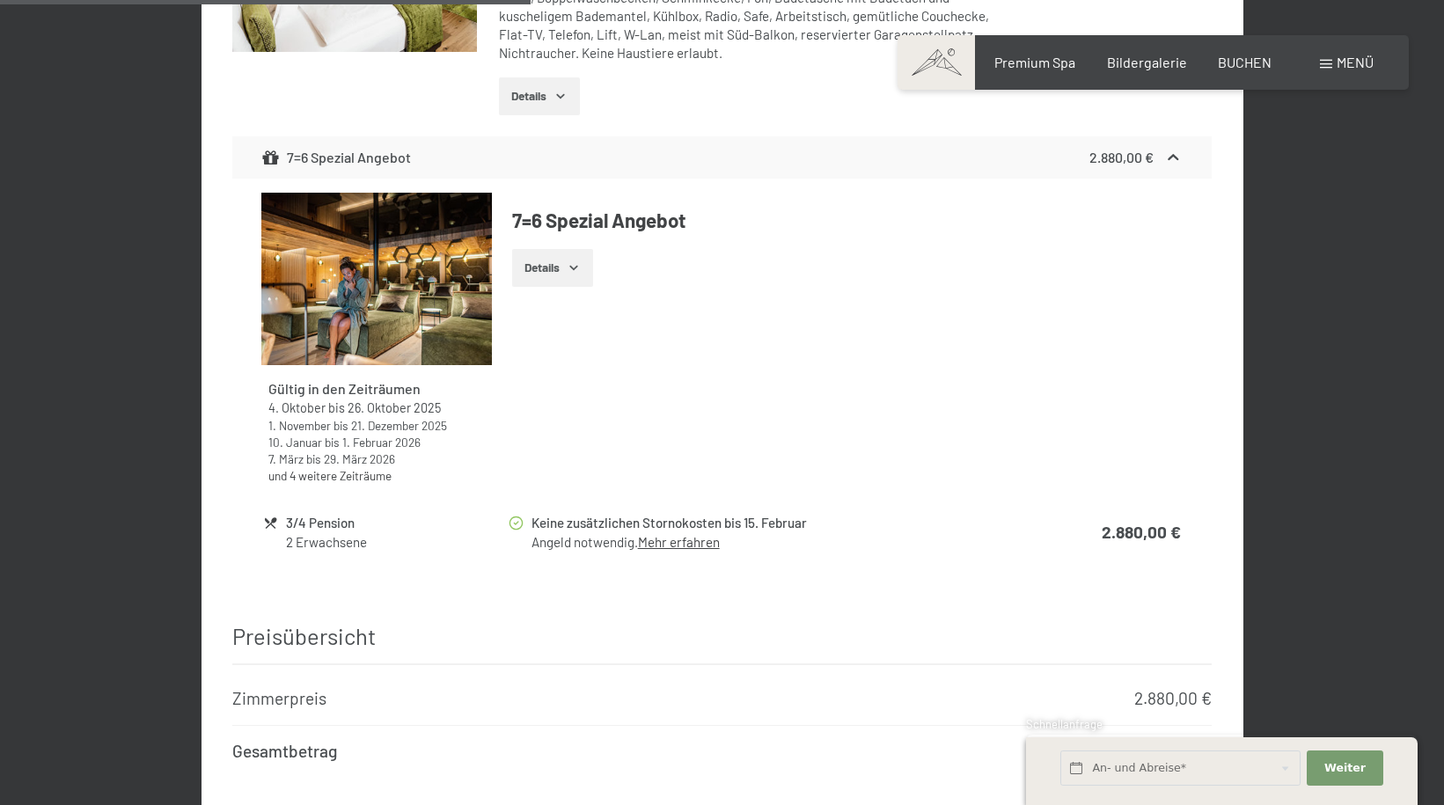
scroll to position [1036, 0]
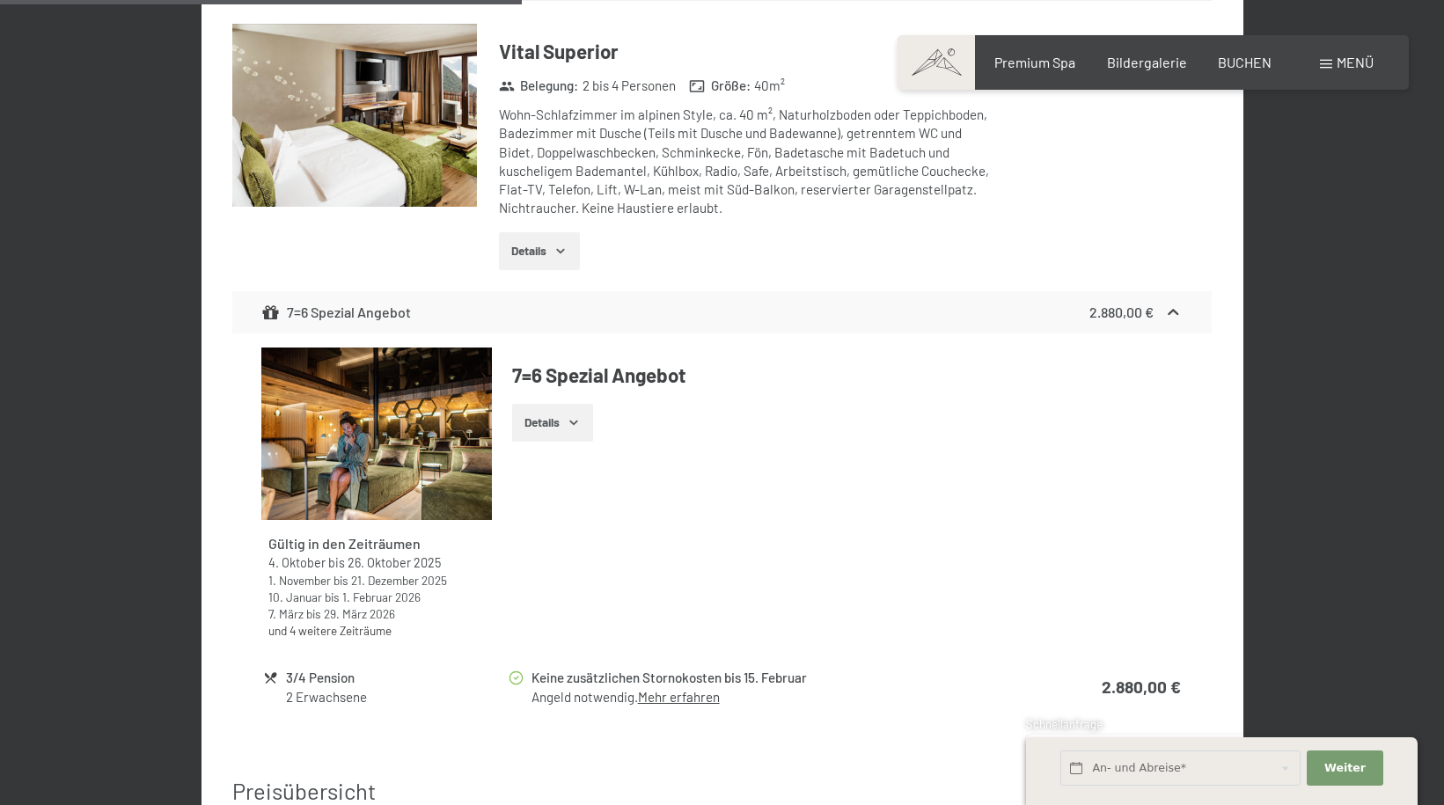
click at [571, 415] on icon "button" at bounding box center [574, 422] width 14 height 14
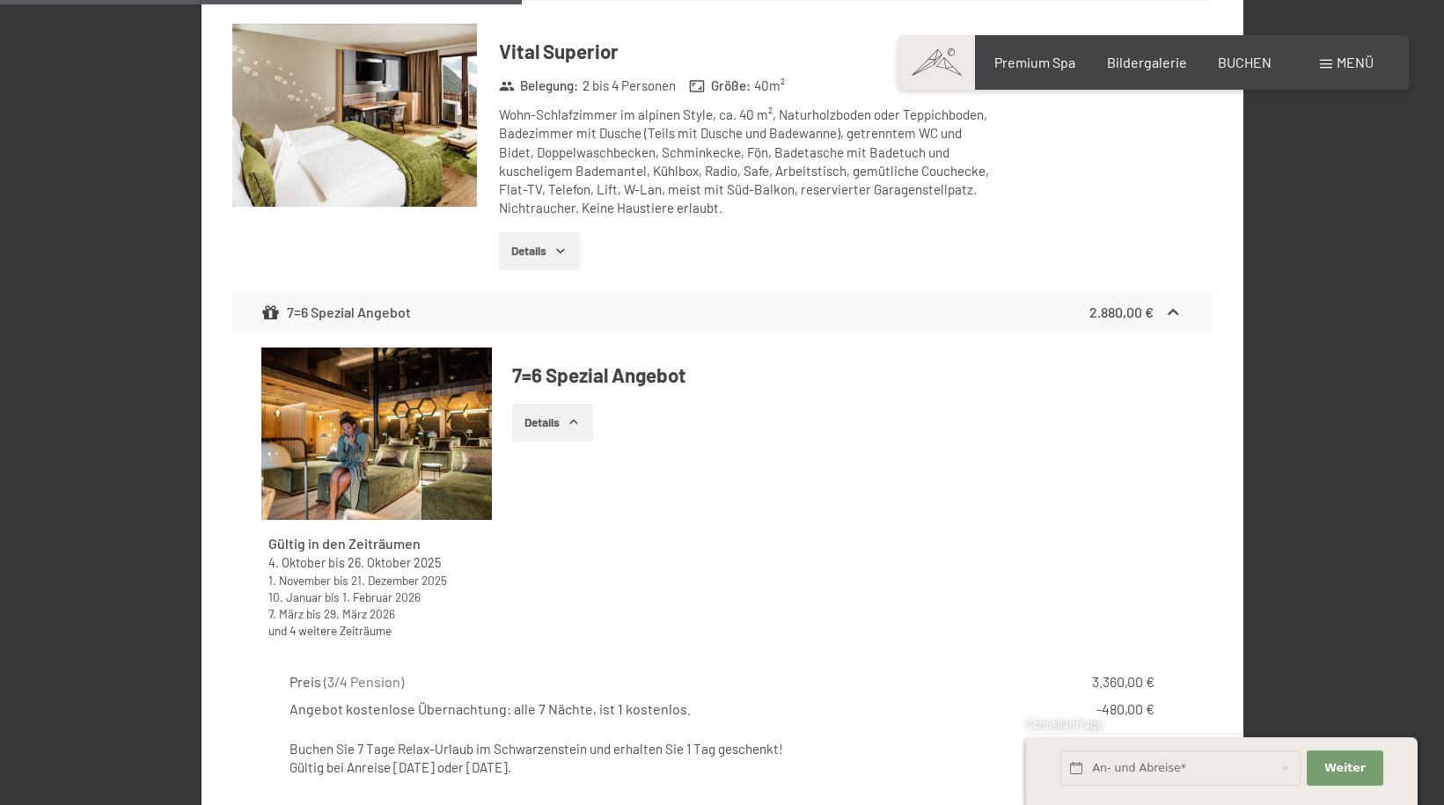
click at [575, 420] on icon "button" at bounding box center [574, 422] width 8 height 4
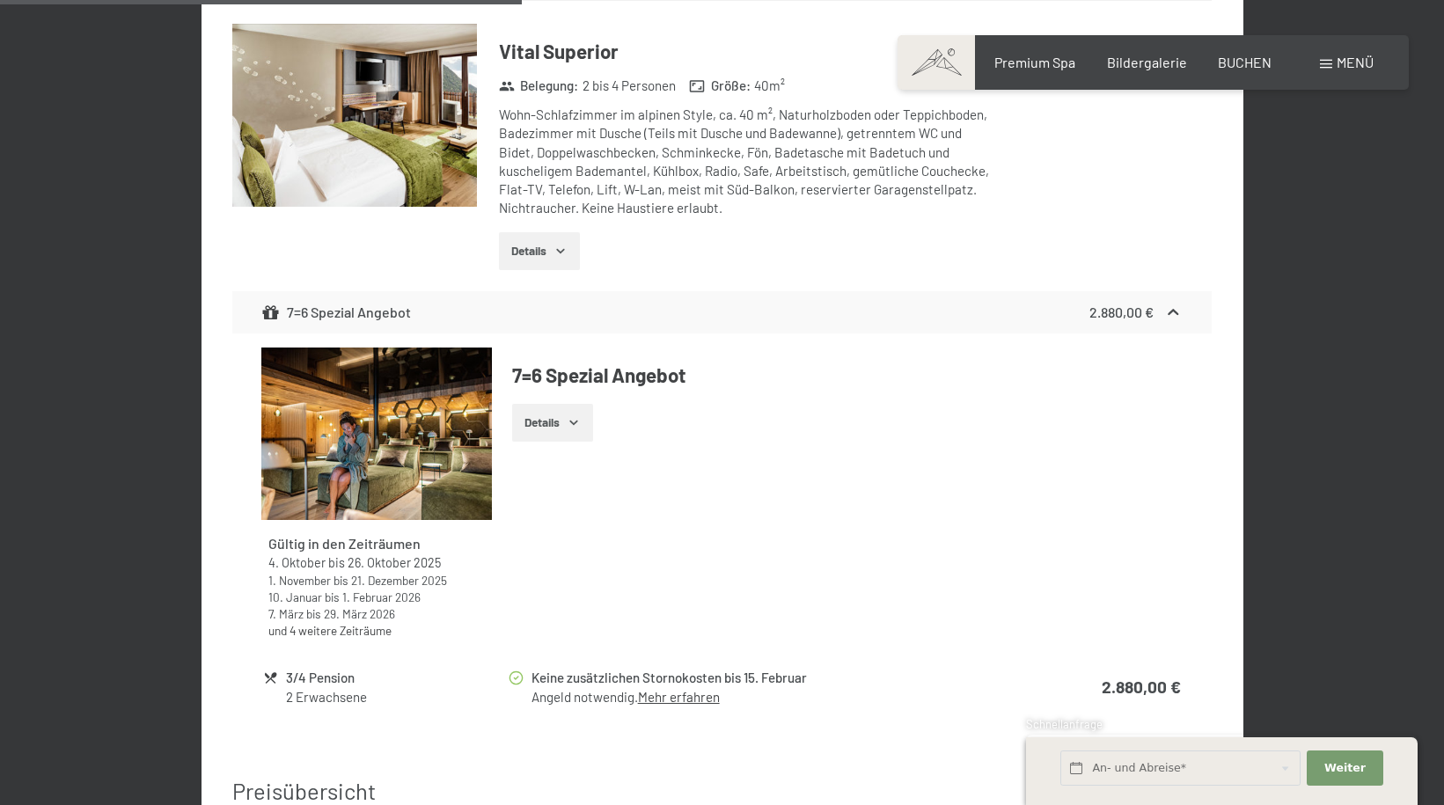
click at [537, 404] on button "Details" at bounding box center [552, 423] width 80 height 39
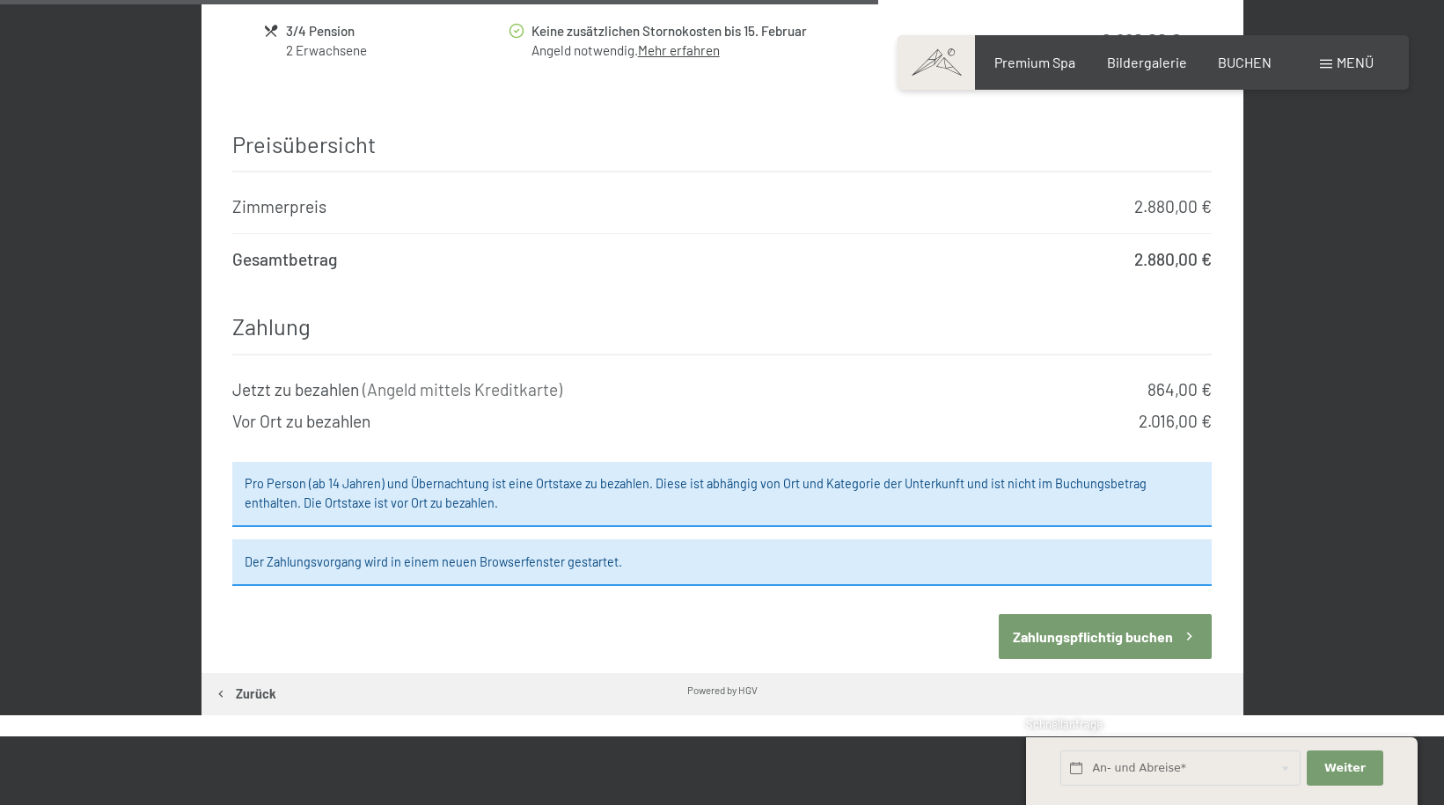
scroll to position [1828, 0]
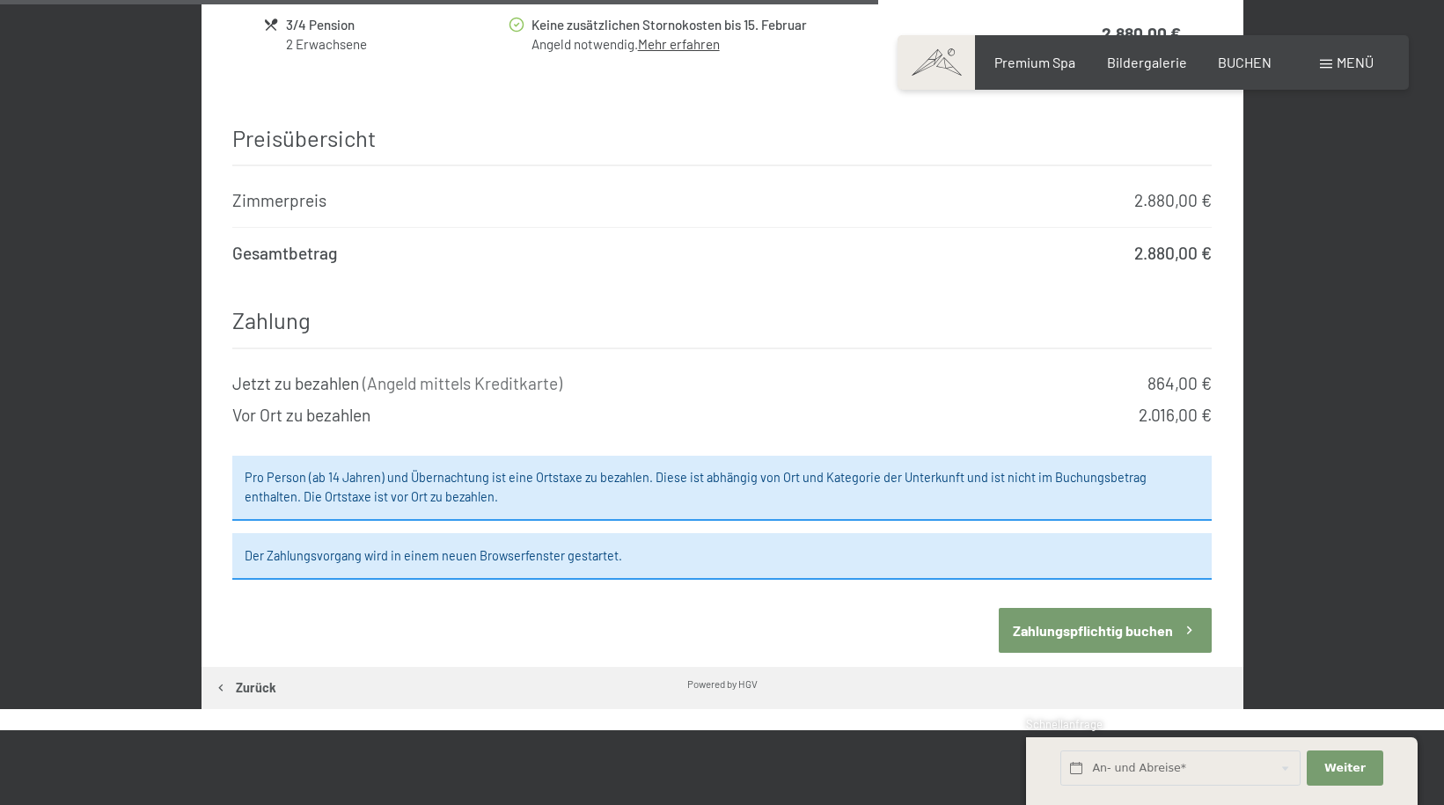
click at [1114, 613] on button "Zahlungspflichtig buchen" at bounding box center [1105, 630] width 213 height 45
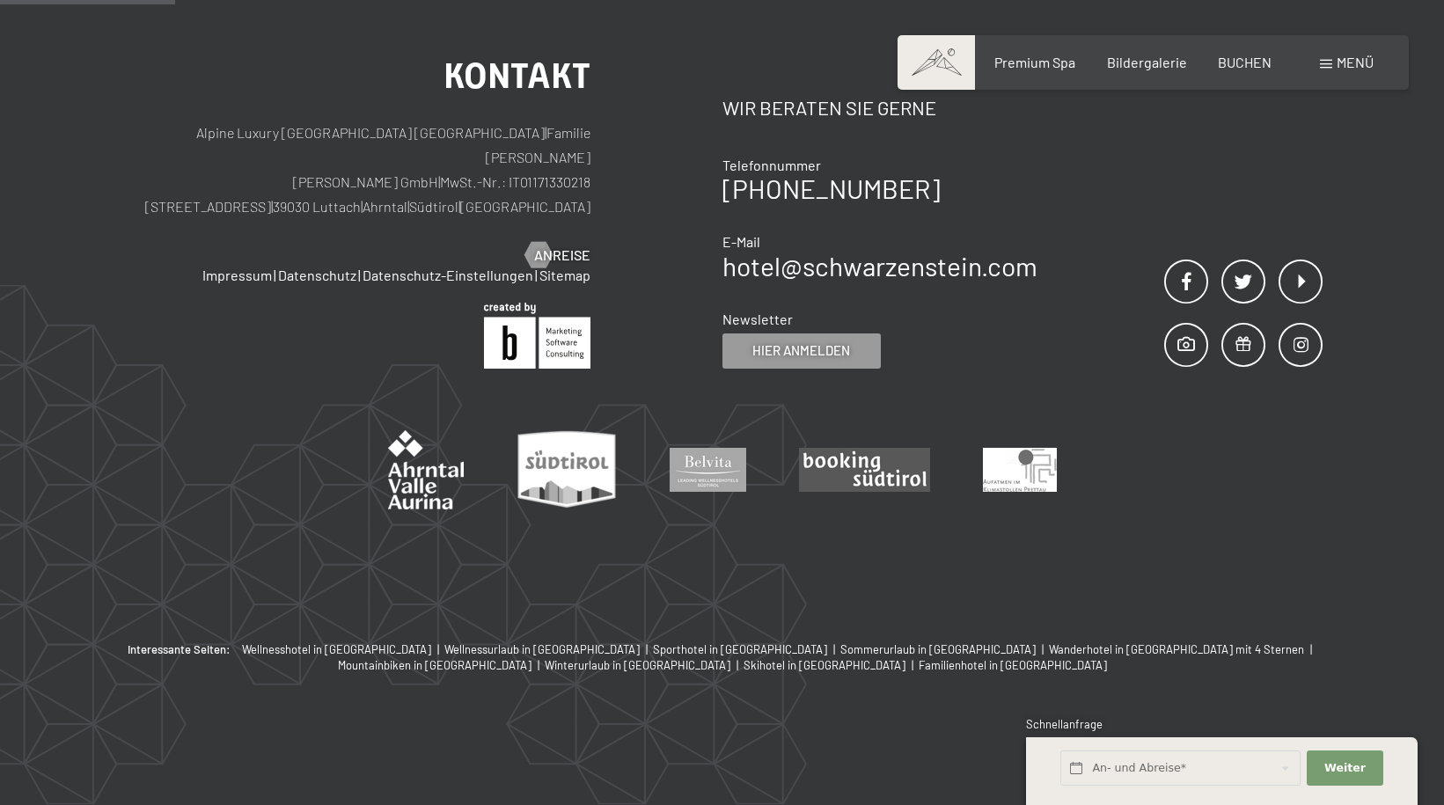
scroll to position [420, 0]
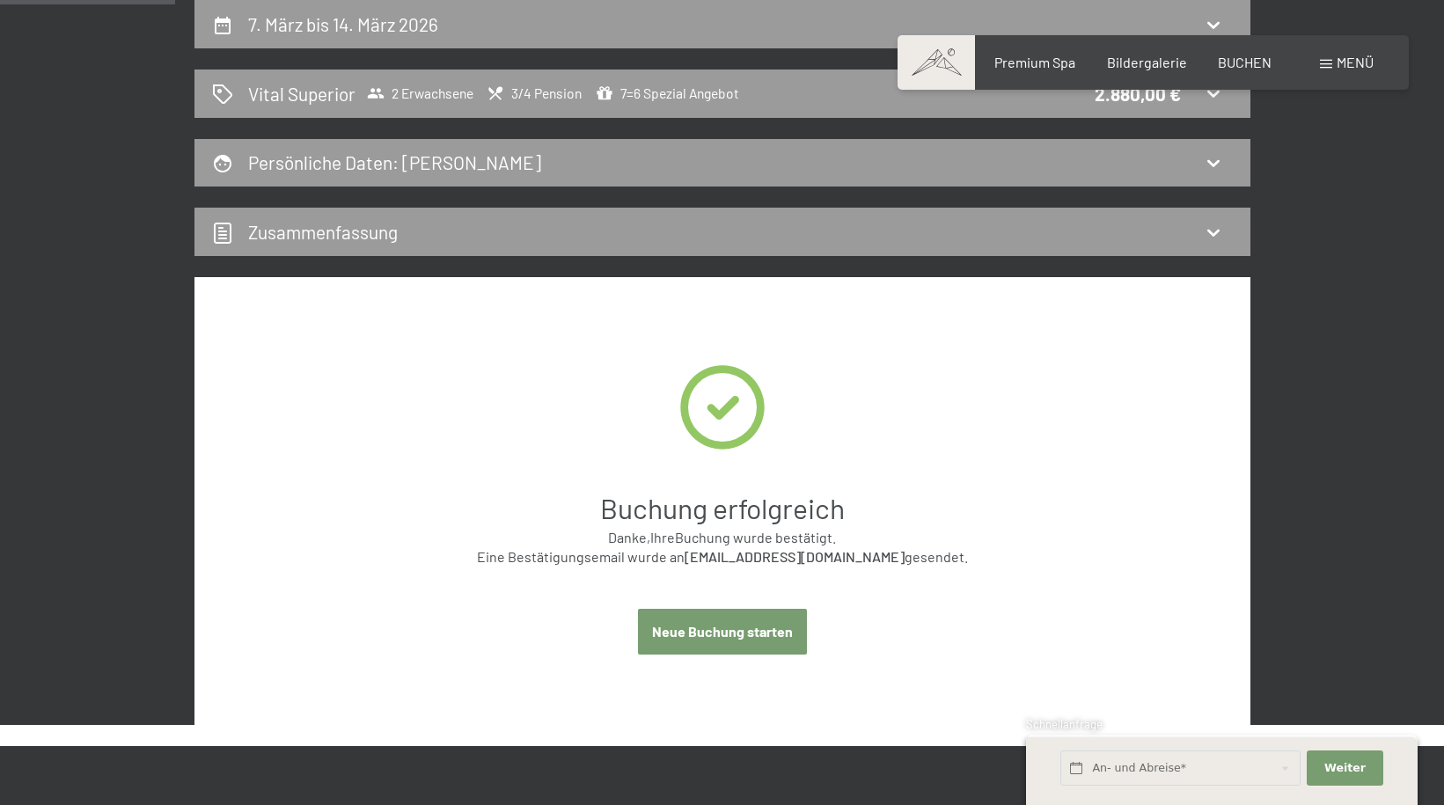
click at [746, 631] on button "Neue Buchung starten" at bounding box center [722, 631] width 169 height 45
select select "[DATE]"
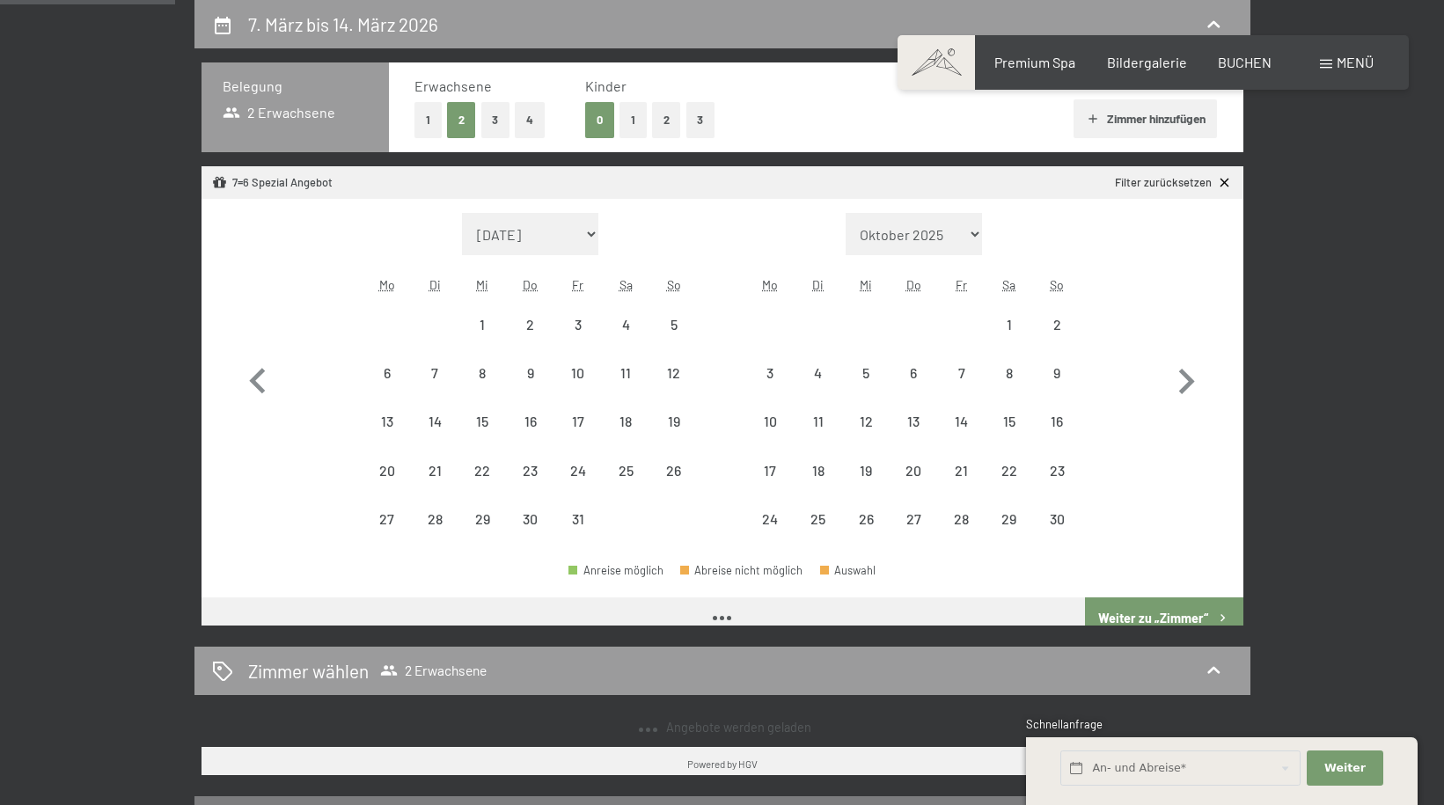
select select "[DATE]"
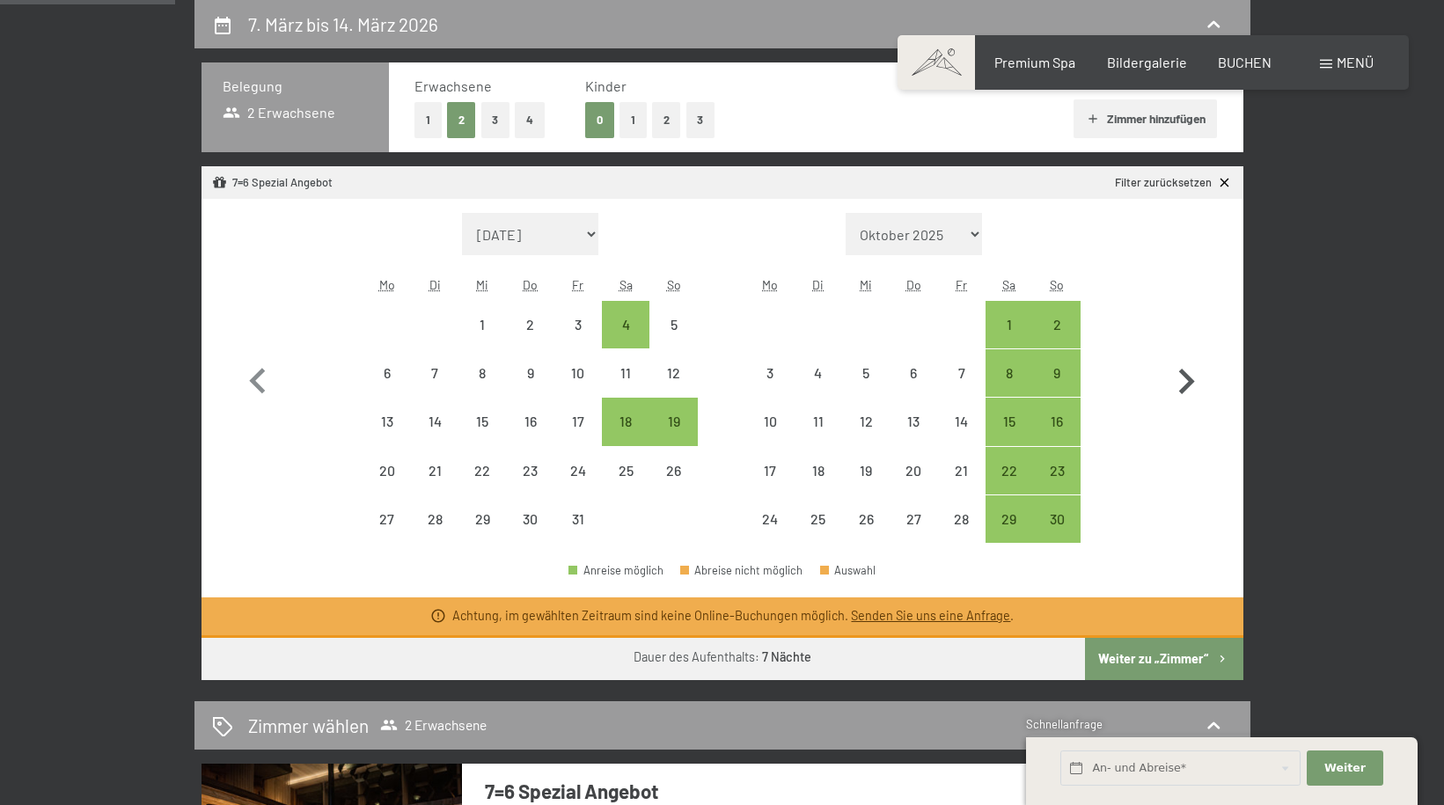
click at [1182, 385] on icon "button" at bounding box center [1186, 381] width 51 height 51
select select "[DATE]"
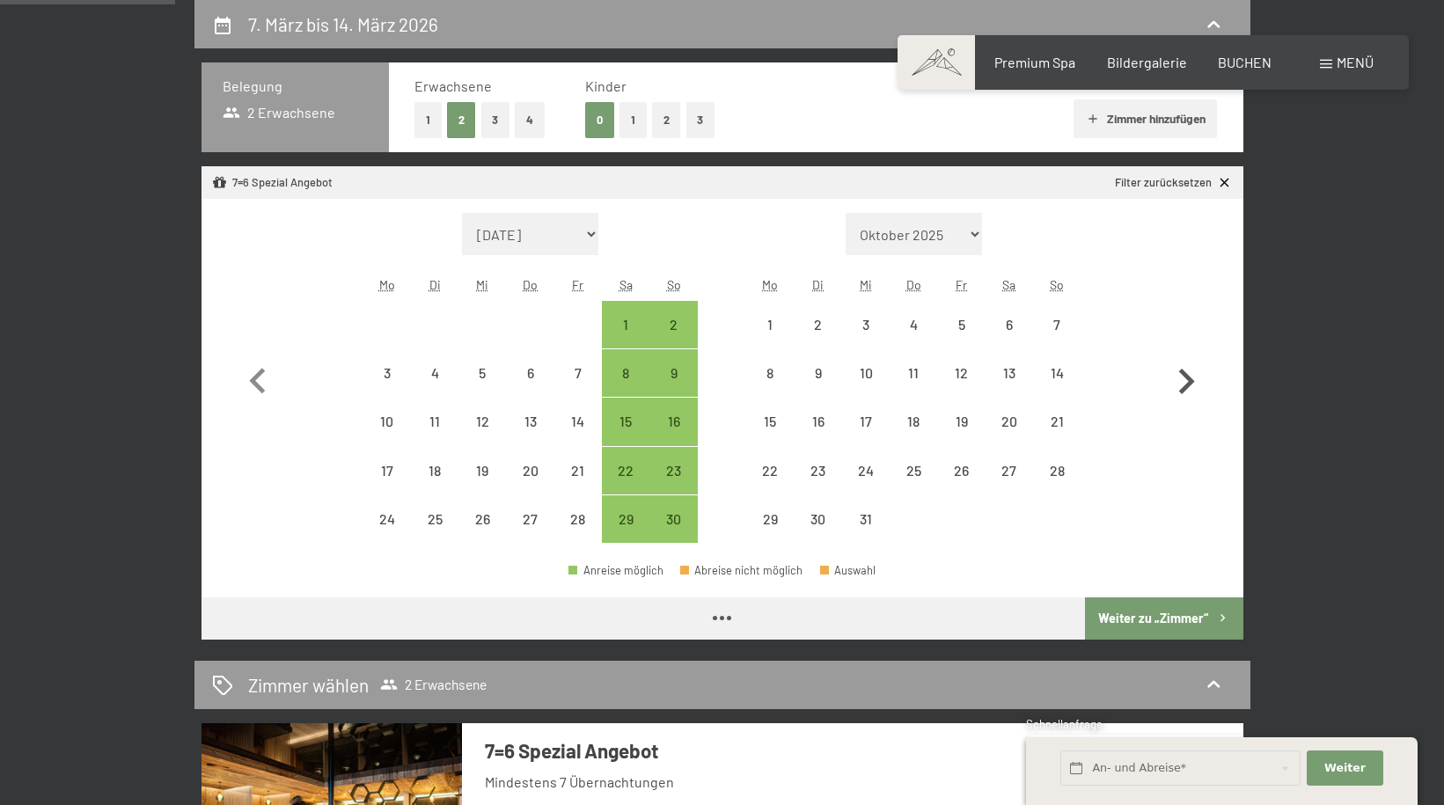
select select "[DATE]"
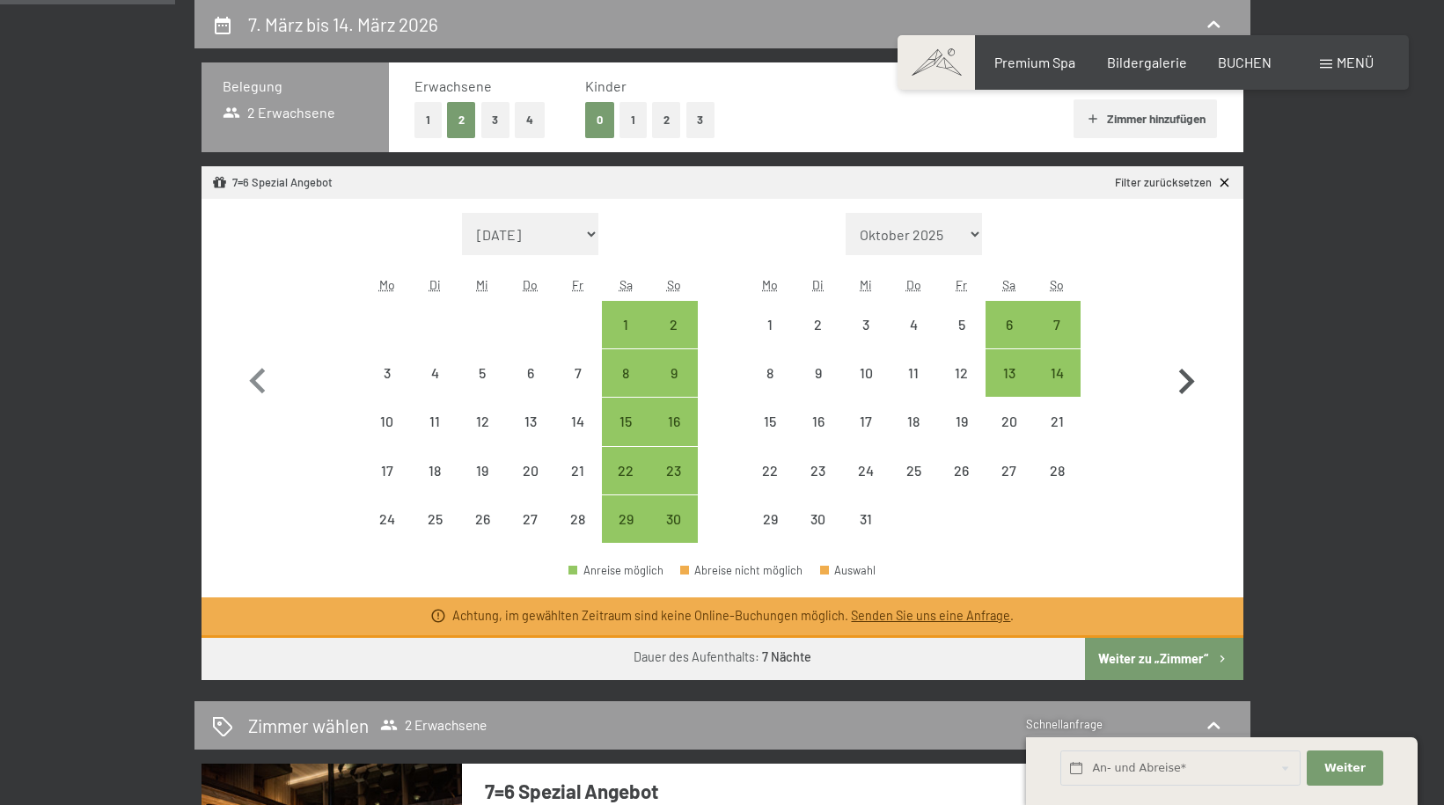
click at [1182, 385] on icon "button" at bounding box center [1186, 381] width 51 height 51
select select "[DATE]"
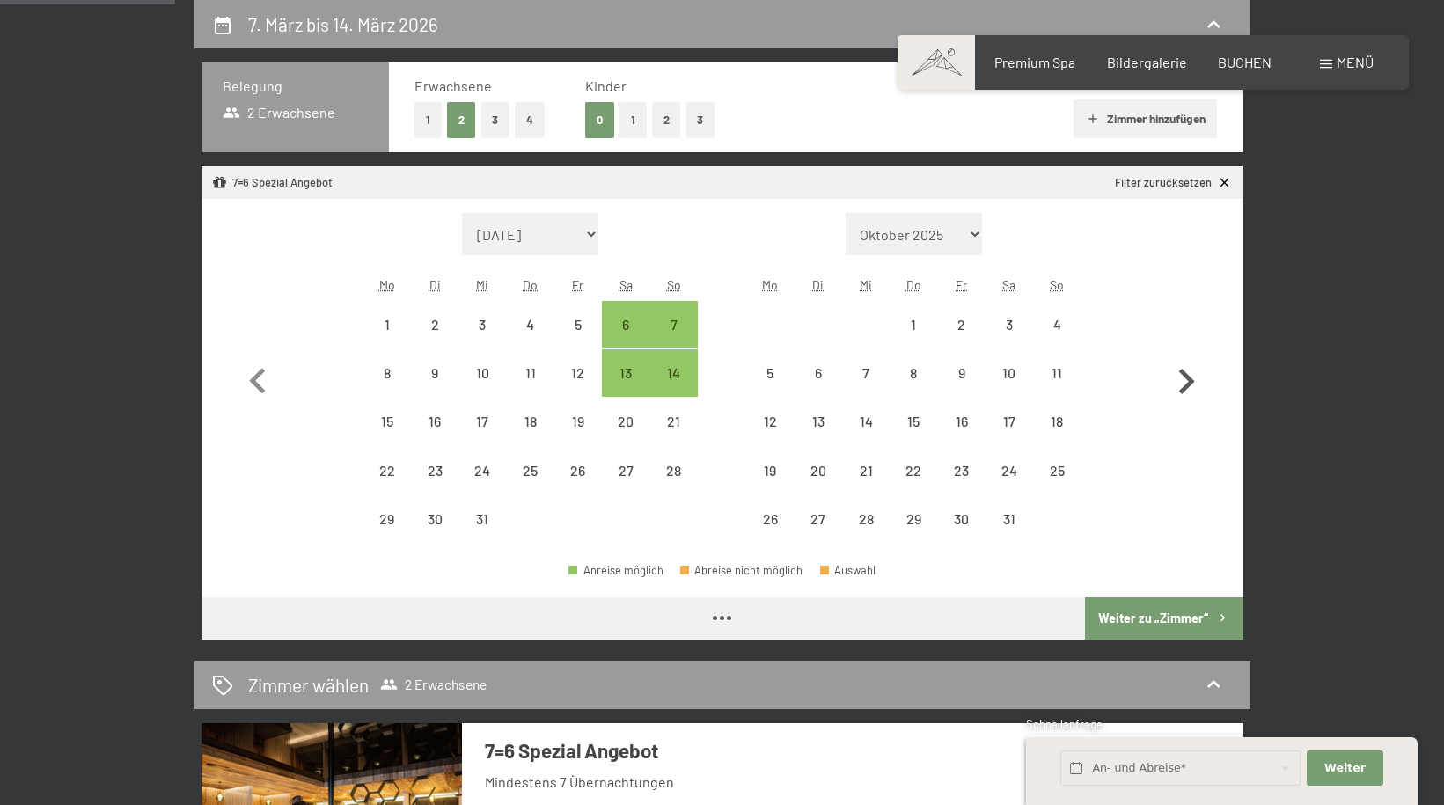
select select "[DATE]"
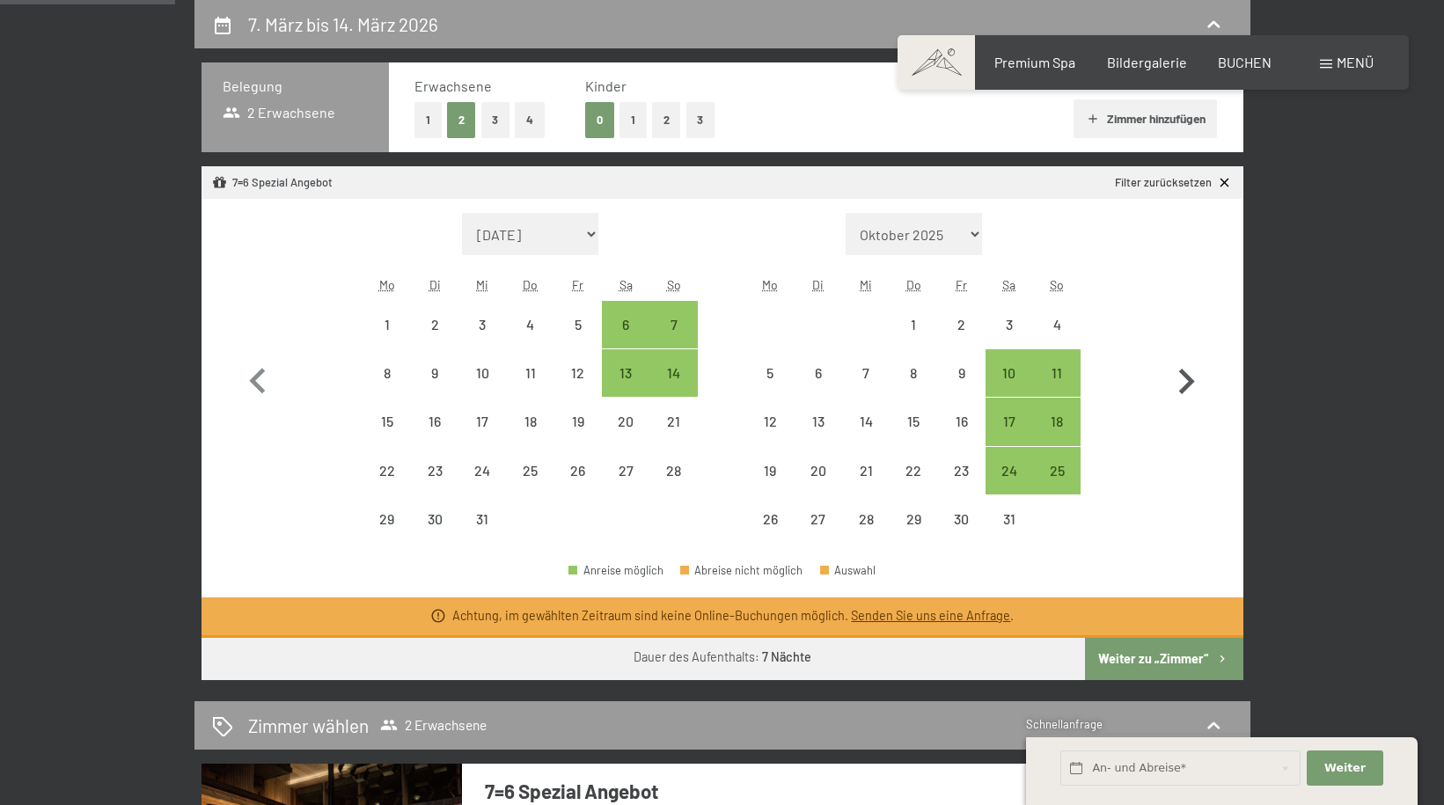
click at [1182, 385] on icon "button" at bounding box center [1186, 381] width 51 height 51
select select "[DATE]"
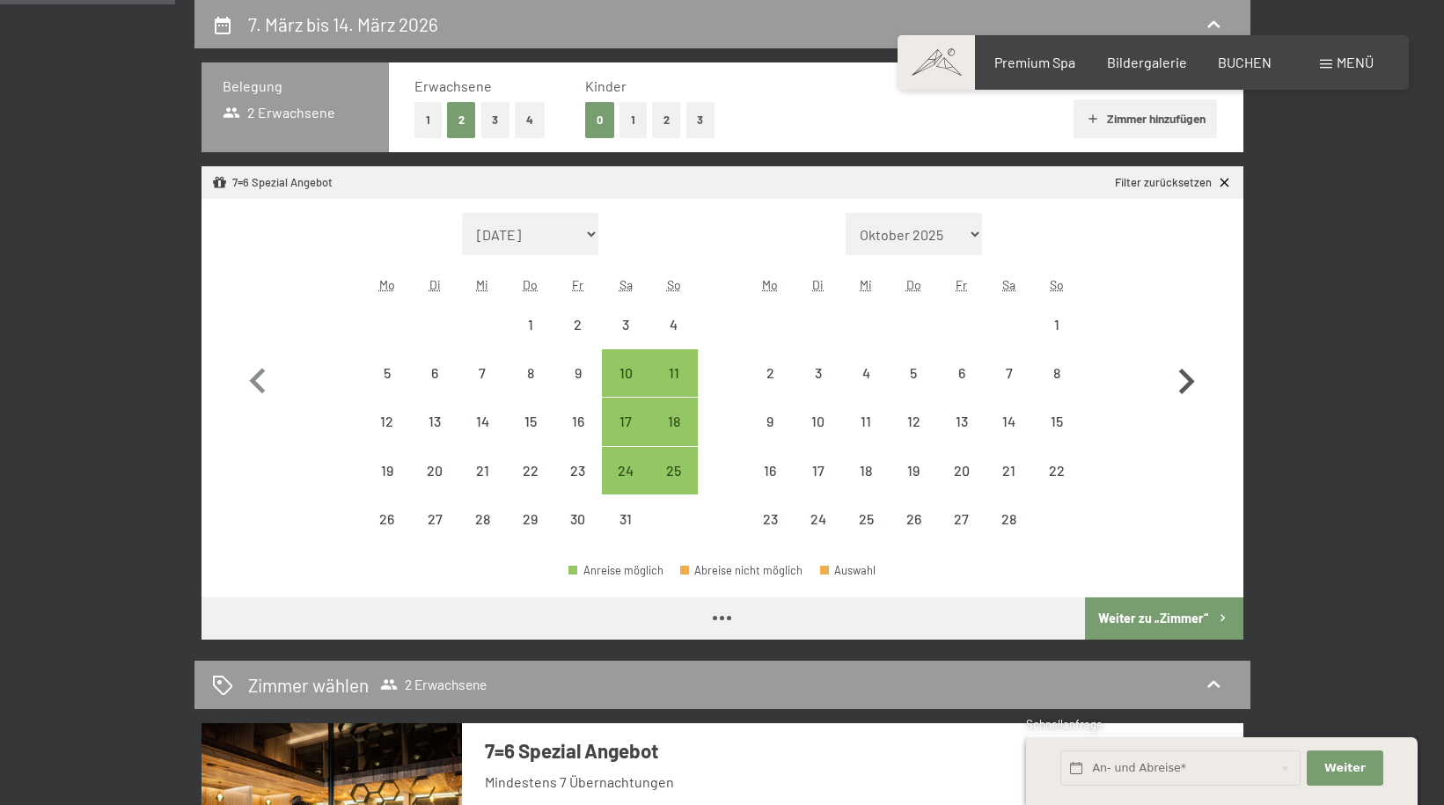
select select "[DATE]"
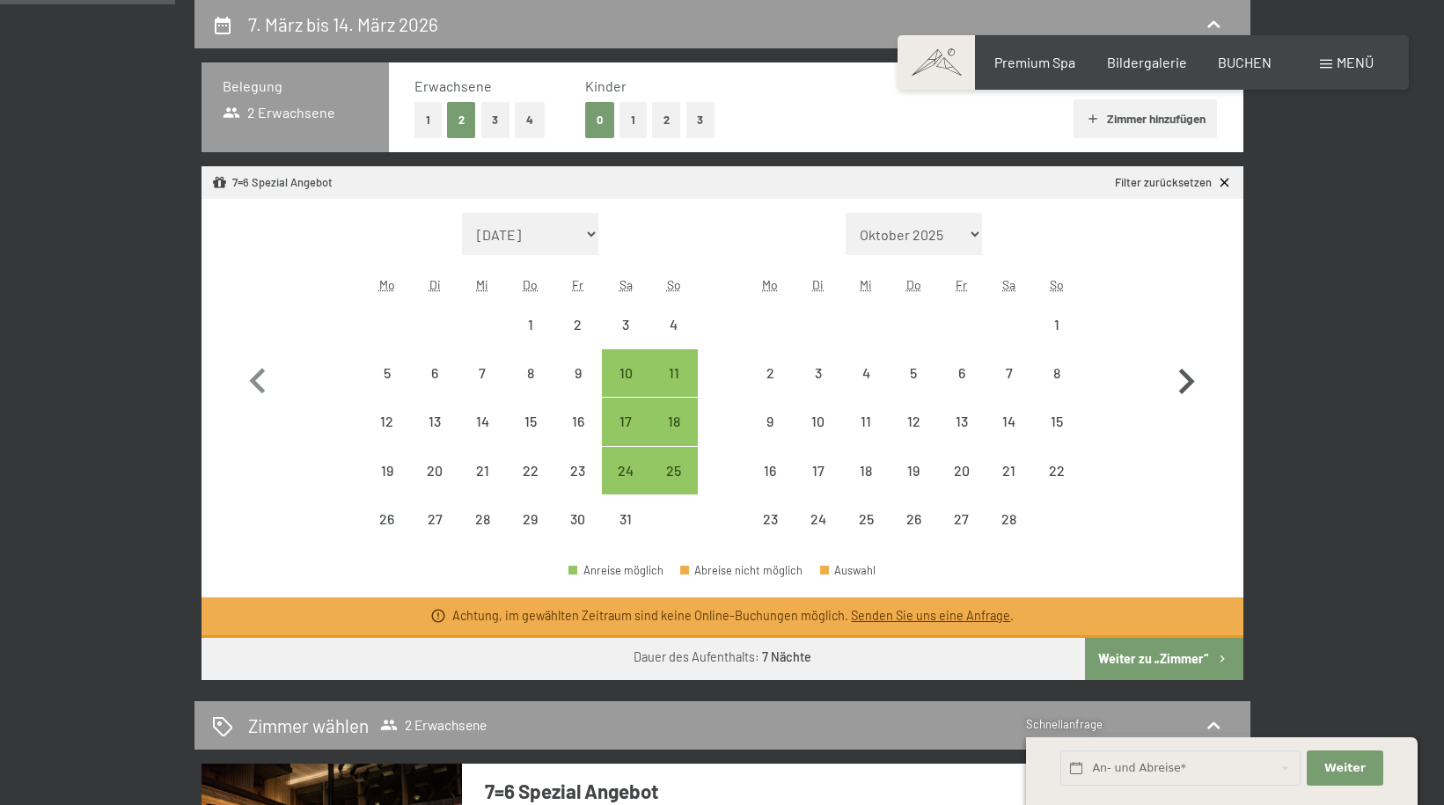
click at [1183, 384] on icon "button" at bounding box center [1186, 381] width 51 height 51
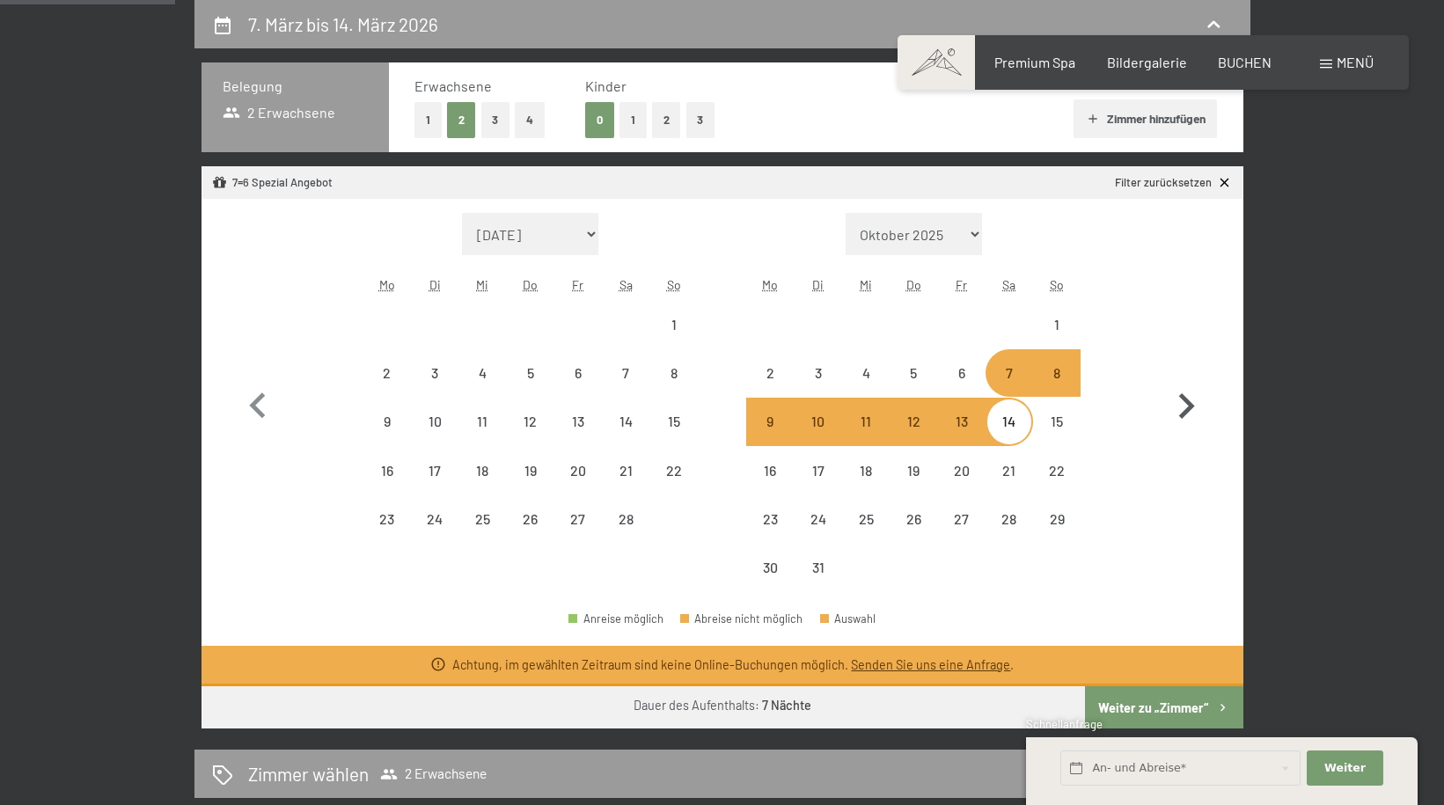
select select "[DATE]"
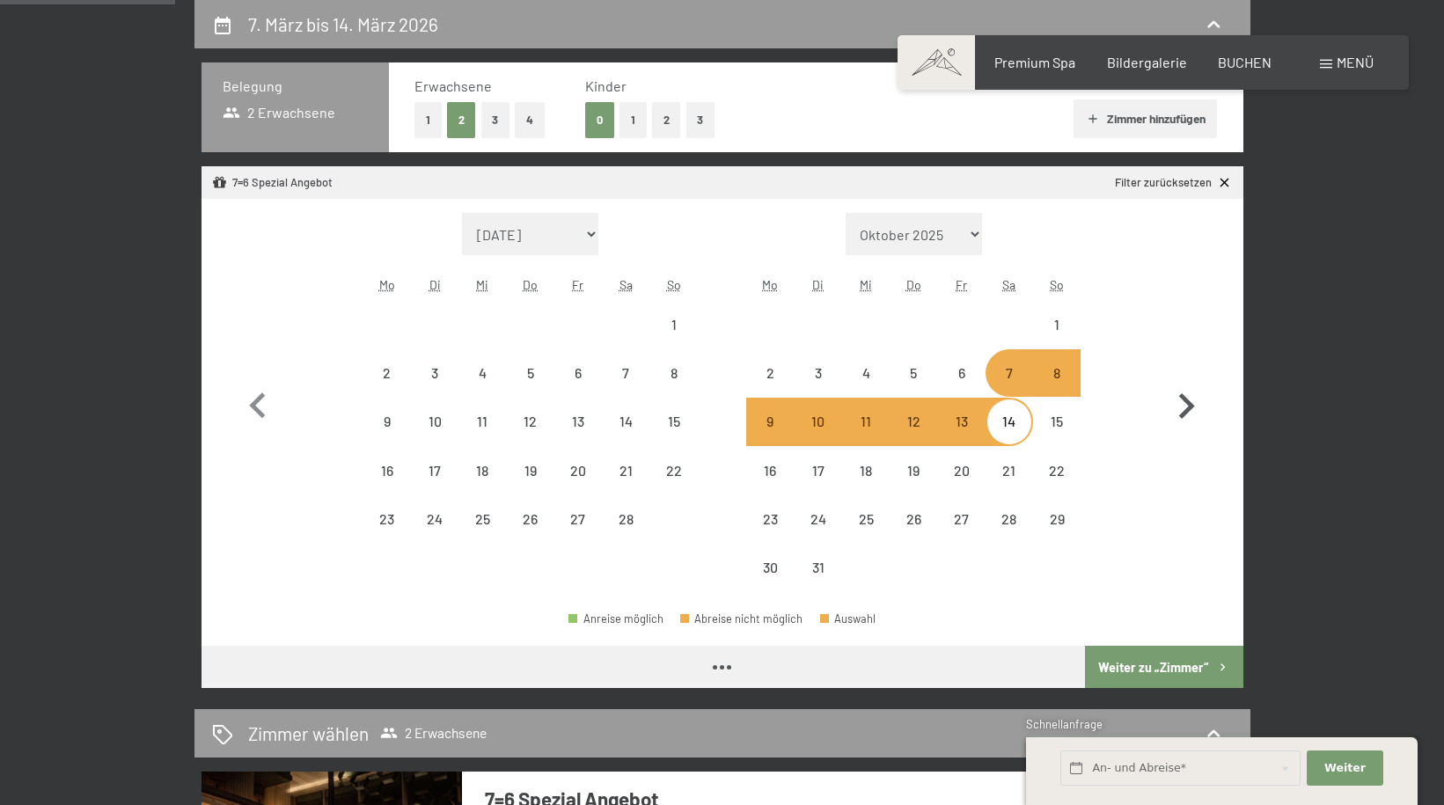
select select "[DATE]"
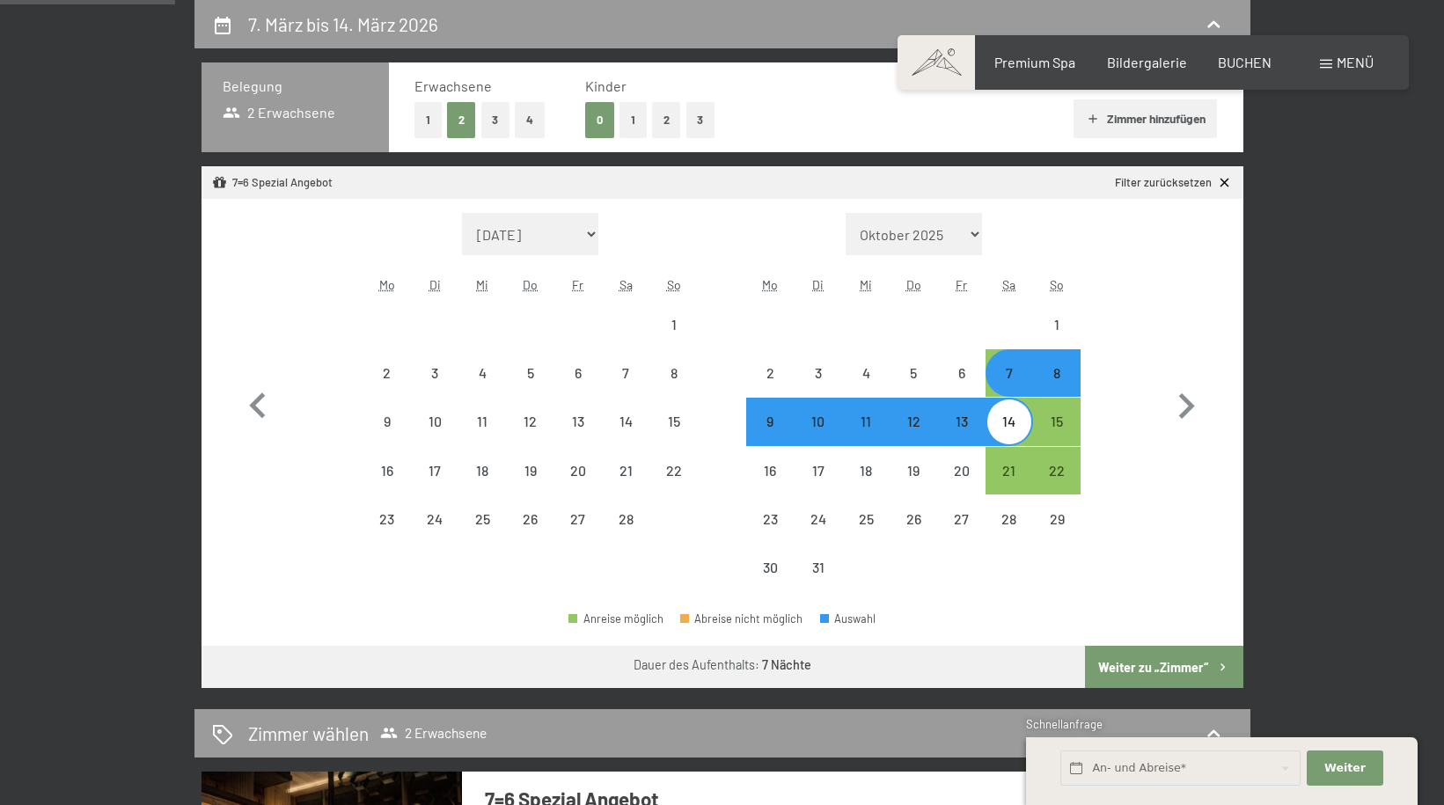
click at [1021, 376] on div "7" at bounding box center [1009, 388] width 44 height 44
select select "[DATE]"
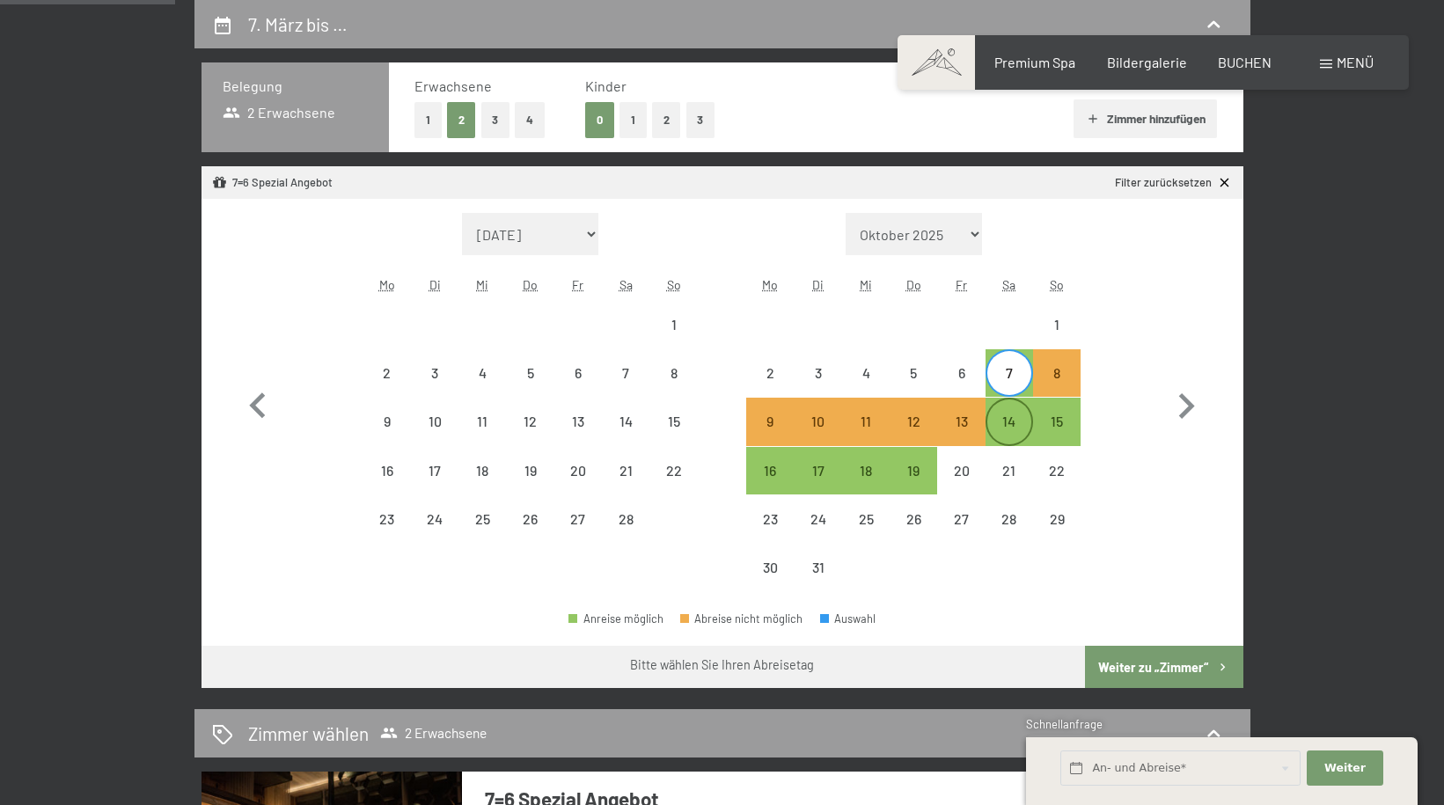
click at [1010, 424] on div "14" at bounding box center [1009, 436] width 44 height 44
select select "[DATE]"
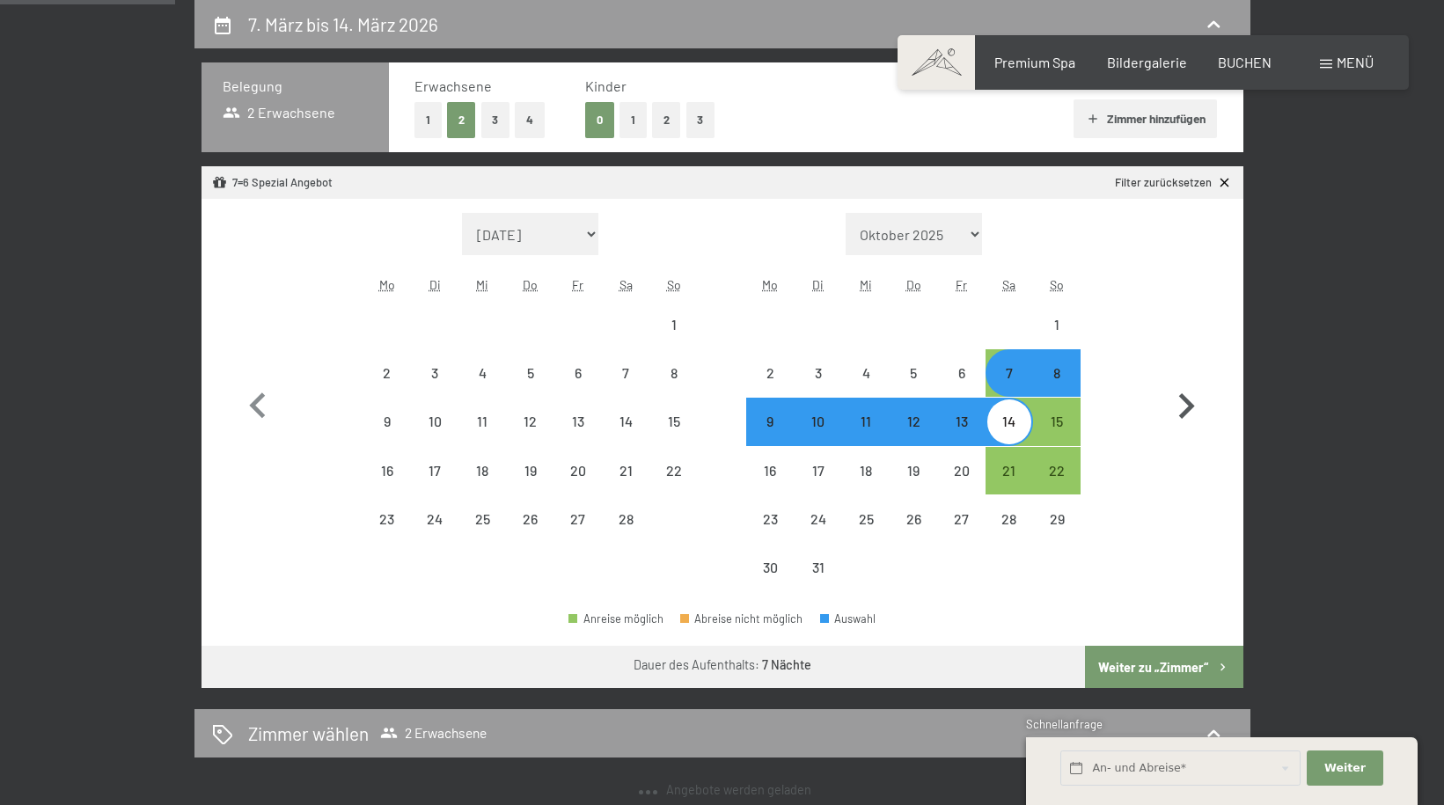
select select "[DATE]"
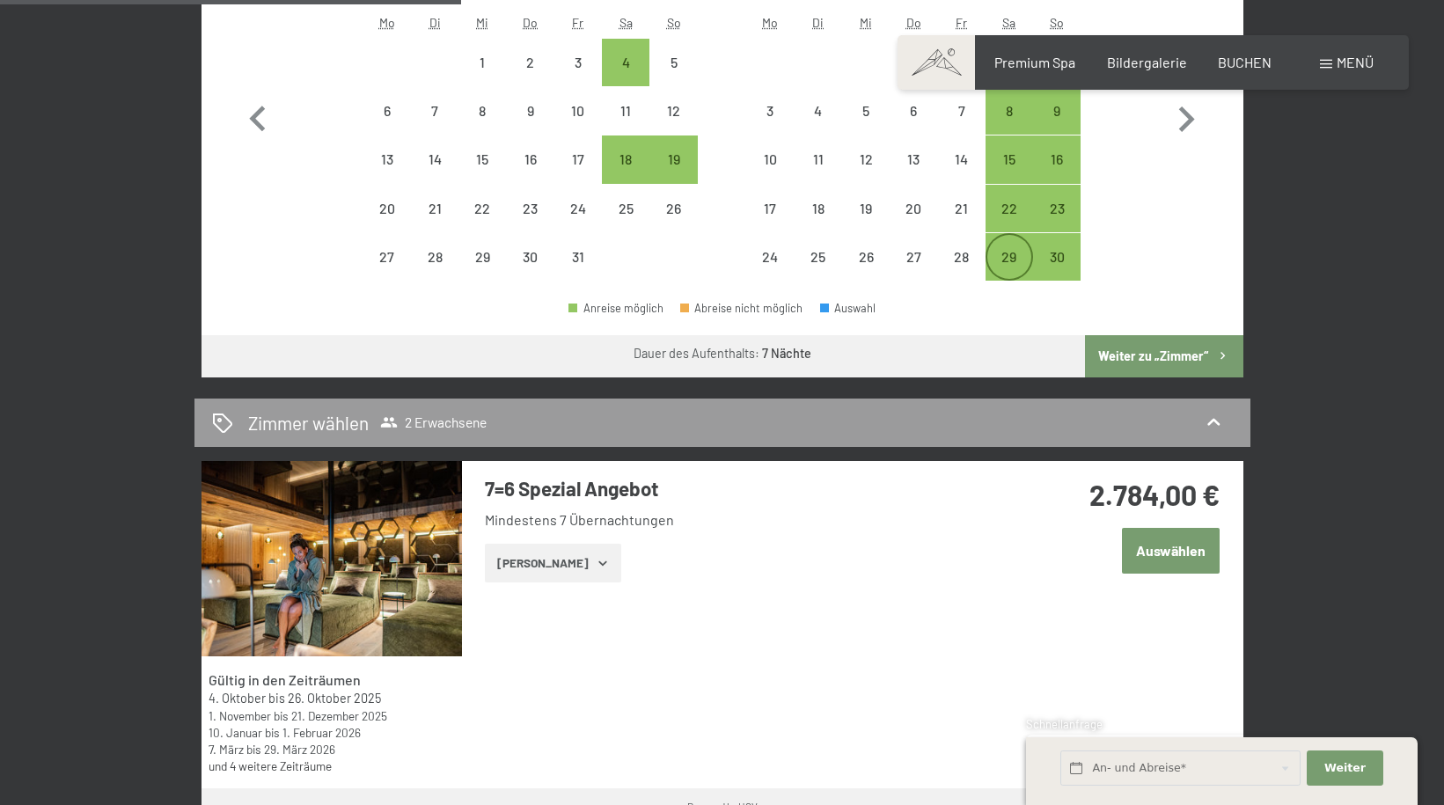
scroll to position [684, 0]
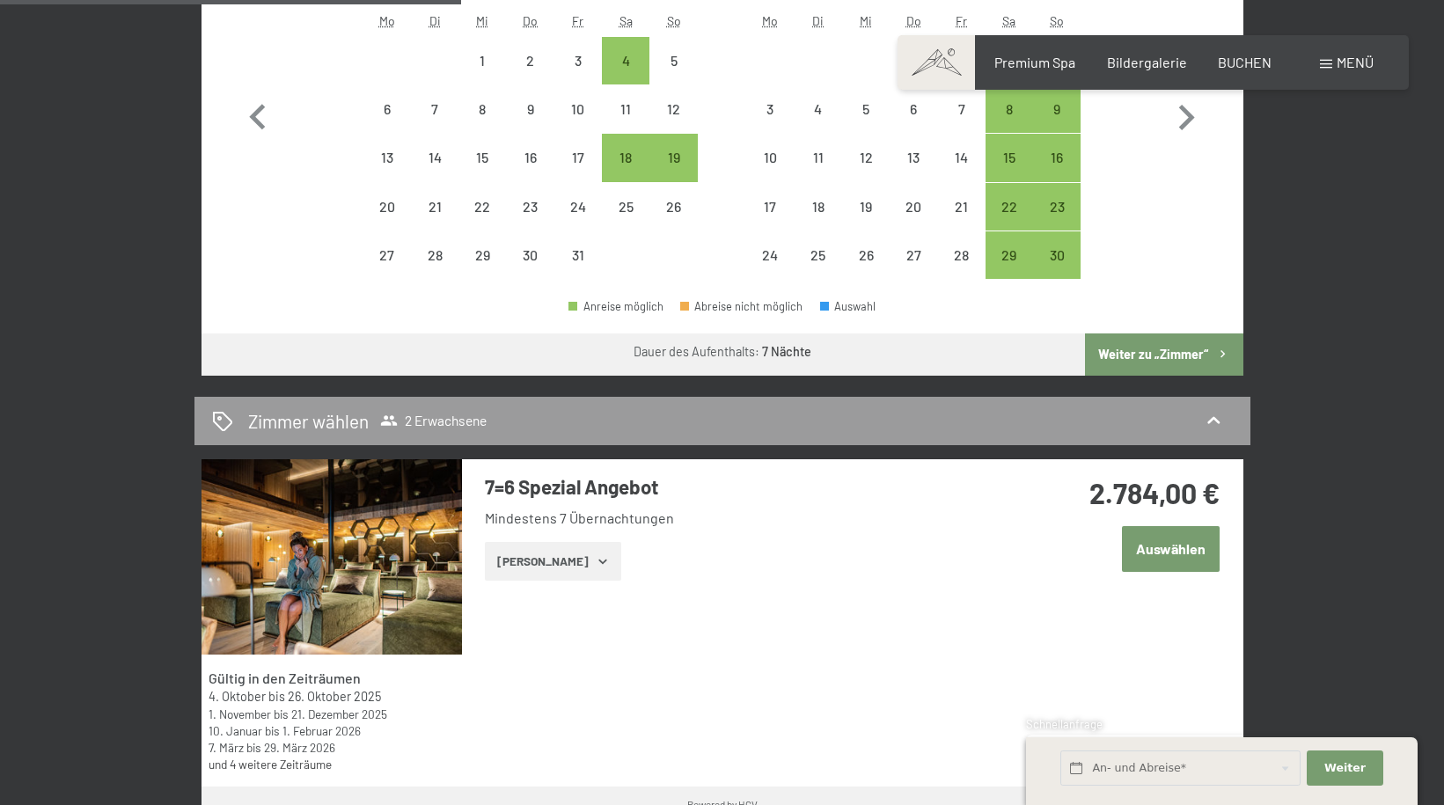
click at [596, 561] on icon "button" at bounding box center [603, 561] width 14 height 14
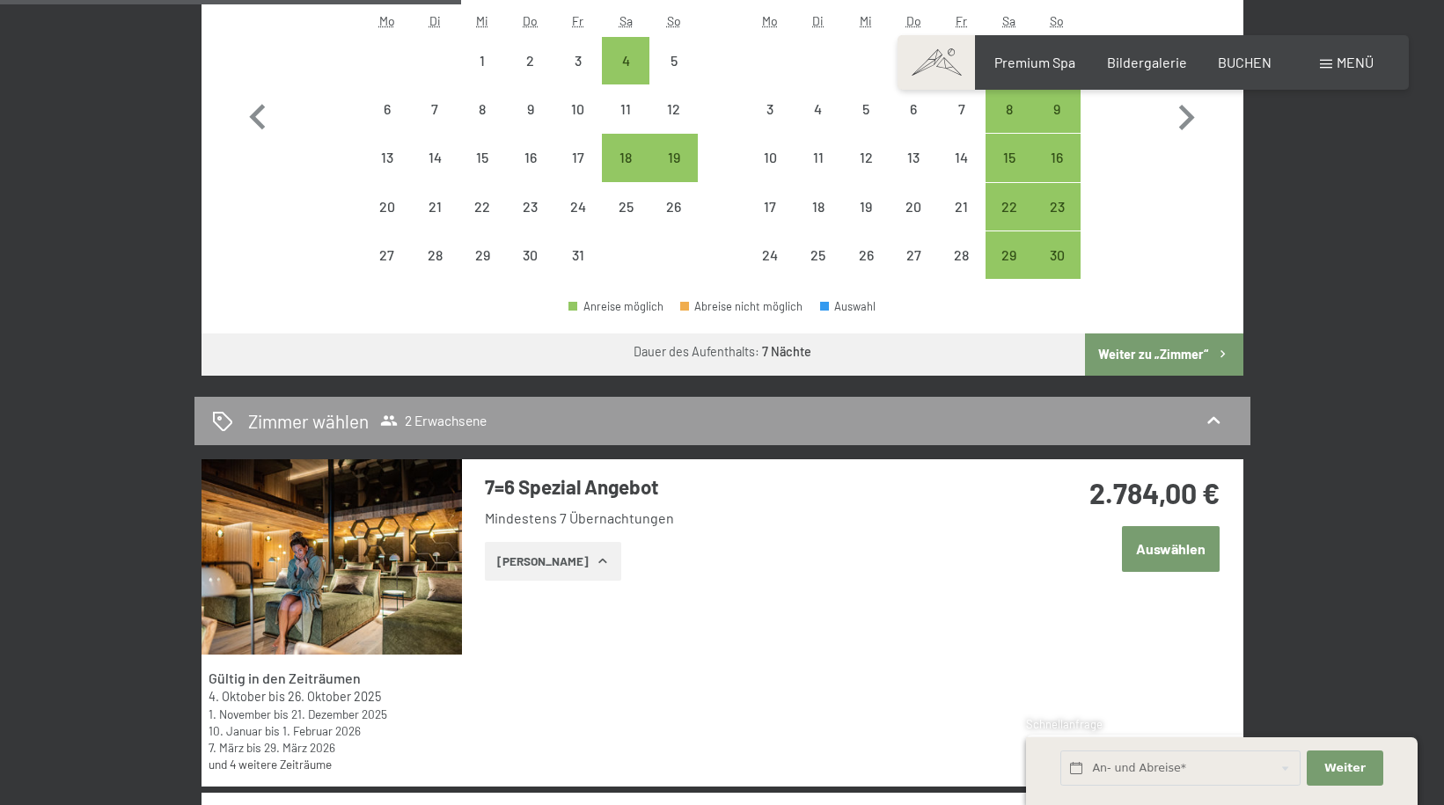
click at [596, 560] on icon "button" at bounding box center [603, 561] width 14 height 14
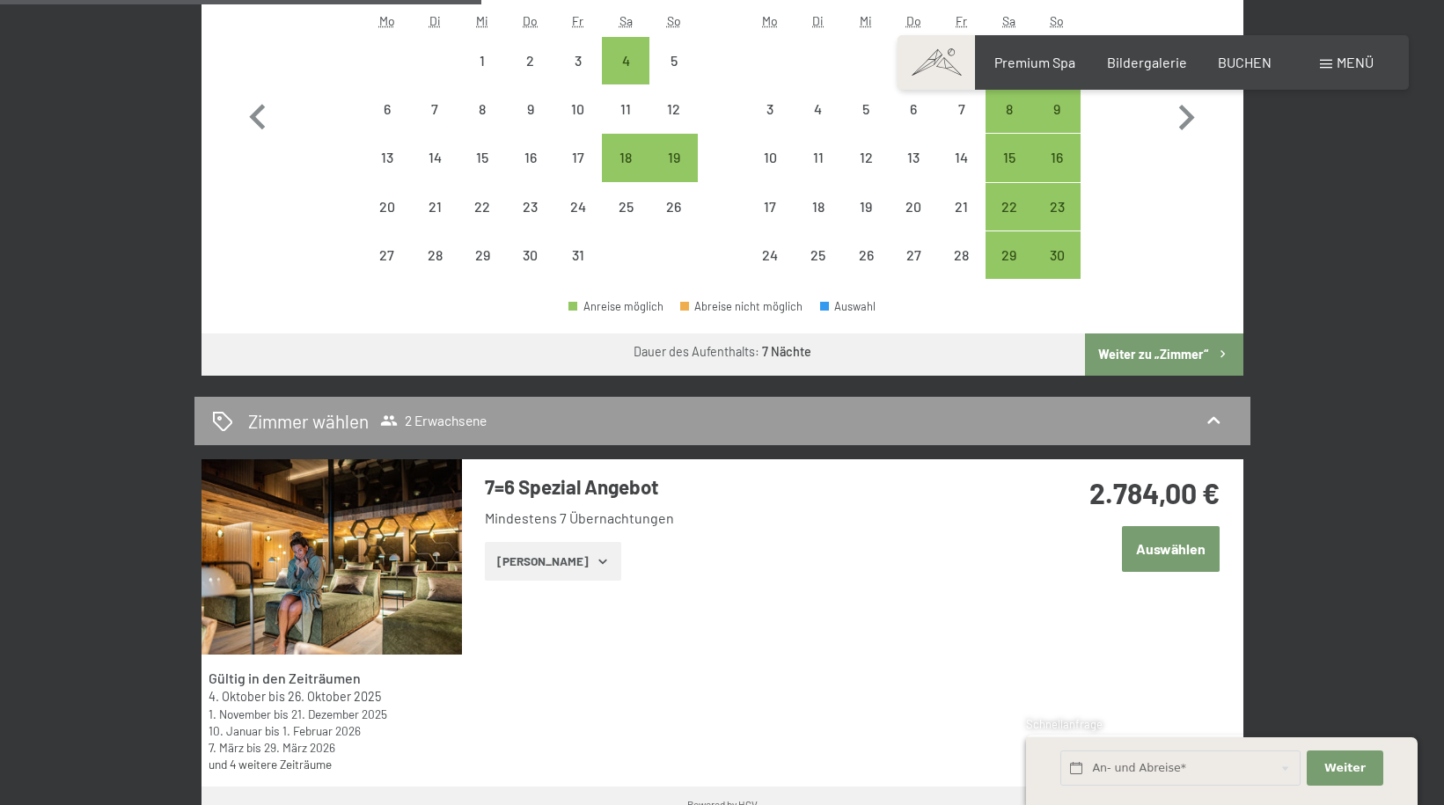
scroll to position [1036, 0]
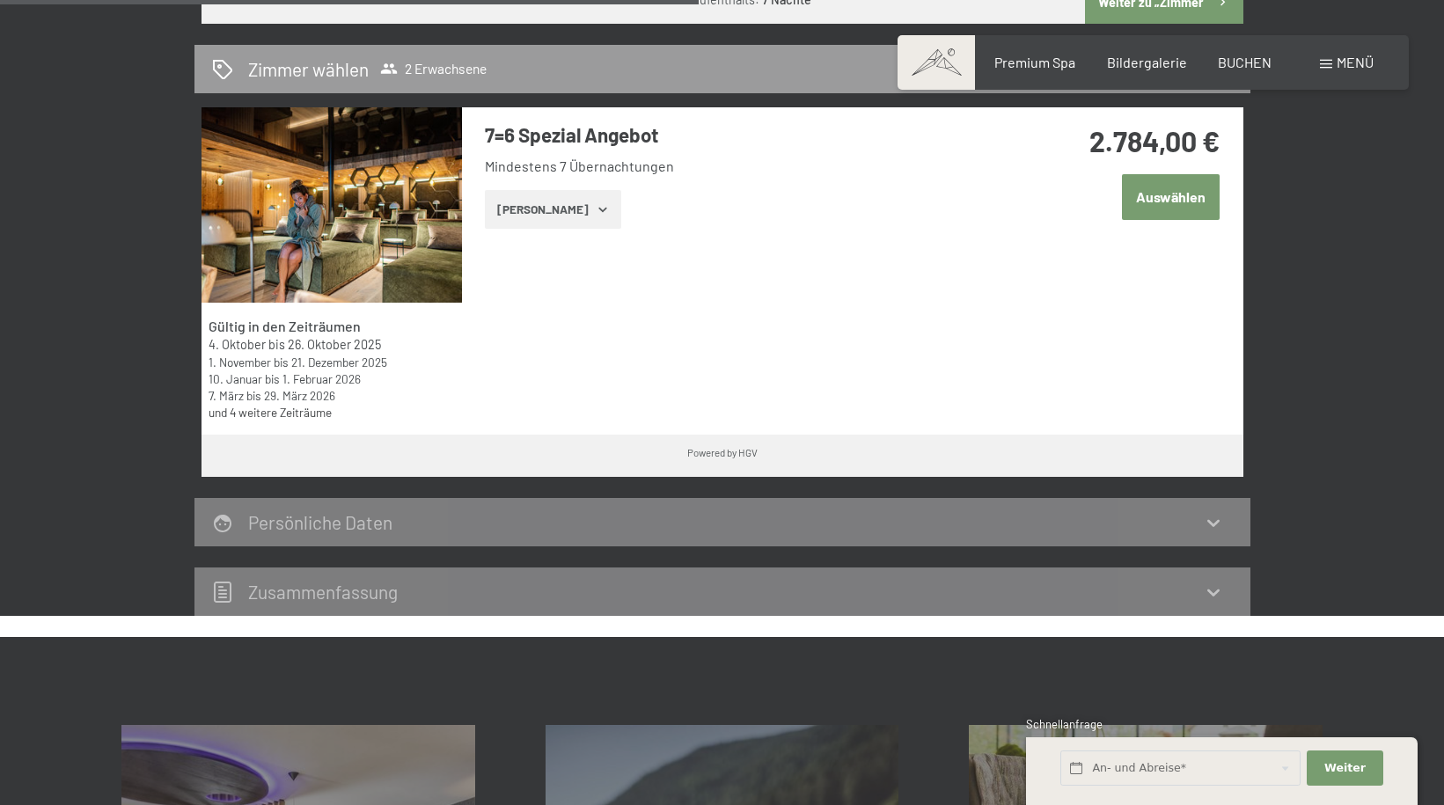
click at [596, 209] on icon "button" at bounding box center [603, 209] width 14 height 14
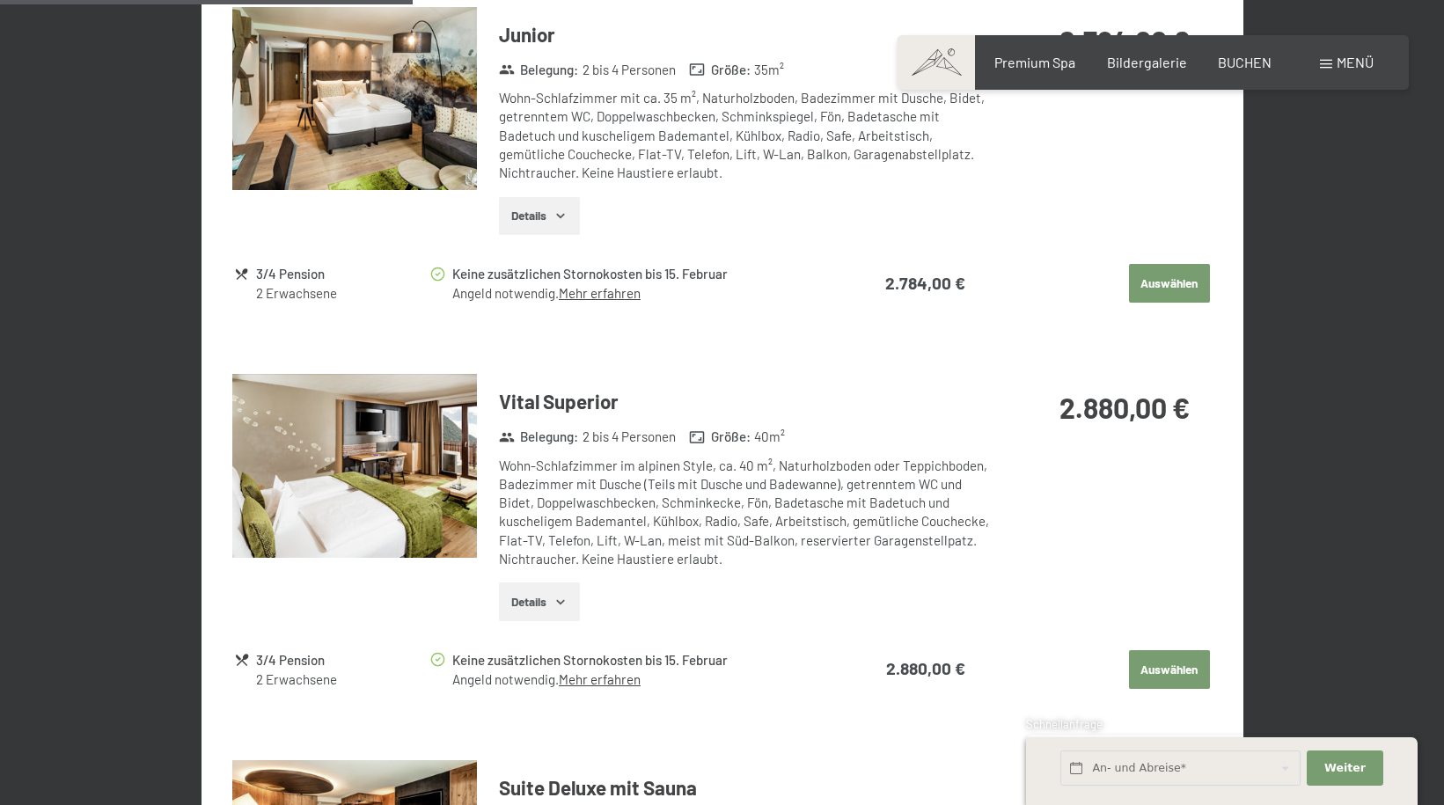
scroll to position [1564, 0]
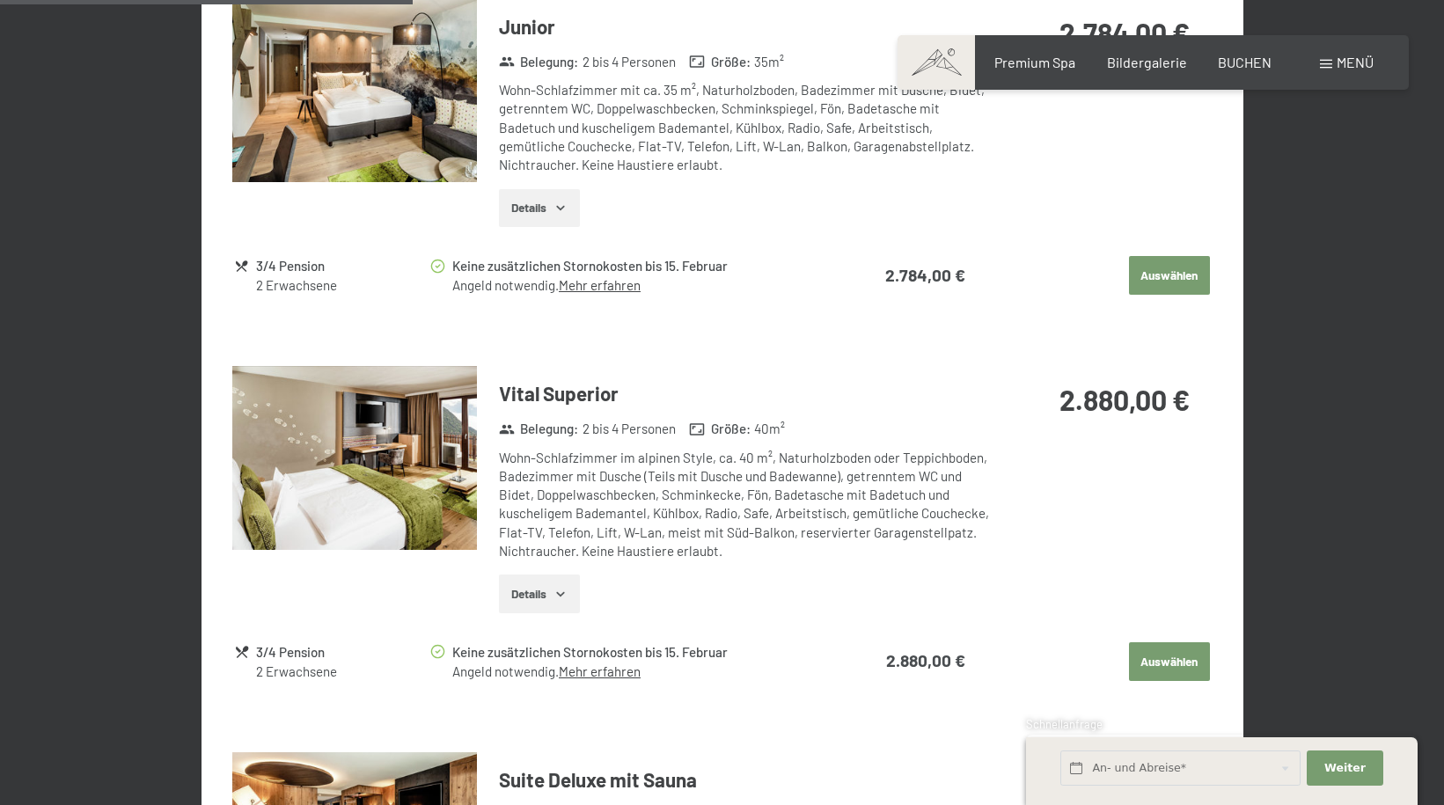
click at [1184, 661] on button "Auswählen" at bounding box center [1169, 661] width 81 height 39
select select "f"
select select "DEU"
select select "[DATE]"
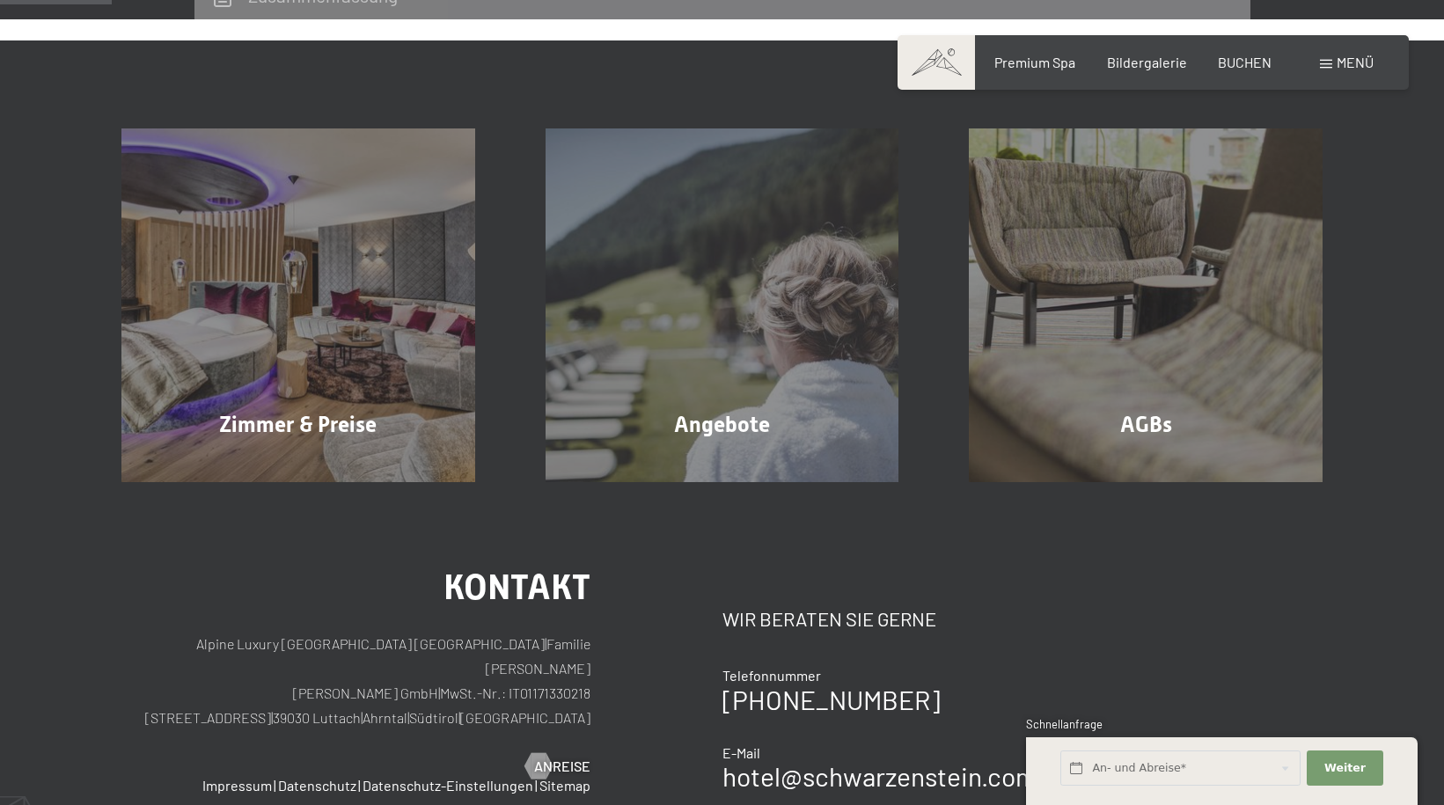
scroll to position [420, 0]
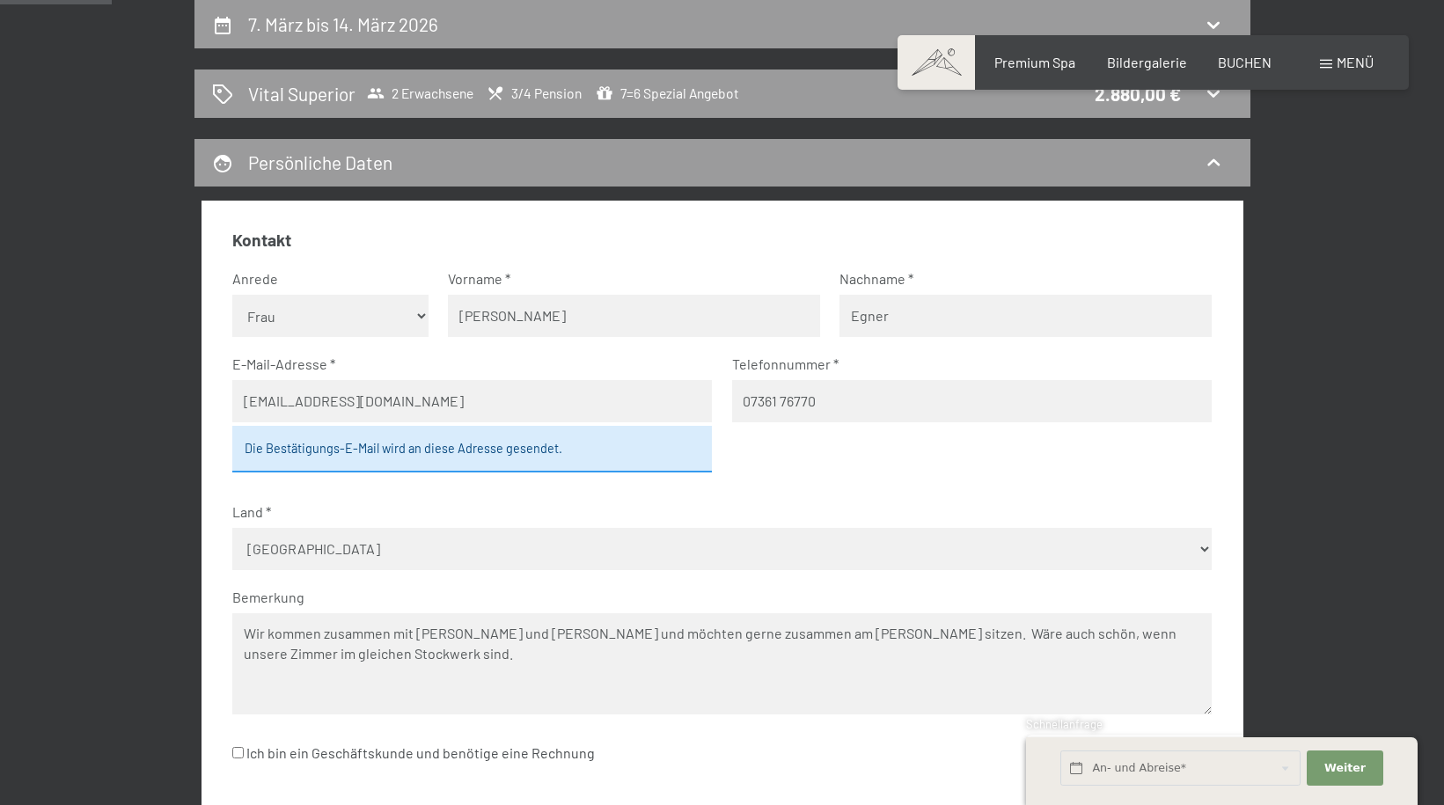
drag, startPoint x: 515, startPoint y: 317, endPoint x: 338, endPoint y: 309, distance: 177.0
click at [348, 309] on fieldset "Kontakt Anrede [PERSON_NAME] Frau Herr Vorname [PERSON_NAME] [PERSON_NAME] E-Ma…" at bounding box center [721, 508] width 979 height 559
type input "[PERSON_NAME]"
drag, startPoint x: 885, startPoint y: 319, endPoint x: 668, endPoint y: 313, distance: 217.4
click at [674, 313] on fieldset "Kontakt Anrede [PERSON_NAME] Frau Herr Vorname [PERSON_NAME] [PERSON_NAME] E-Ma…" at bounding box center [721, 508] width 979 height 559
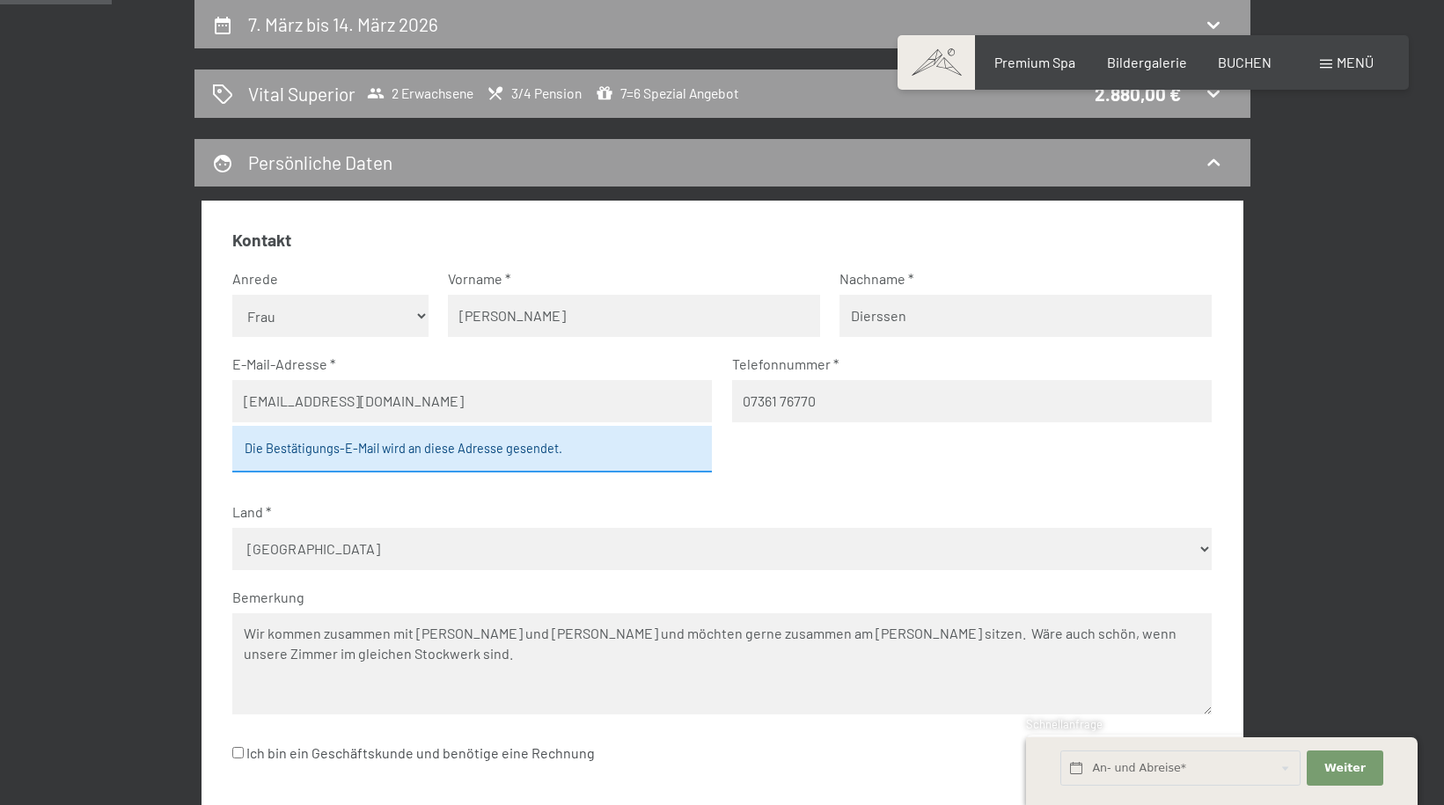
type input "Dierssen"
click at [377, 357] on label "E-Mail-Adresse" at bounding box center [464, 364] width 465 height 19
drag, startPoint x: 398, startPoint y: 403, endPoint x: -18, endPoint y: 392, distance: 415.5
type input "[PERSON_NAME][EMAIL_ADDRESS][DOMAIN_NAME]"
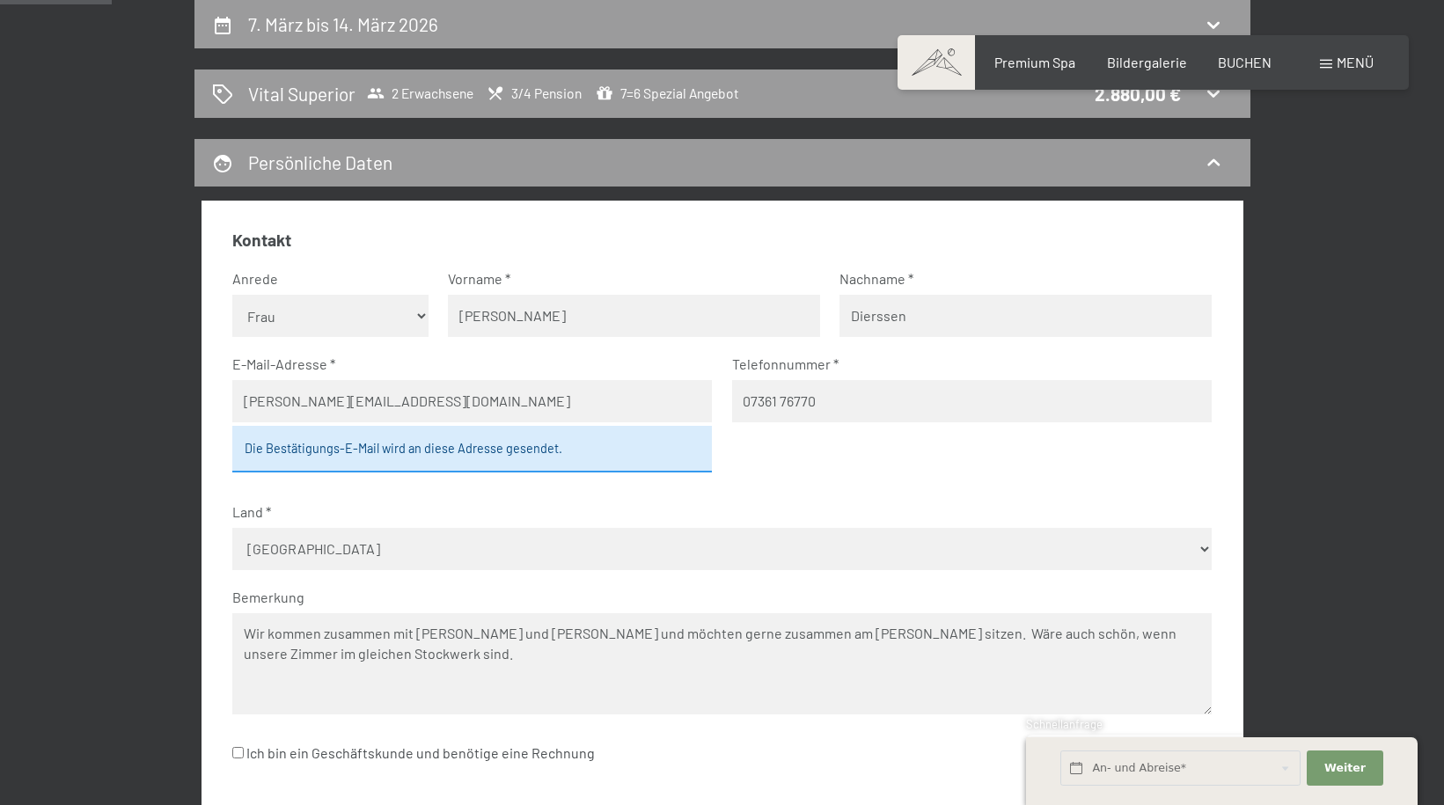
drag, startPoint x: 741, startPoint y: 404, endPoint x: 923, endPoint y: 404, distance: 182.1
click at [923, 404] on input "07361 76770" at bounding box center [972, 401] width 480 height 42
type input "0721 6656679"
drag, startPoint x: 415, startPoint y: 634, endPoint x: 557, endPoint y: 636, distance: 141.7
click at [557, 636] on textarea "Wir kommen zusammen mit [PERSON_NAME] und [PERSON_NAME] und möchten gerne zusam…" at bounding box center [721, 663] width 979 height 101
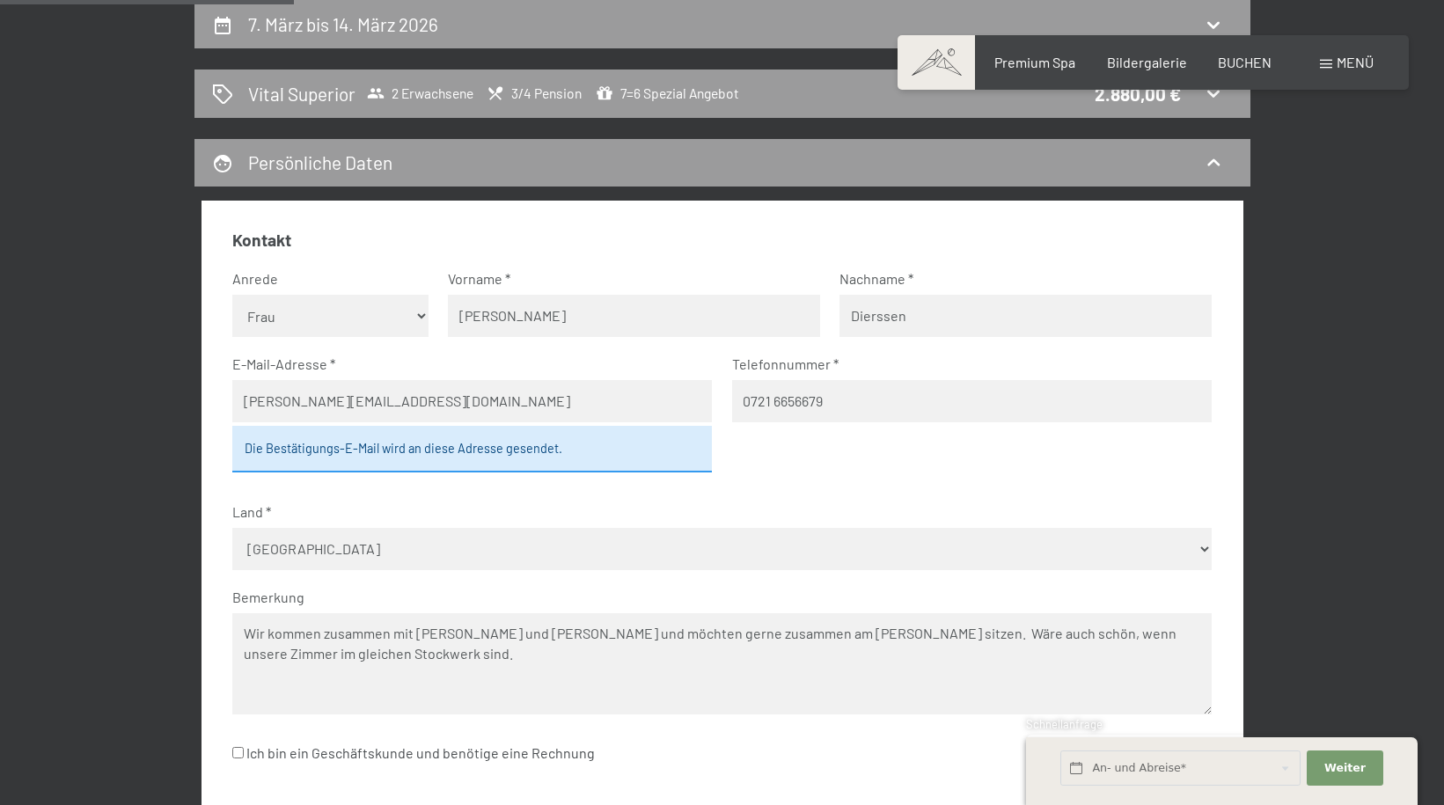
scroll to position [772, 0]
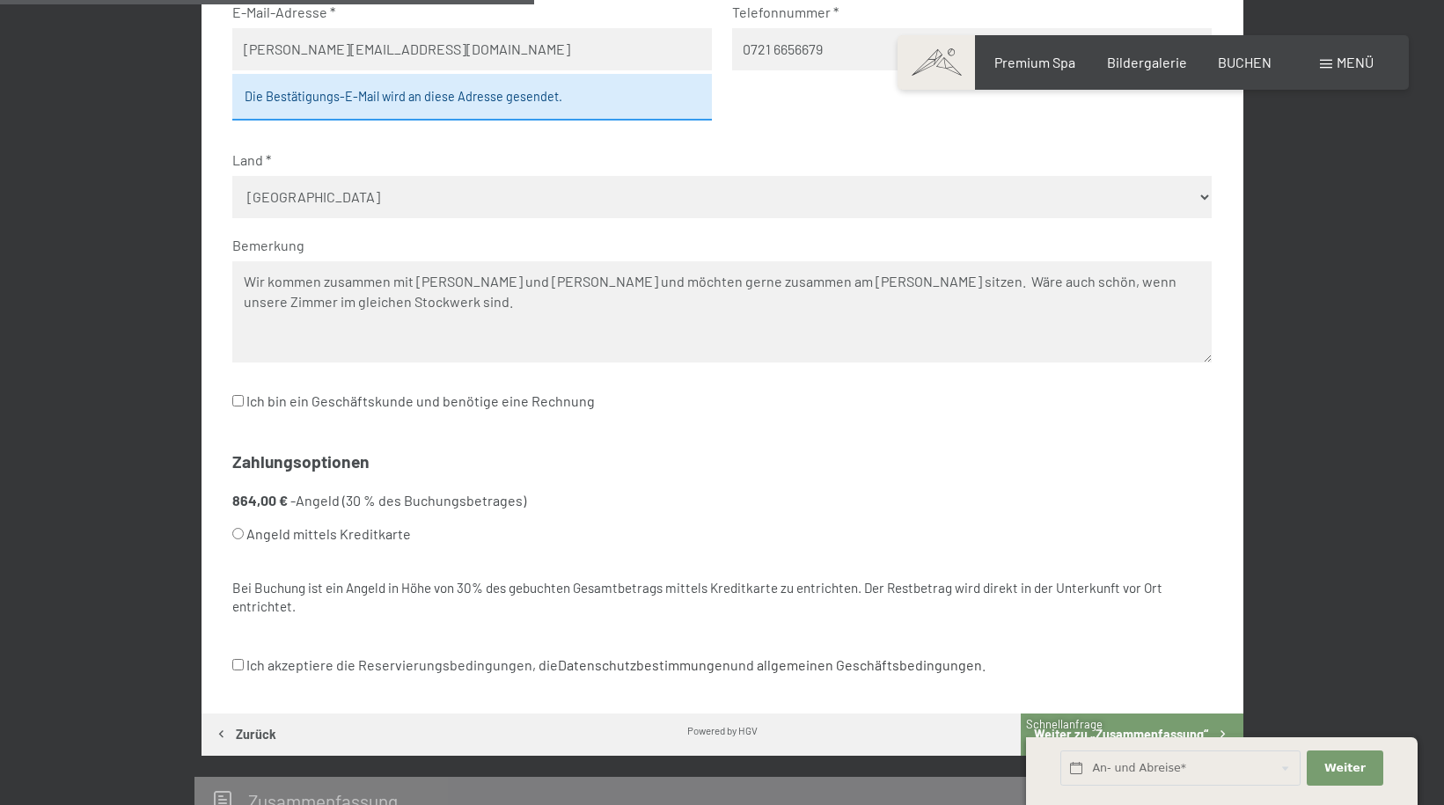
type textarea "Wir kommen zusammen mit [PERSON_NAME] und [PERSON_NAME] und möchten gerne zusam…"
click at [238, 667] on input "Ich akzeptiere die Reservierungsbedingungen, die Datenschutzbestimmungen und al…" at bounding box center [237, 664] width 11 height 11
checkbox input "true"
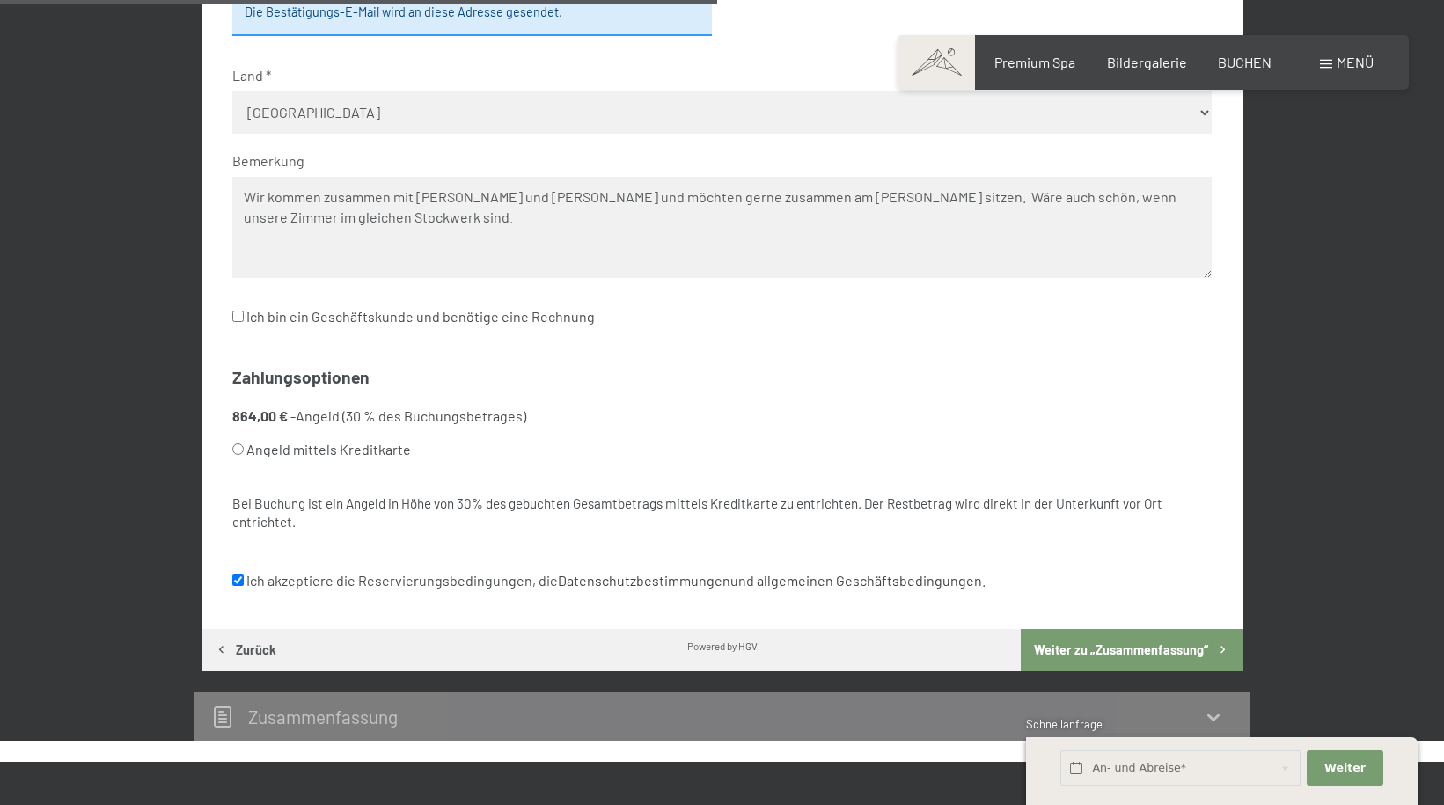
scroll to position [1036, 0]
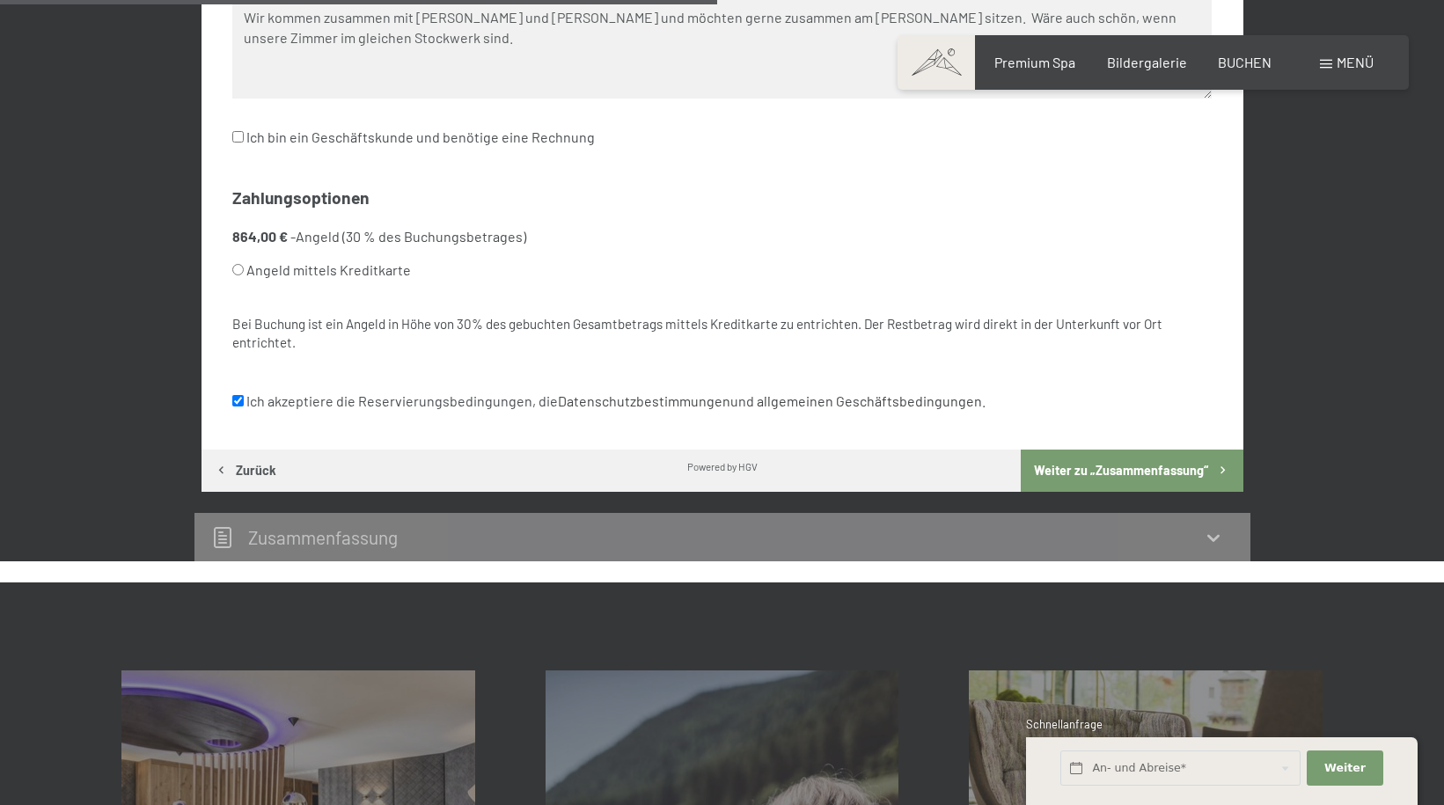
click at [1160, 467] on button "Weiter zu „Zusammen­fassung“" at bounding box center [1132, 471] width 222 height 42
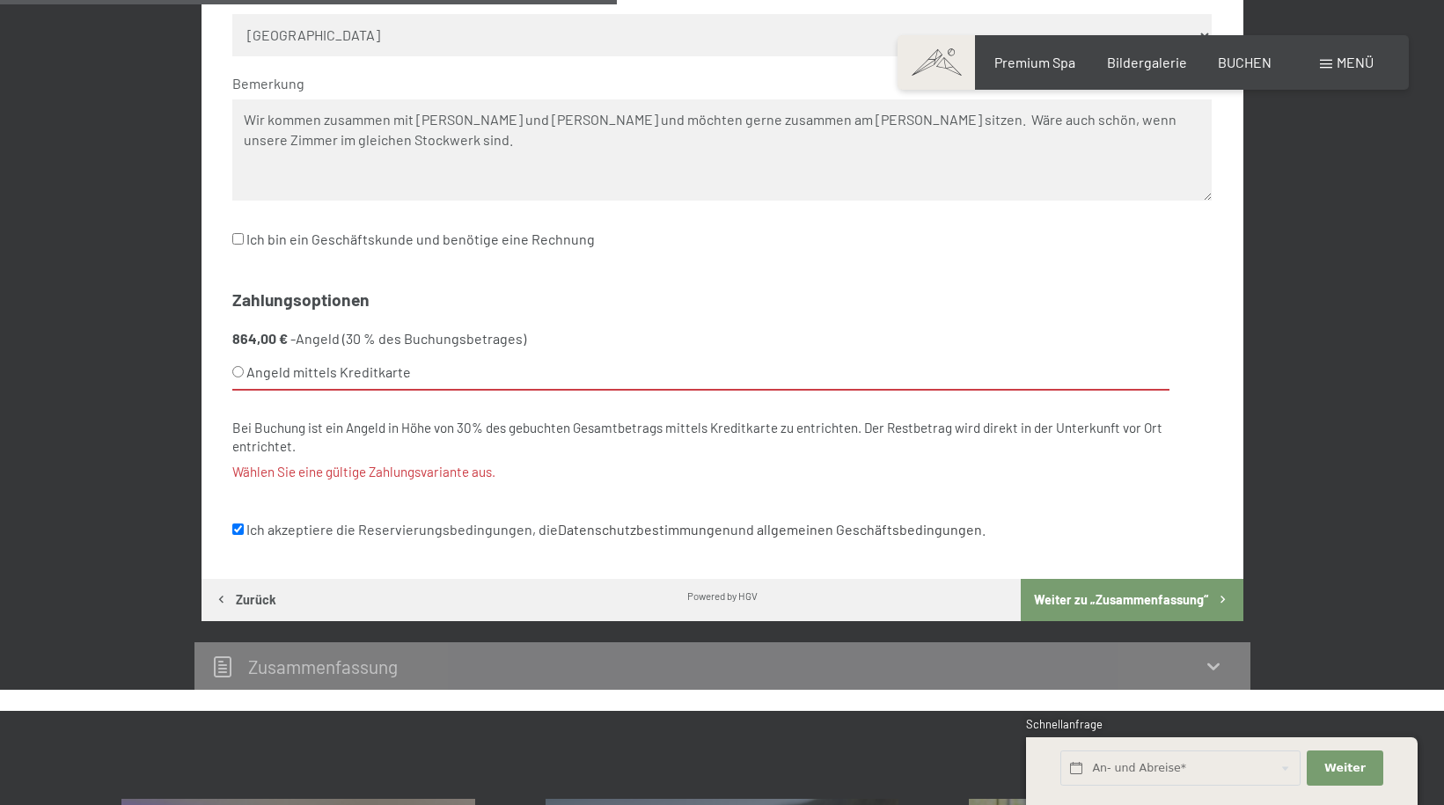
scroll to position [903, 0]
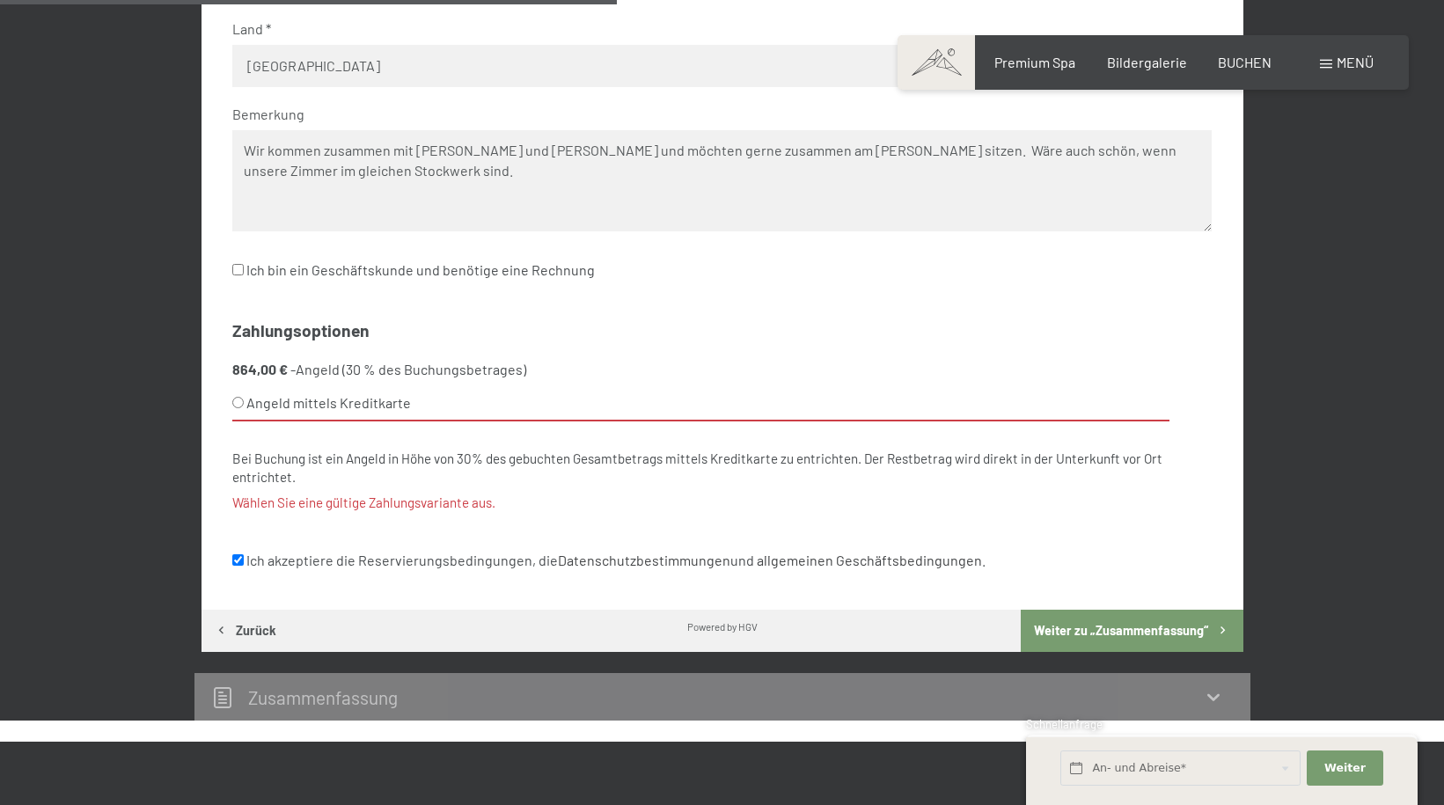
click at [237, 400] on input "Angeld mittels Kreditkarte" at bounding box center [237, 402] width 11 height 11
radio input "true"
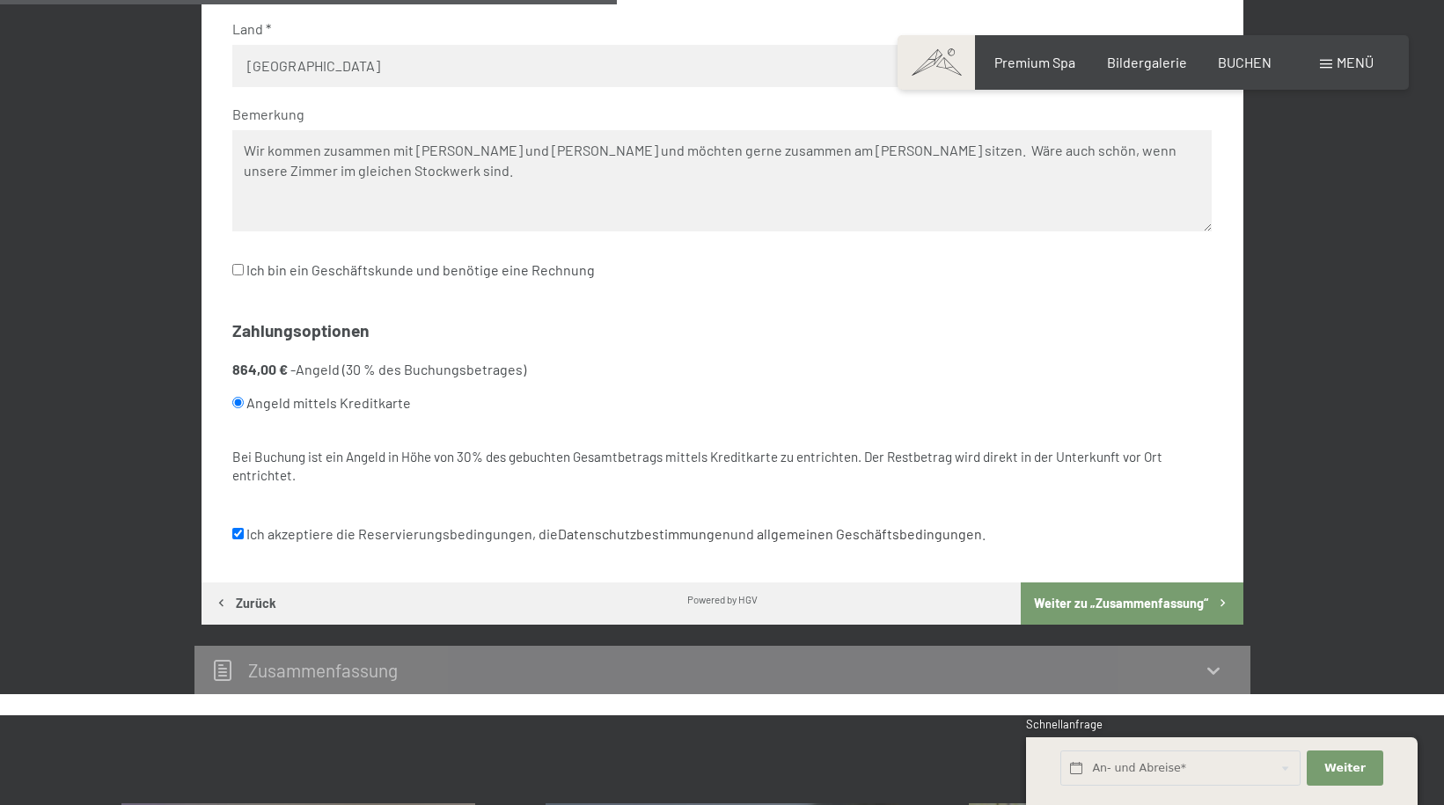
click at [1089, 598] on button "Weiter zu „Zusammen­fassung“" at bounding box center [1132, 604] width 222 height 42
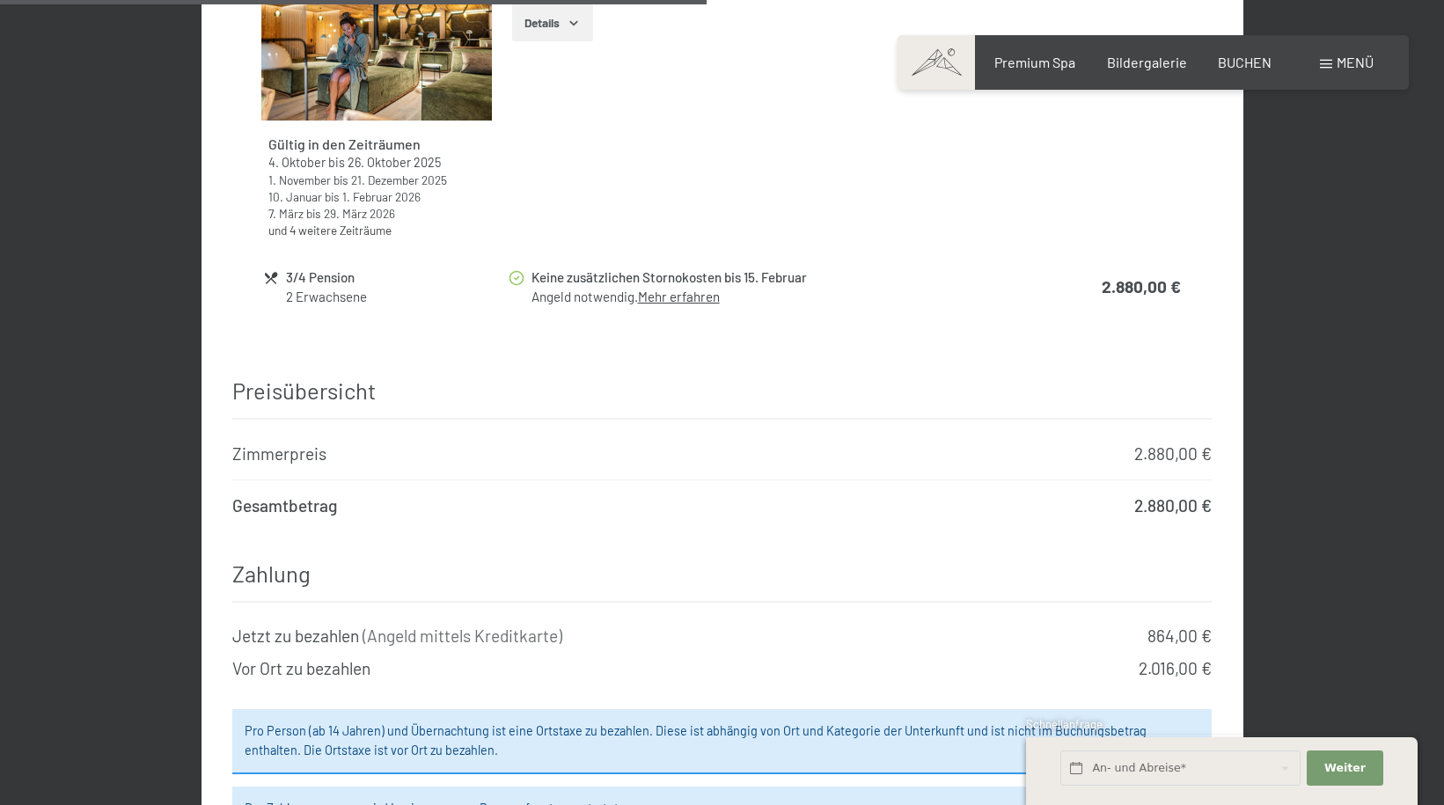
scroll to position [1740, 0]
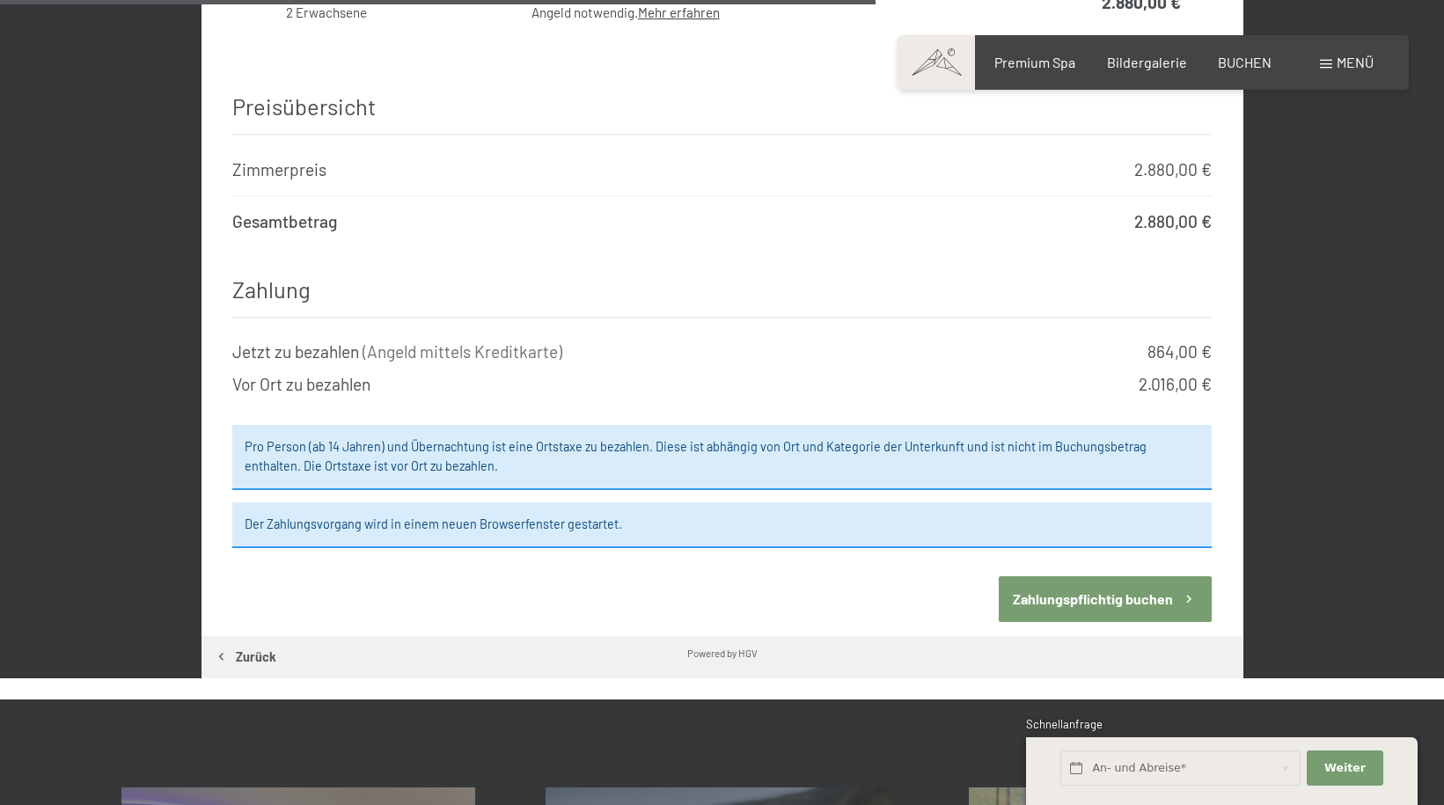
click at [1132, 576] on button "Zahlungspflichtig buchen" at bounding box center [1105, 598] width 213 height 45
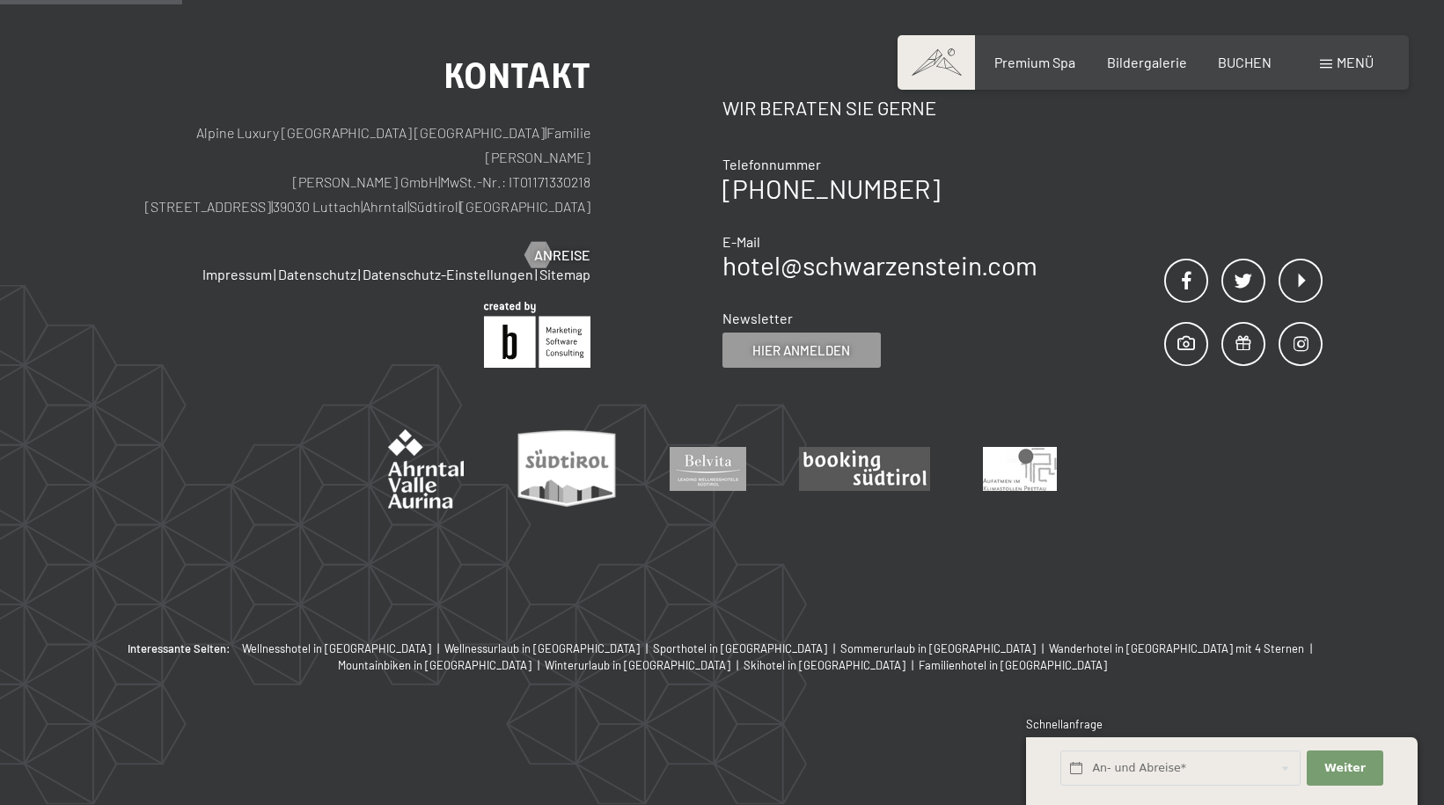
scroll to position [420, 0]
